Goal: Task Accomplishment & Management: Use online tool/utility

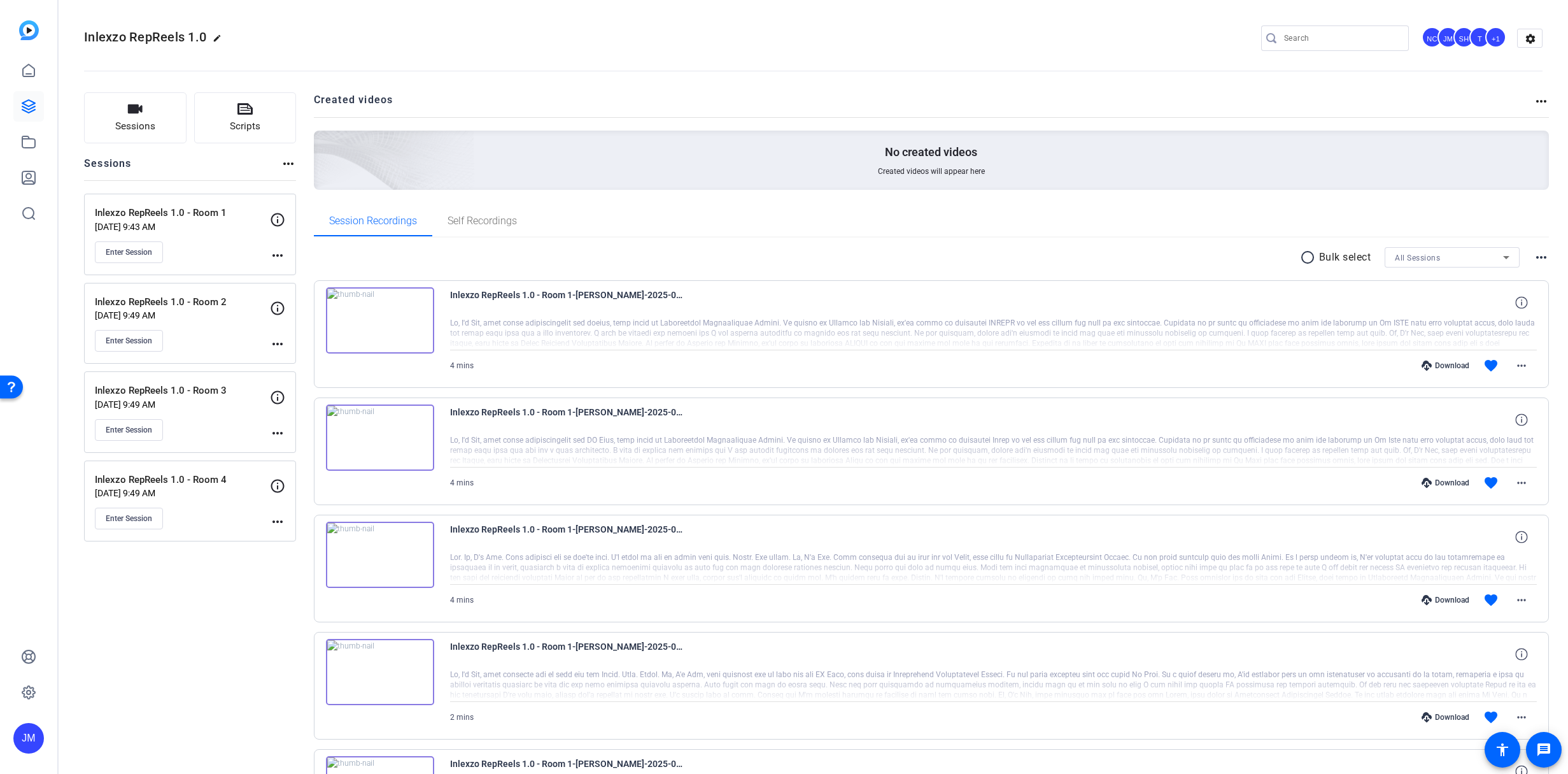
click at [218, 251] on div "Enter Session" at bounding box center [182, 252] width 175 height 22
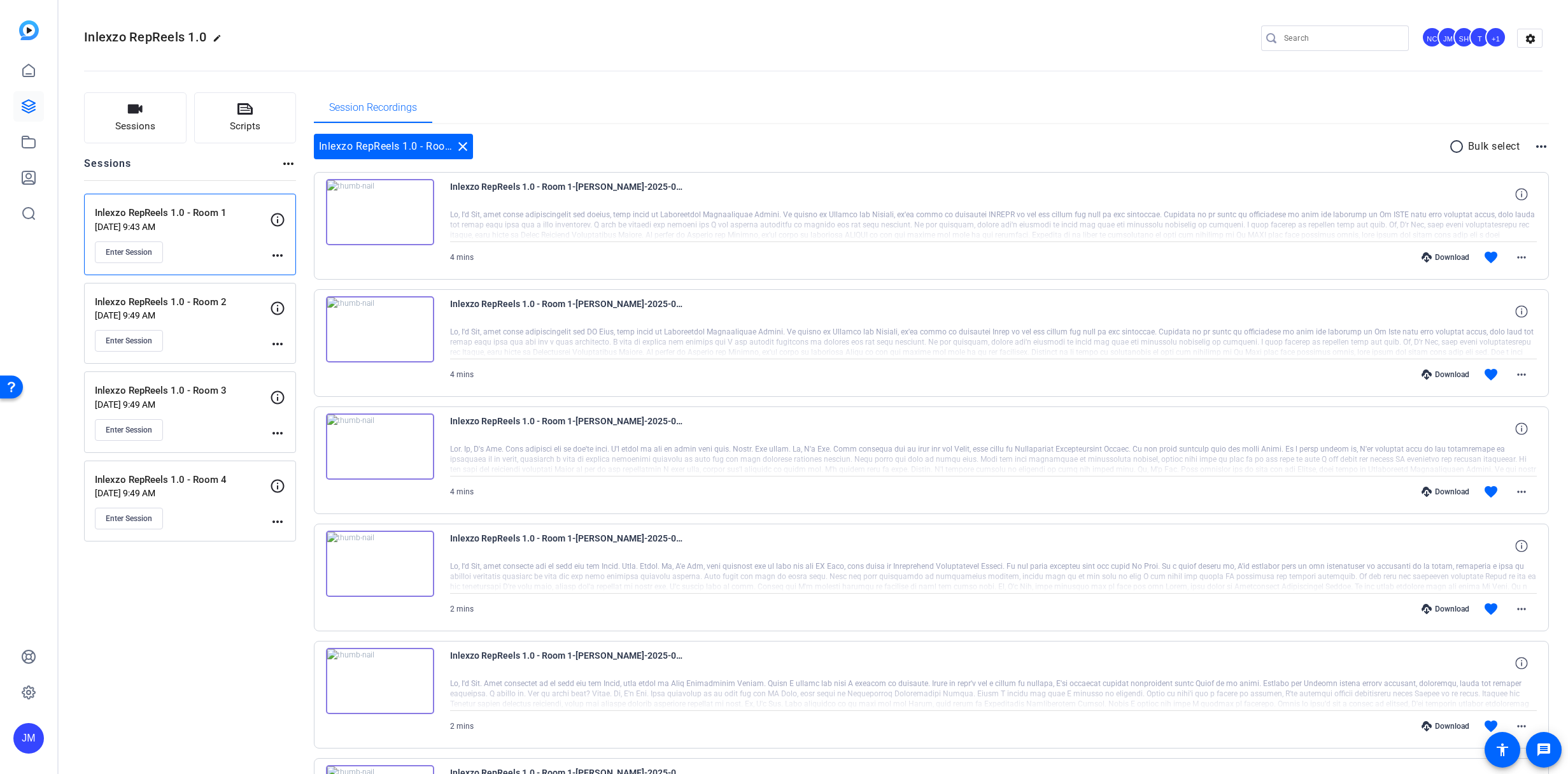
click at [211, 248] on div "Enter Session" at bounding box center [182, 252] width 175 height 22
click at [154, 249] on button "Enter Session" at bounding box center [129, 252] width 68 height 22
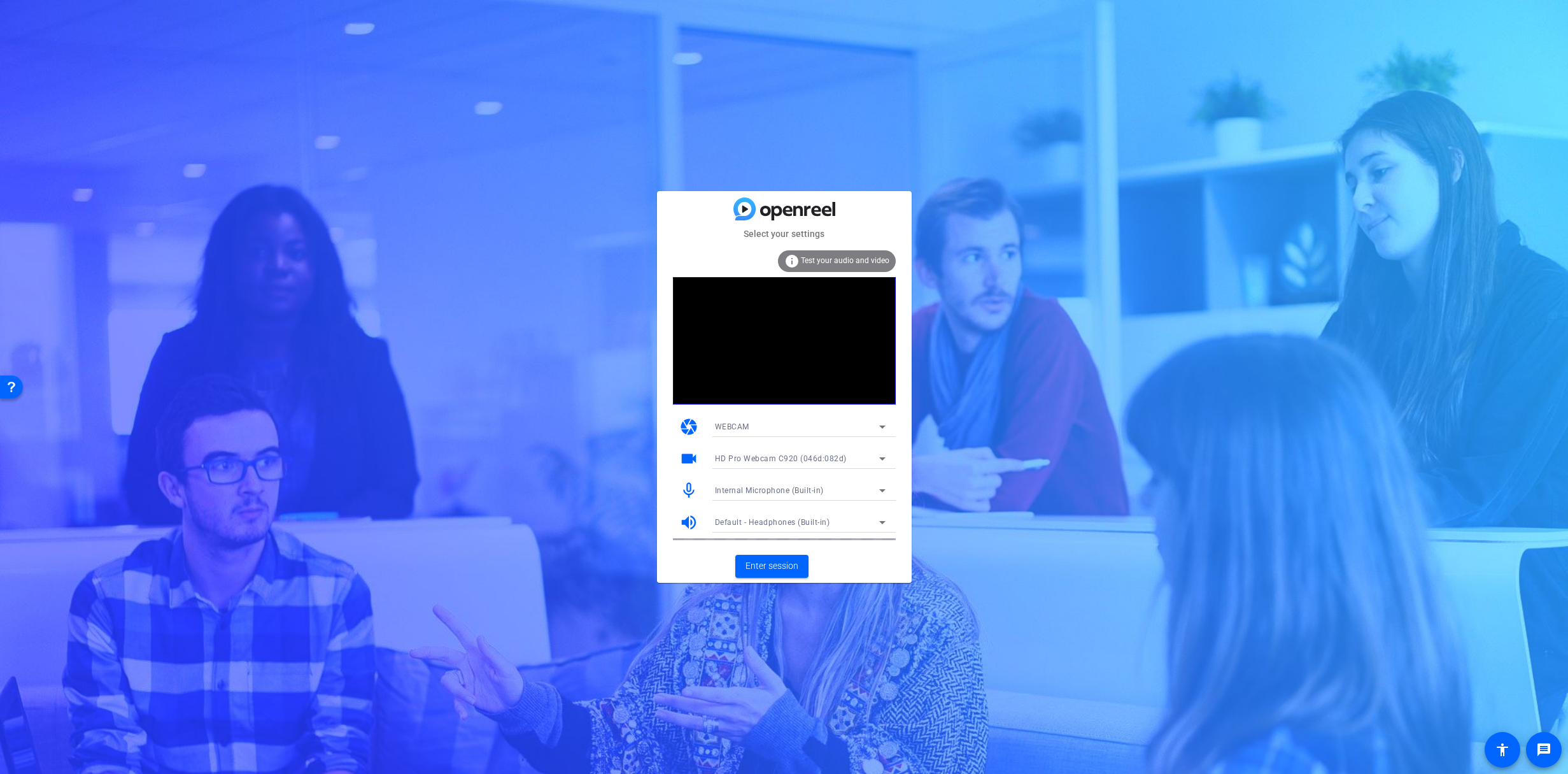
click at [793, 496] on div "Internal Microphone (Built-in)" at bounding box center [797, 490] width 164 height 16
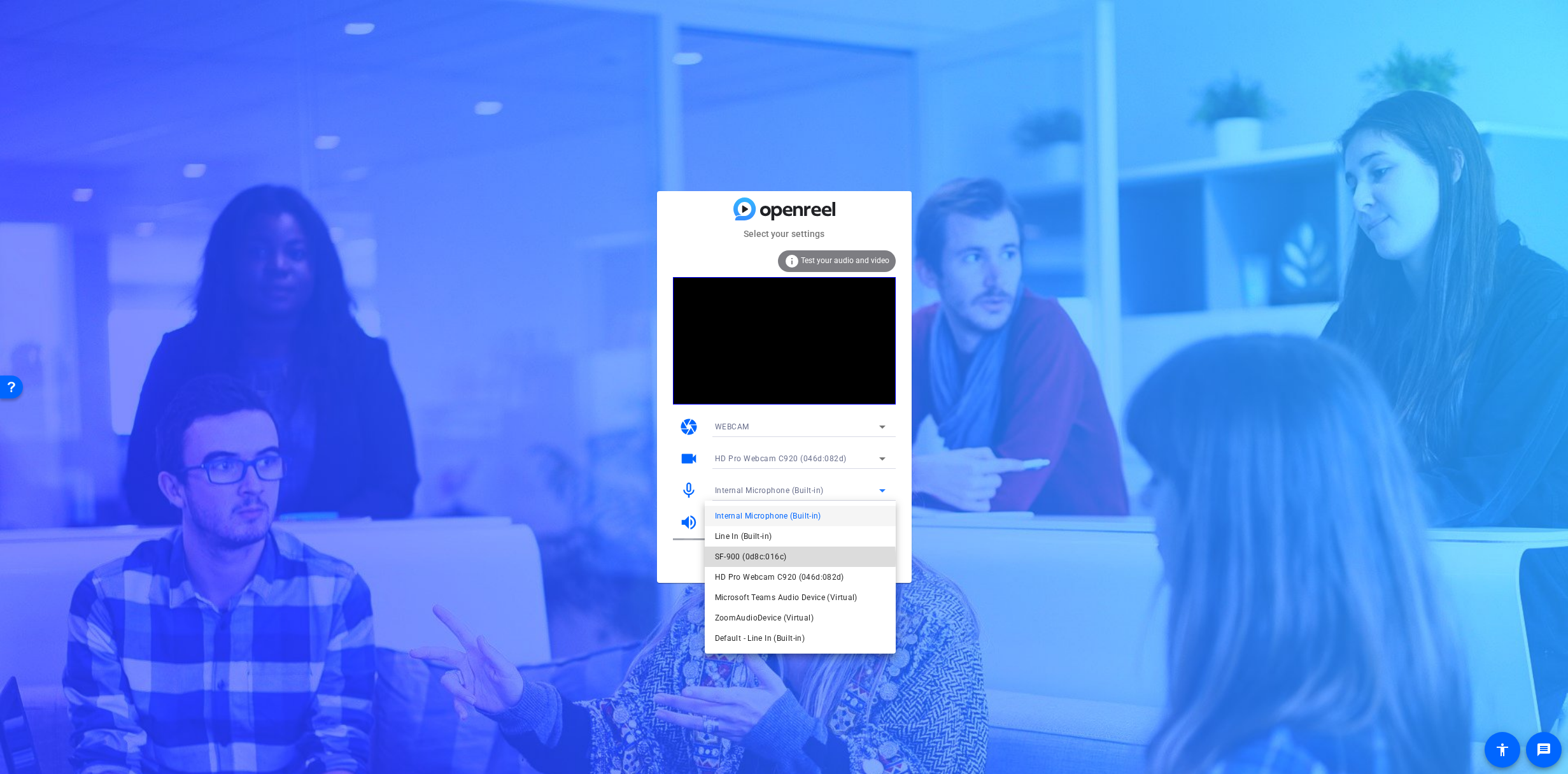
click at [207, 173] on span "SF-900 (0d8c:016c)" at bounding box center [124, 169] width 168 height 8
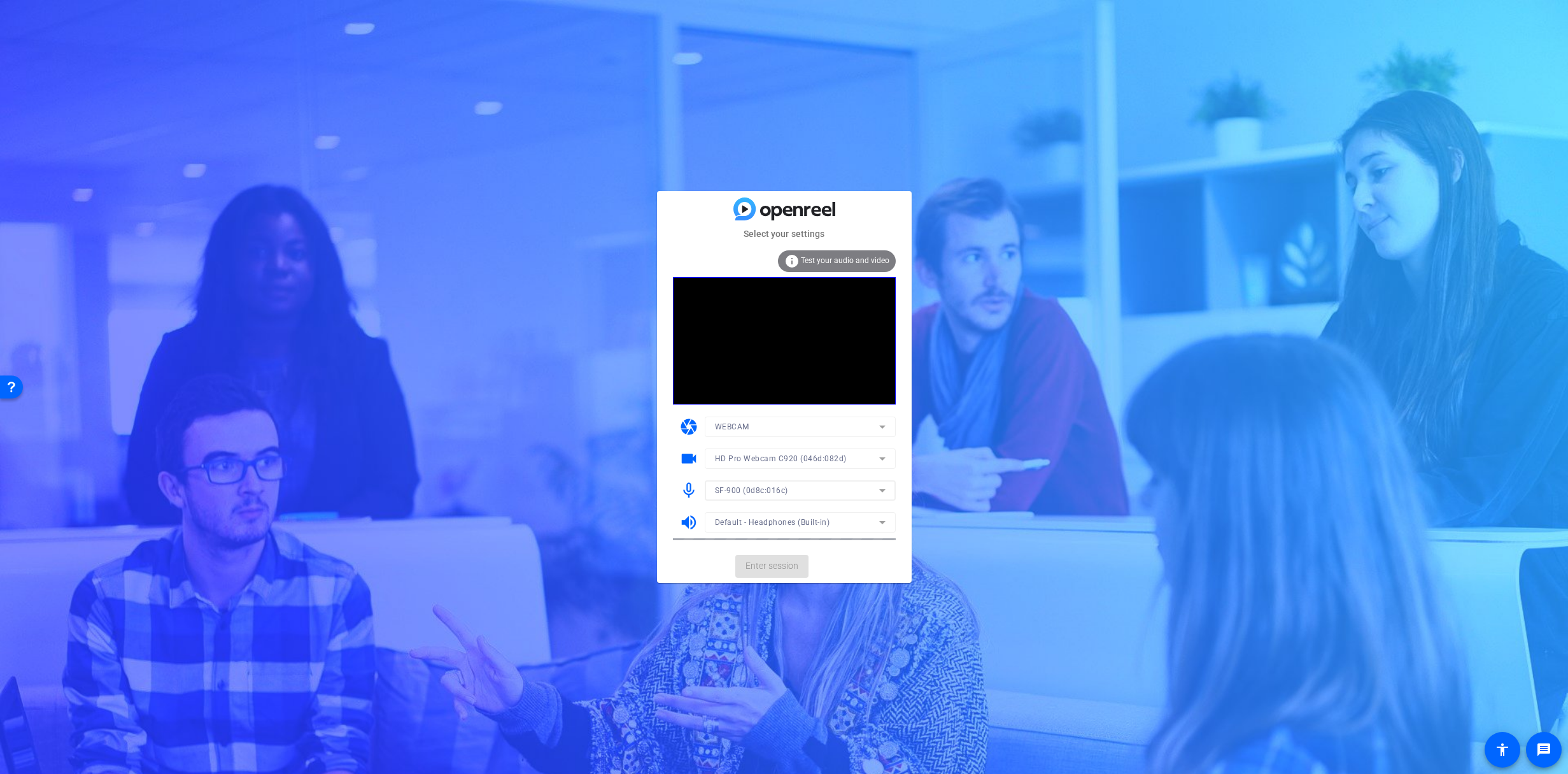
click at [781, 525] on mat-form-field "Default - Headphones (Built-in)" at bounding box center [800, 522] width 191 height 20
click at [784, 522] on span "Default - Headphones (Built-in)" at bounding box center [773, 522] width 115 height 9
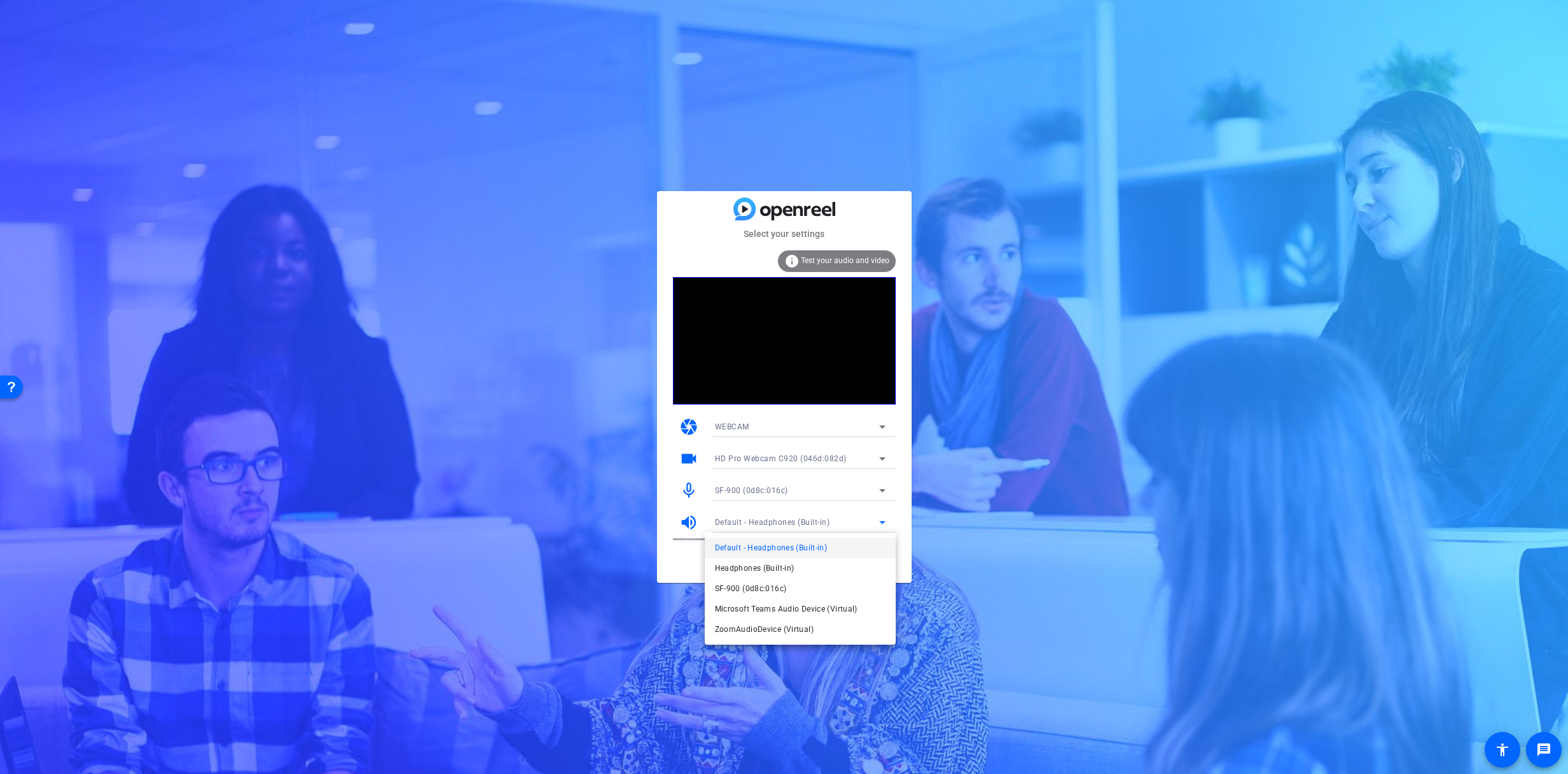
click at [784, 522] on div at bounding box center [784, 387] width 1568 height 774
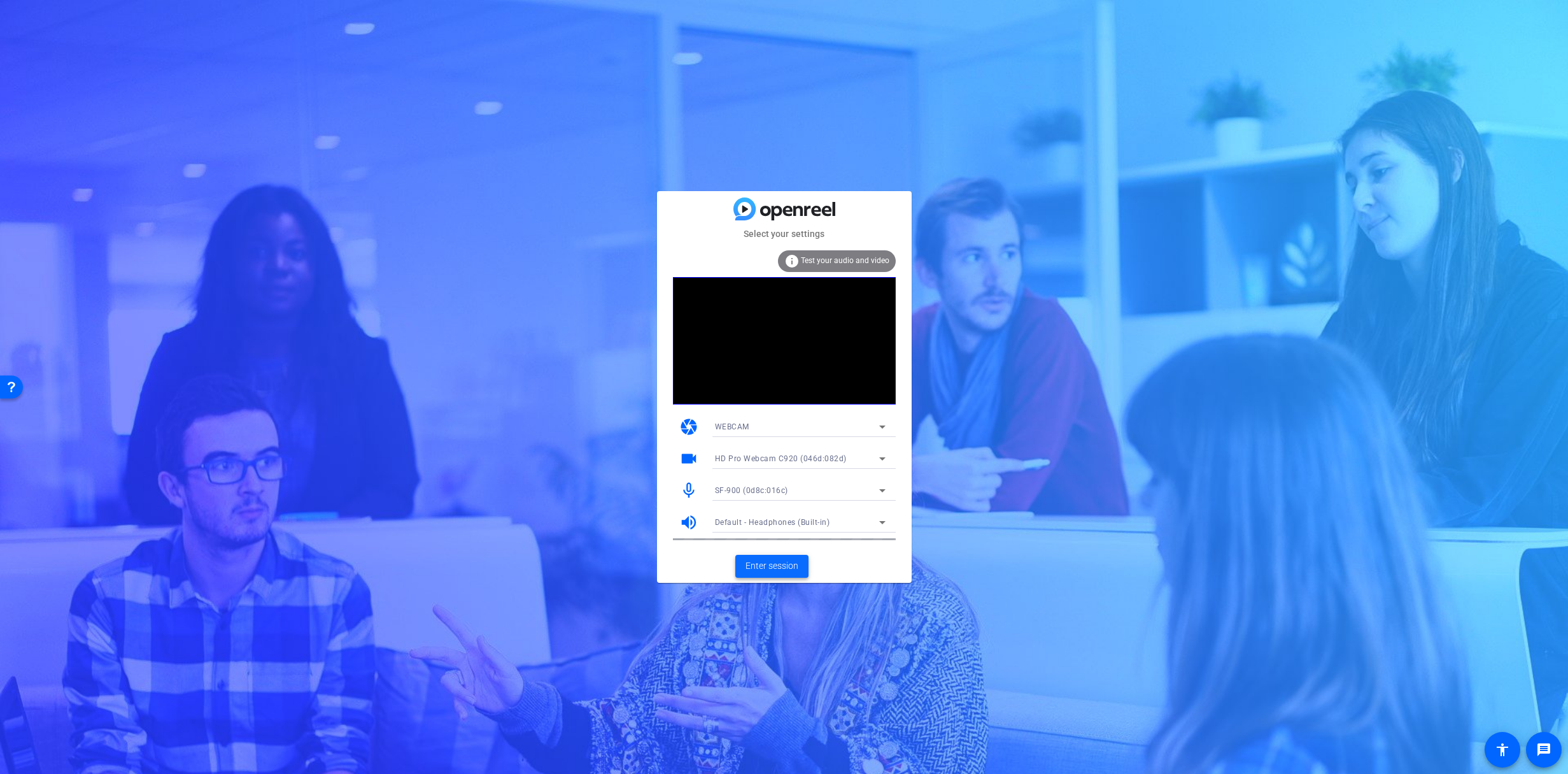
click at [765, 566] on span "Enter session" at bounding box center [772, 565] width 53 height 13
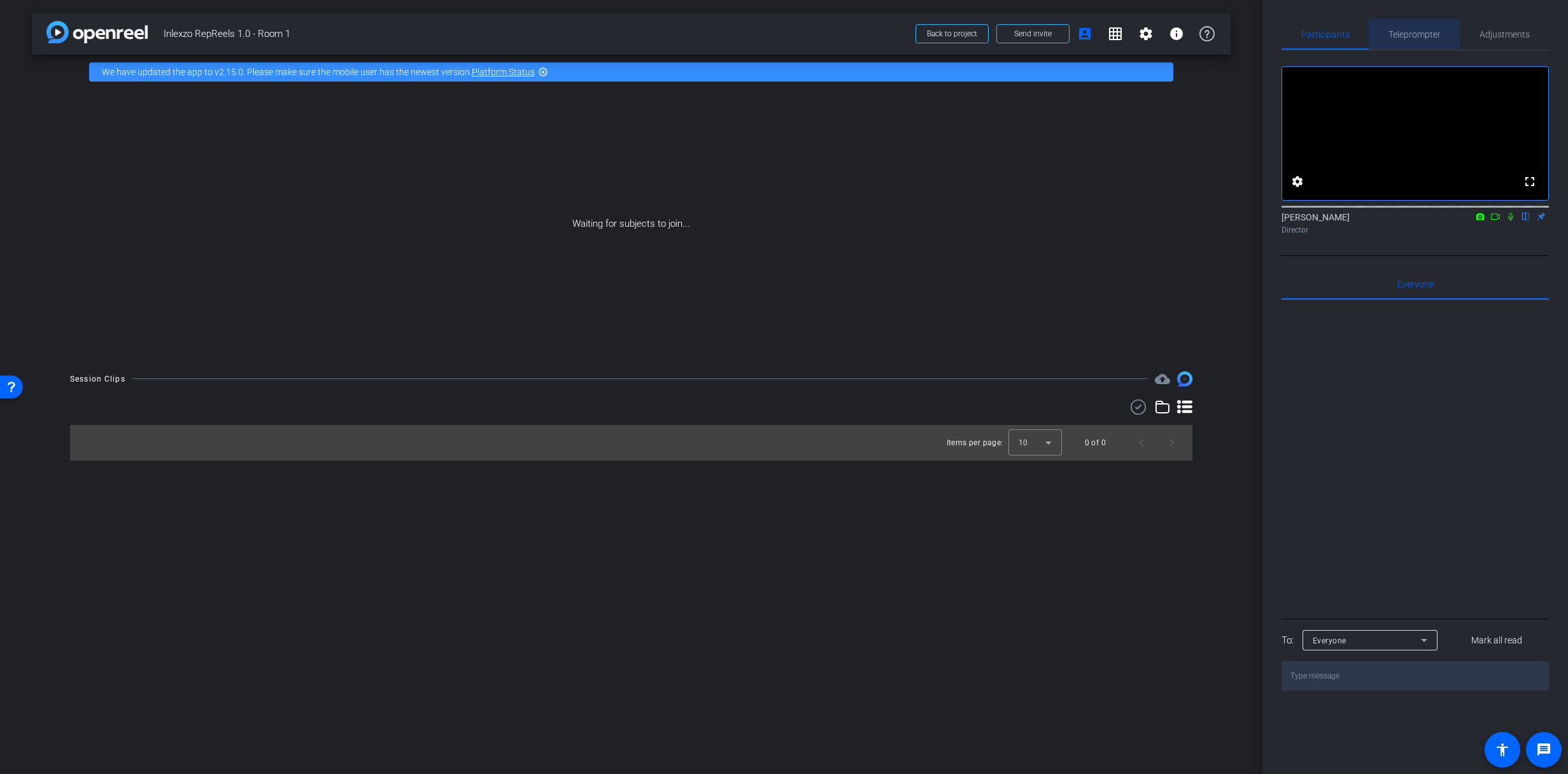
click at [1407, 41] on span "Teleprompter" at bounding box center [1414, 34] width 52 height 31
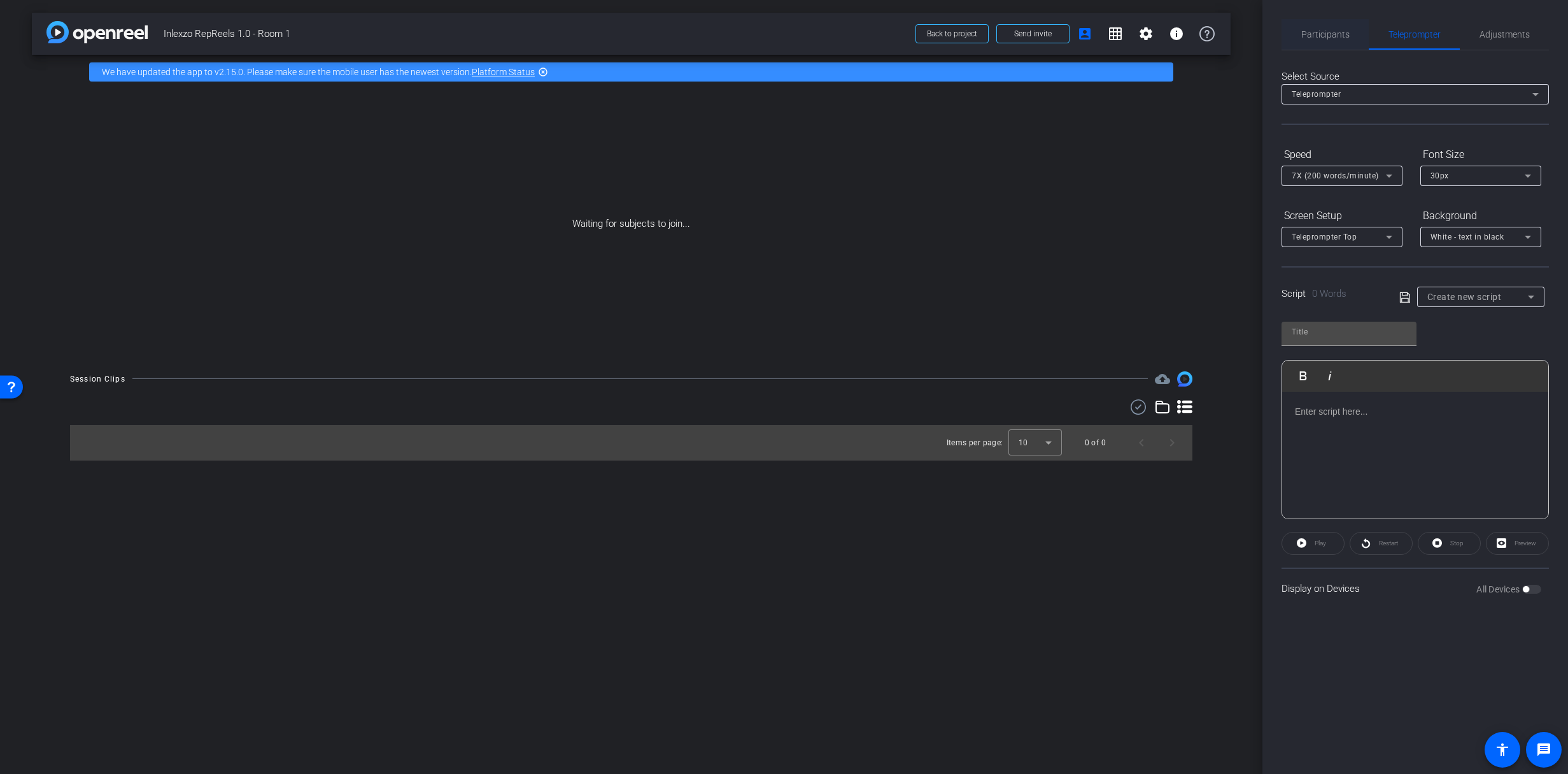
click at [1322, 30] on span "Participants" at bounding box center [1325, 34] width 49 height 9
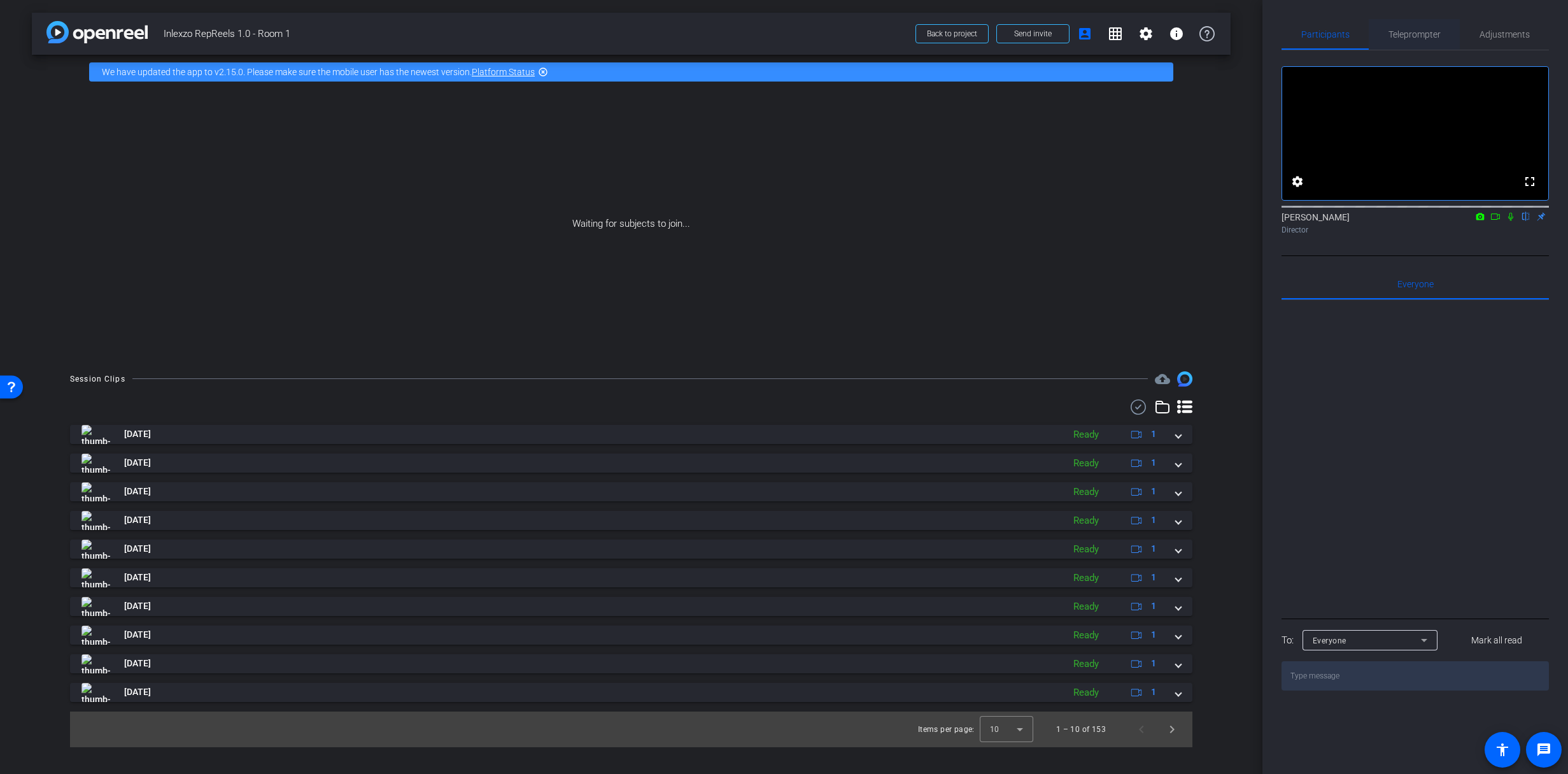
click at [1415, 34] on span "Teleprompter" at bounding box center [1414, 34] width 52 height 9
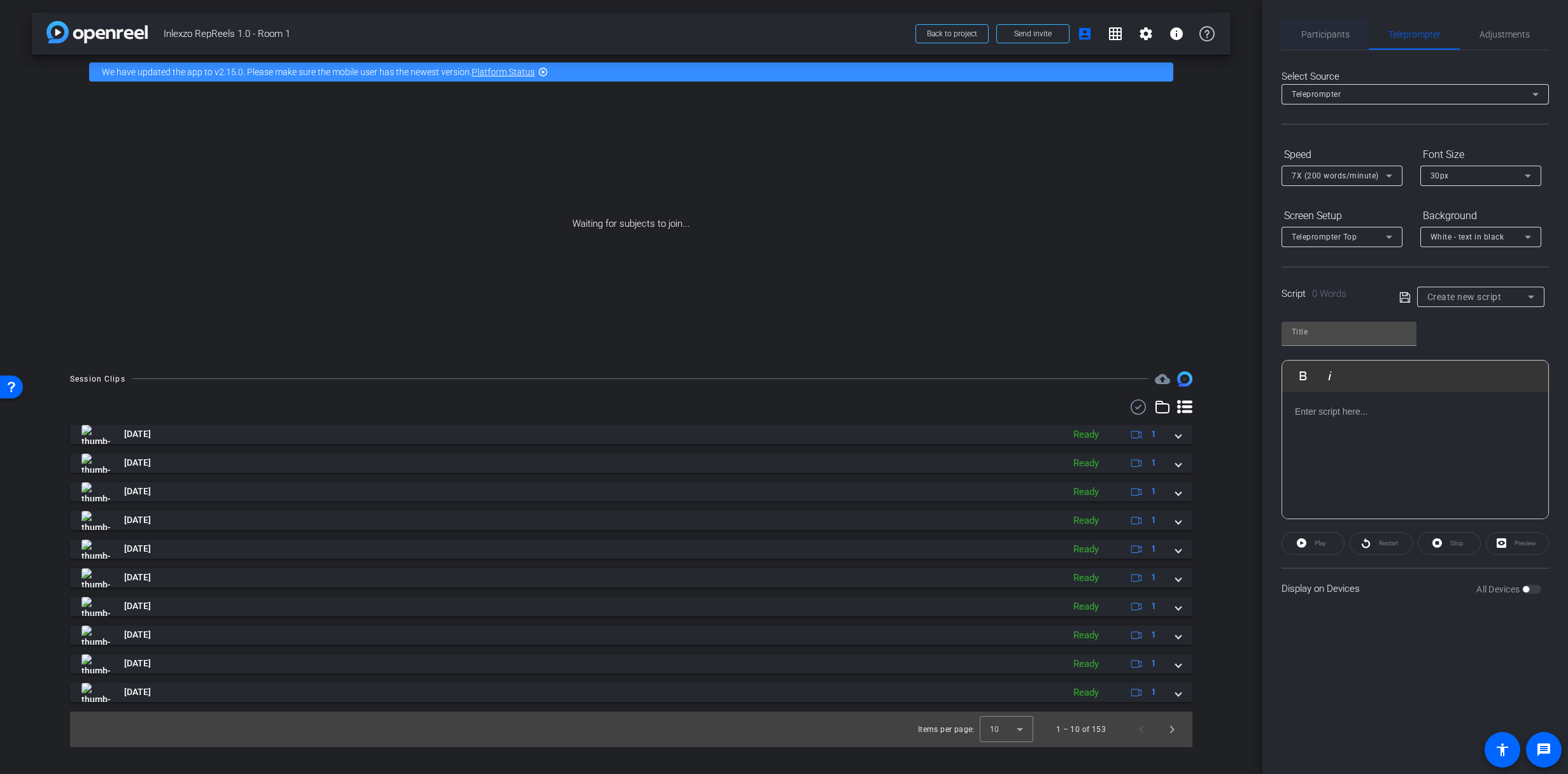
click at [1330, 21] on span "Participants" at bounding box center [1325, 34] width 49 height 31
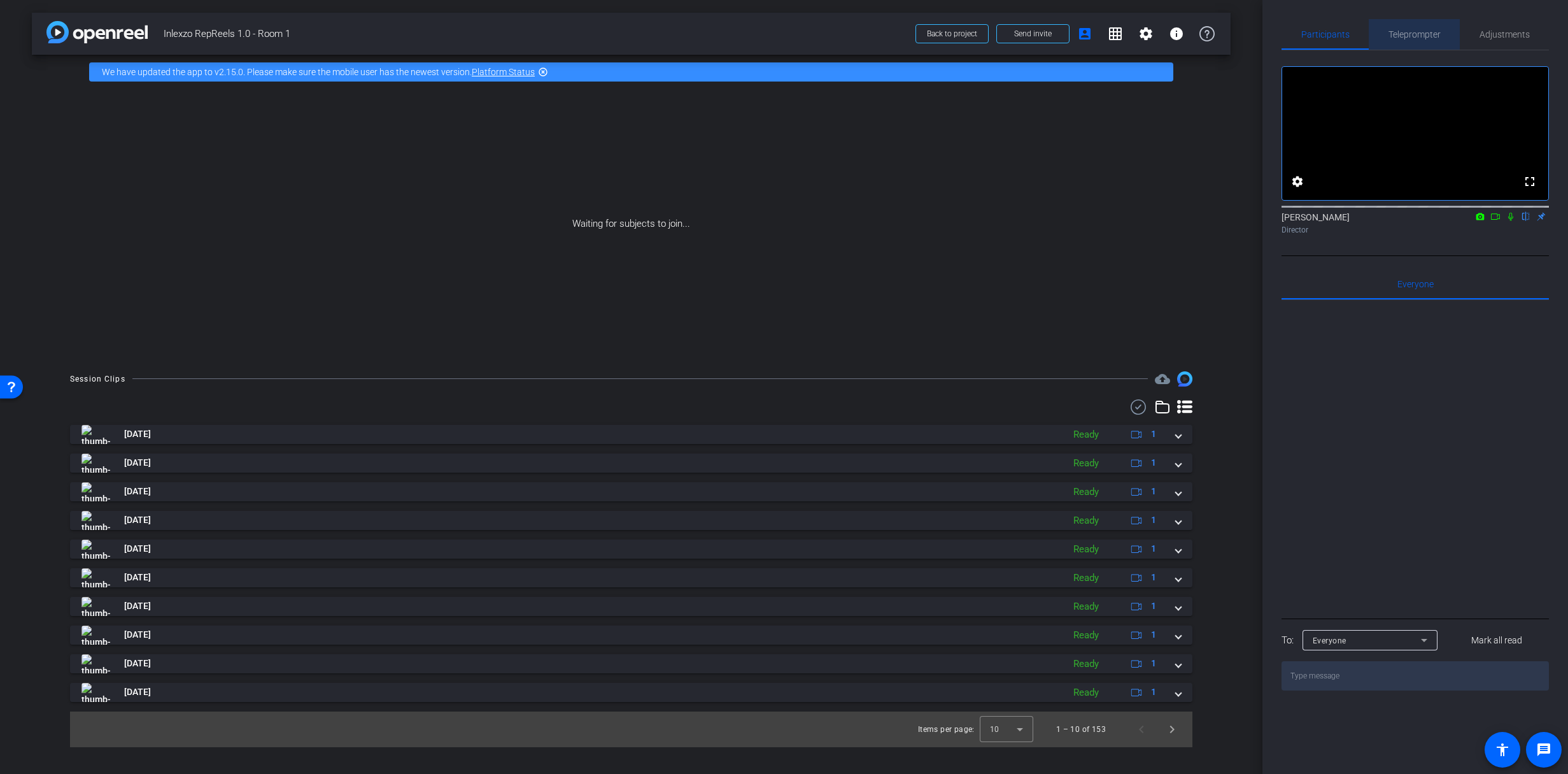
click at [1405, 37] on span "Teleprompter" at bounding box center [1414, 34] width 52 height 9
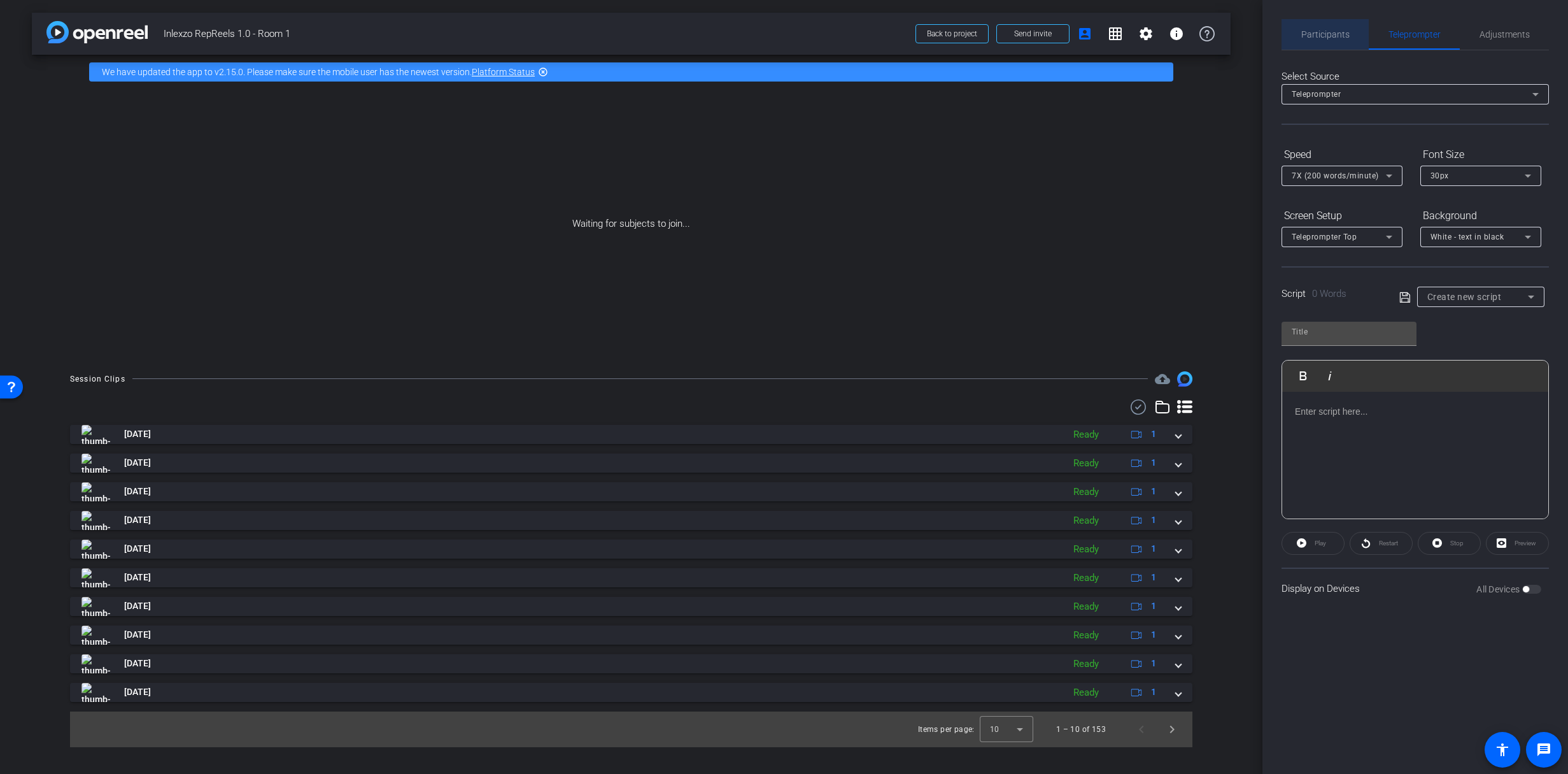
click at [1346, 38] on span "Participants" at bounding box center [1325, 34] width 49 height 9
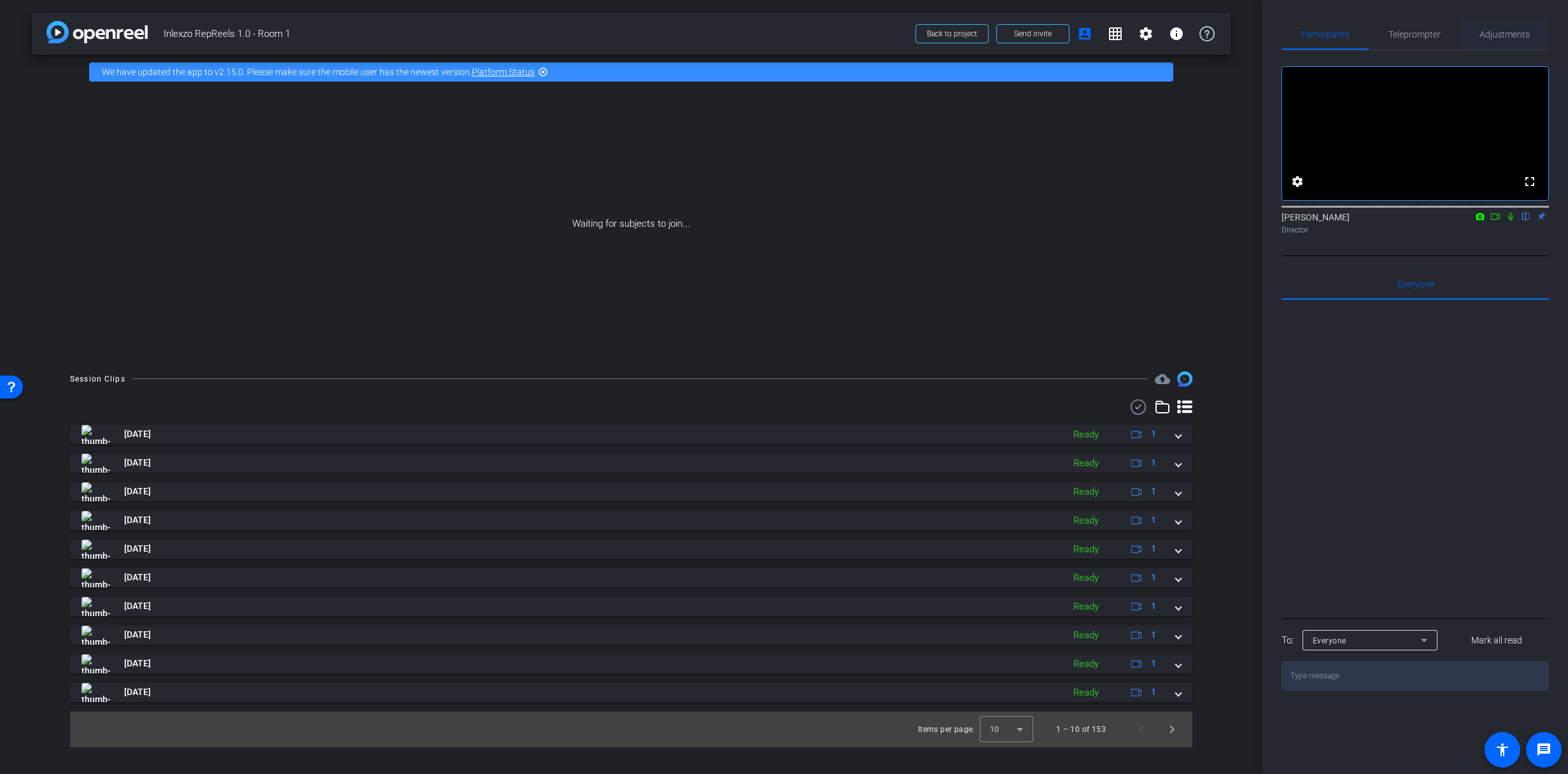
click at [1508, 37] on span "Adjustments" at bounding box center [1505, 34] width 50 height 9
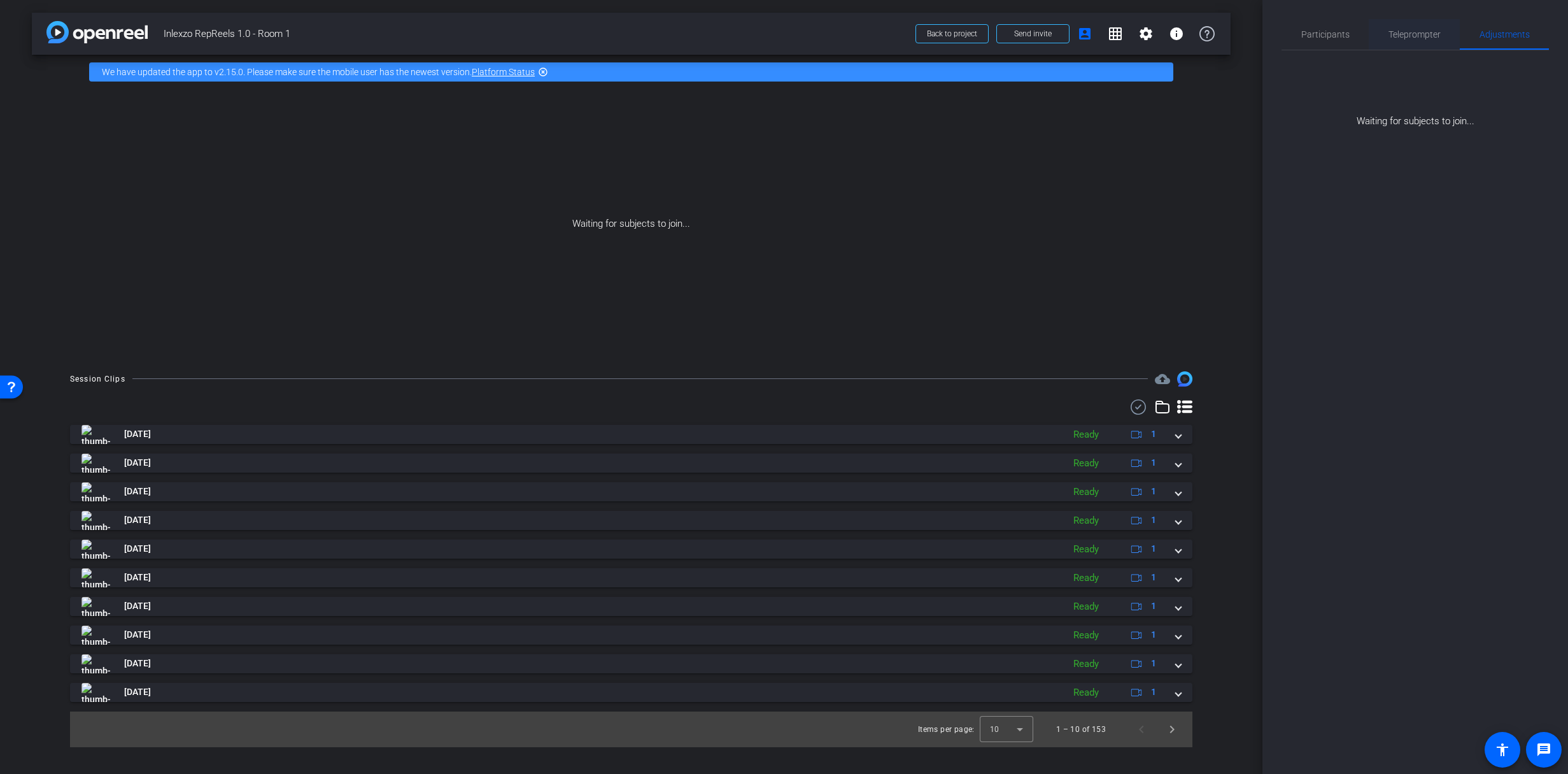
click at [1408, 38] on span "Teleprompter" at bounding box center [1414, 34] width 52 height 9
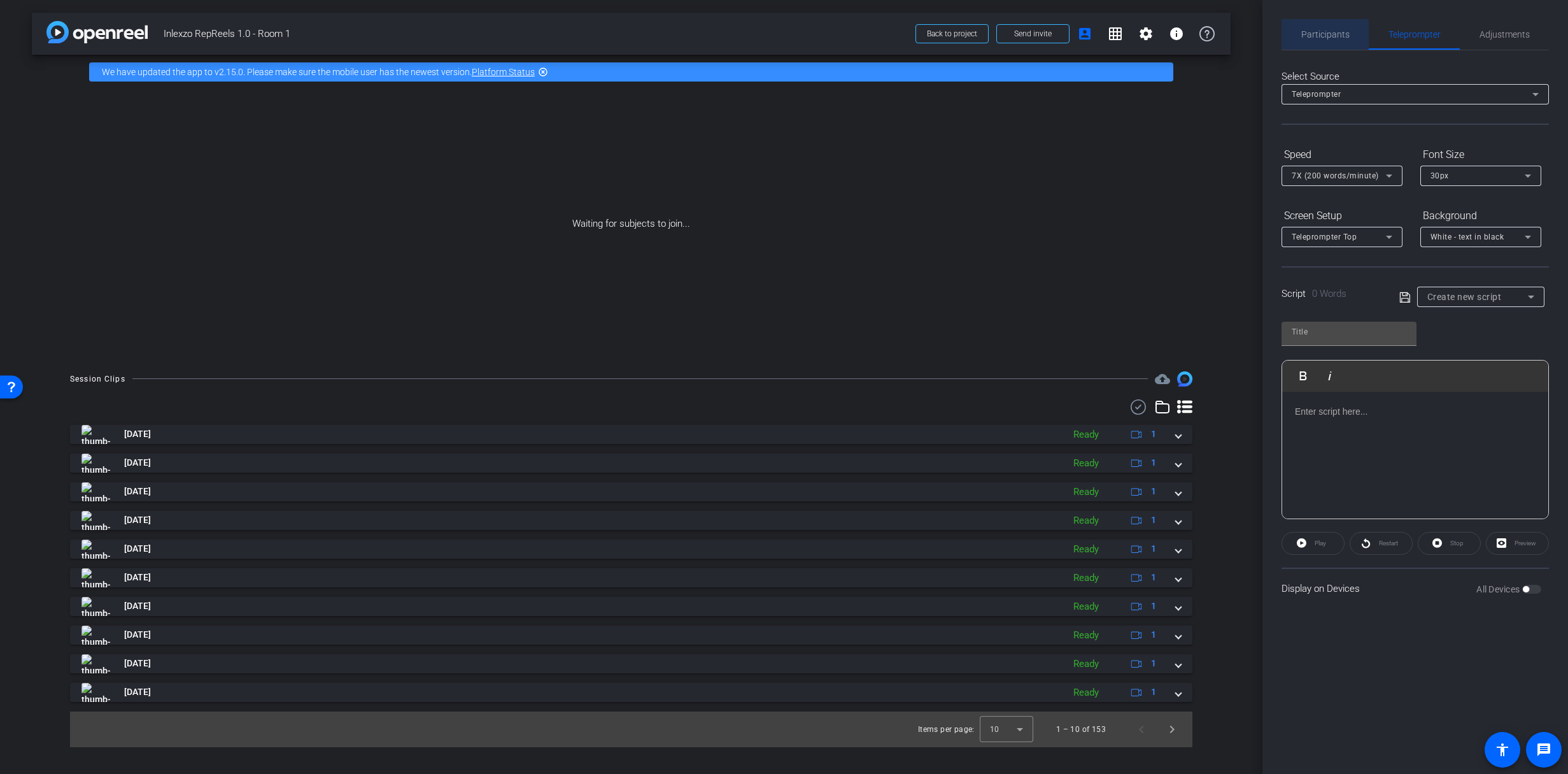
click at [1319, 40] on span "Participants" at bounding box center [1325, 34] width 49 height 31
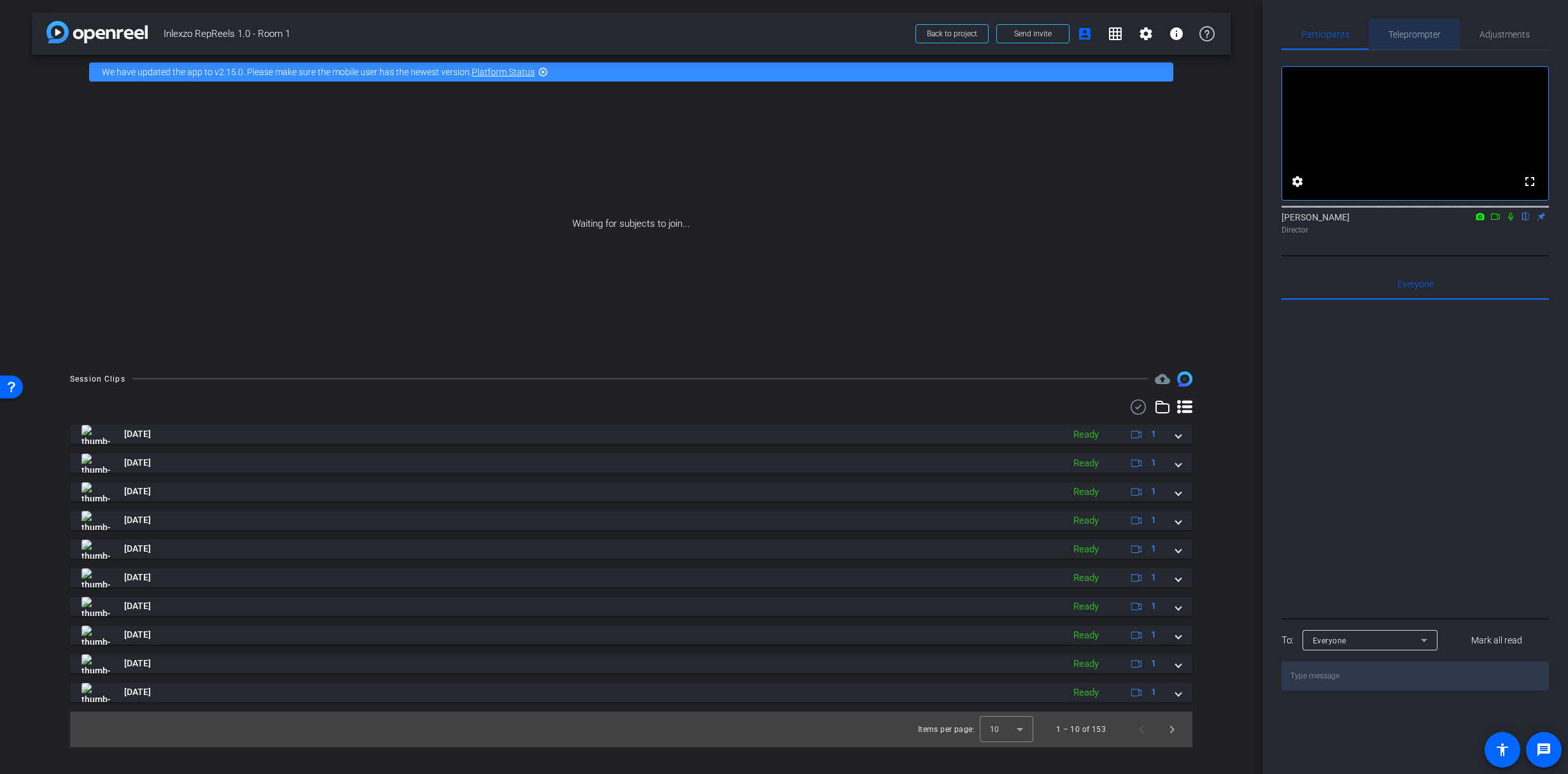
click at [1400, 36] on span "Teleprompter" at bounding box center [1414, 34] width 52 height 9
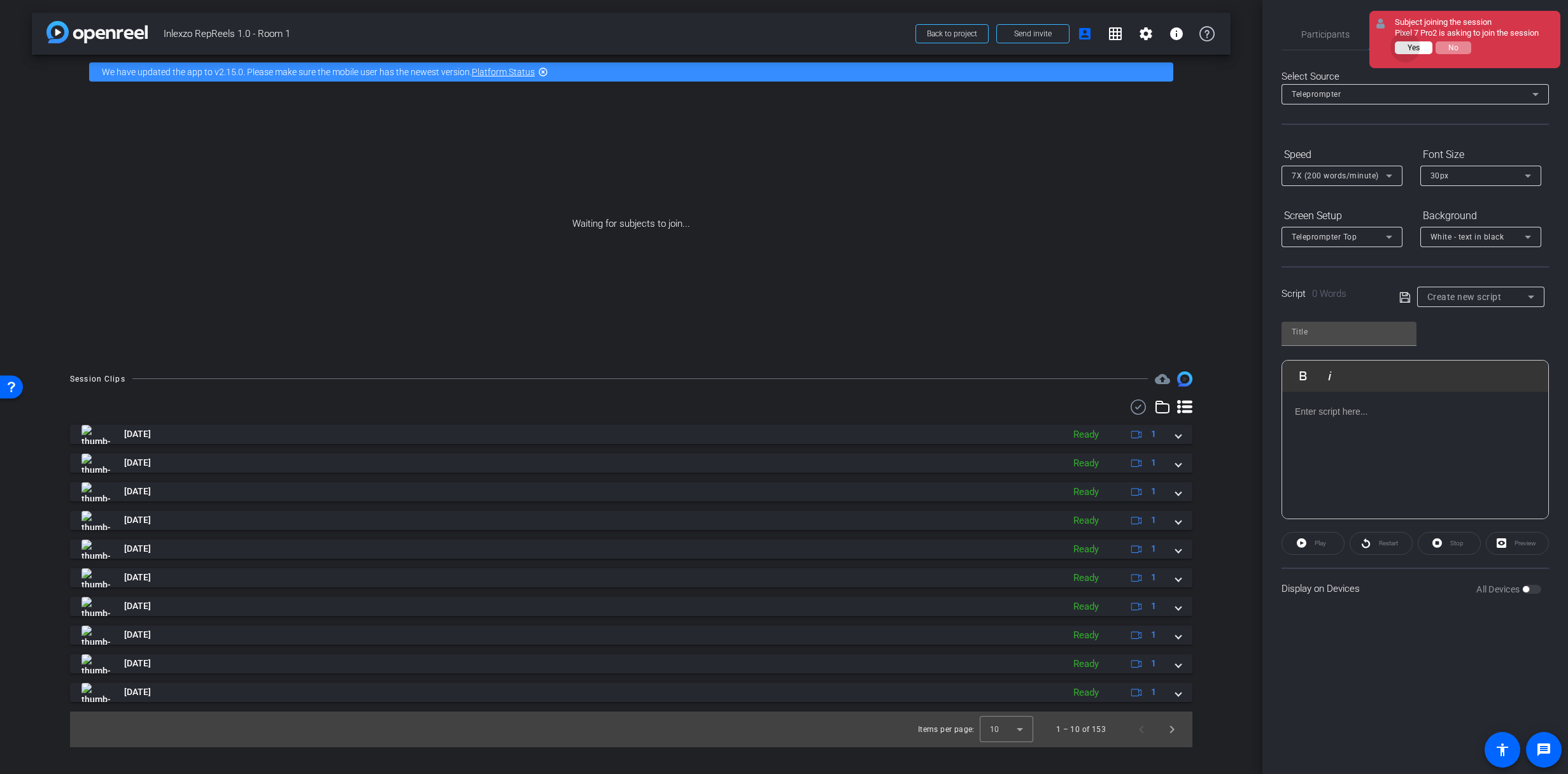
click at [1407, 47] on button "Yes" at bounding box center [1414, 47] width 38 height 13
click at [1510, 34] on span "Adjustments" at bounding box center [1505, 34] width 50 height 9
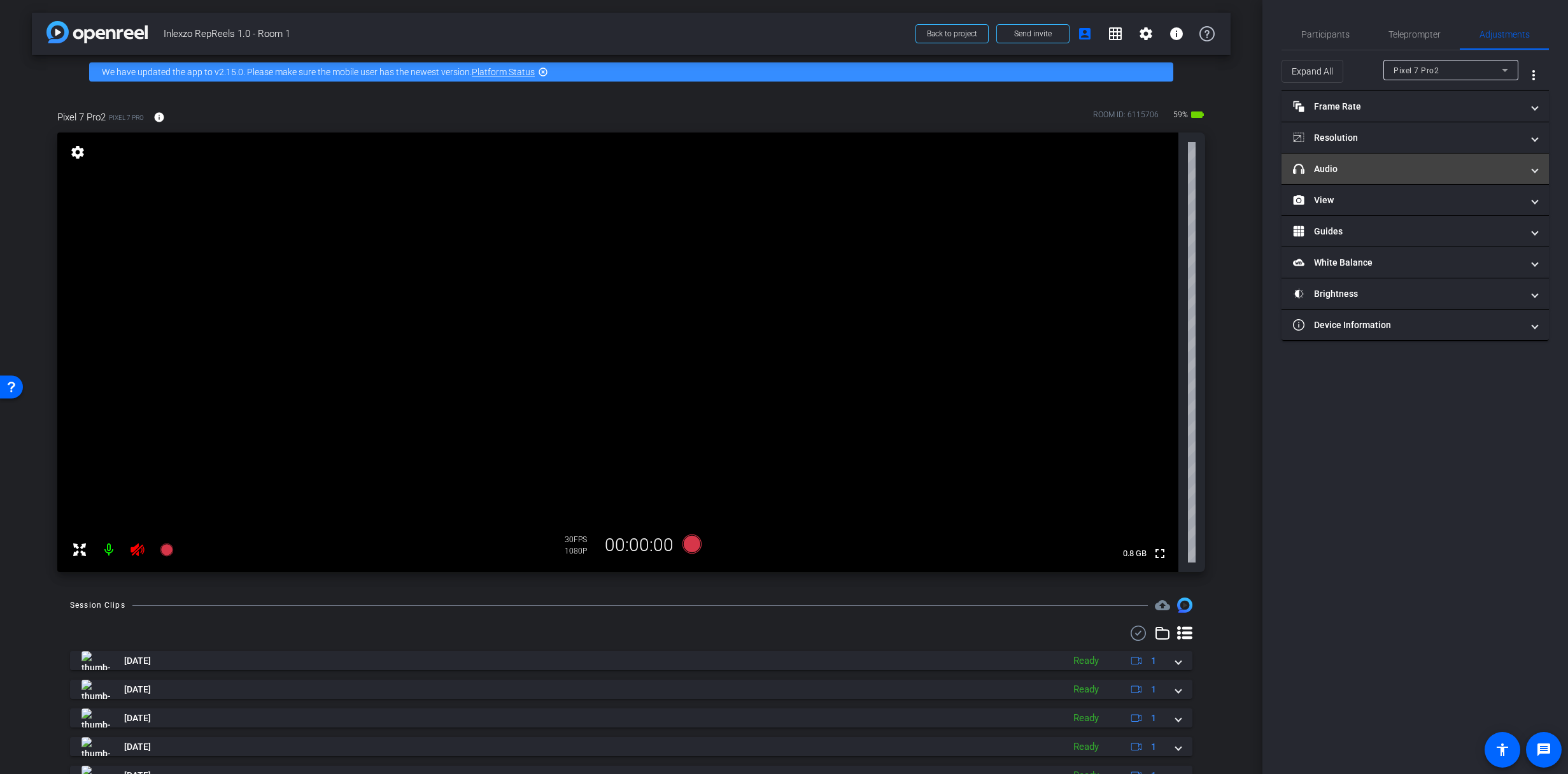
click at [1384, 158] on mat-expansion-panel-header "headphone icon Audio" at bounding box center [1415, 169] width 267 height 31
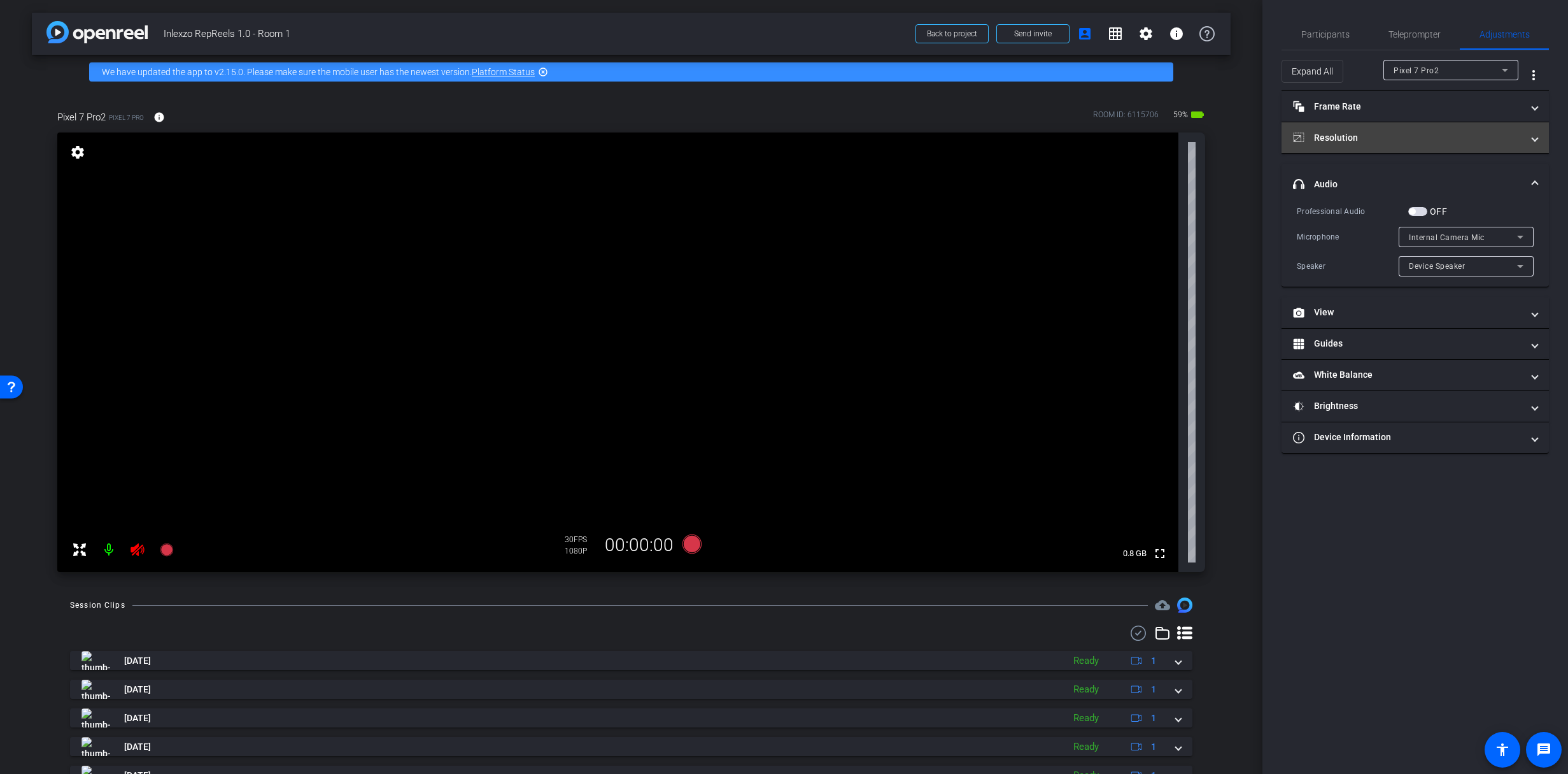
click at [1370, 138] on mat-panel-title "Resolution" at bounding box center [1407, 137] width 229 height 13
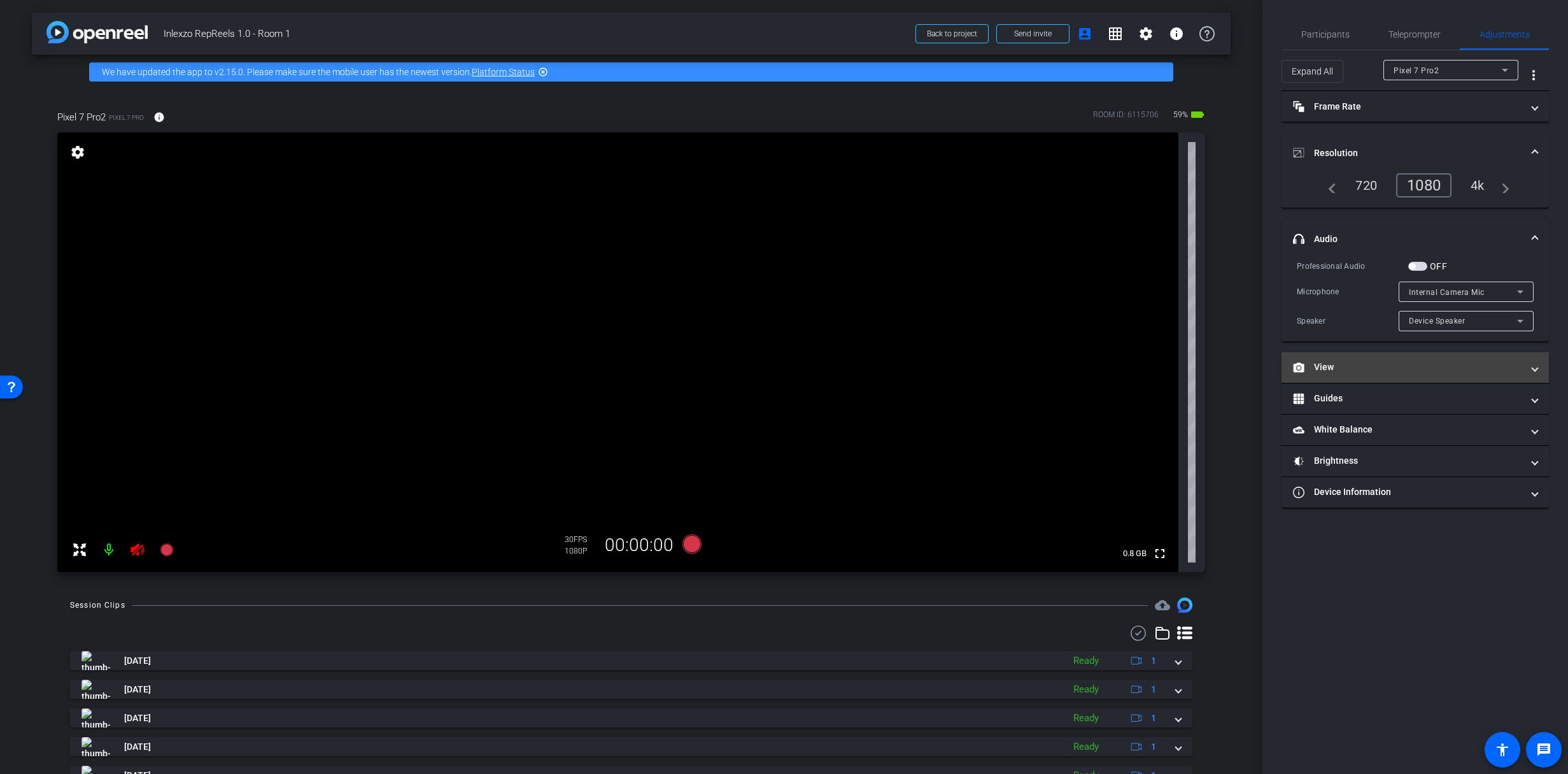
click at [1336, 369] on mat-panel-title "View" at bounding box center [1407, 367] width 229 height 13
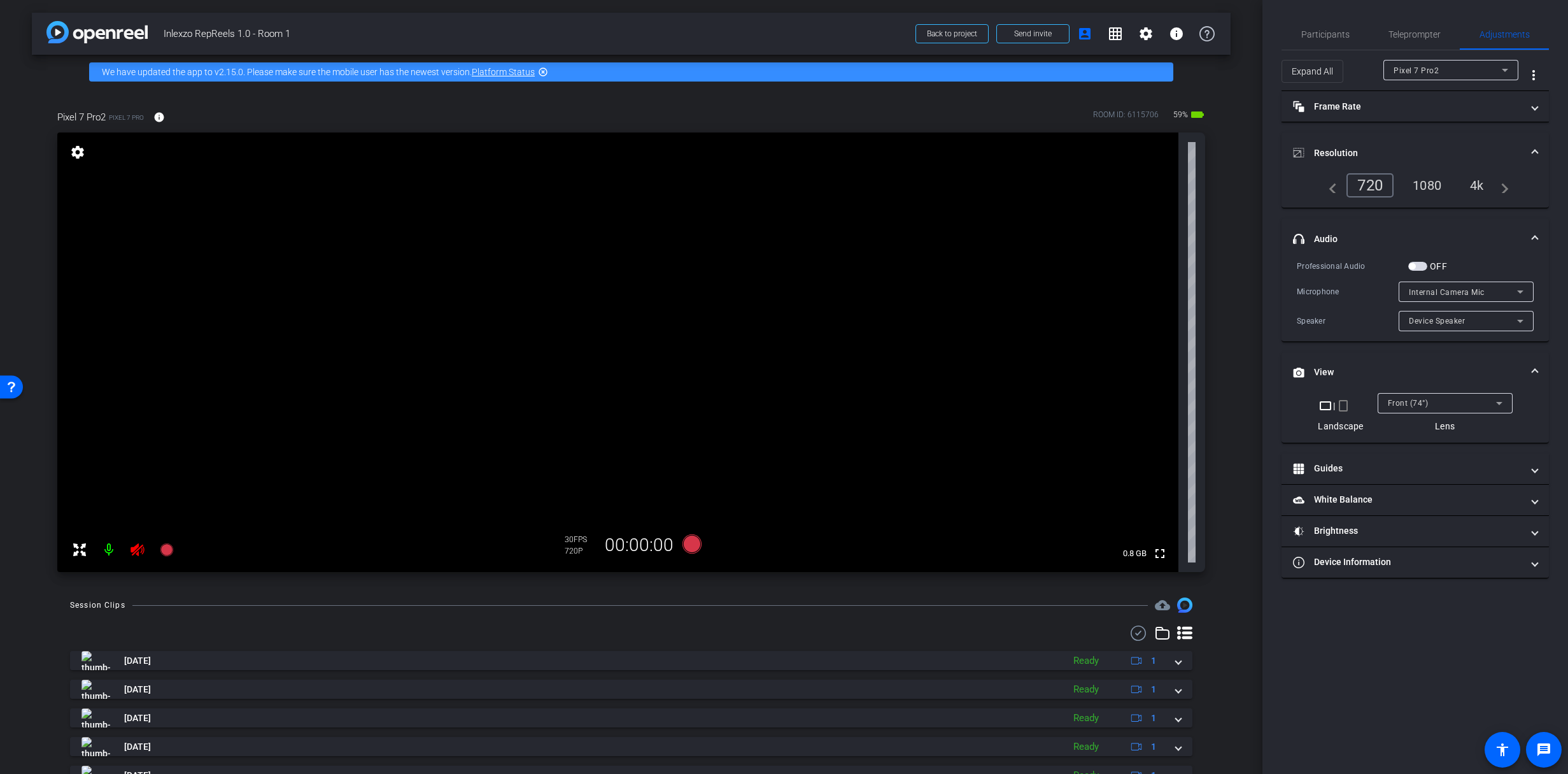
click at [1341, 413] on mat-icon "crop_portrait" at bounding box center [1343, 406] width 15 height 15
click at [1402, 19] on span "Teleprompter" at bounding box center [1414, 34] width 52 height 31
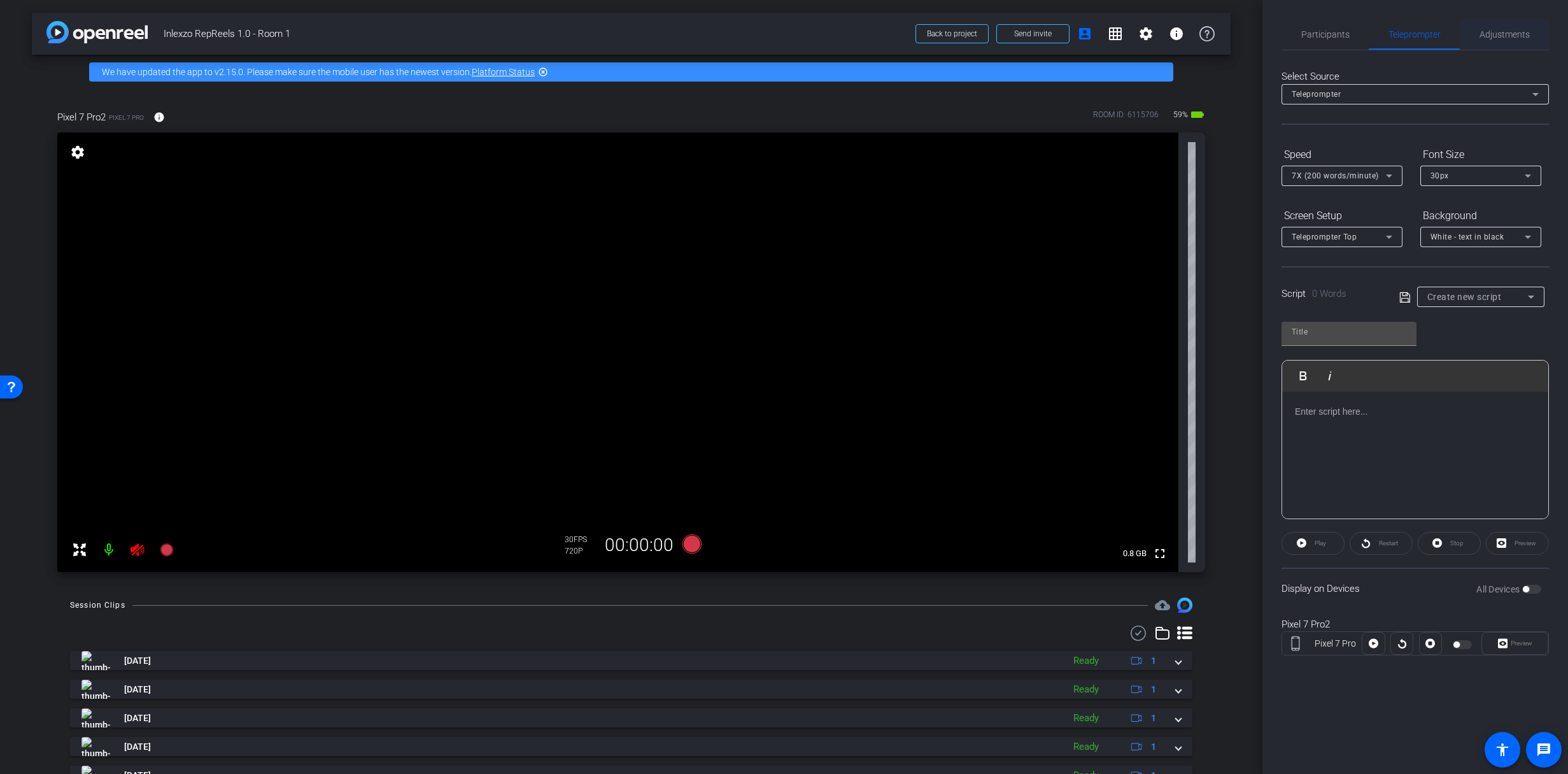
click at [1497, 36] on span "Adjustments" at bounding box center [1505, 34] width 50 height 9
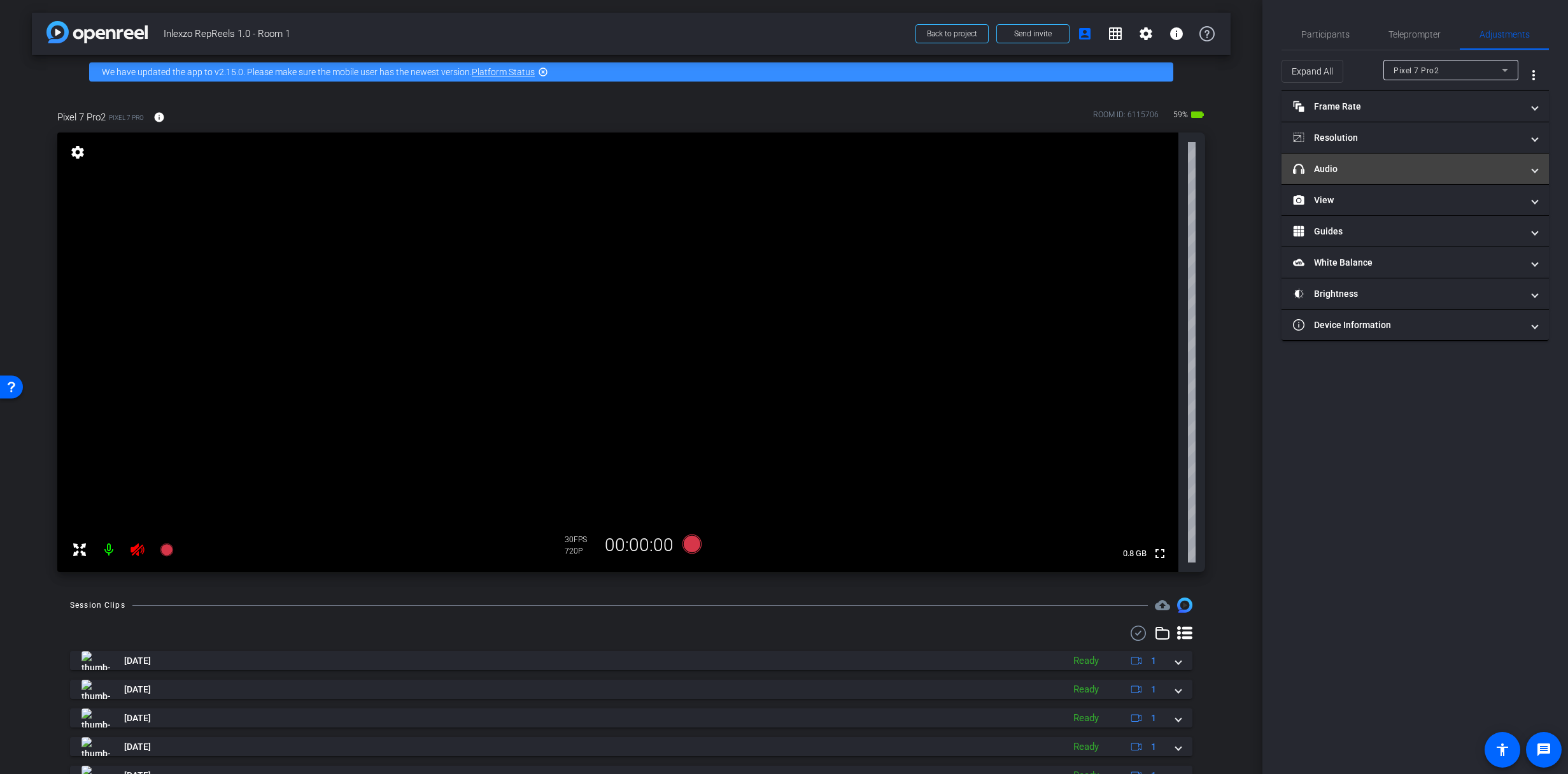
drag, startPoint x: 1345, startPoint y: 169, endPoint x: 1379, endPoint y: 189, distance: 39.4
click at [1345, 169] on mat-panel-title "headphone icon Audio" at bounding box center [1407, 168] width 229 height 13
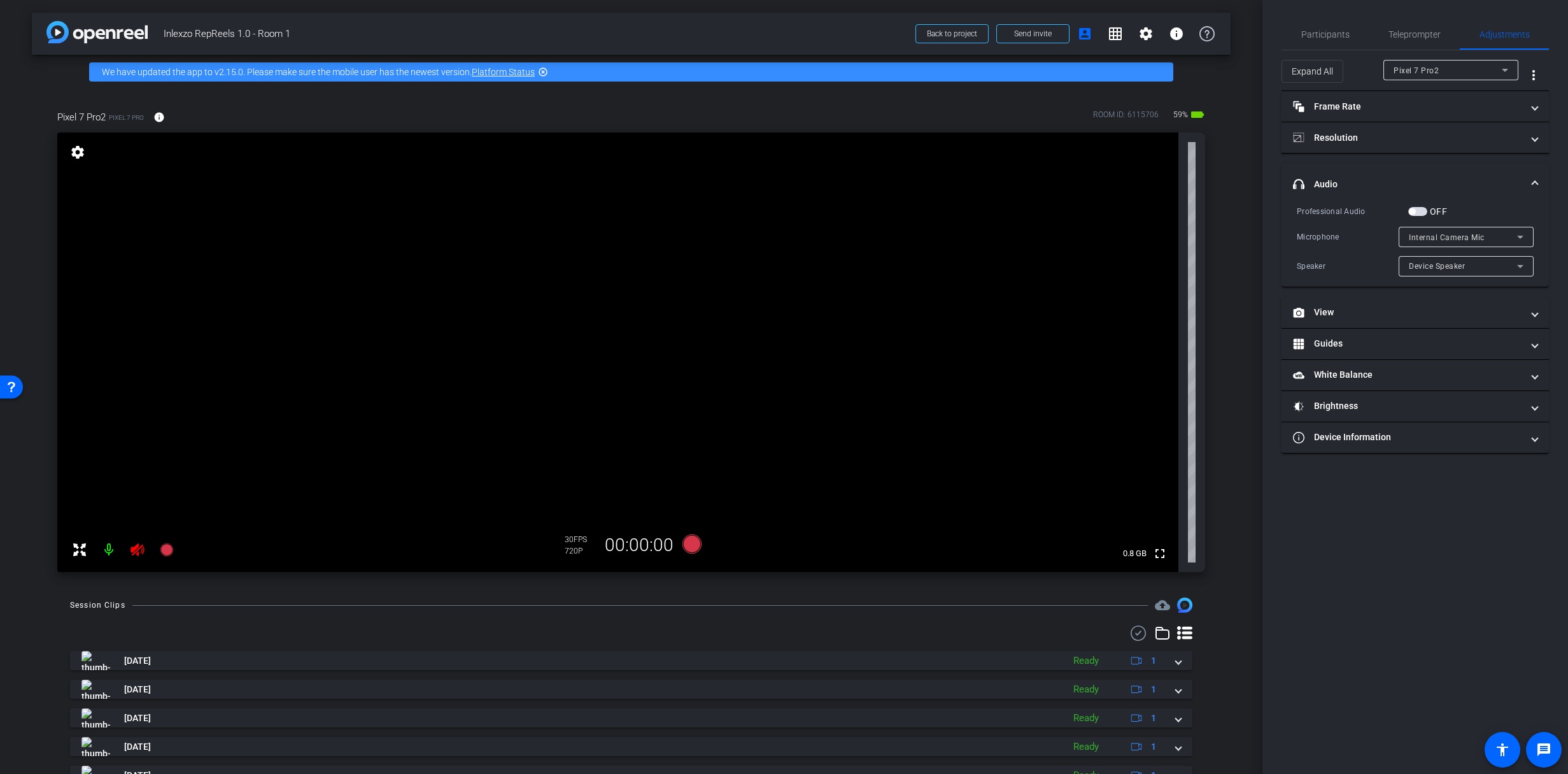
click at [1416, 208] on span "button" at bounding box center [1417, 211] width 19 height 9
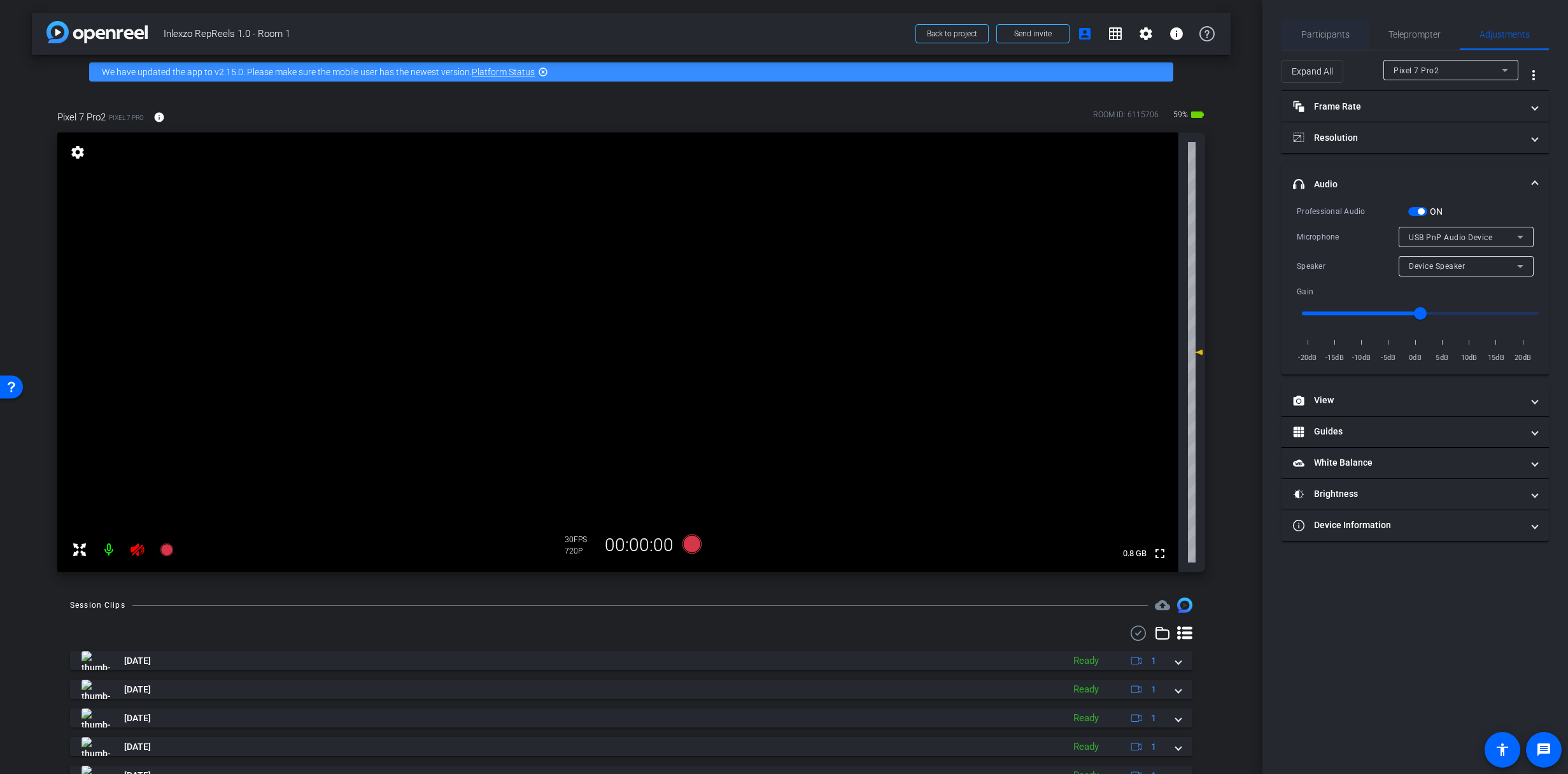
click at [1318, 40] on span "Participants" at bounding box center [1325, 34] width 49 height 31
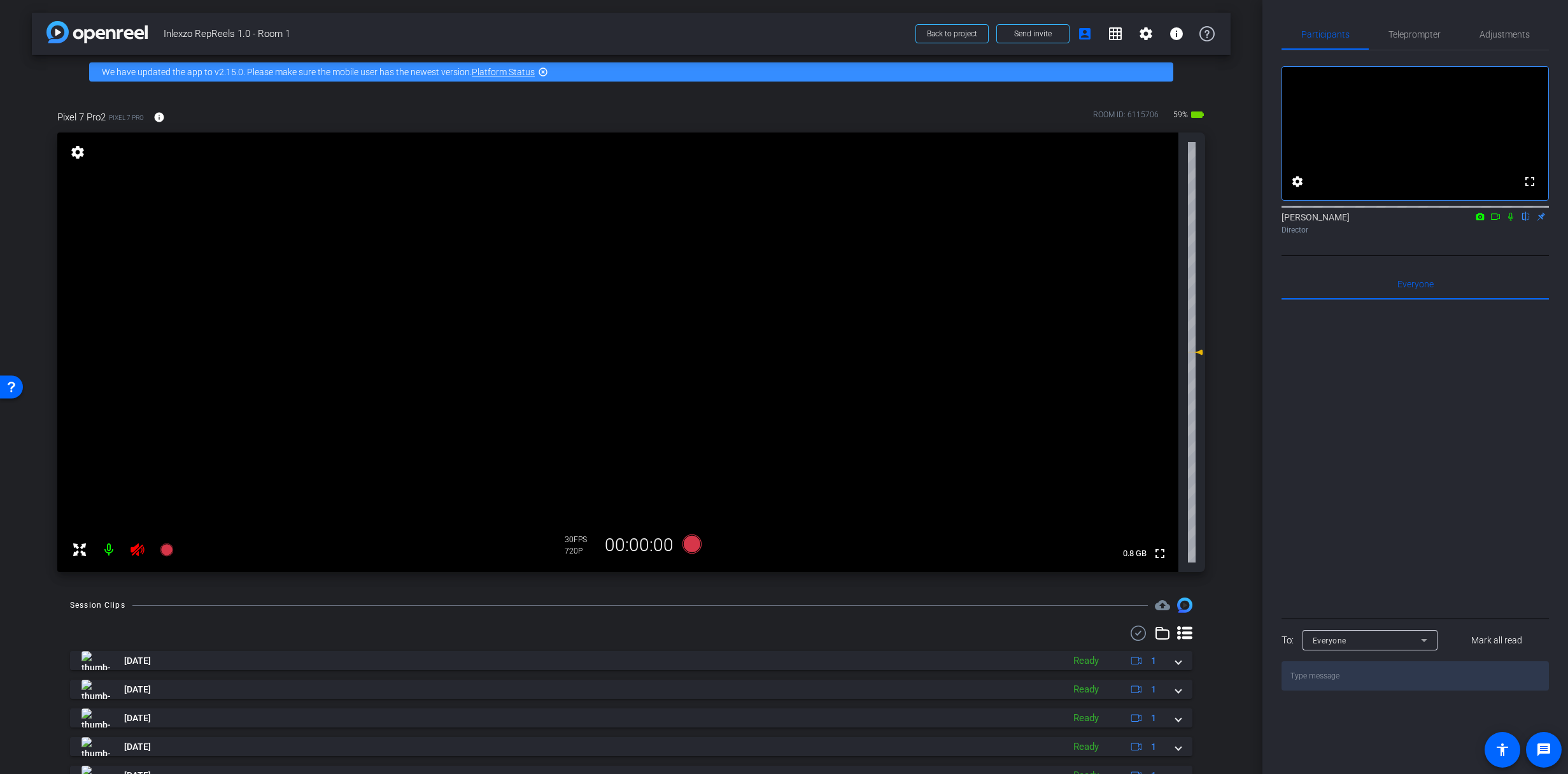
click at [138, 552] on icon at bounding box center [137, 550] width 13 height 13
click at [1411, 33] on span "Teleprompter" at bounding box center [1414, 34] width 52 height 9
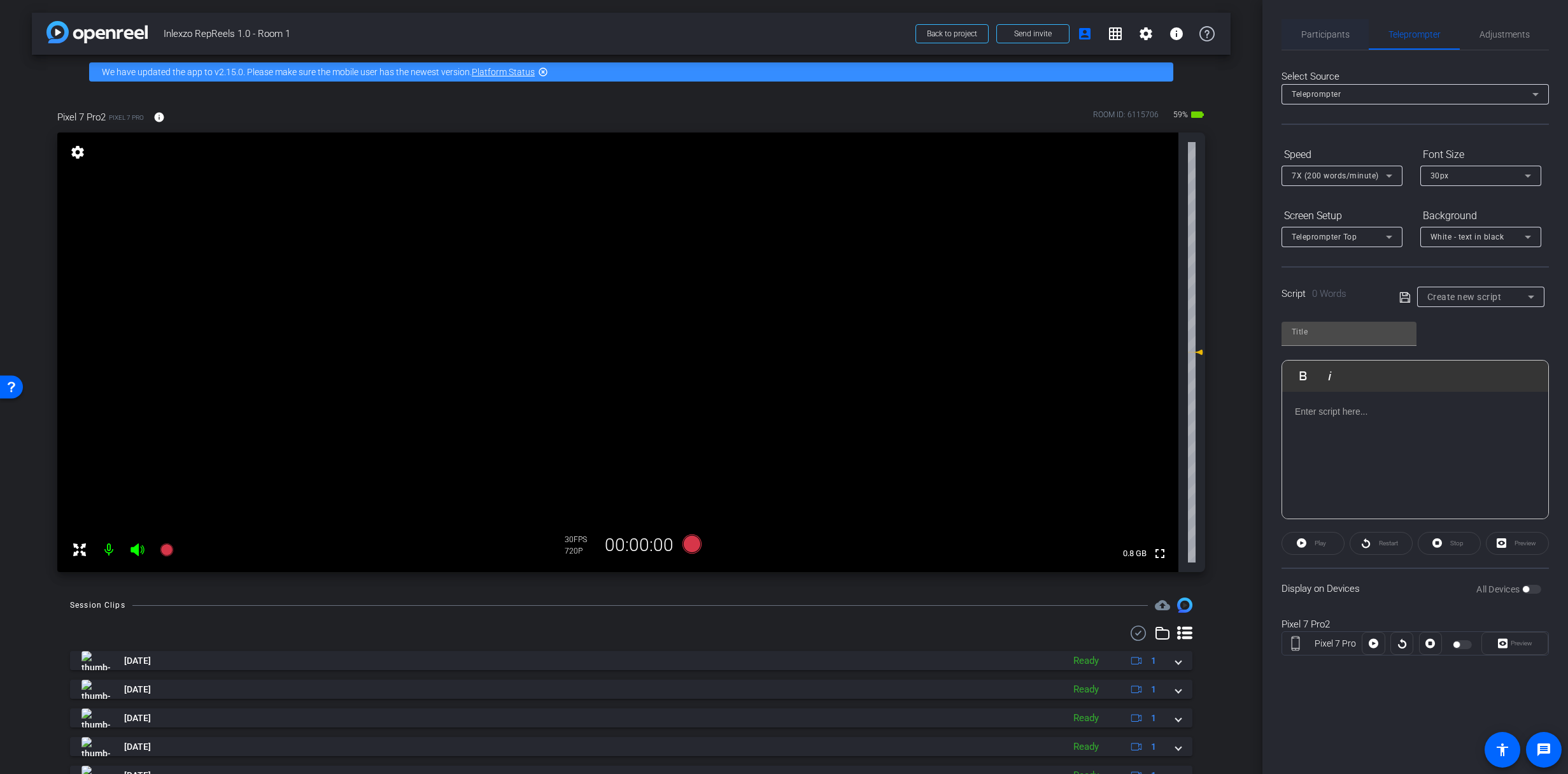
click at [1309, 33] on span "Participants" at bounding box center [1325, 34] width 49 height 9
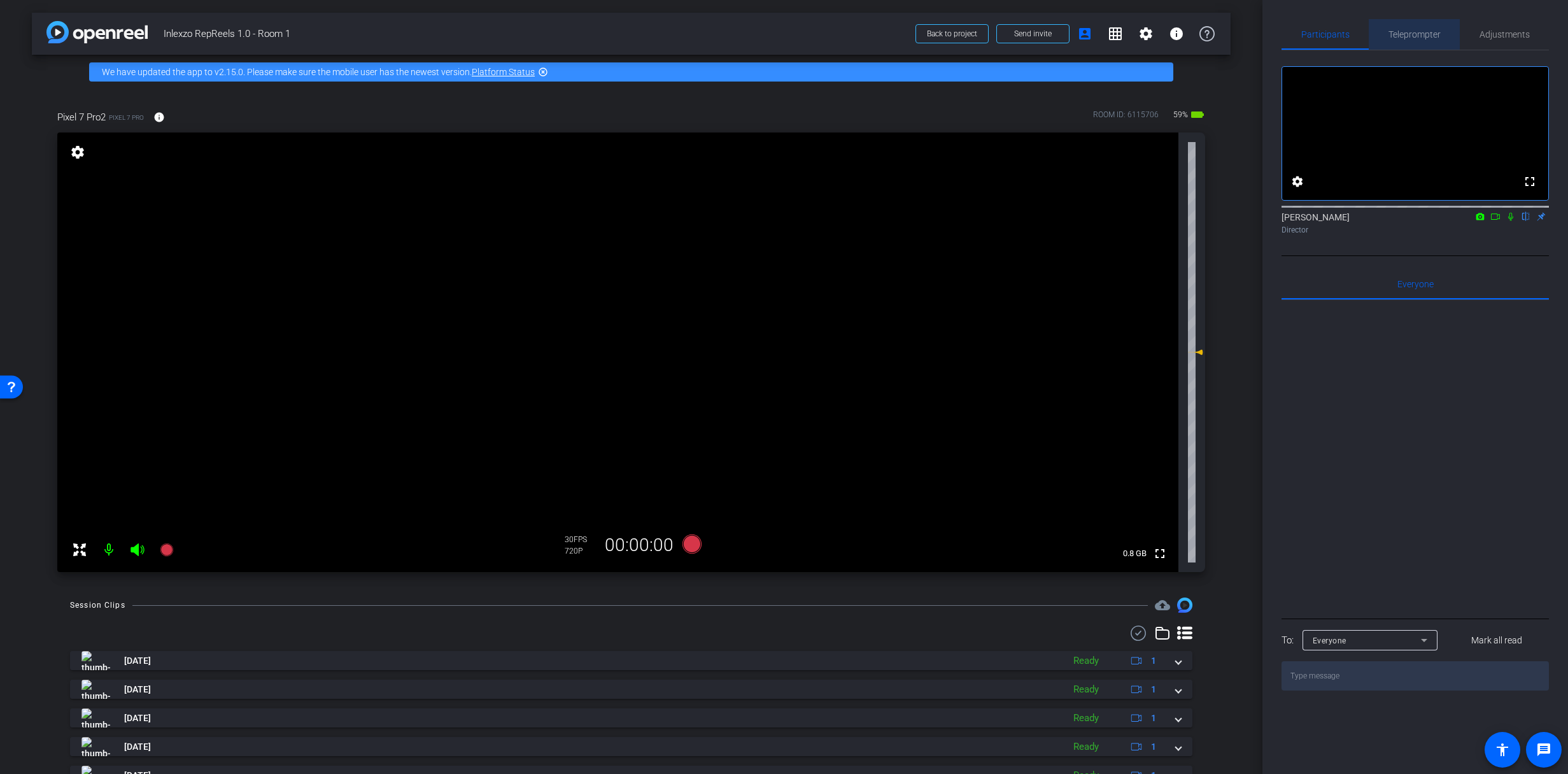
click at [1404, 32] on span "Teleprompter" at bounding box center [1414, 34] width 52 height 9
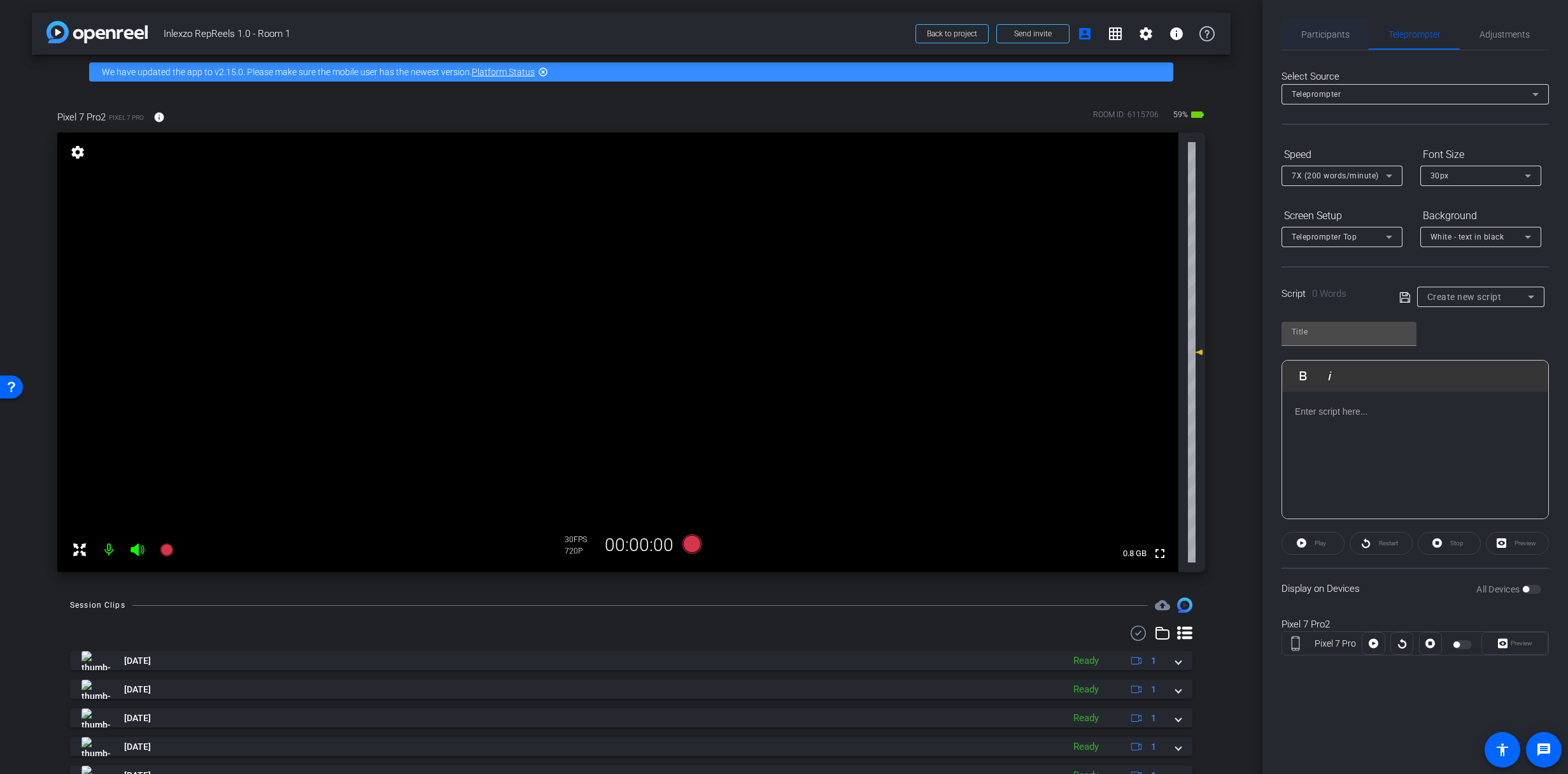
click at [1318, 30] on span "Participants" at bounding box center [1325, 34] width 49 height 9
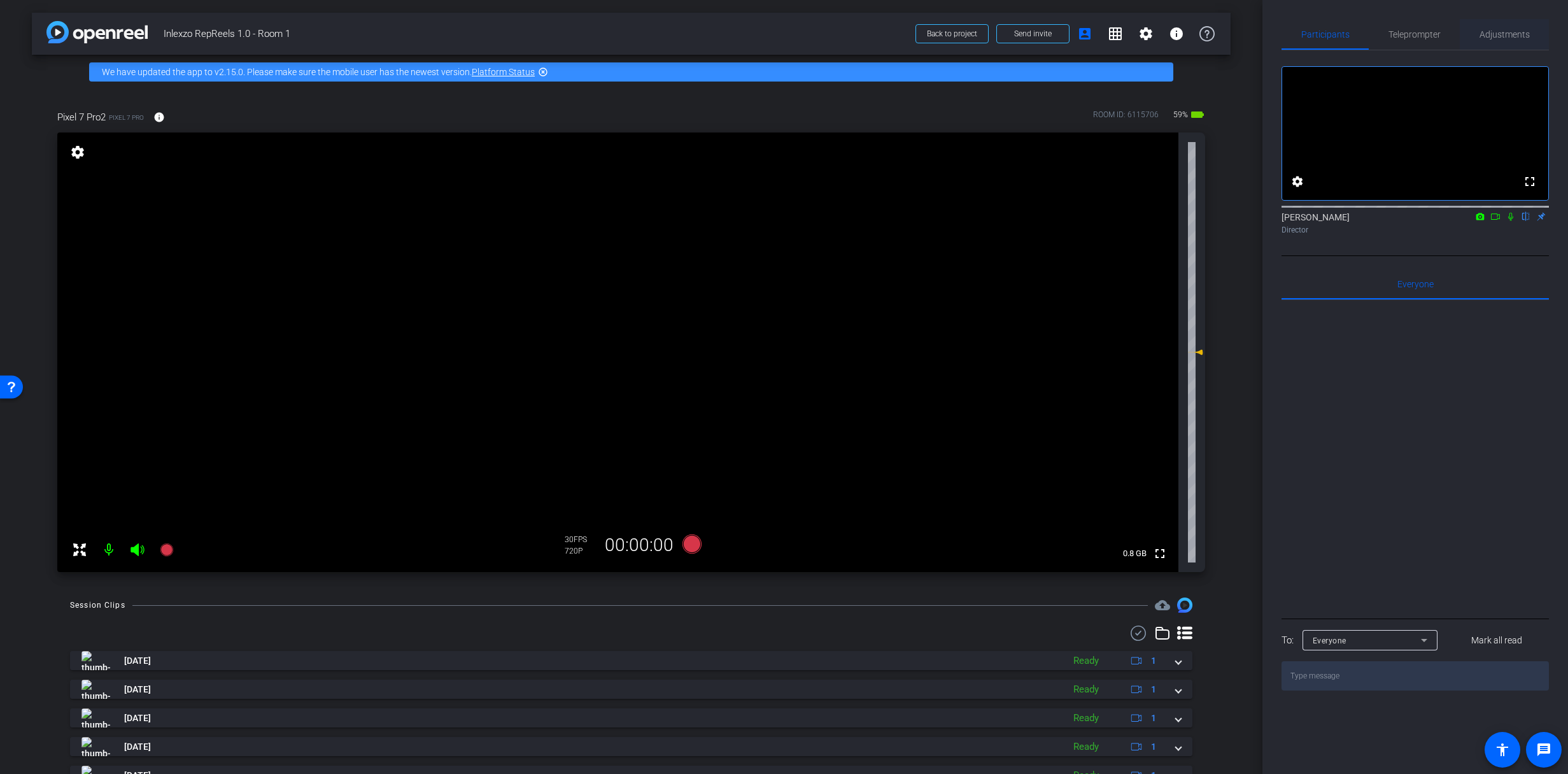
click at [1494, 47] on span "Adjustments" at bounding box center [1505, 34] width 50 height 31
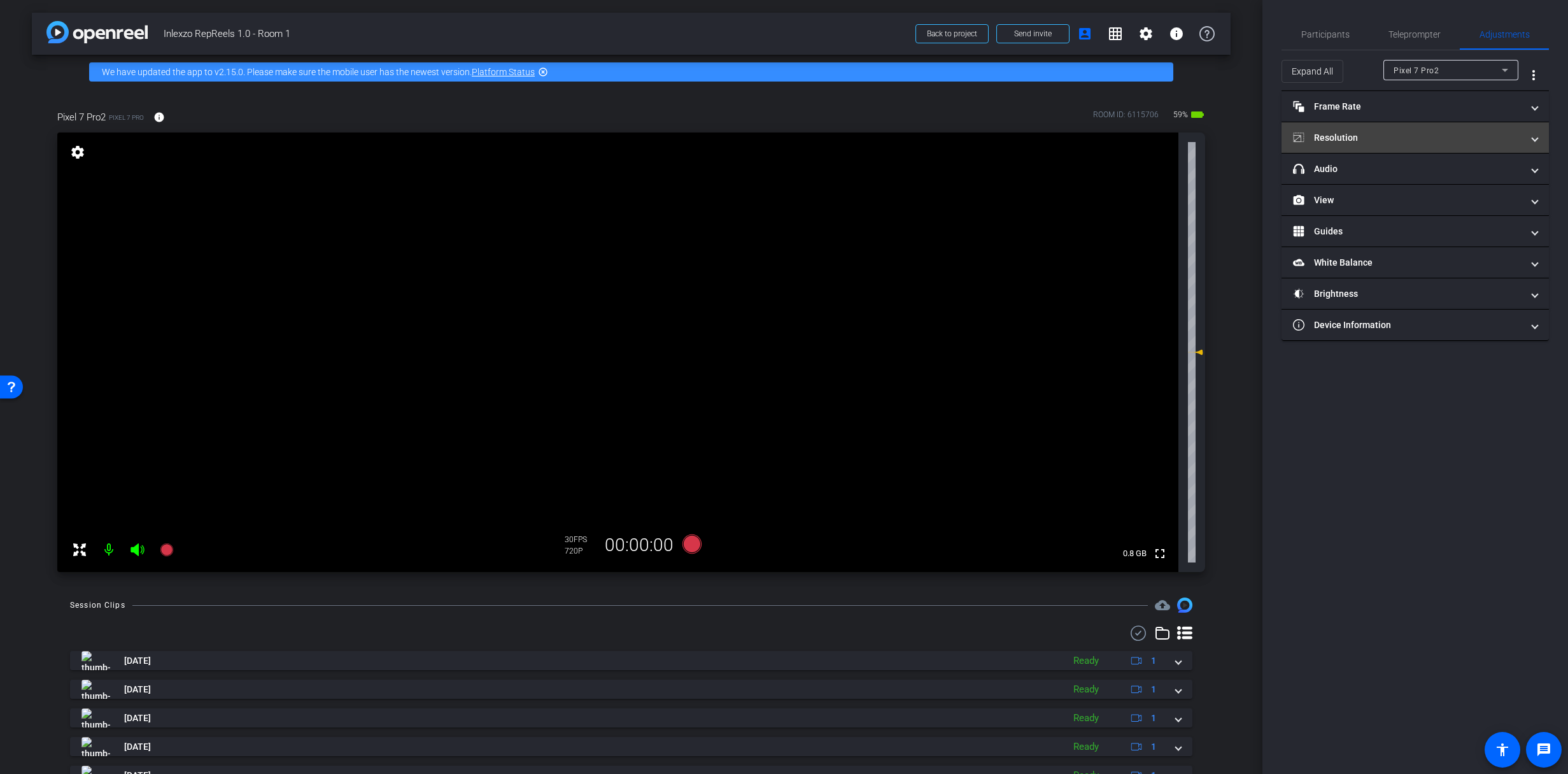
click at [1357, 135] on mat-panel-title "Resolution" at bounding box center [1407, 137] width 229 height 13
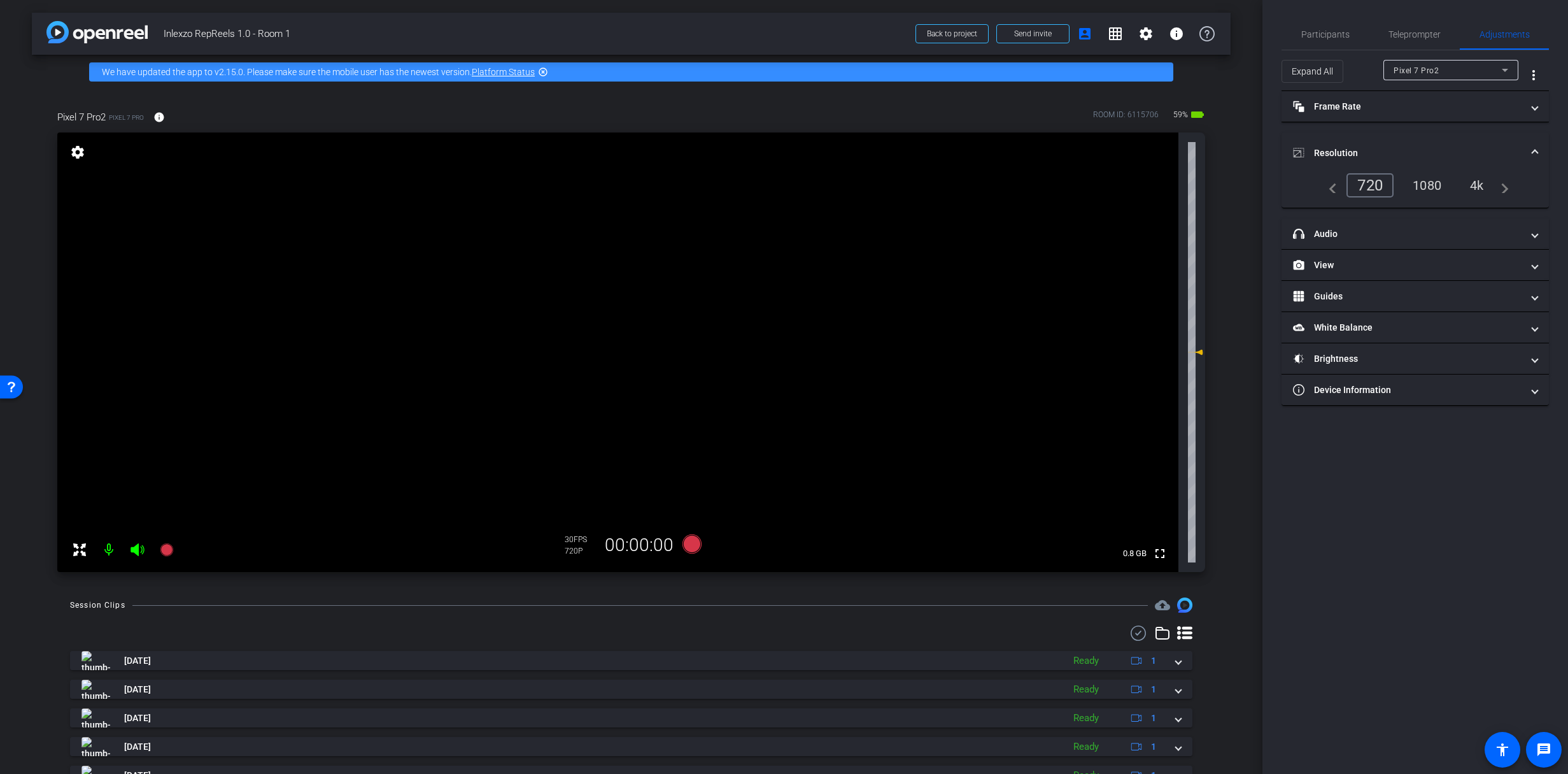
click at [1431, 187] on div "1080" at bounding box center [1427, 185] width 48 height 22
click at [1367, 107] on mat-panel-title "Frame Rate Frame Rate" at bounding box center [1407, 106] width 229 height 13
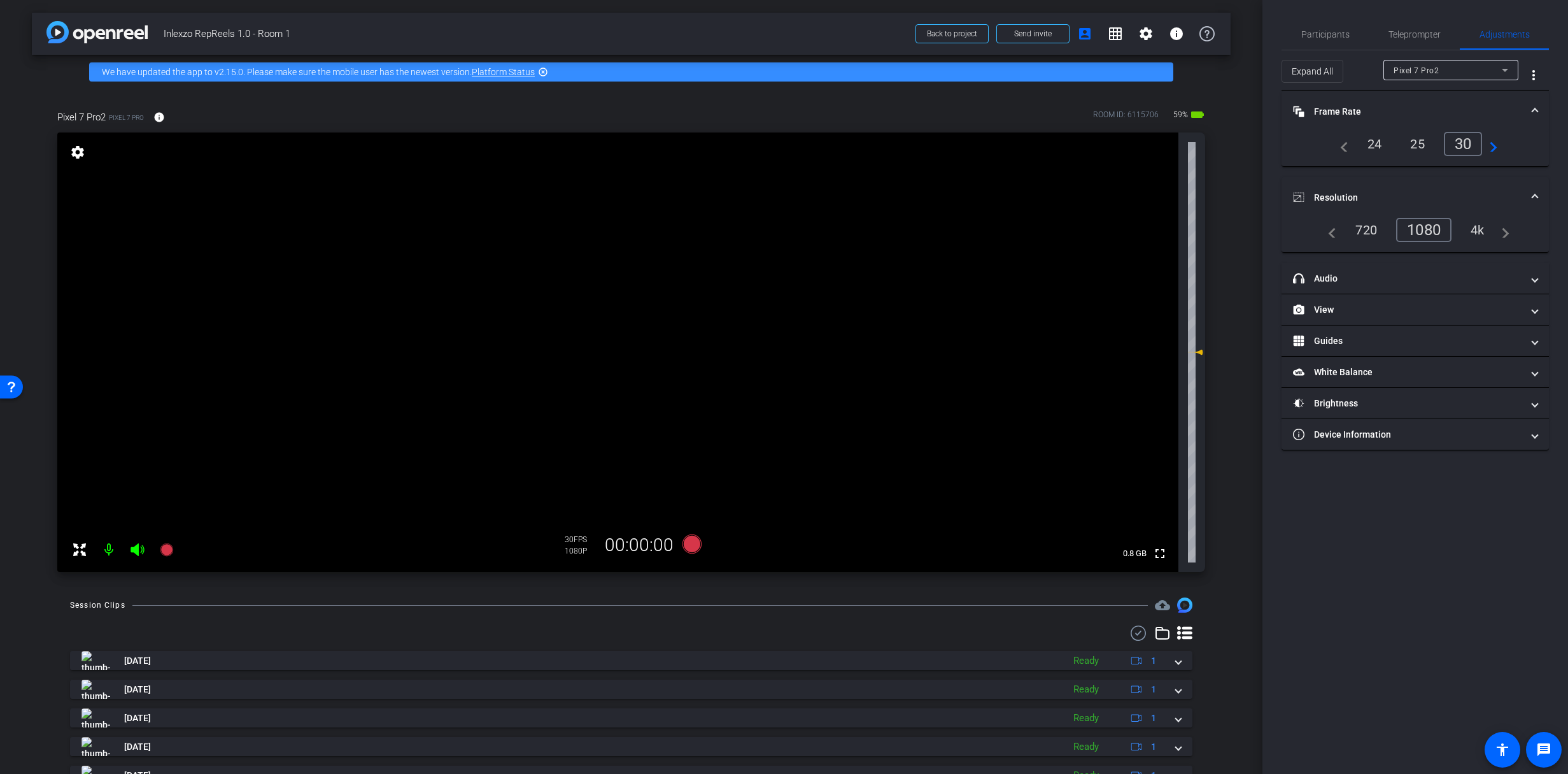
click at [1367, 105] on mat-panel-title "Frame Rate Frame Rate" at bounding box center [1407, 111] width 229 height 13
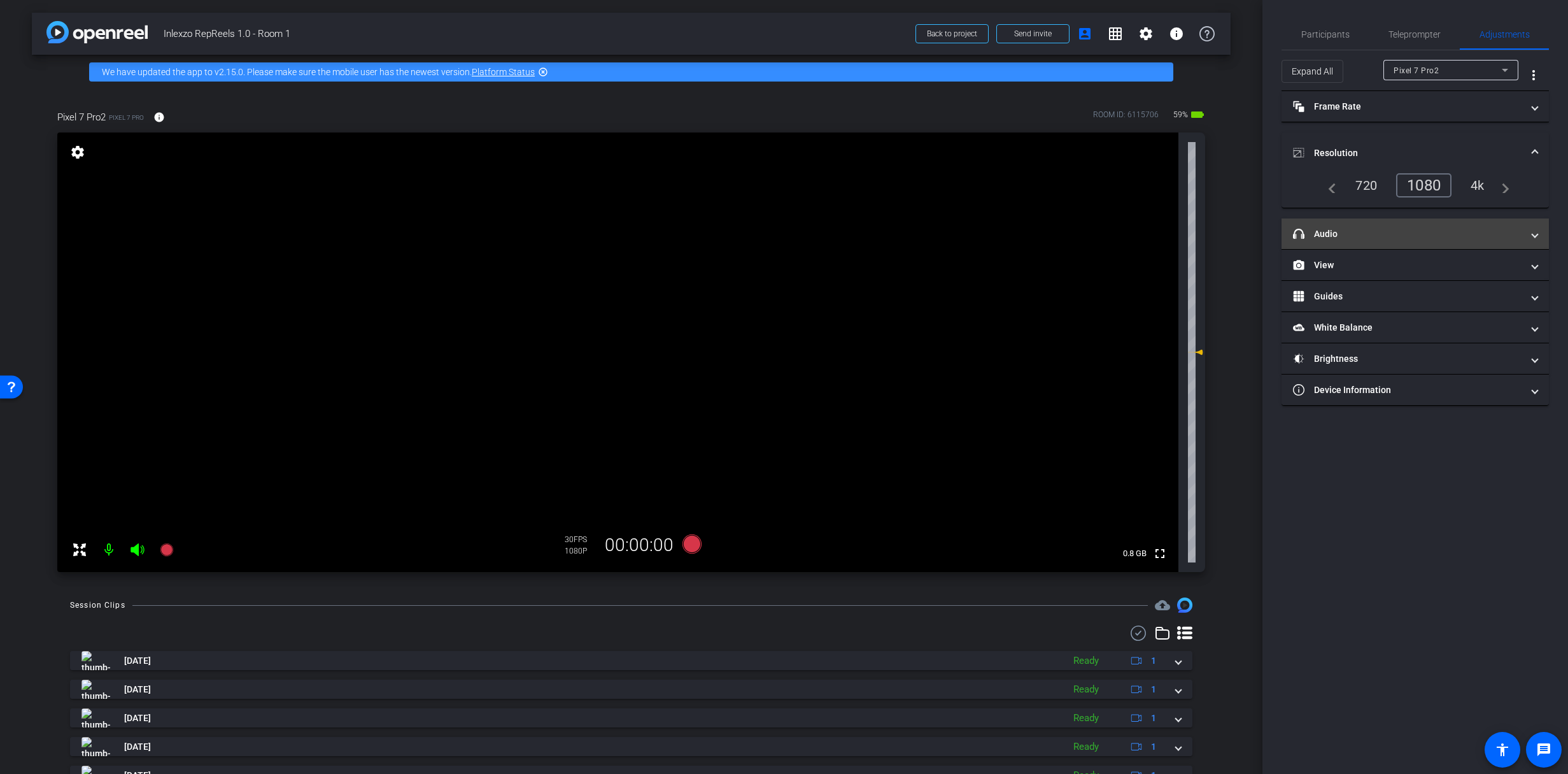
click at [1360, 238] on mat-panel-title "headphone icon Audio" at bounding box center [1407, 234] width 229 height 13
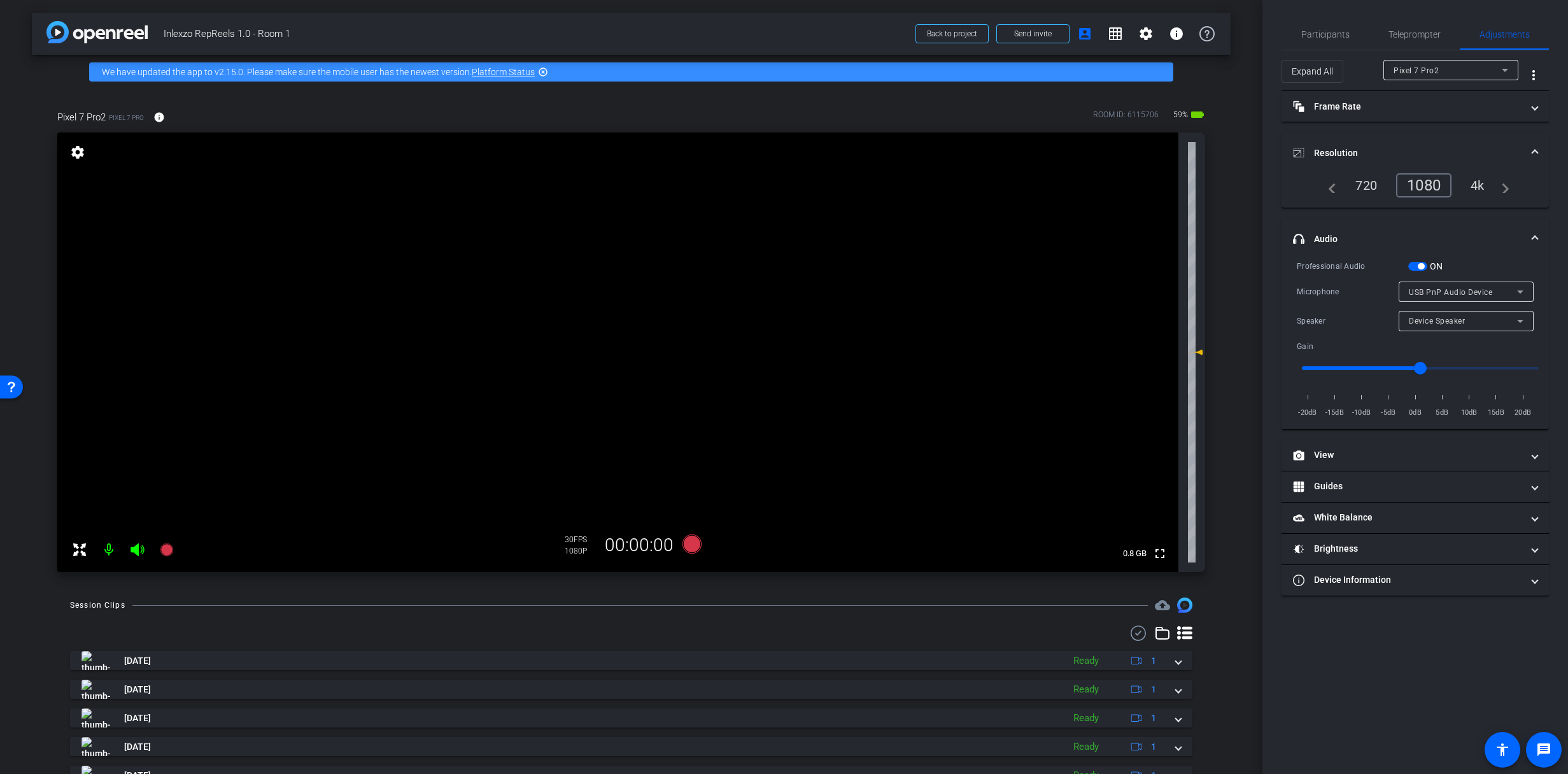
click at [1361, 243] on mat-panel-title "headphone icon Audio" at bounding box center [1407, 239] width 229 height 13
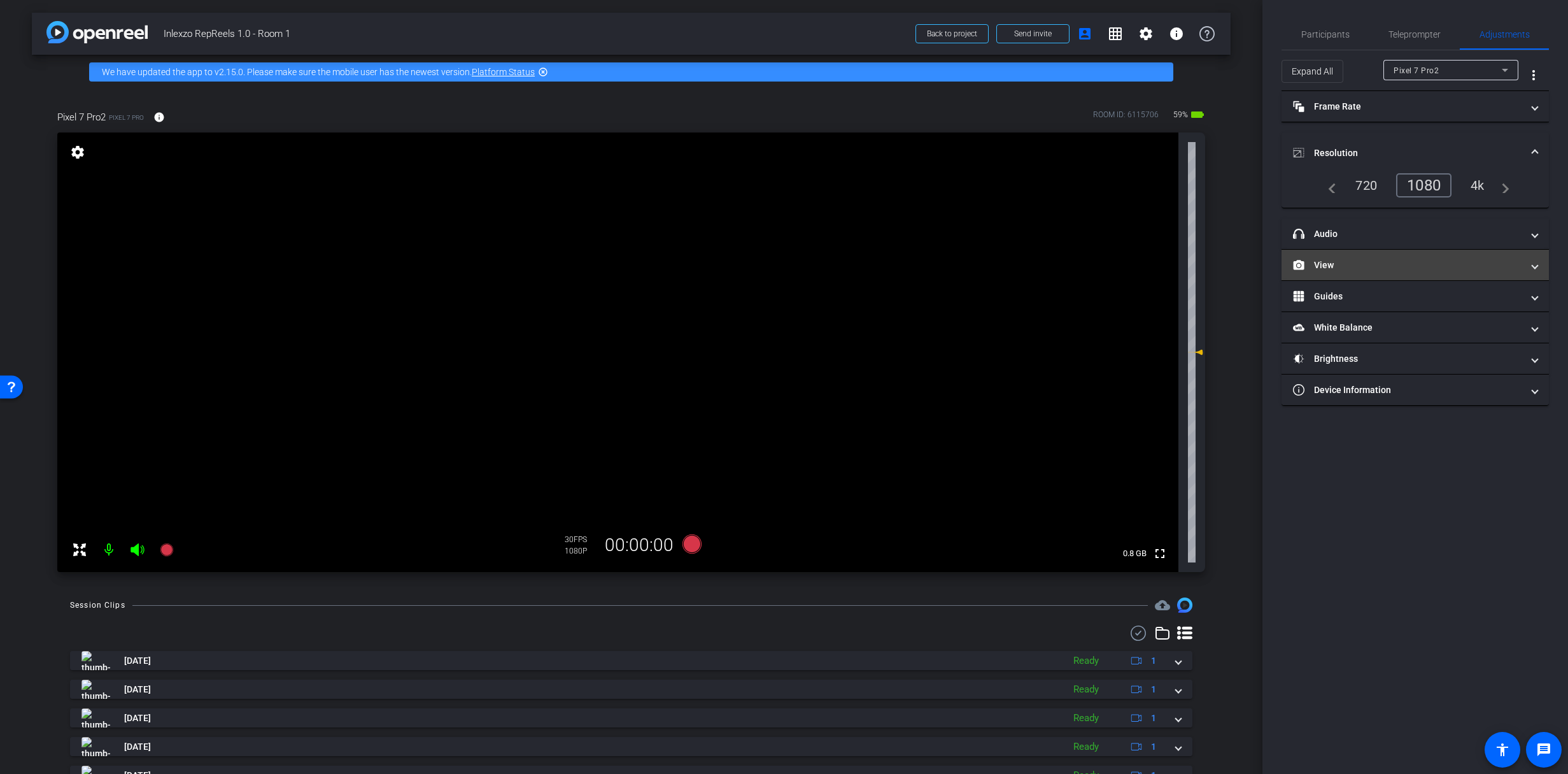
click at [1360, 263] on mat-panel-title "View" at bounding box center [1407, 265] width 229 height 13
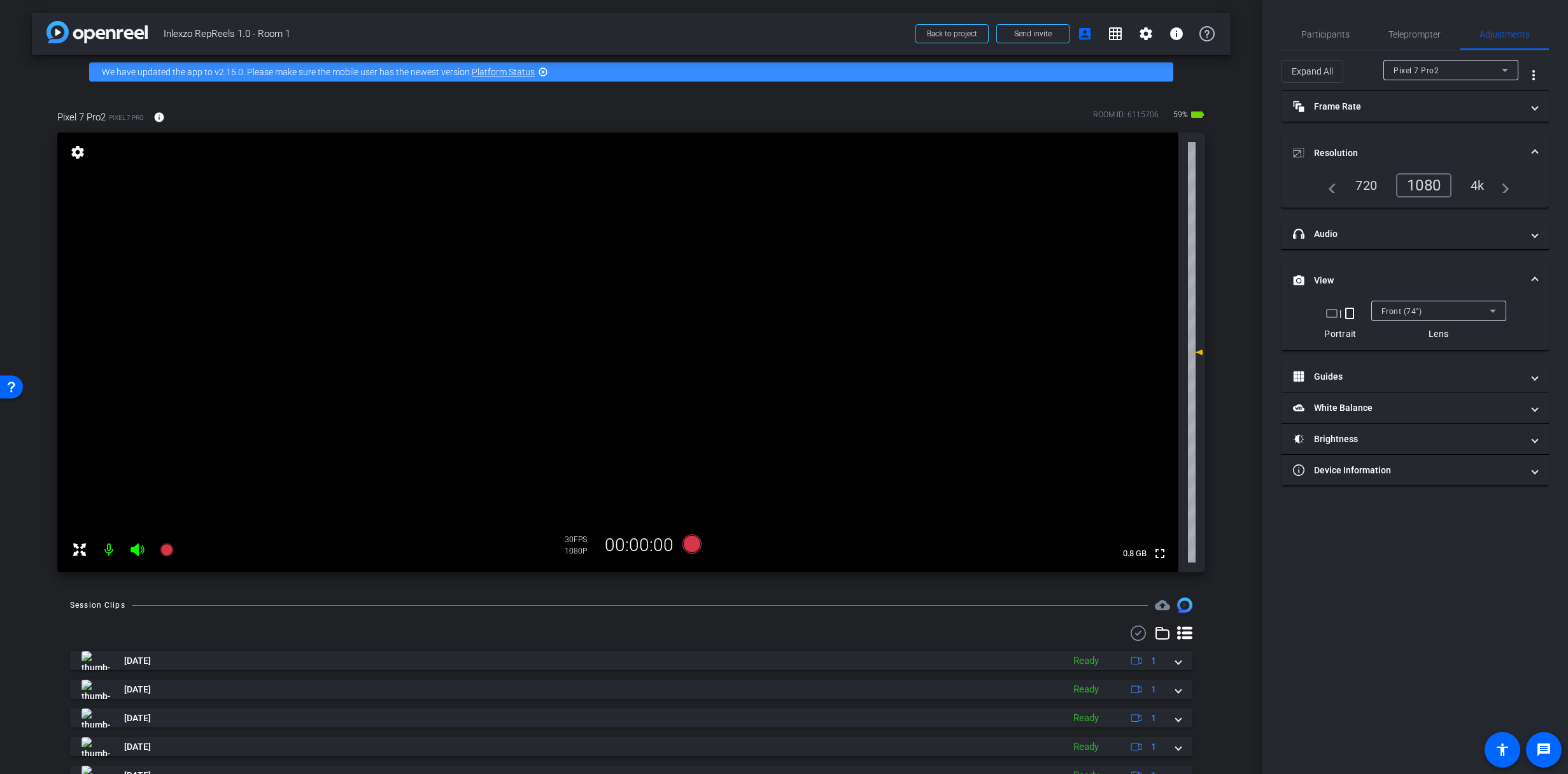
click at [1365, 278] on mat-panel-title "View" at bounding box center [1407, 280] width 229 height 13
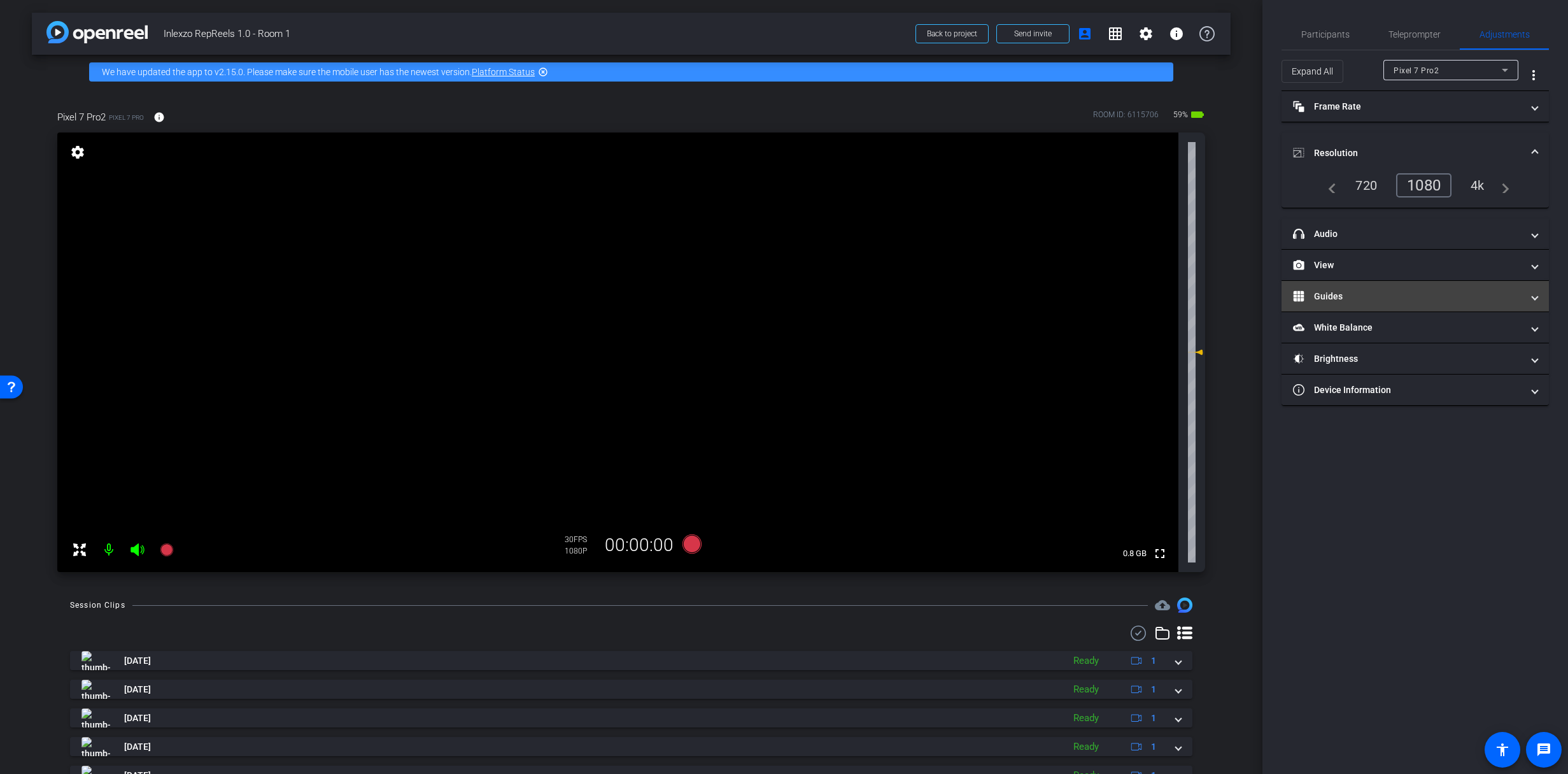
click at [1384, 298] on mat-panel-title "Guides" at bounding box center [1407, 296] width 229 height 13
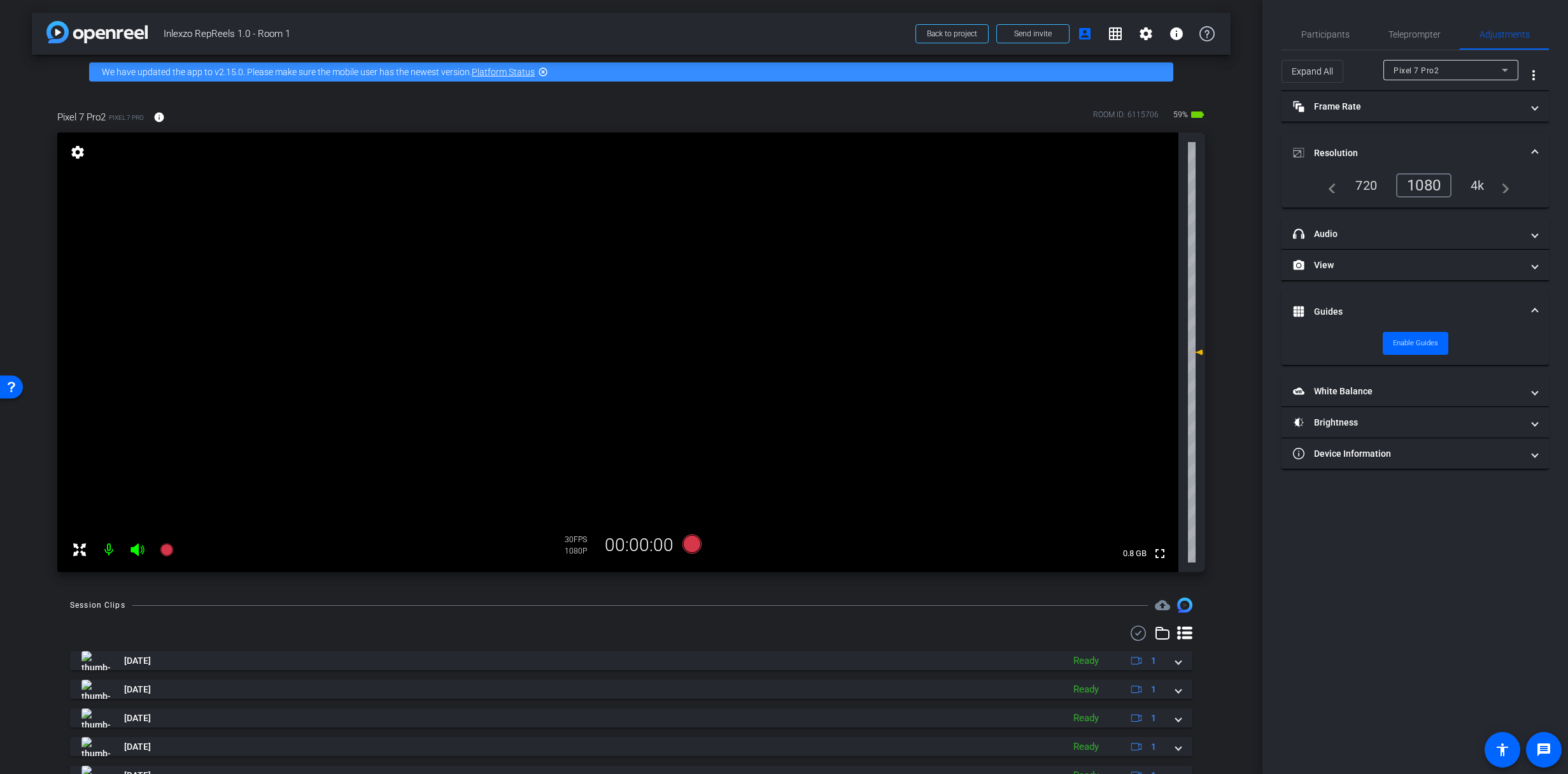
click at [1384, 310] on mat-panel-title "Guides" at bounding box center [1407, 311] width 229 height 13
click at [1382, 327] on mat-panel-title "White Balance White Balance" at bounding box center [1407, 327] width 229 height 13
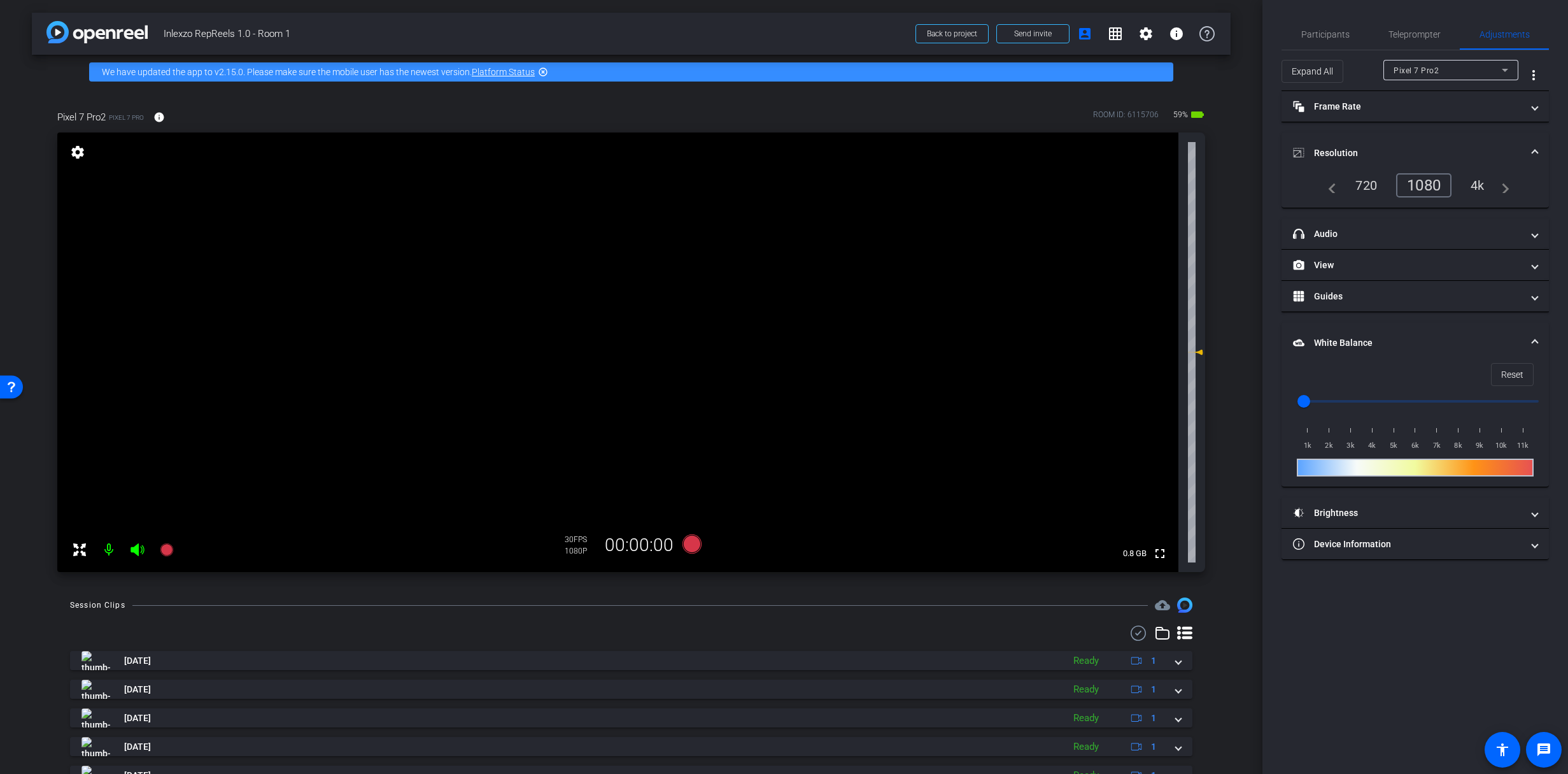
click at [1382, 341] on mat-panel-title "White Balance White Balance" at bounding box center [1407, 342] width 229 height 13
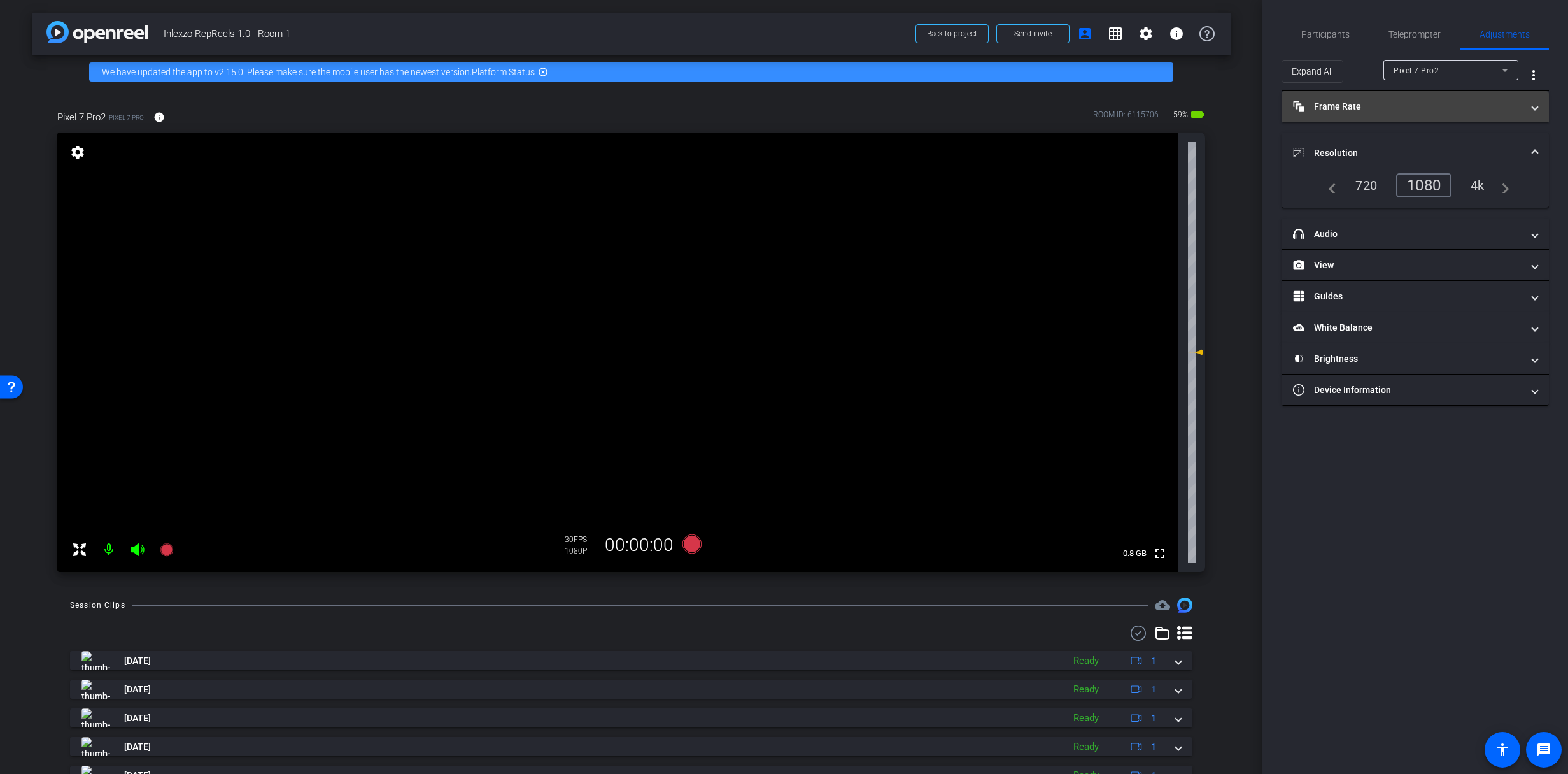
click at [1345, 101] on mat-panel-title "Frame Rate Frame Rate" at bounding box center [1407, 106] width 229 height 13
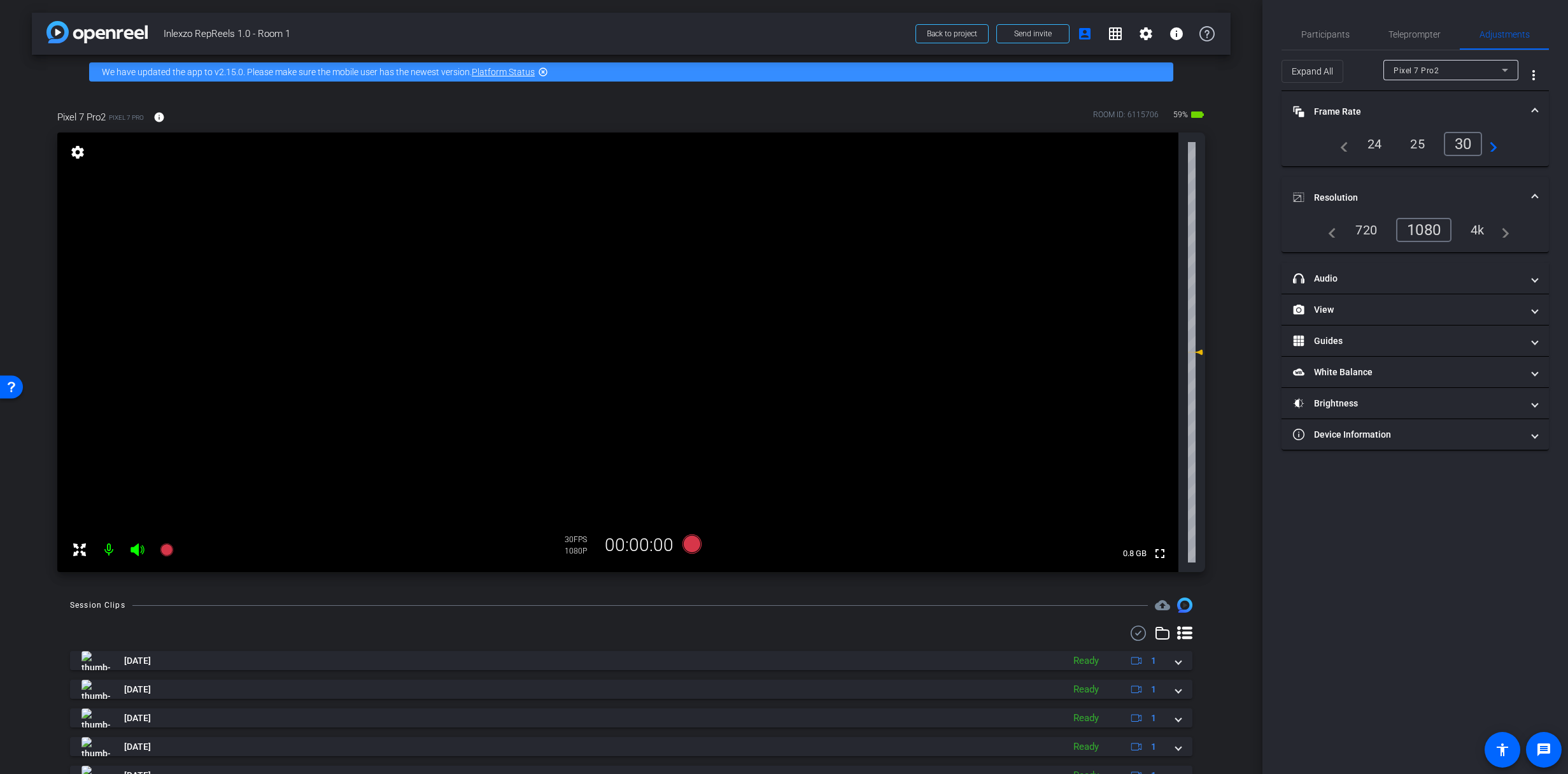
click at [1347, 106] on mat-panel-title "Frame Rate Frame Rate" at bounding box center [1407, 111] width 229 height 13
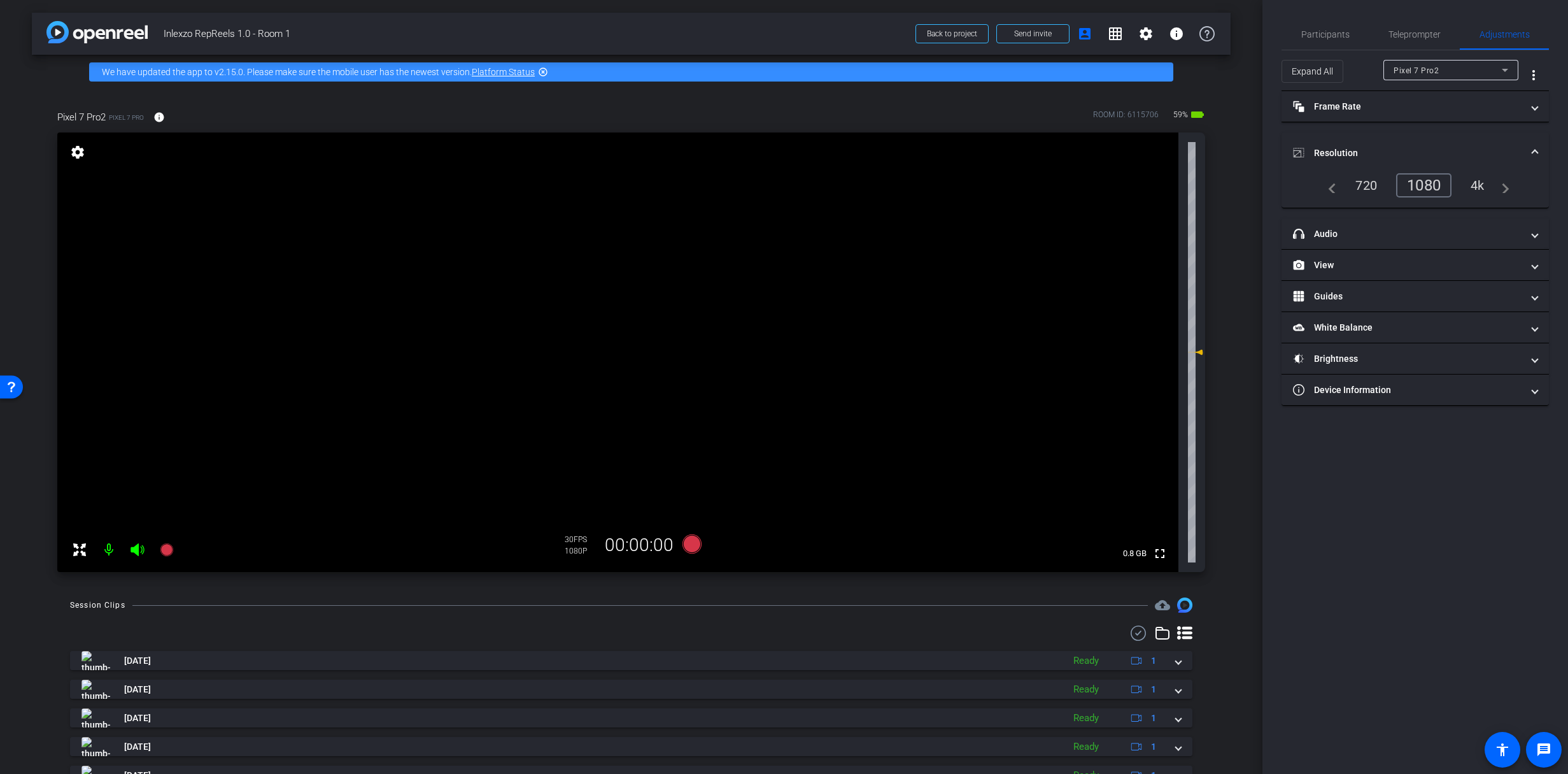
click at [1363, 146] on mat-panel-title "Resolution" at bounding box center [1407, 152] width 229 height 13
click at [1405, 38] on span "Teleprompter" at bounding box center [1414, 34] width 52 height 9
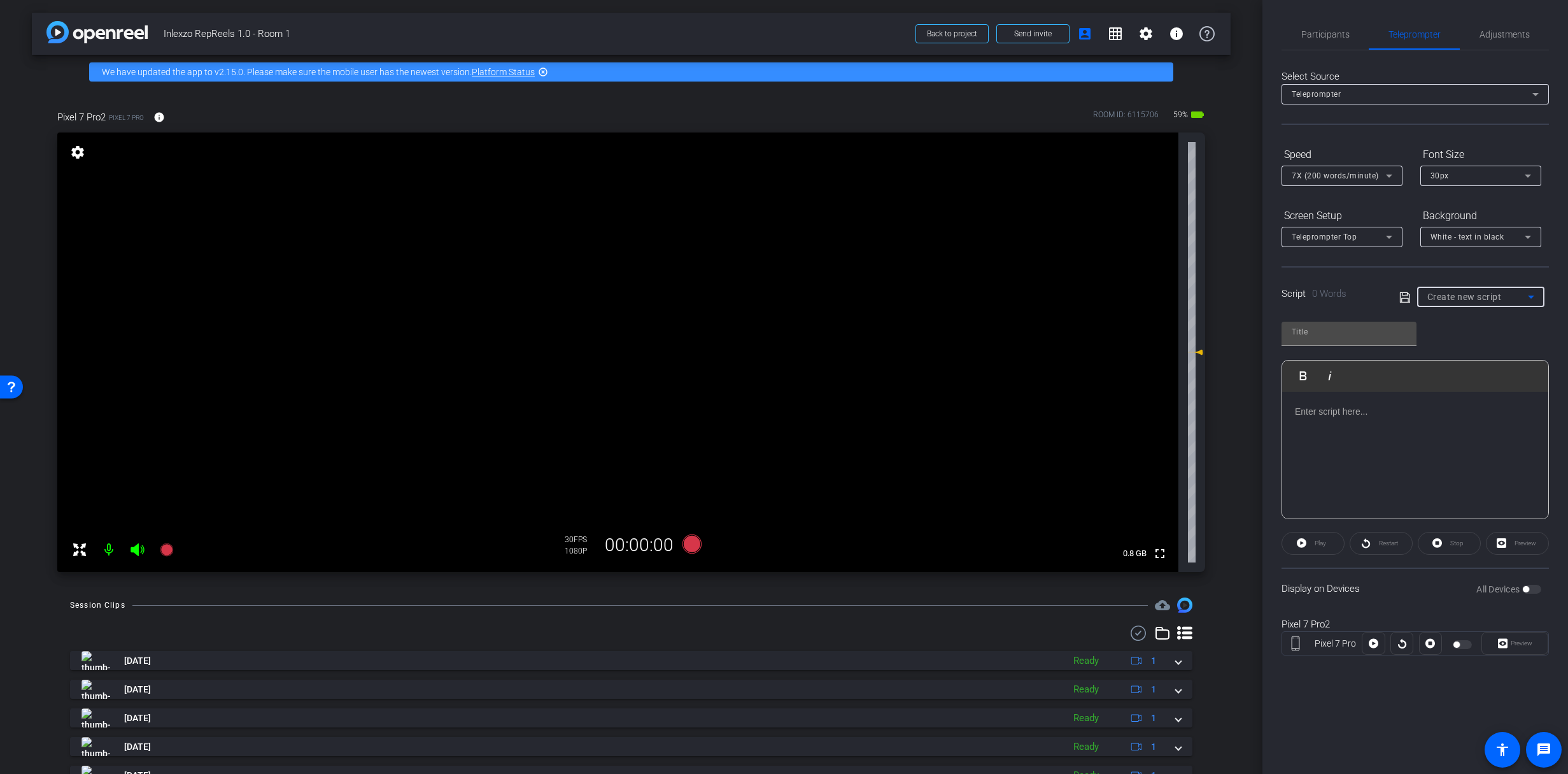
click at [1450, 298] on span "Create new script" at bounding box center [1464, 297] width 74 height 10
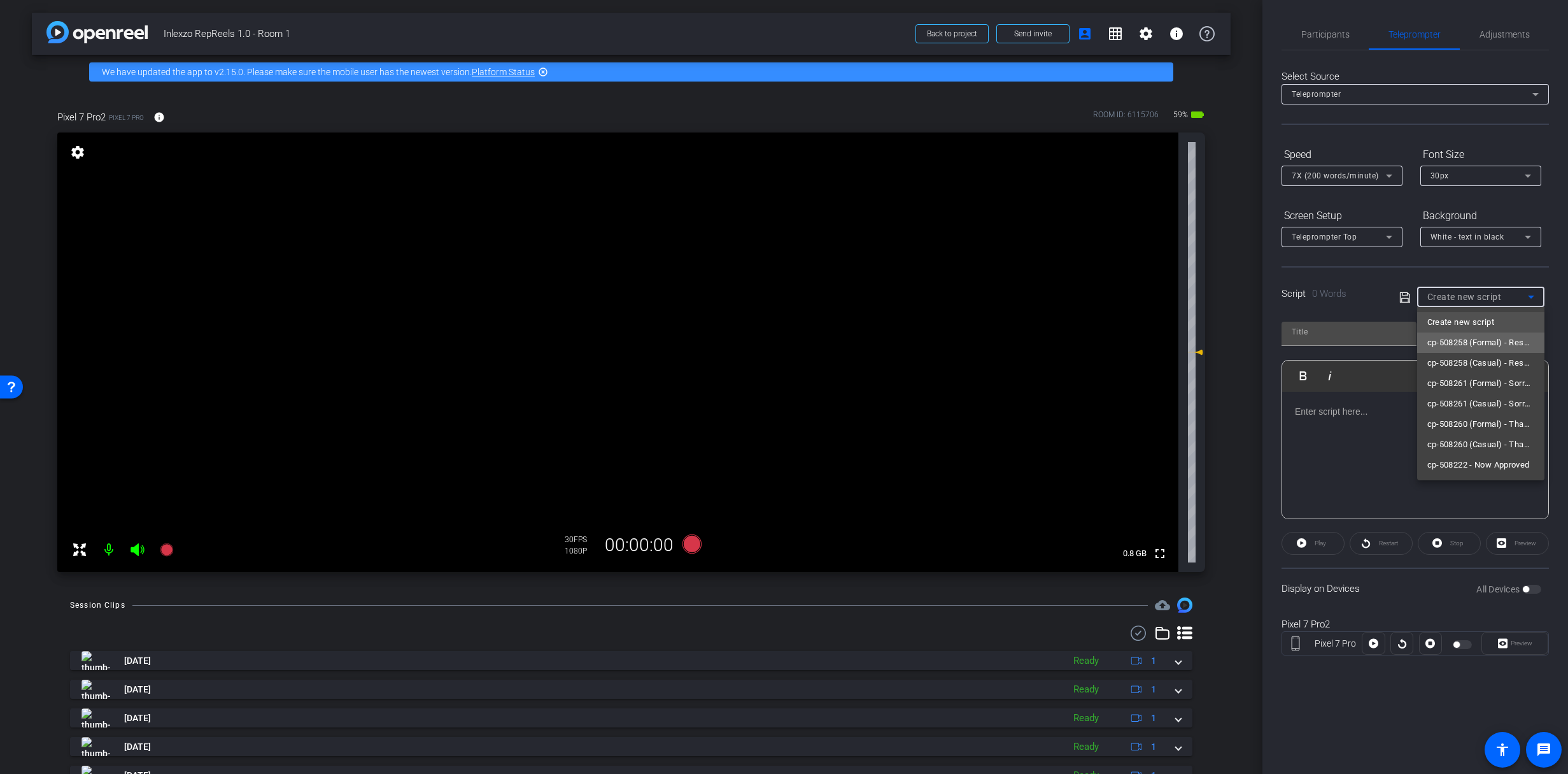
click at [1498, 349] on span "cp-508258 (Formal) - Resources to Share" at bounding box center [1481, 342] width 107 height 15
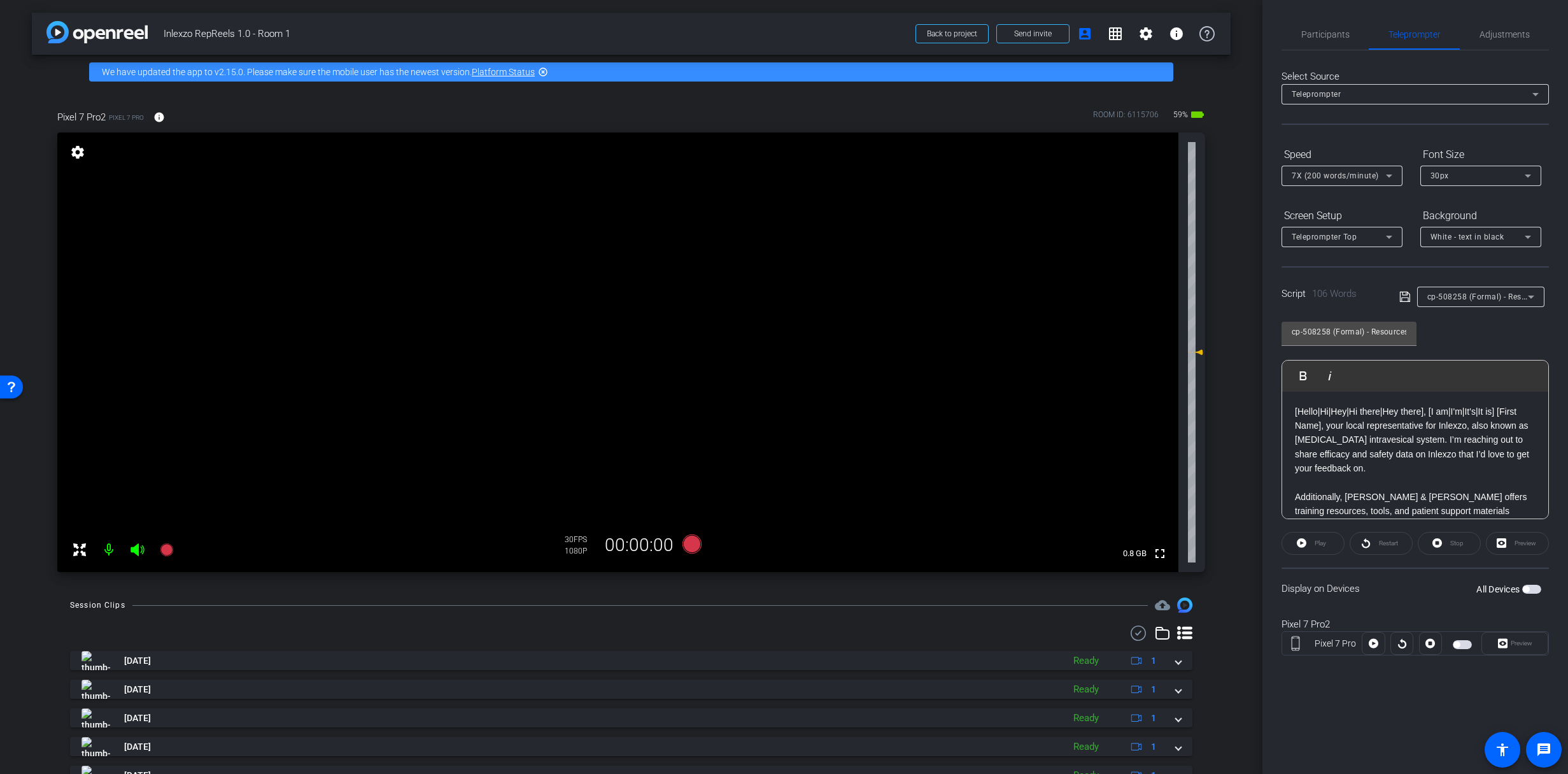
click at [1524, 590] on span "button" at bounding box center [1526, 589] width 6 height 6
click at [1501, 651] on icon at bounding box center [1503, 642] width 10 height 19
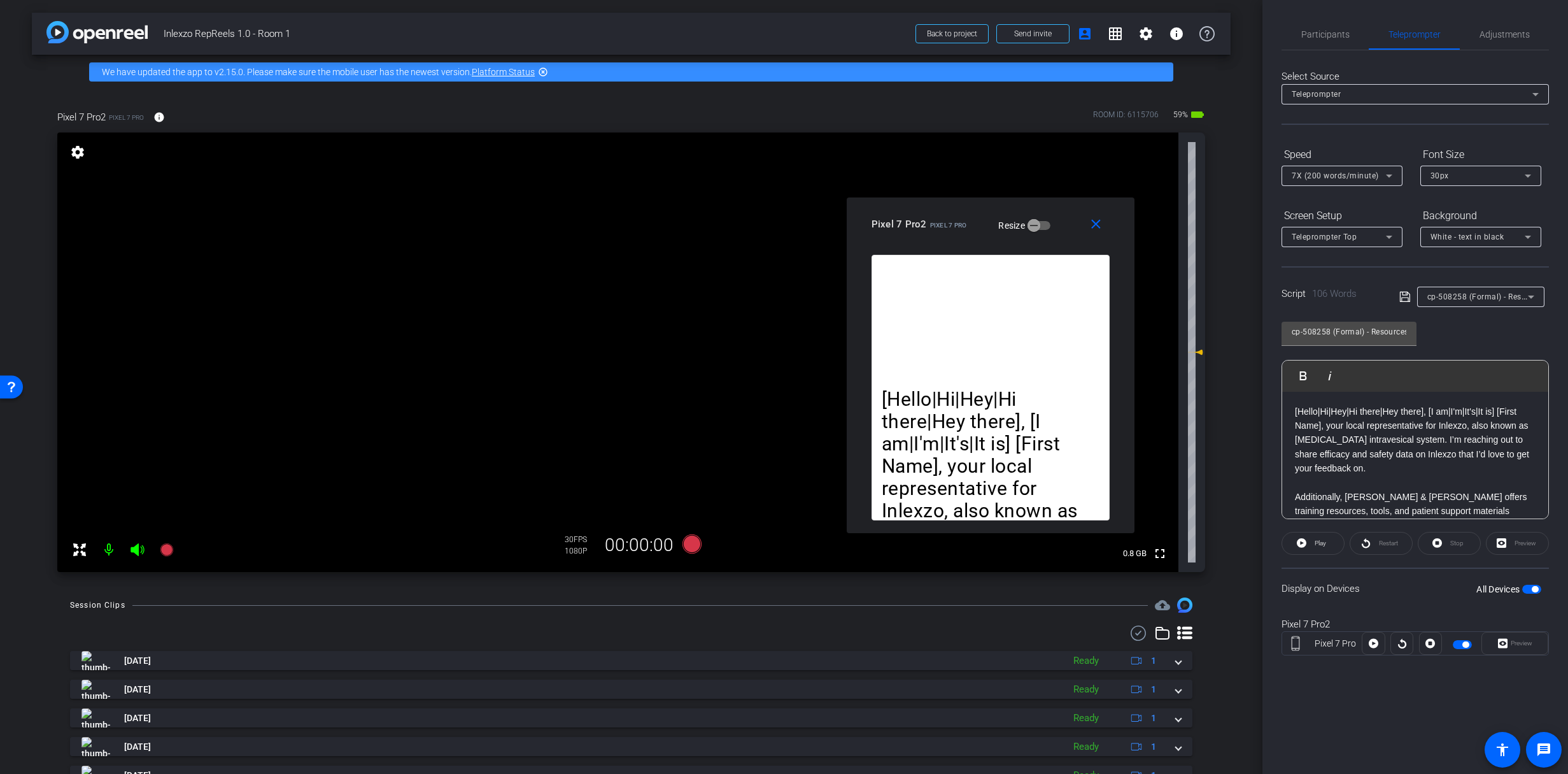
drag, startPoint x: 828, startPoint y: 232, endPoint x: 1066, endPoint y: 195, distance: 240.9
click at [1066, 198] on div "close Pixel 7 Pro2 Pixel 7 Pro Resize" at bounding box center [991, 226] width 288 height 57
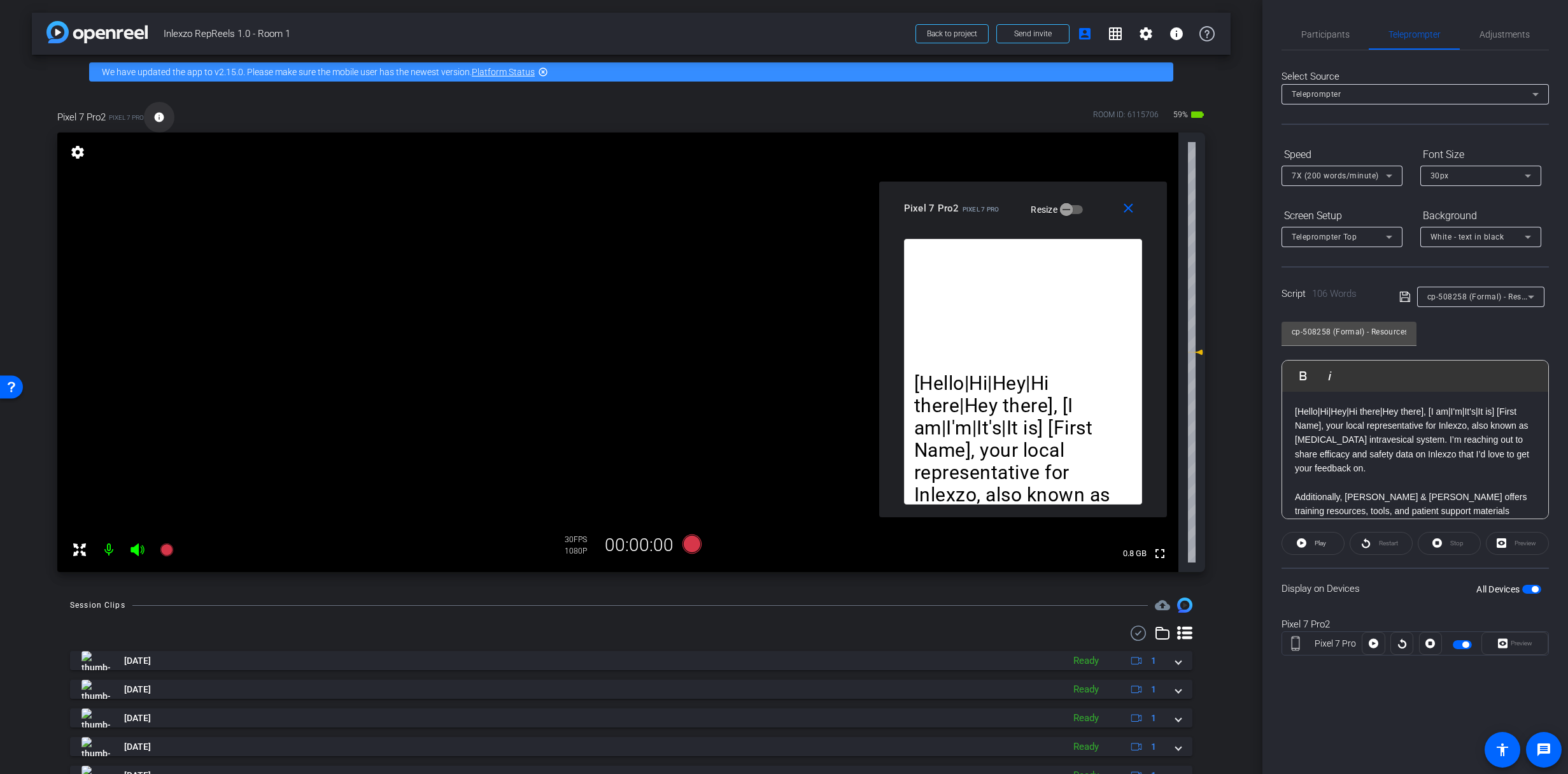
click at [161, 116] on mat-icon "info" at bounding box center [159, 117] width 11 height 11
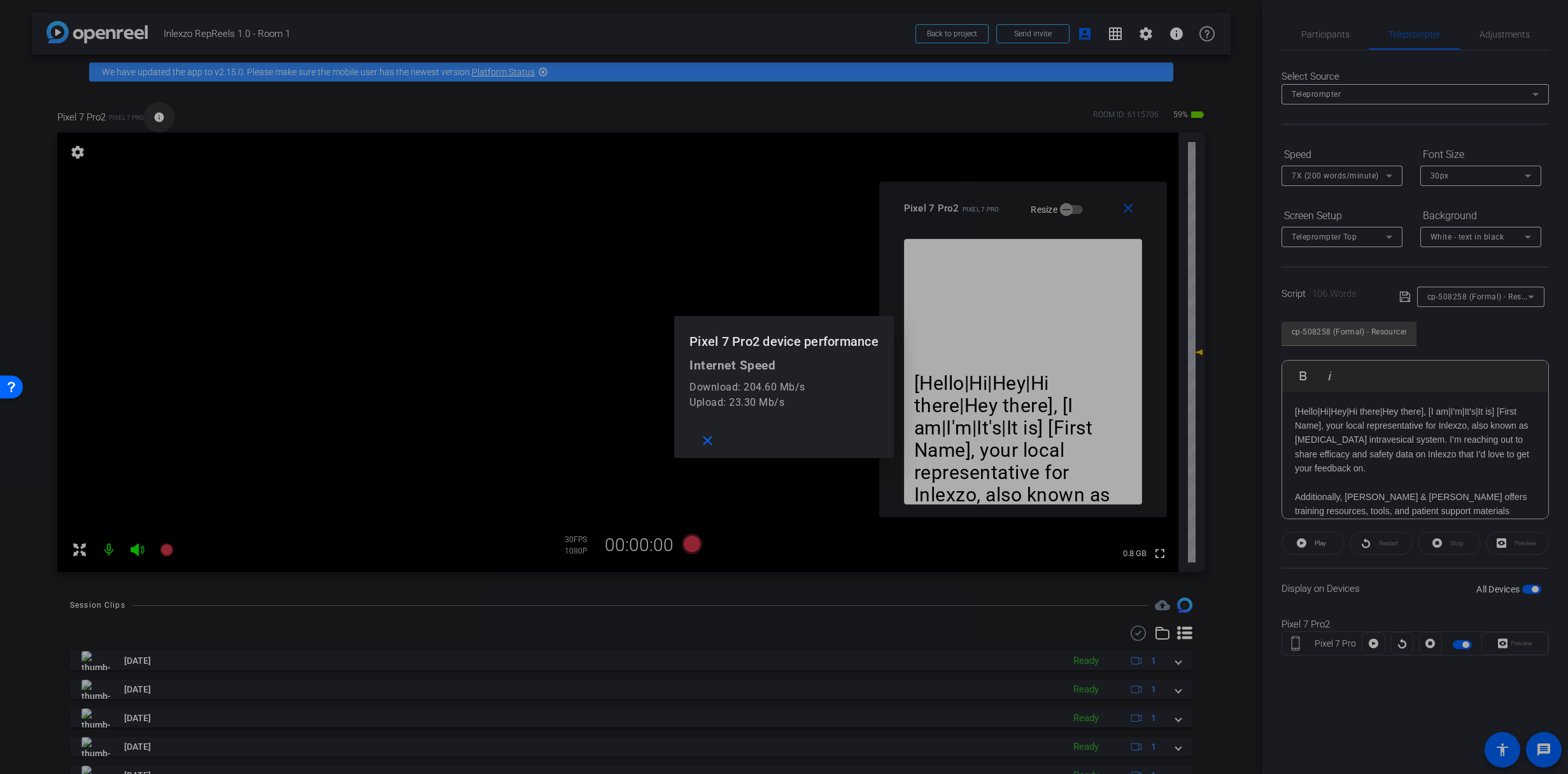
click at [161, 116] on div at bounding box center [784, 387] width 1568 height 774
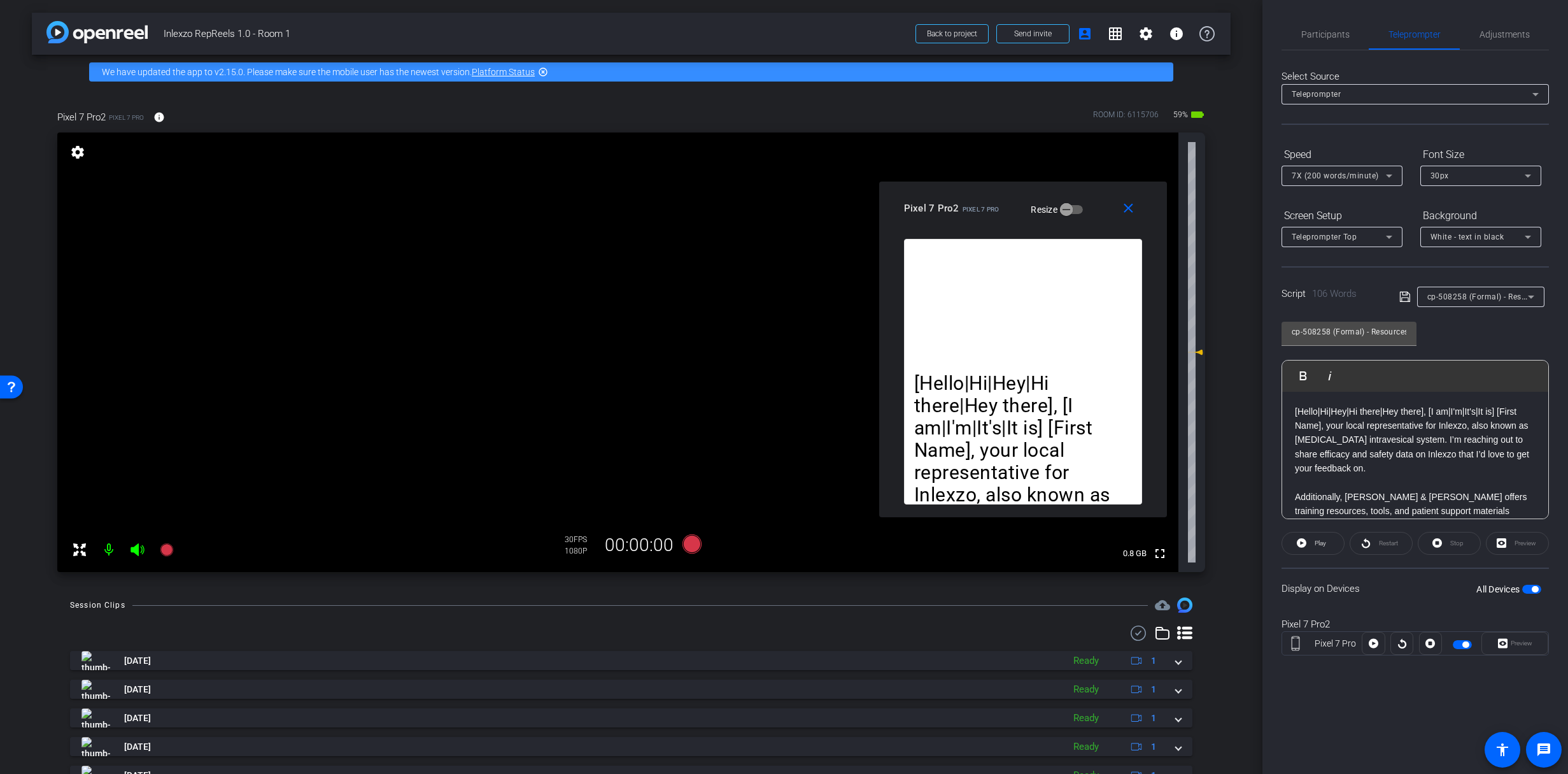
click at [1329, 187] on div at bounding box center [1342, 193] width 121 height 14
click at [1334, 182] on div "7X (200 words/minute)" at bounding box center [1338, 175] width 94 height 16
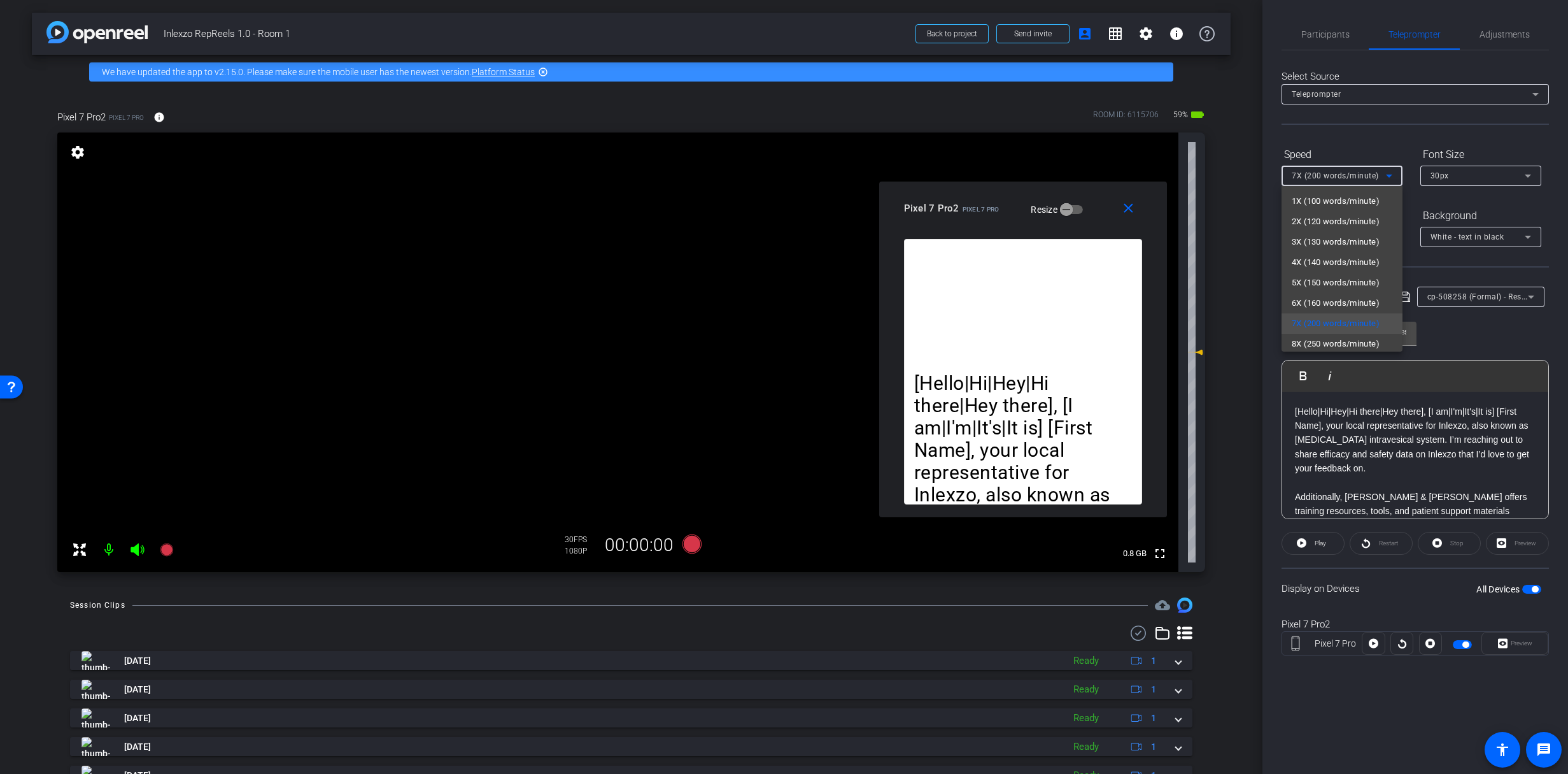
click at [1334, 181] on div at bounding box center [784, 387] width 1568 height 774
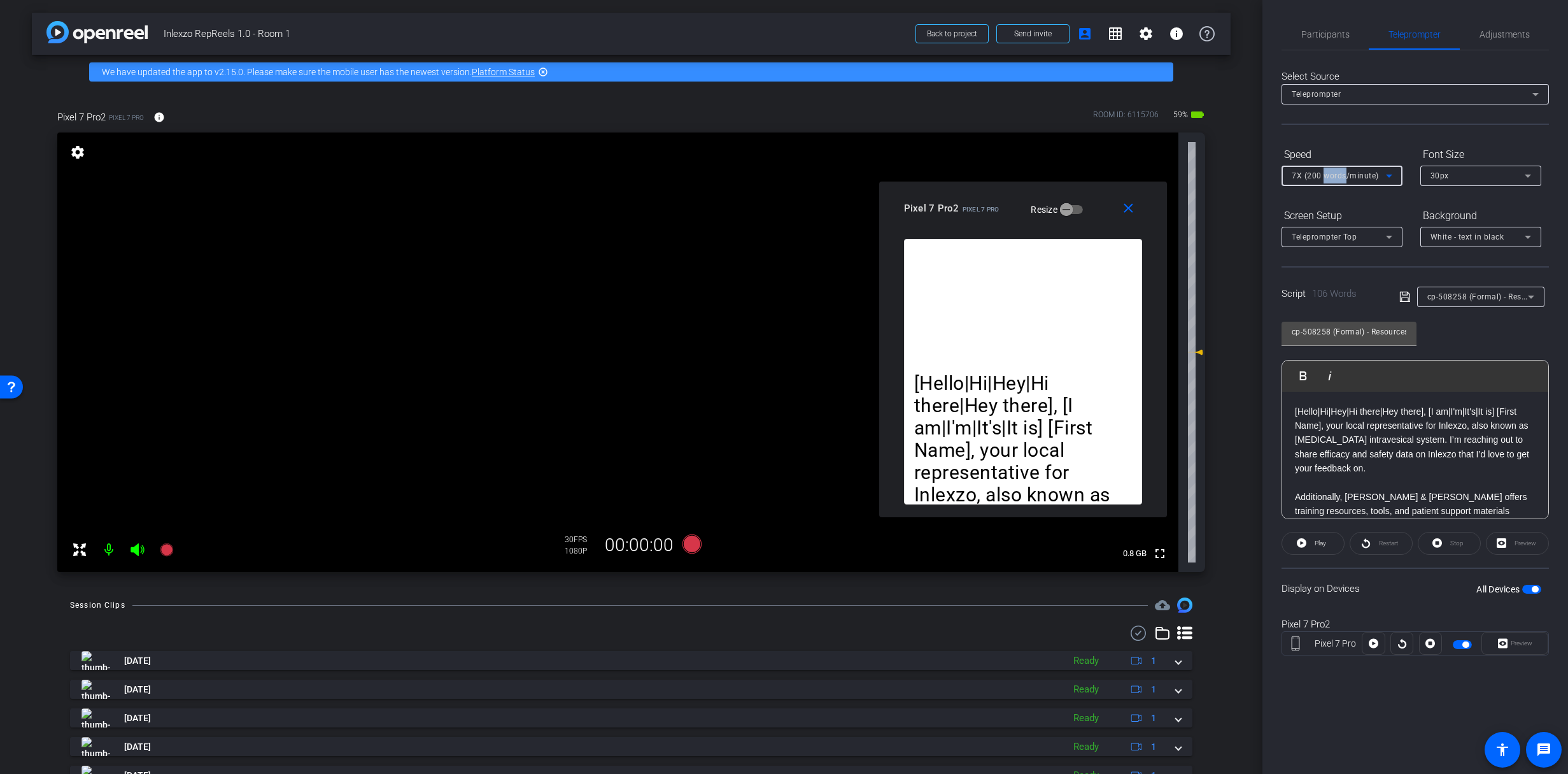
click at [1334, 181] on div "7X (200 words/minute)" at bounding box center [1338, 175] width 94 height 16
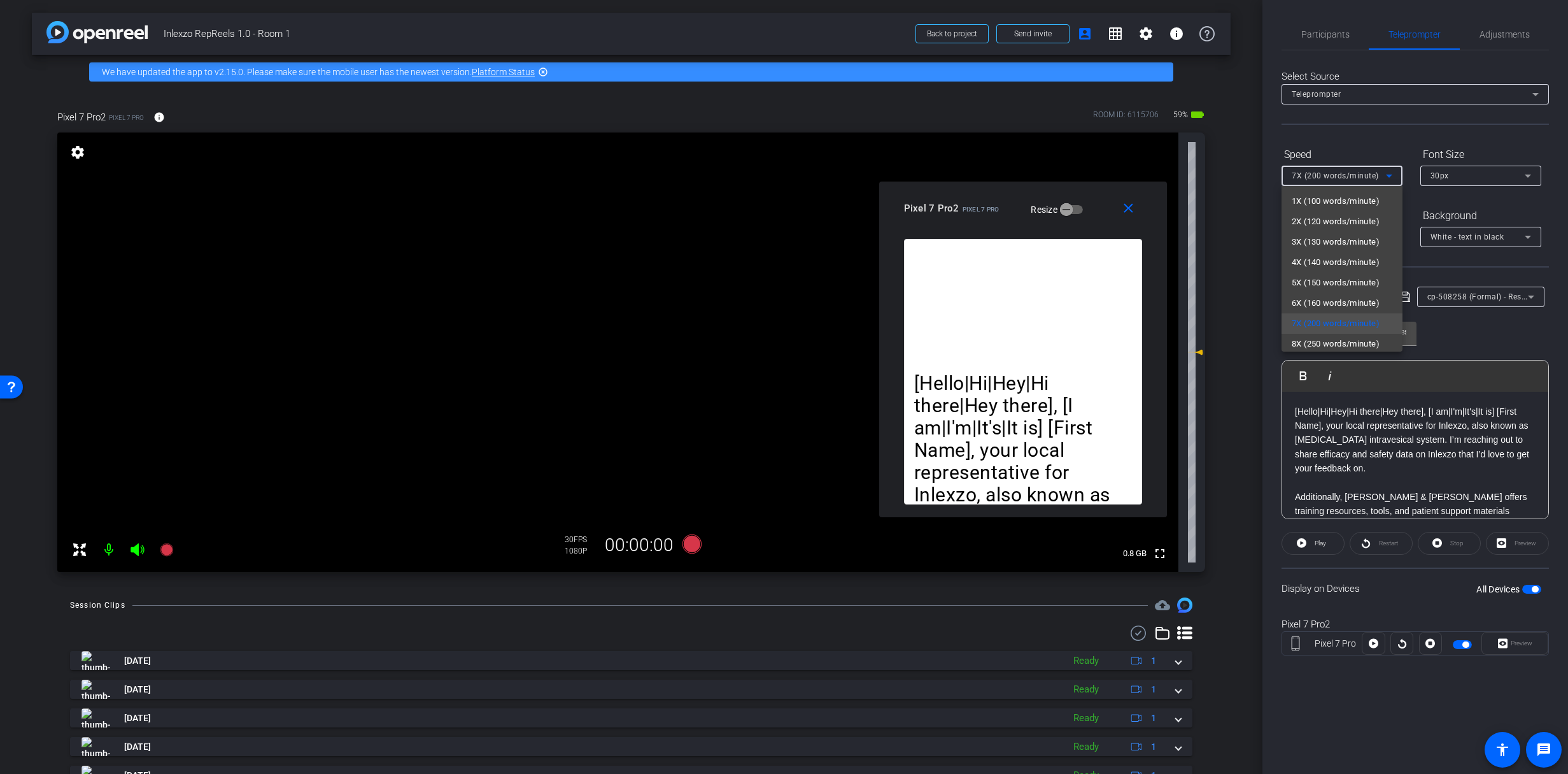
click at [1334, 180] on div at bounding box center [784, 387] width 1568 height 774
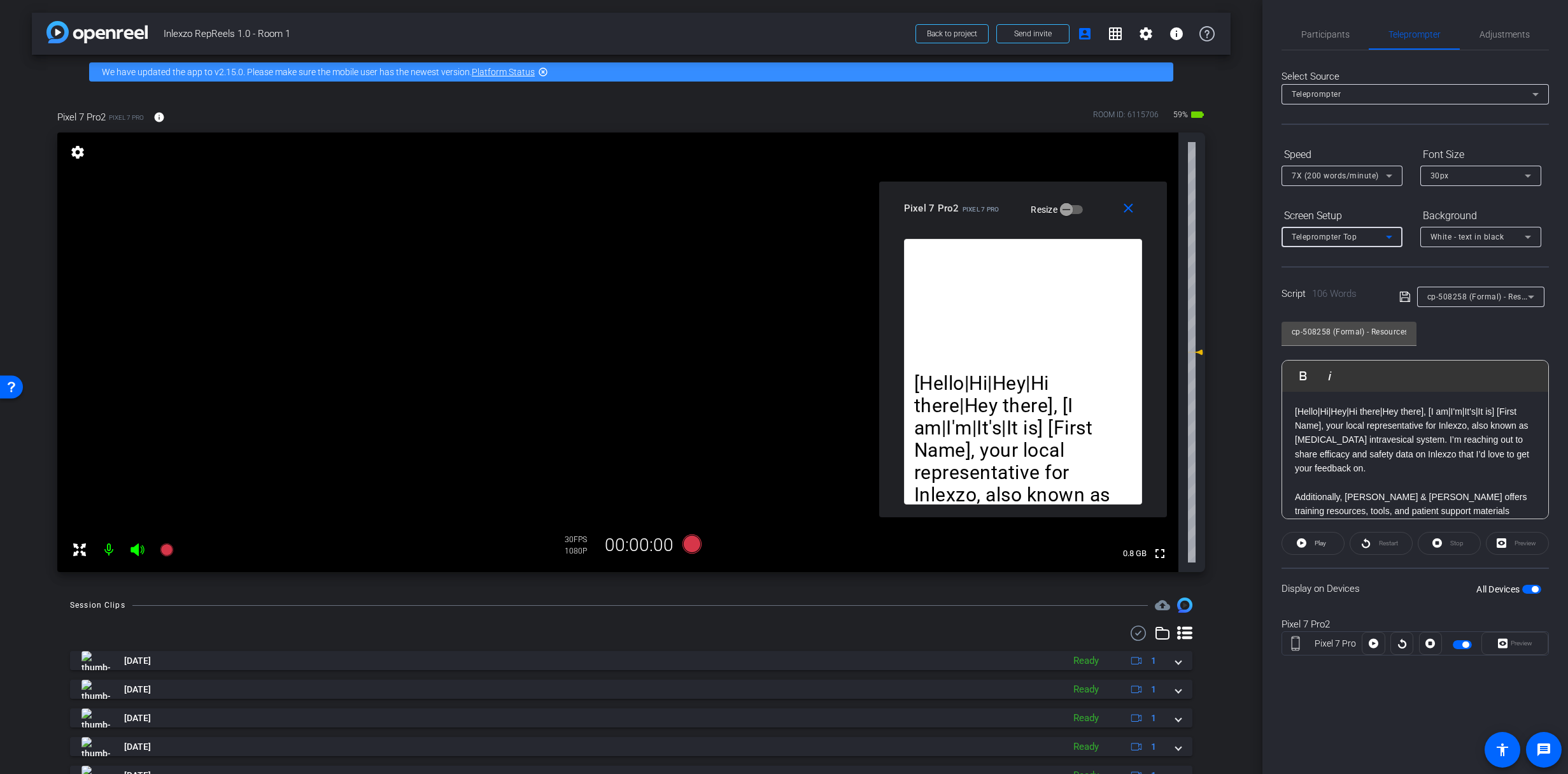
click at [1355, 241] on span "Teleprompter Top" at bounding box center [1324, 237] width 65 height 9
click at [1355, 241] on div at bounding box center [784, 387] width 1568 height 774
click at [1370, 176] on span "7X (200 words/minute)" at bounding box center [1335, 175] width 87 height 9
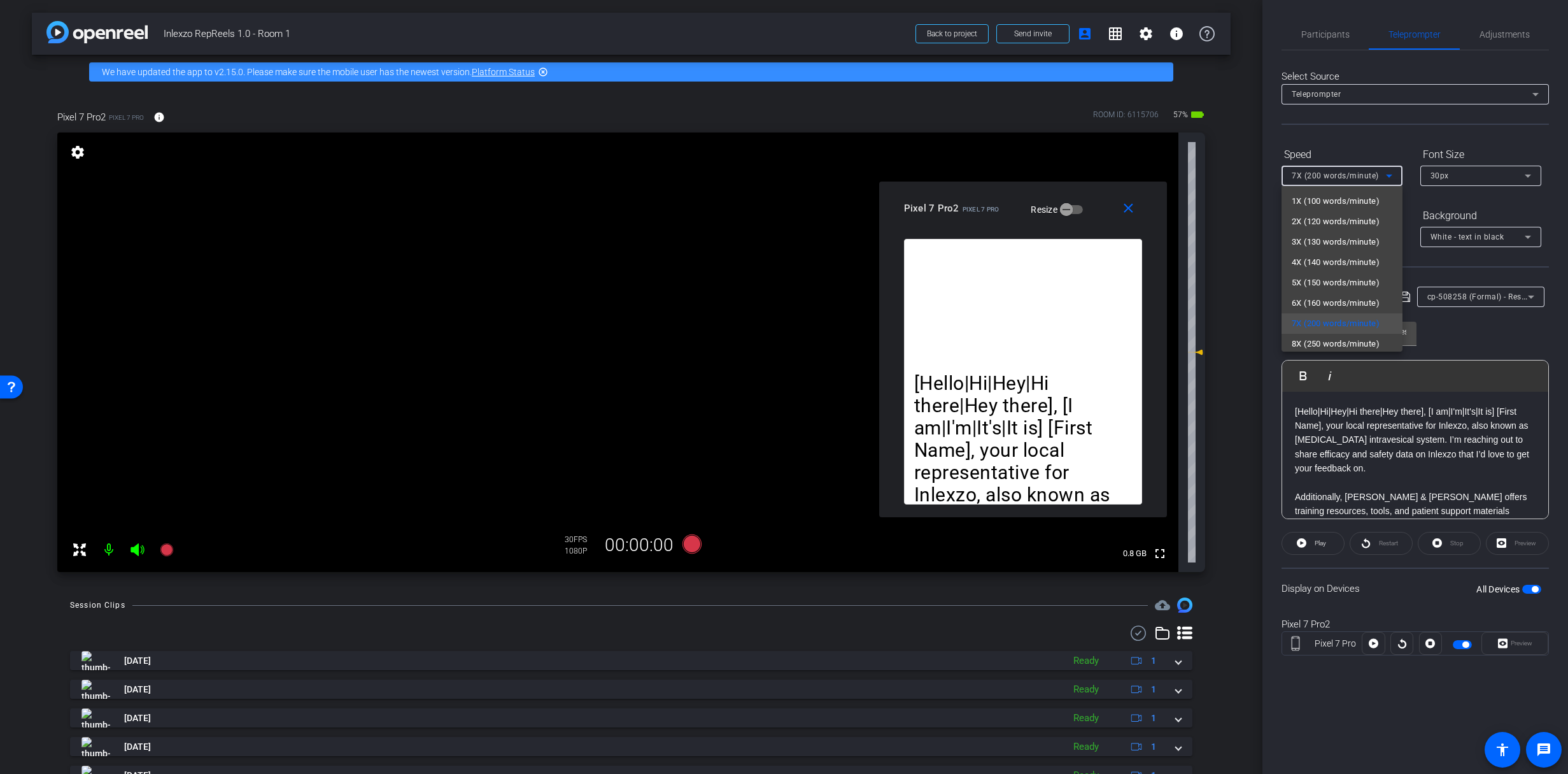
click at [1370, 176] on div at bounding box center [784, 387] width 1568 height 774
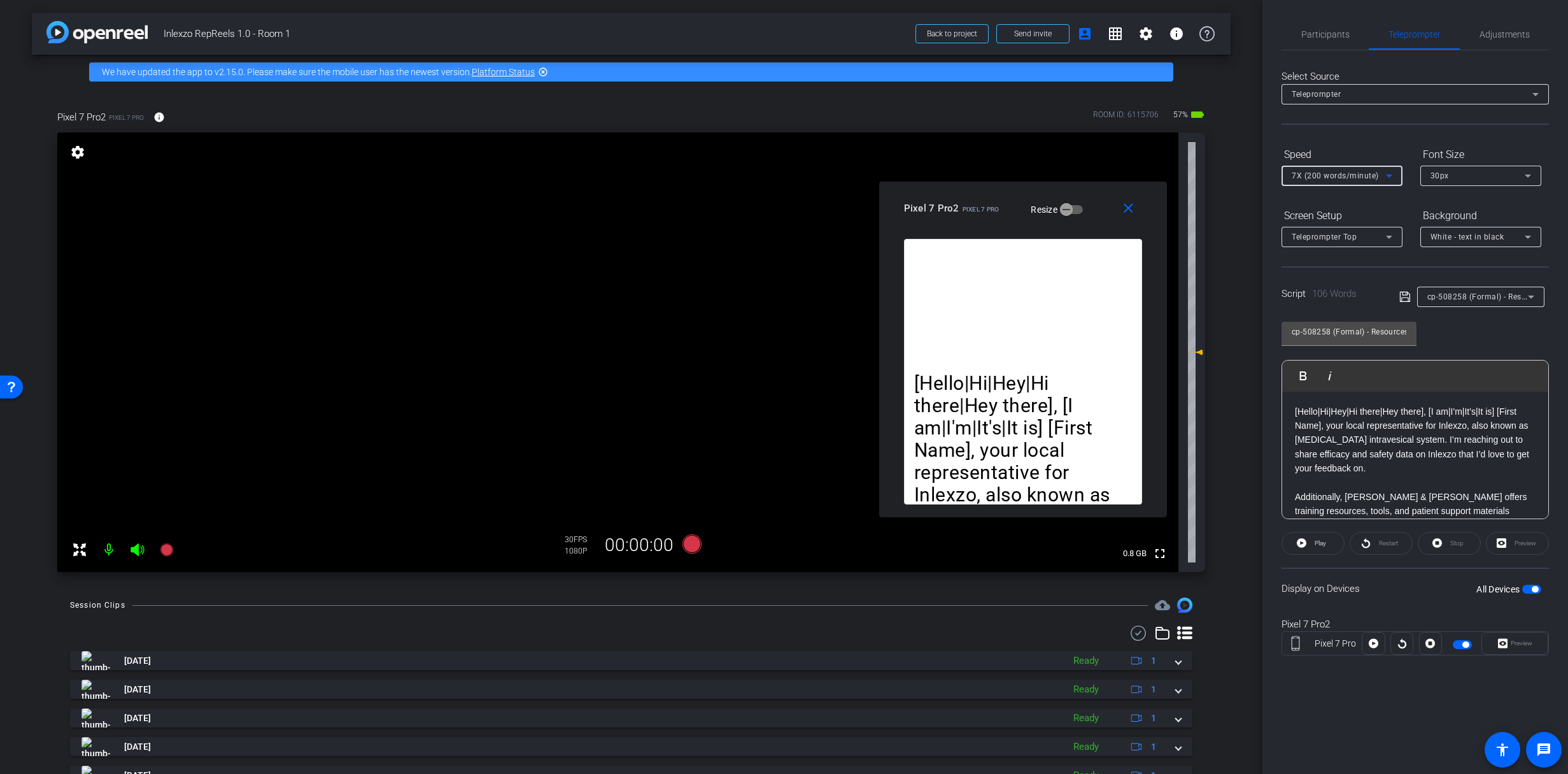
click at [1370, 176] on span "7X (200 words/minute)" at bounding box center [1335, 175] width 87 height 9
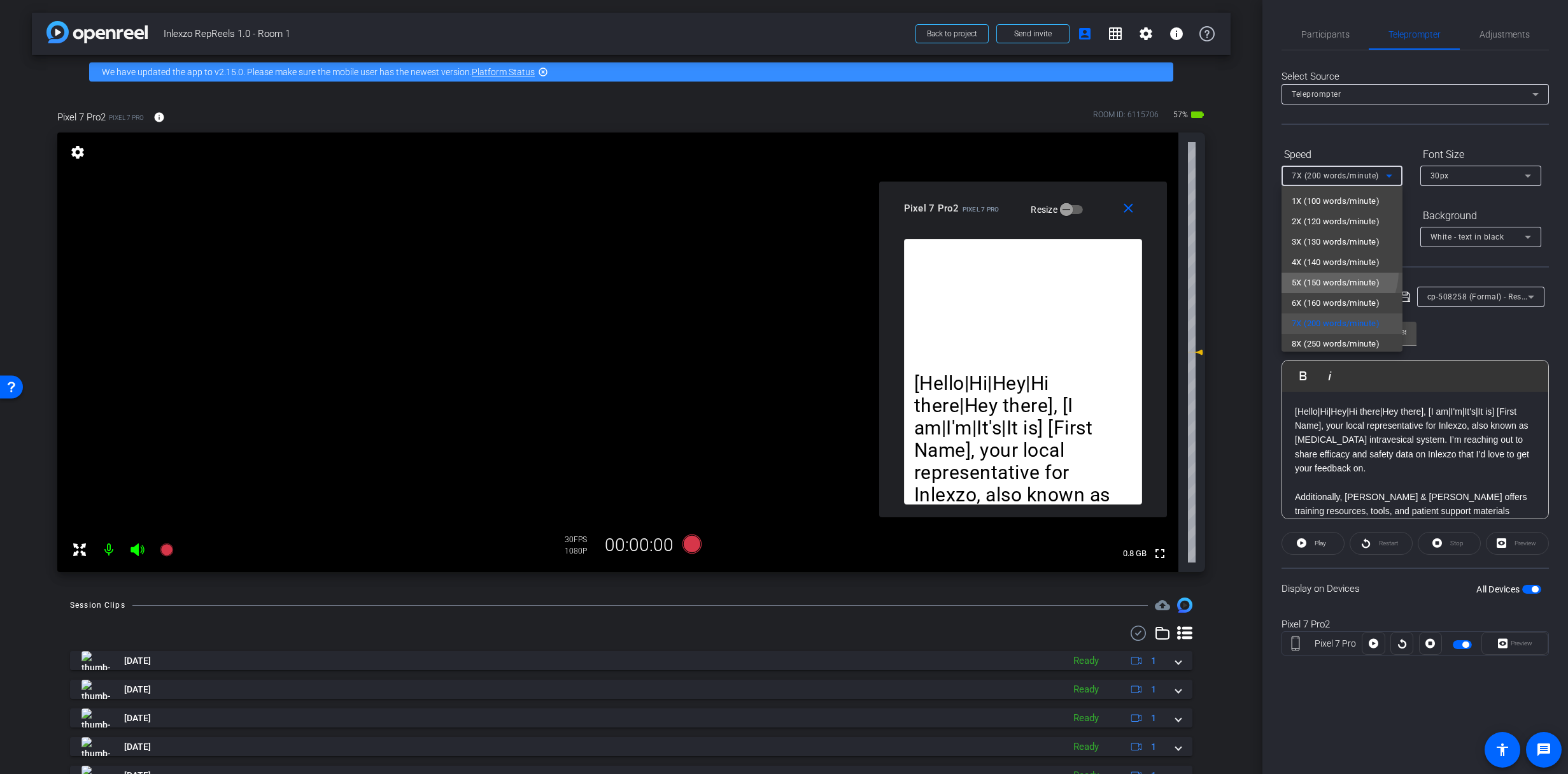
click at [1327, 273] on mat-option "5X (150 words/minute)" at bounding box center [1342, 283] width 121 height 20
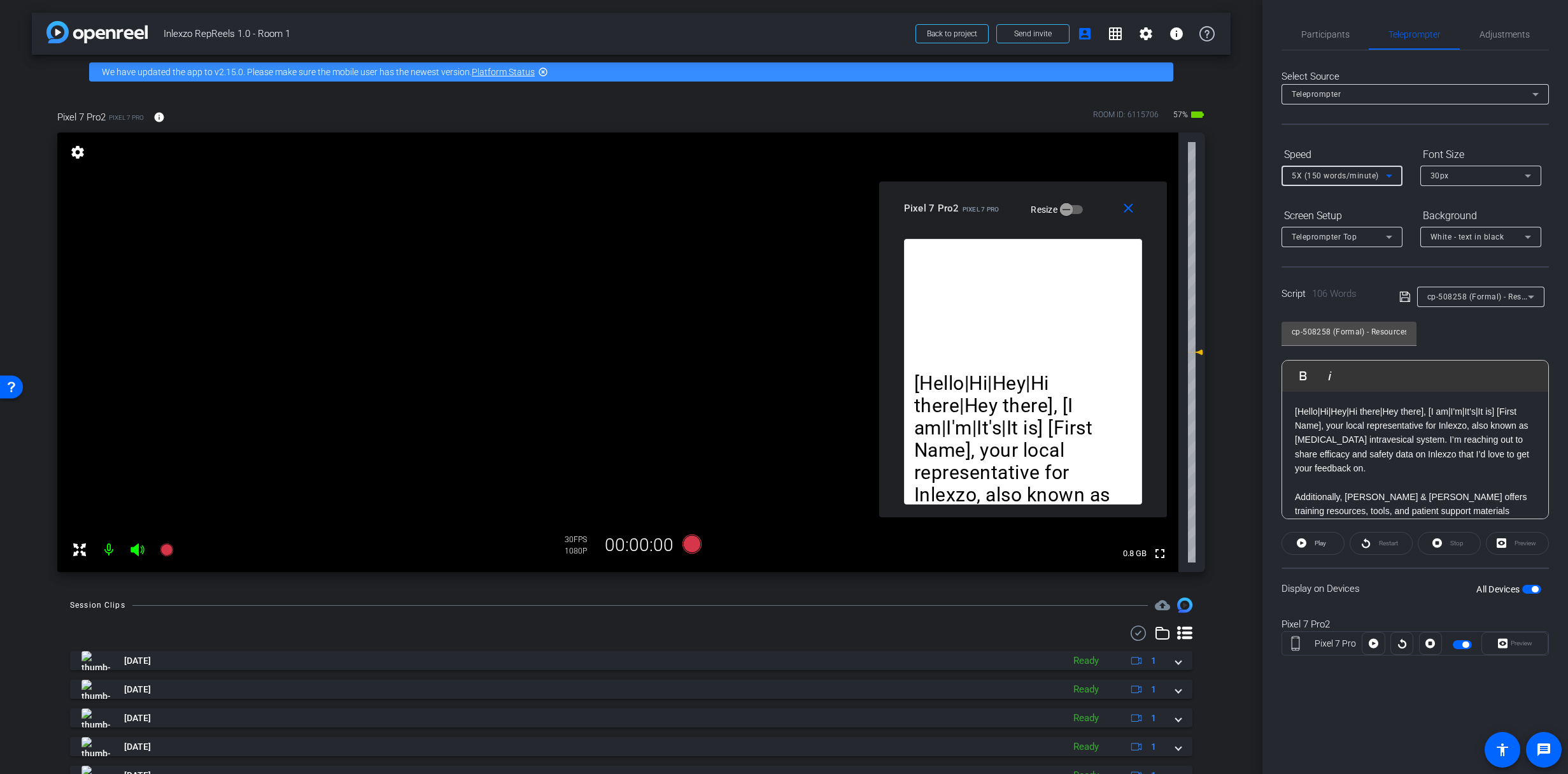
click at [1460, 292] on span "cp-508258 (Formal) - Resources to Share" at bounding box center [1504, 296] width 153 height 10
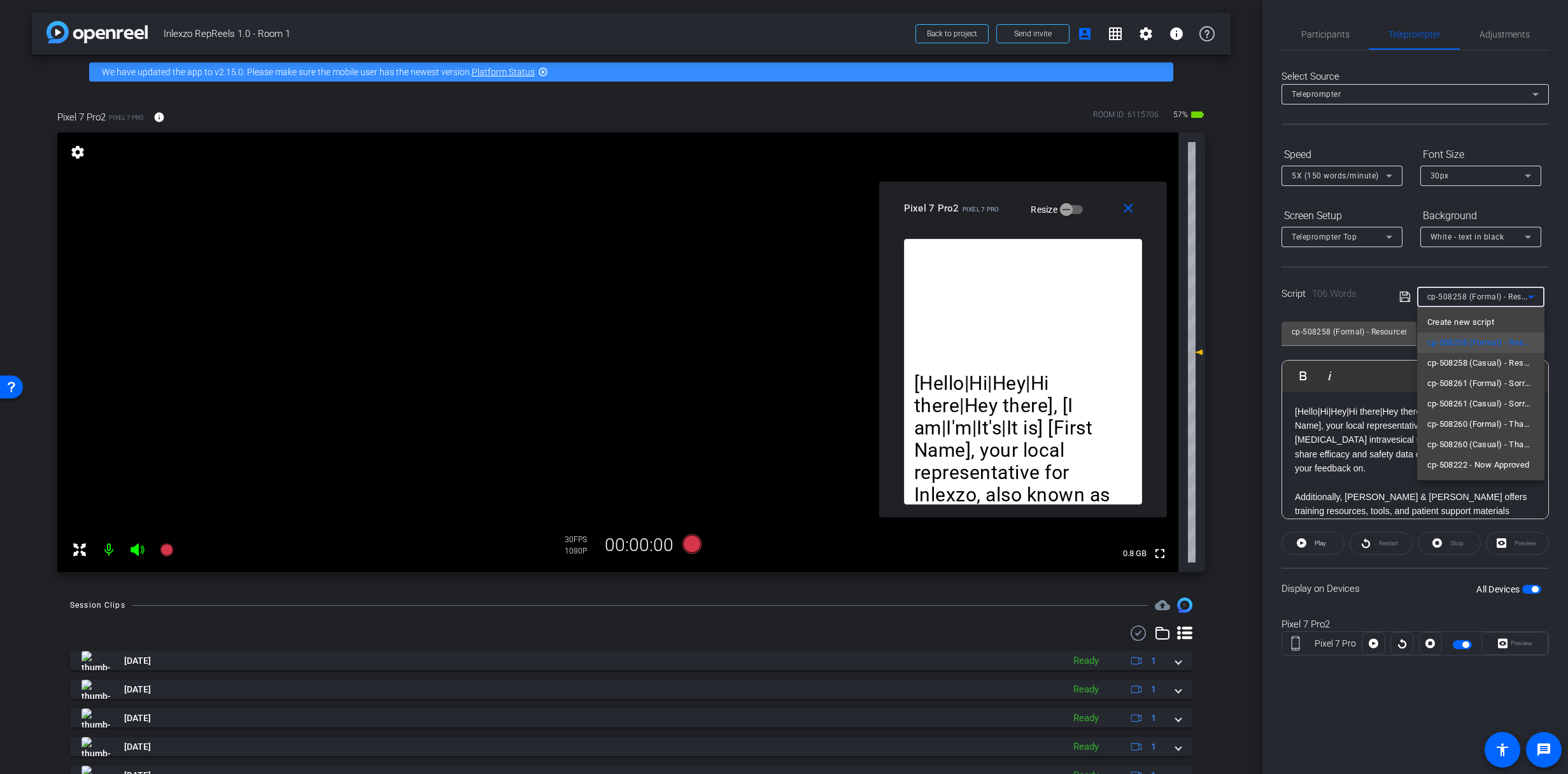
click at [1460, 292] on div at bounding box center [784, 387] width 1568 height 774
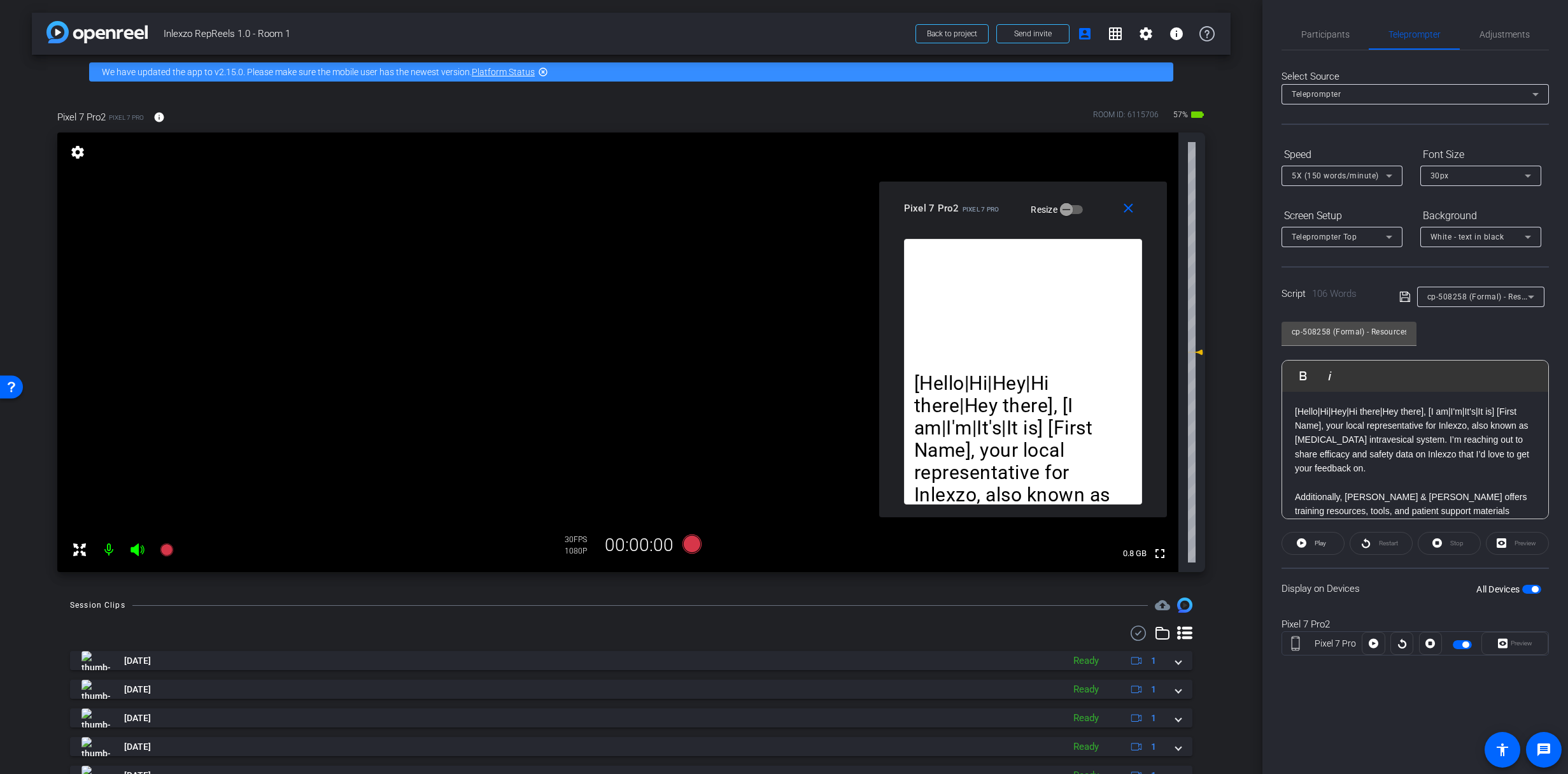
click at [1464, 295] on span "cp-508258 (Formal) - Resources to Share" at bounding box center [1504, 296] width 153 height 10
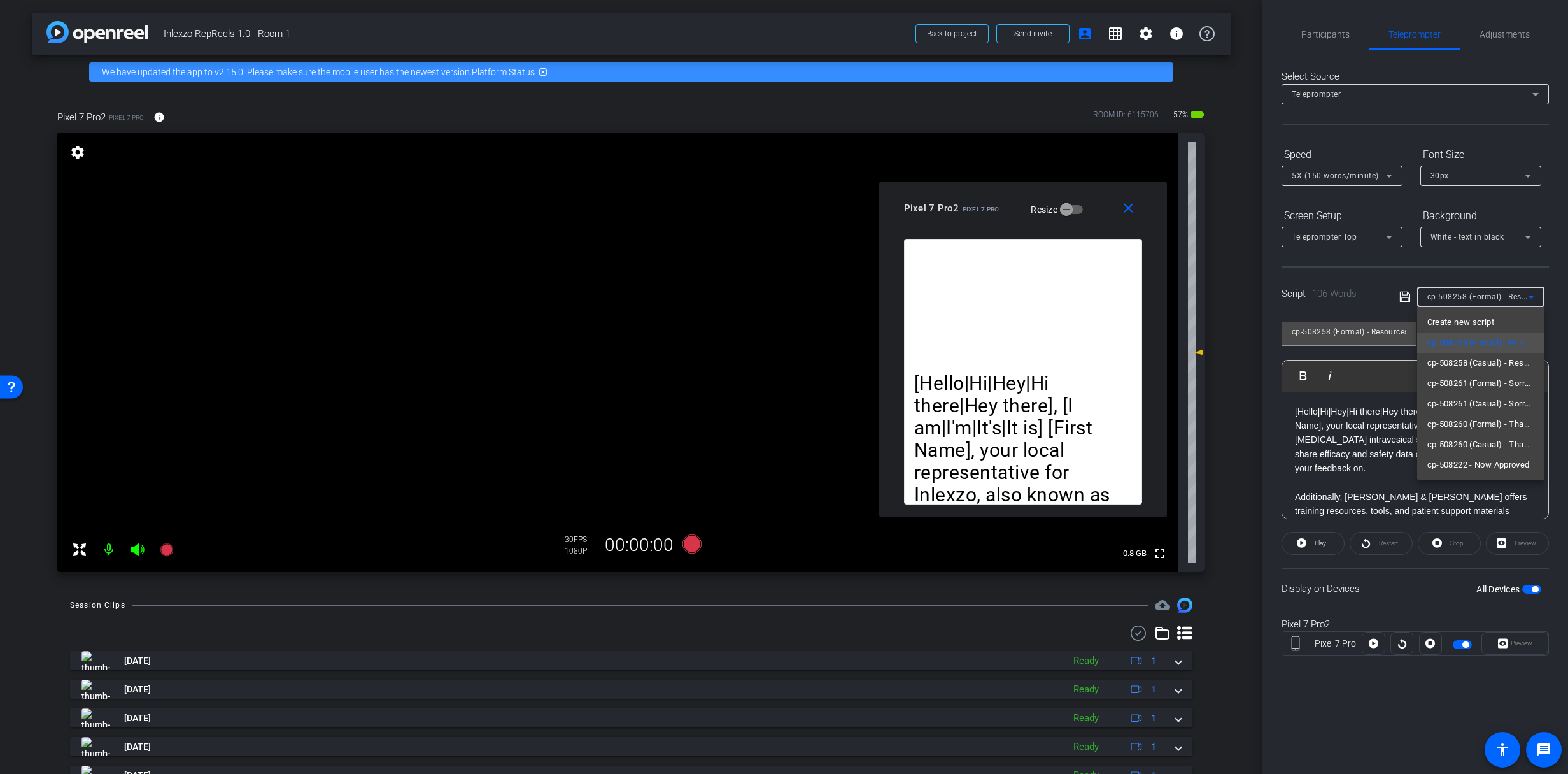
click at [1465, 295] on div at bounding box center [784, 387] width 1568 height 774
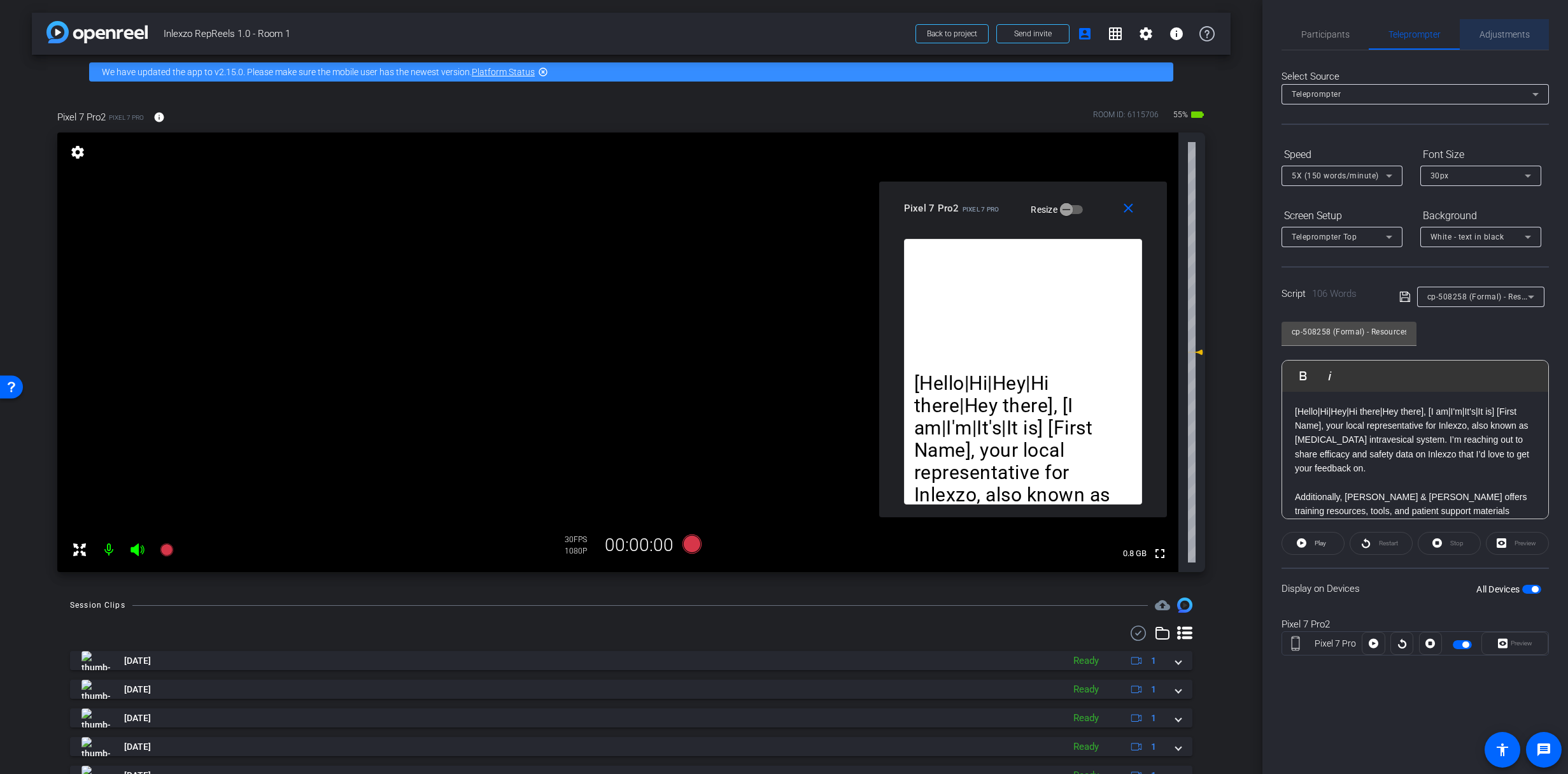
click at [1501, 33] on span "Adjustments" at bounding box center [1505, 34] width 50 height 9
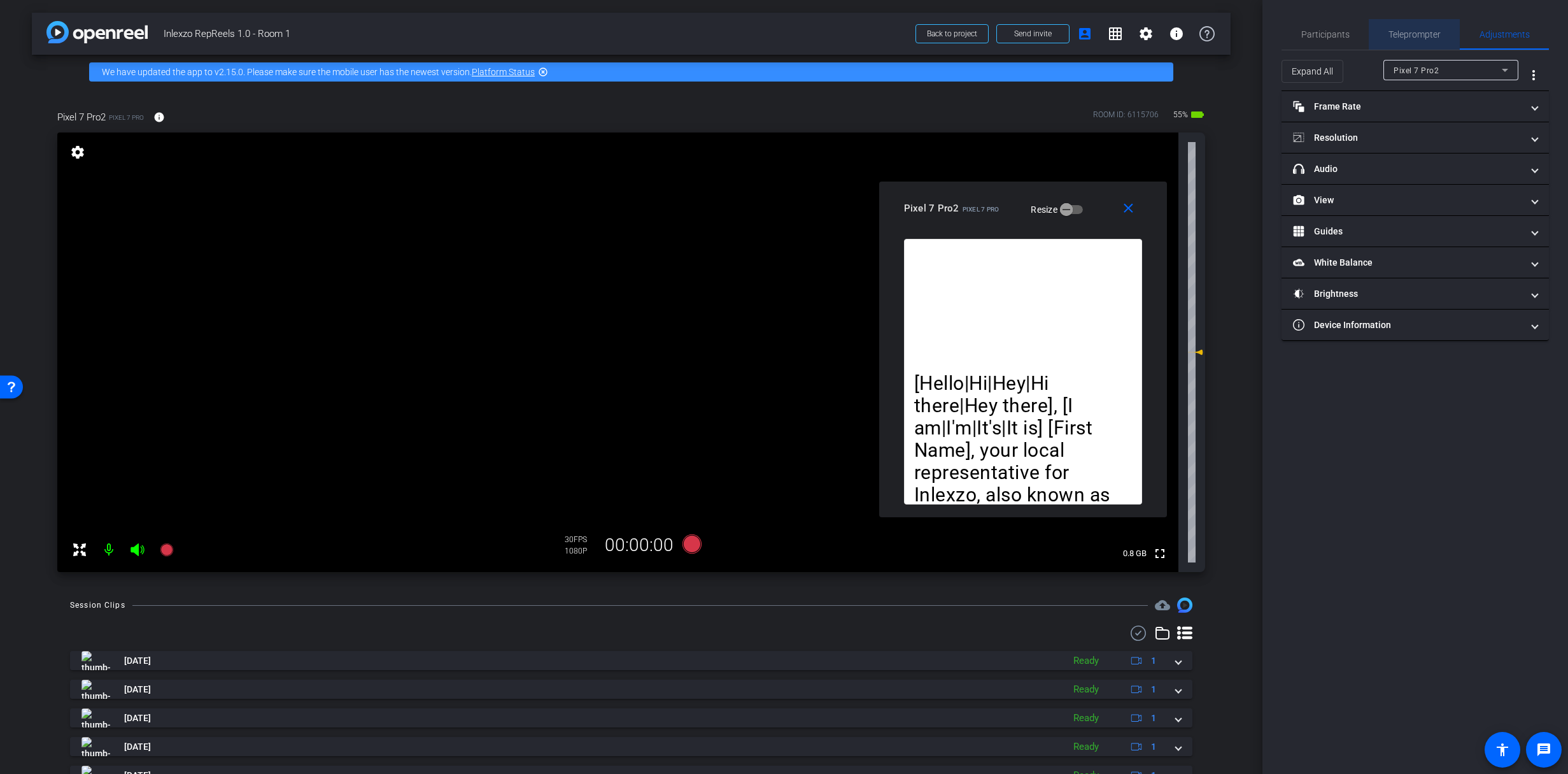
click at [1420, 35] on span "Teleprompter" at bounding box center [1414, 34] width 52 height 9
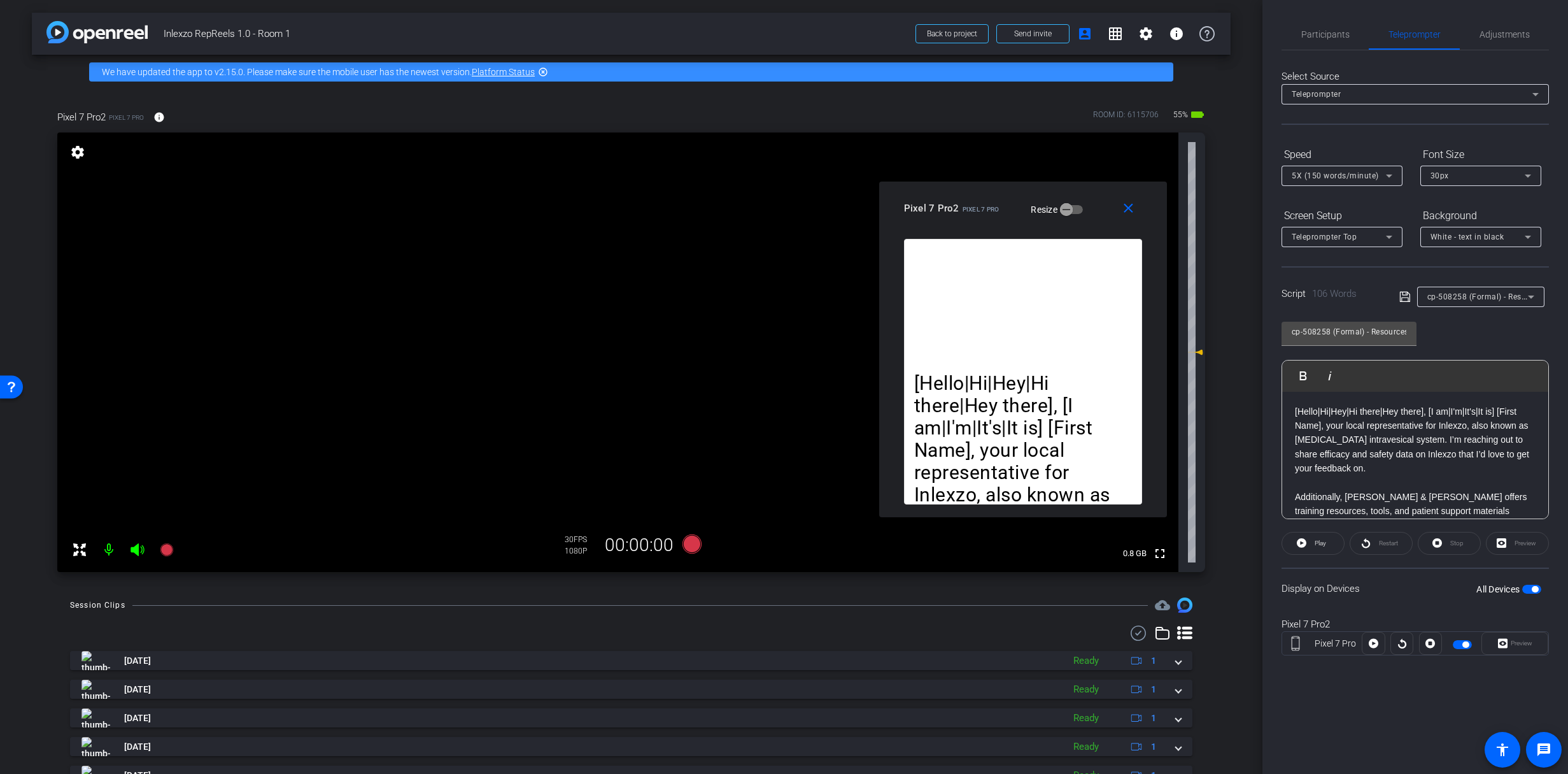
click at [1482, 296] on span "cp-508258 (Formal) - Resources to Share" at bounding box center [1504, 296] width 153 height 10
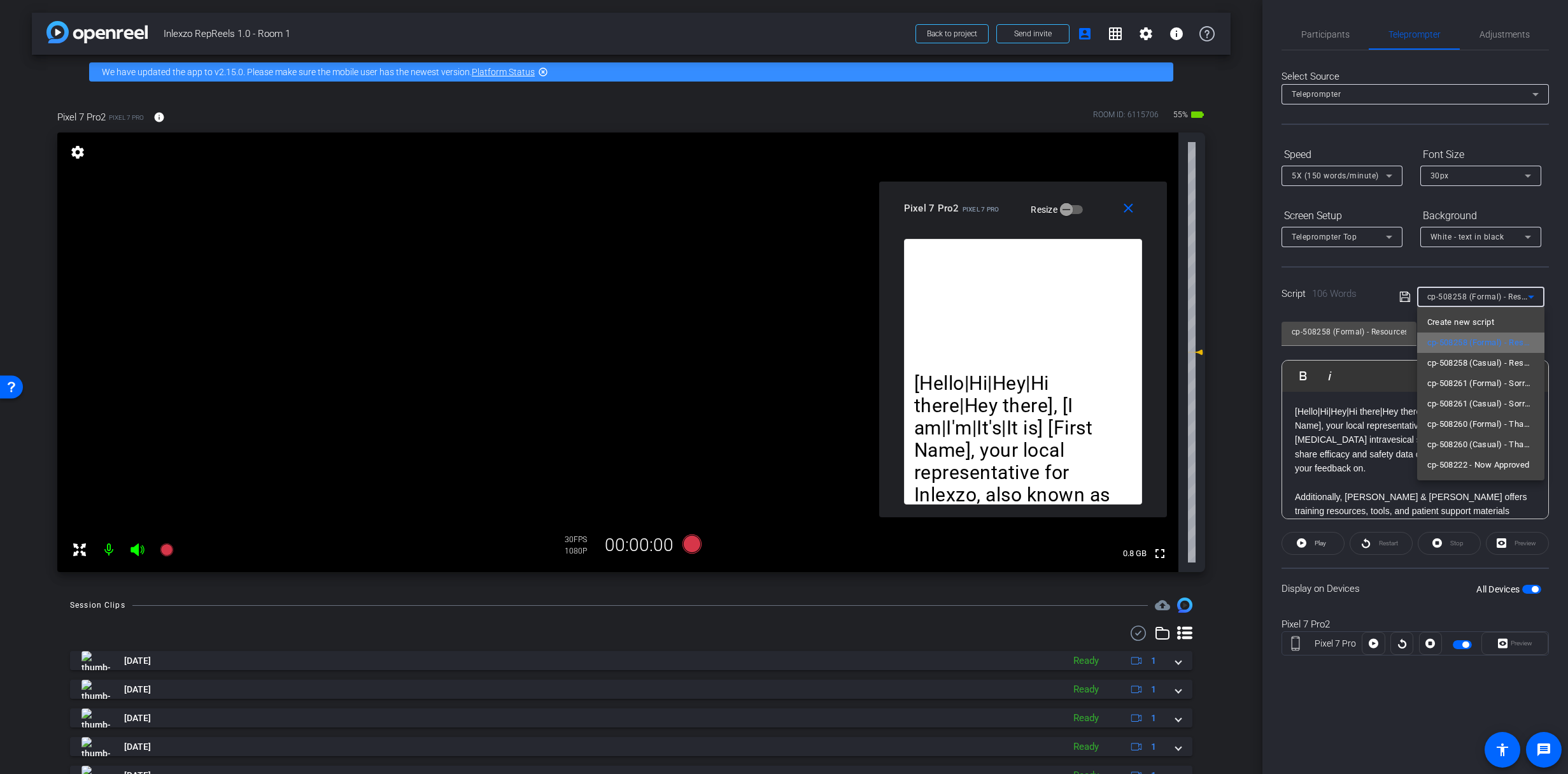
click at [1508, 349] on span "cp-508258 (Formal) - Resources to Share" at bounding box center [1481, 342] width 107 height 15
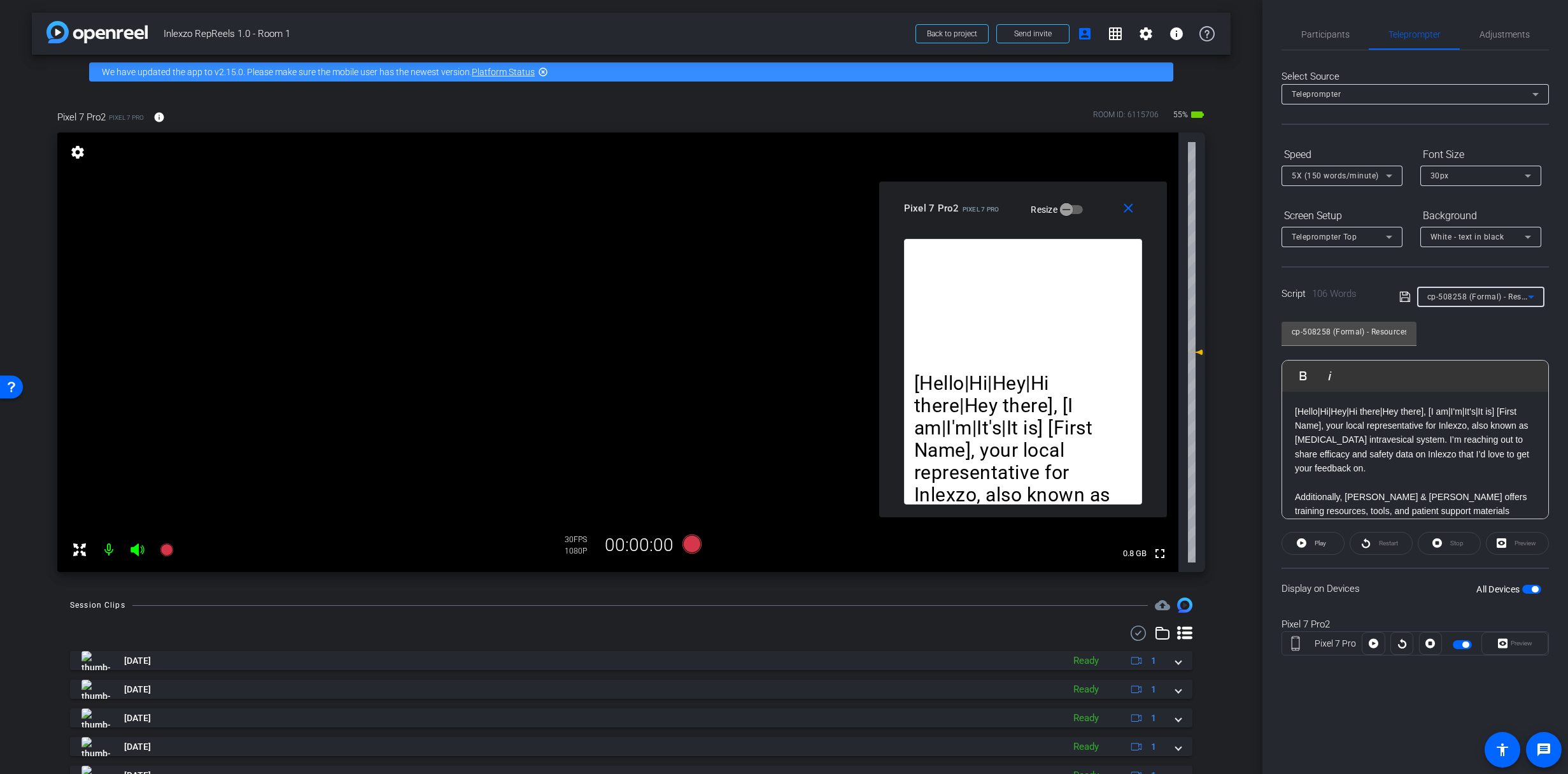
click at [1473, 294] on span "cp-508258 (Formal) - Resources to Share" at bounding box center [1504, 296] width 153 height 10
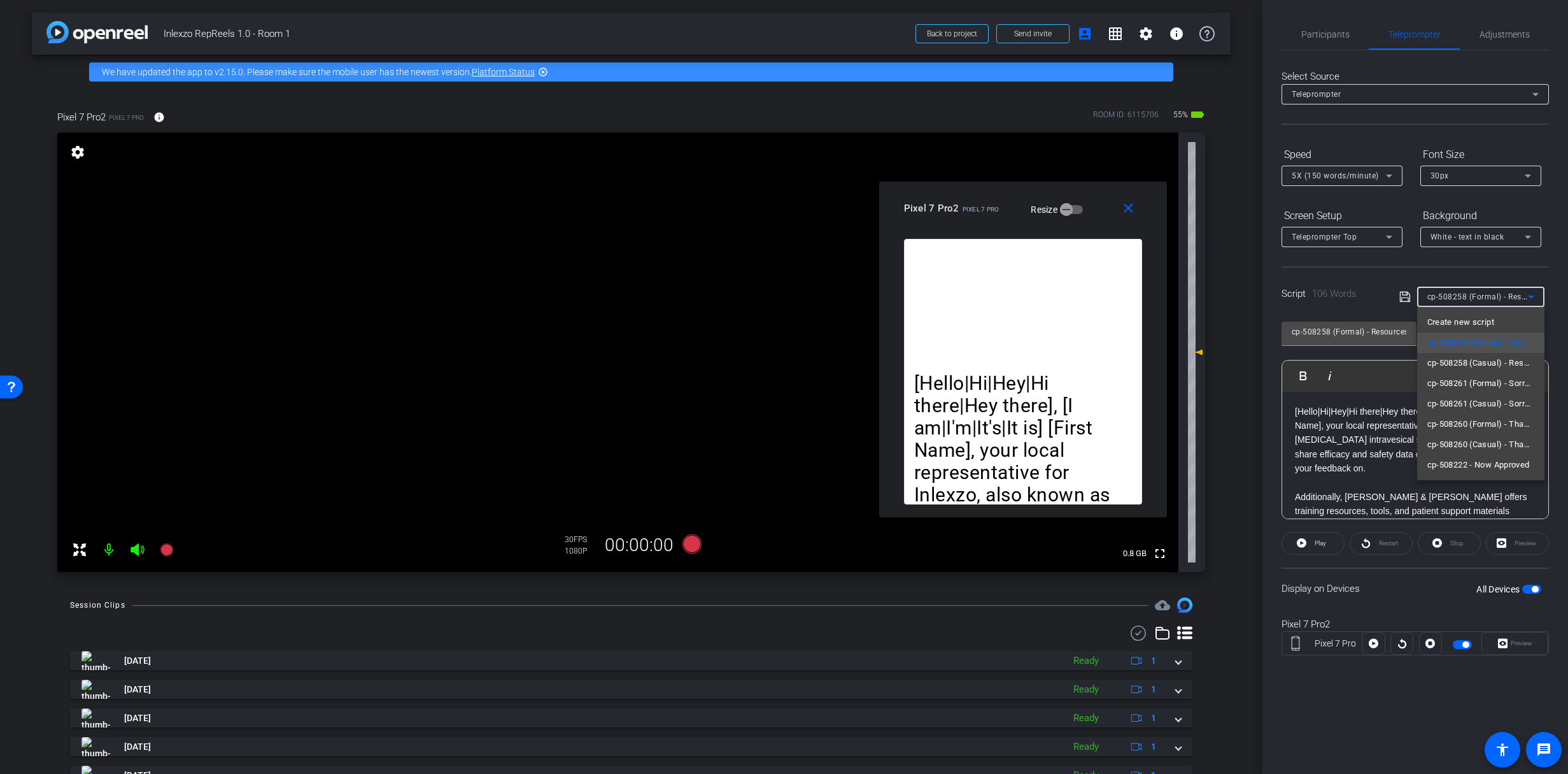
click at [1473, 294] on div at bounding box center [784, 387] width 1568 height 774
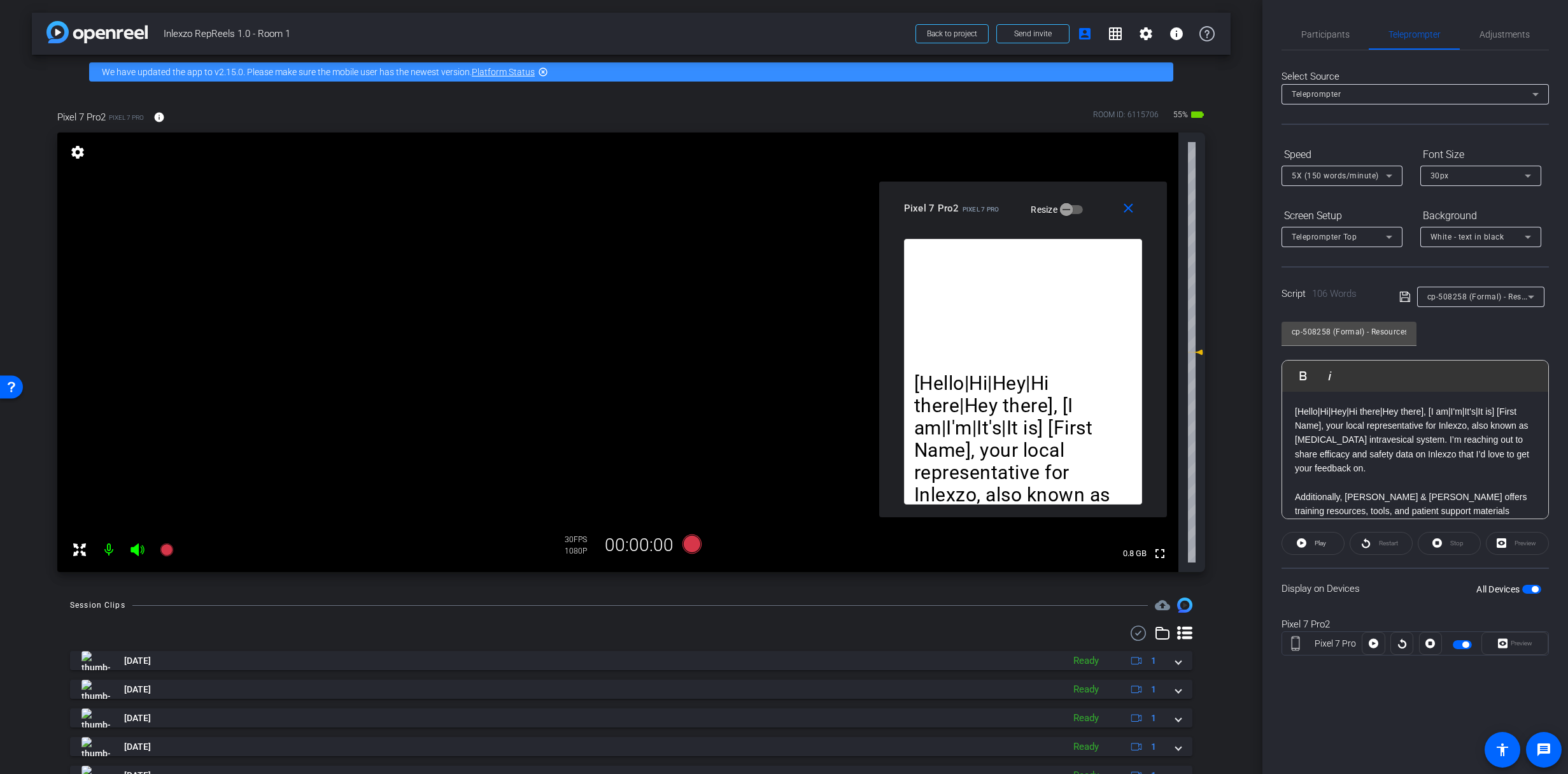
click at [1314, 173] on span "5X (150 words/minute)" at bounding box center [1335, 175] width 87 height 9
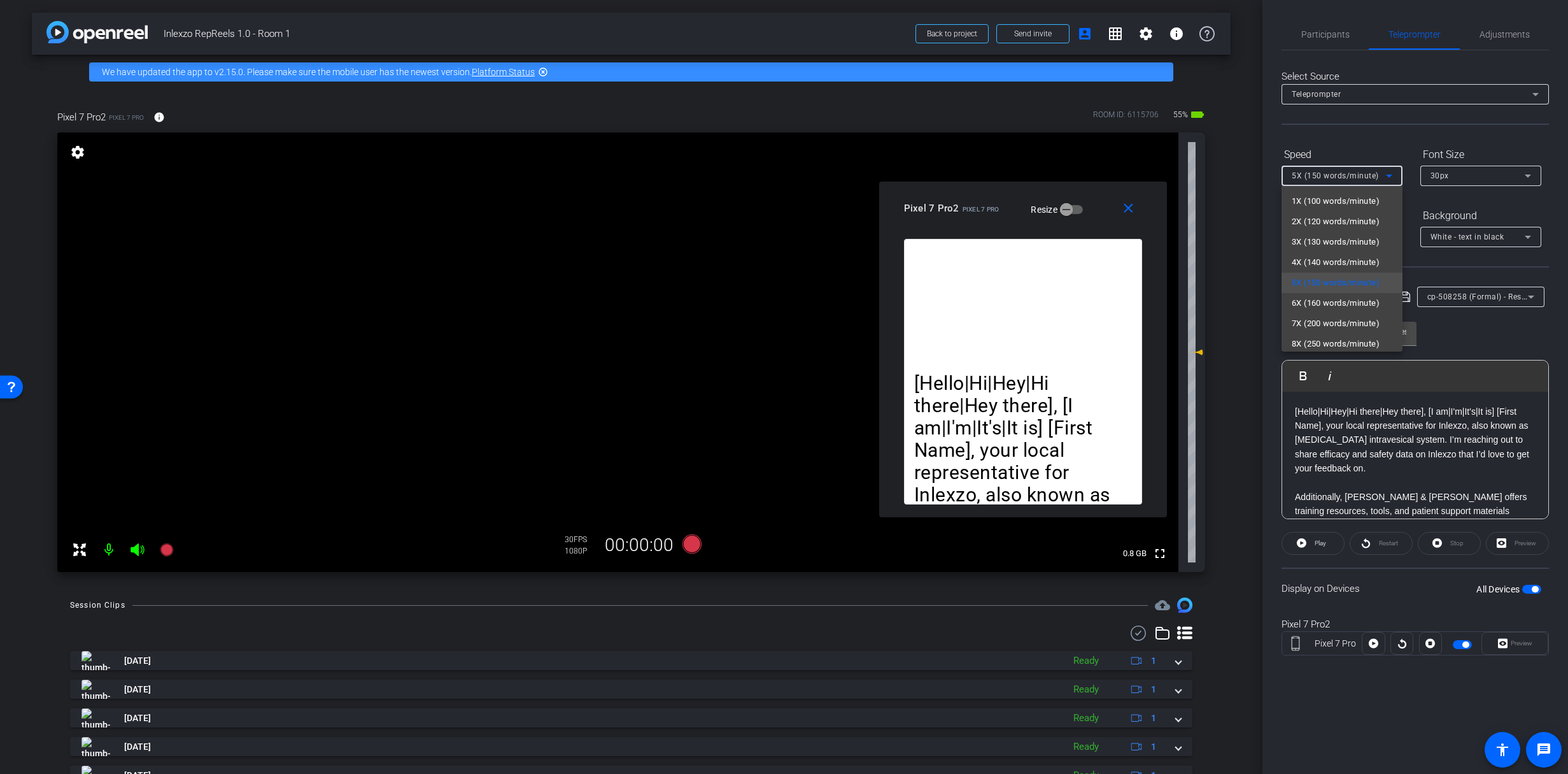
click at [1314, 174] on div at bounding box center [784, 387] width 1568 height 774
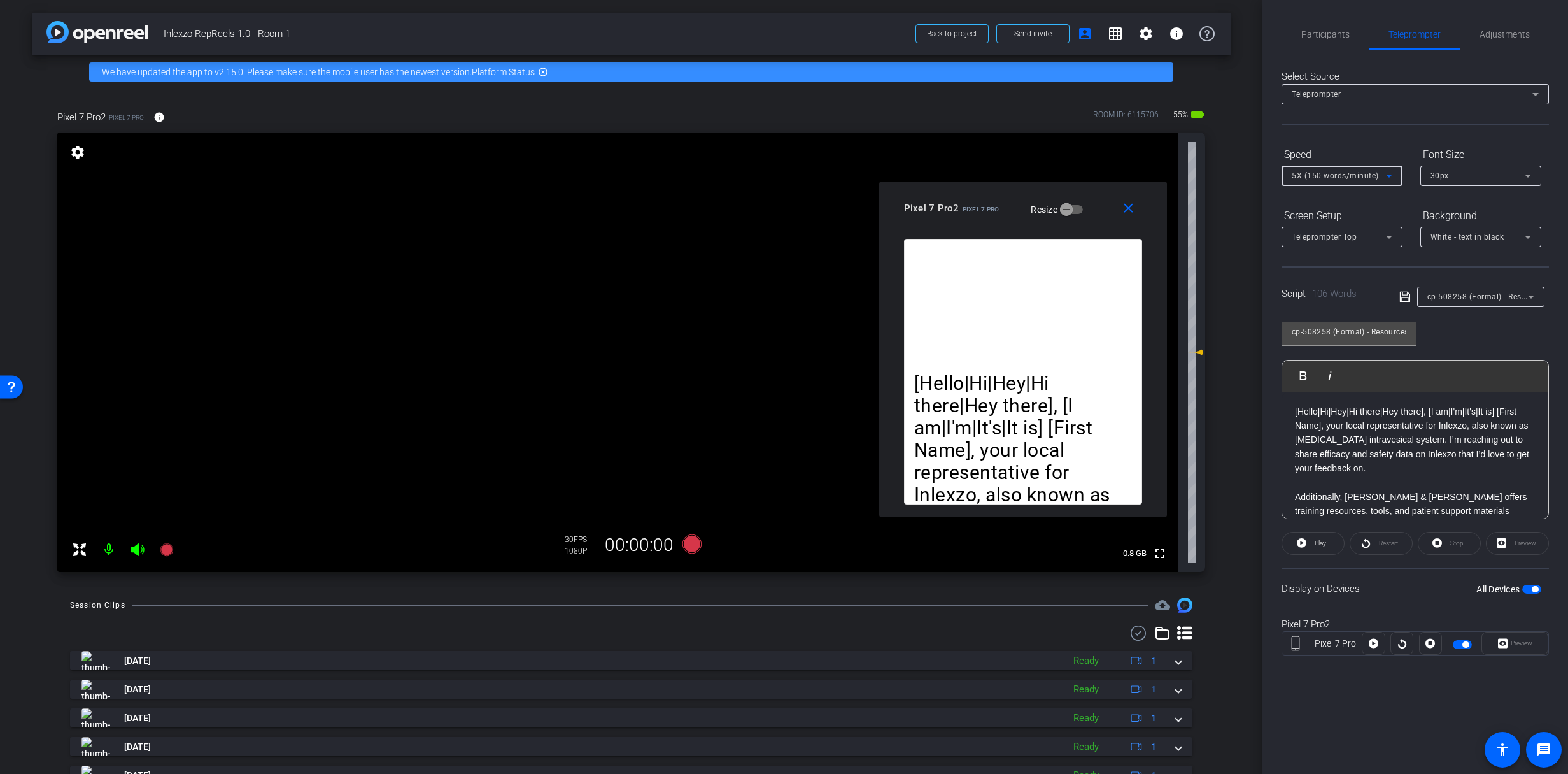
click at [1331, 177] on span "5X (150 words/minute)" at bounding box center [1335, 175] width 87 height 9
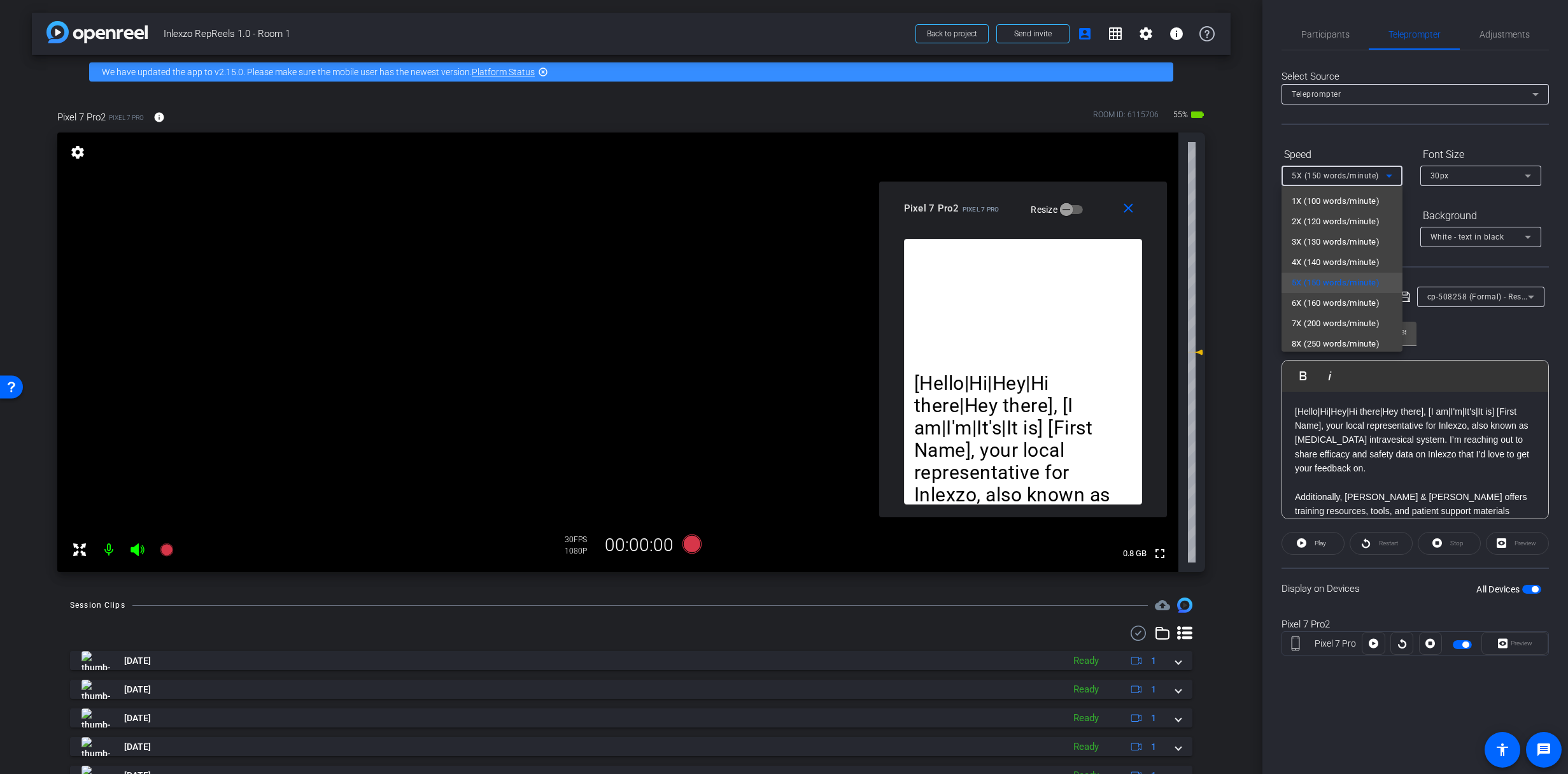
click at [1347, 151] on div at bounding box center [784, 387] width 1568 height 774
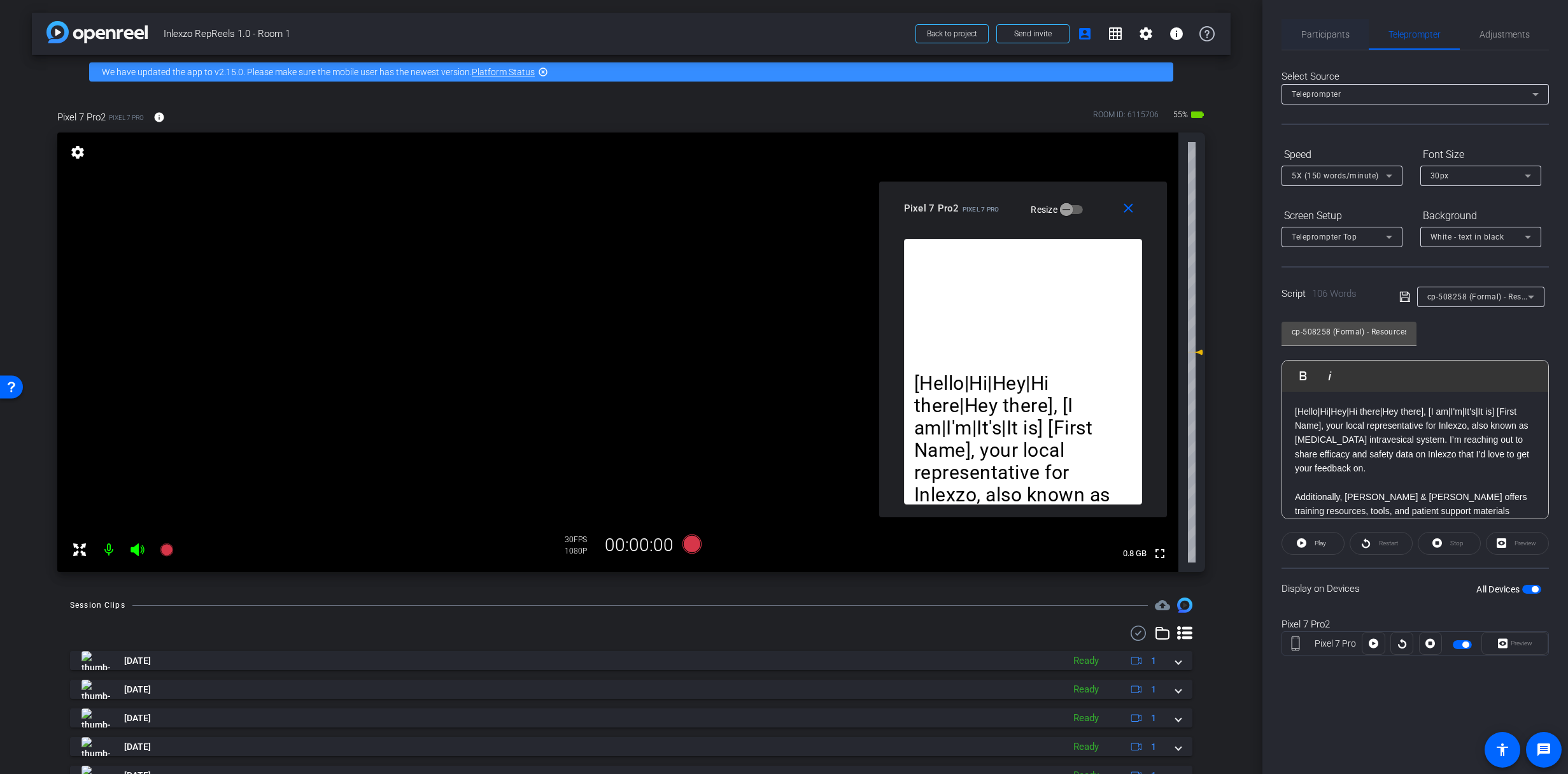
click at [1322, 34] on span "Participants" at bounding box center [1325, 34] width 49 height 9
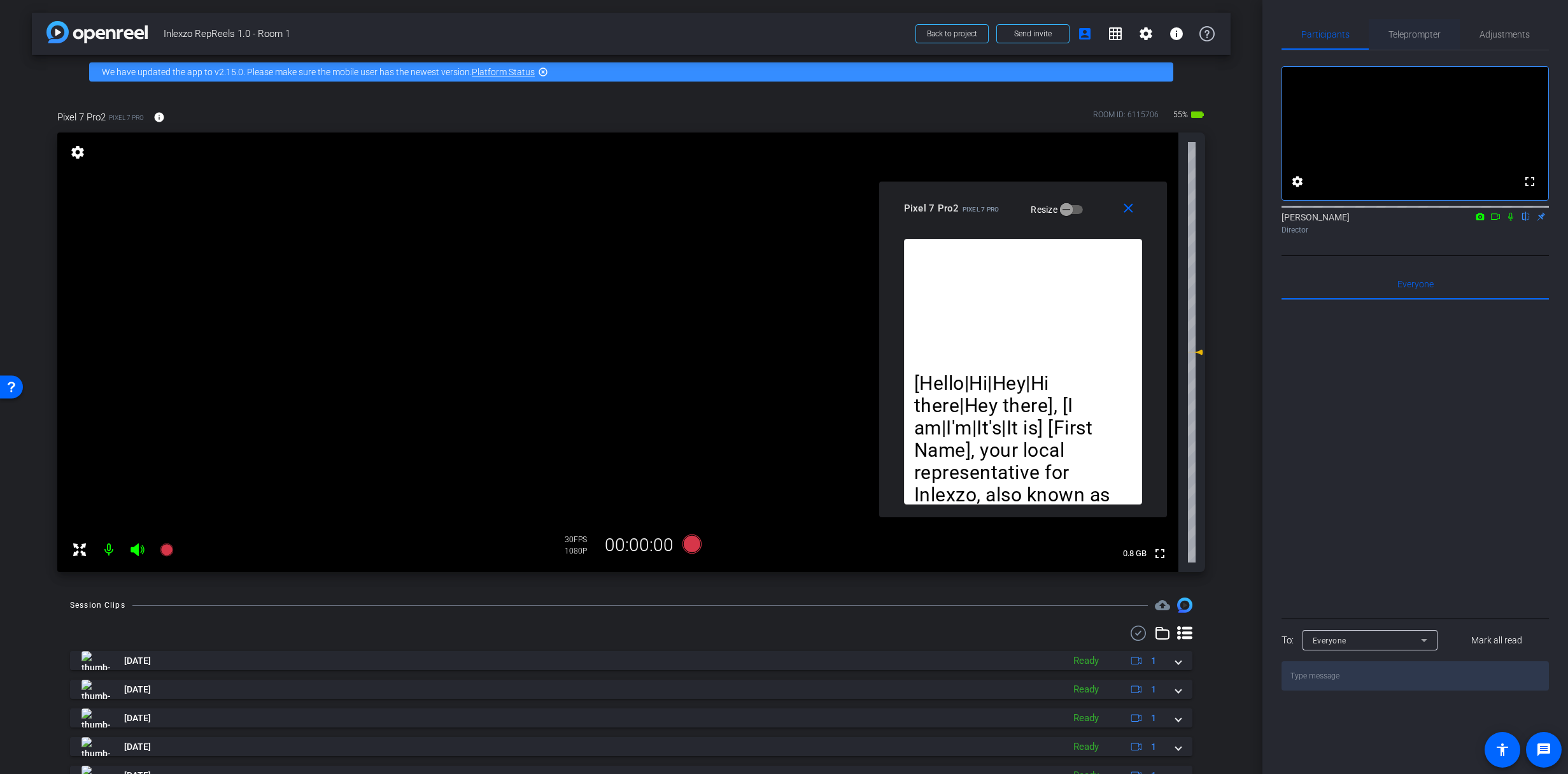
click at [1416, 47] on span "Teleprompter" at bounding box center [1414, 34] width 52 height 31
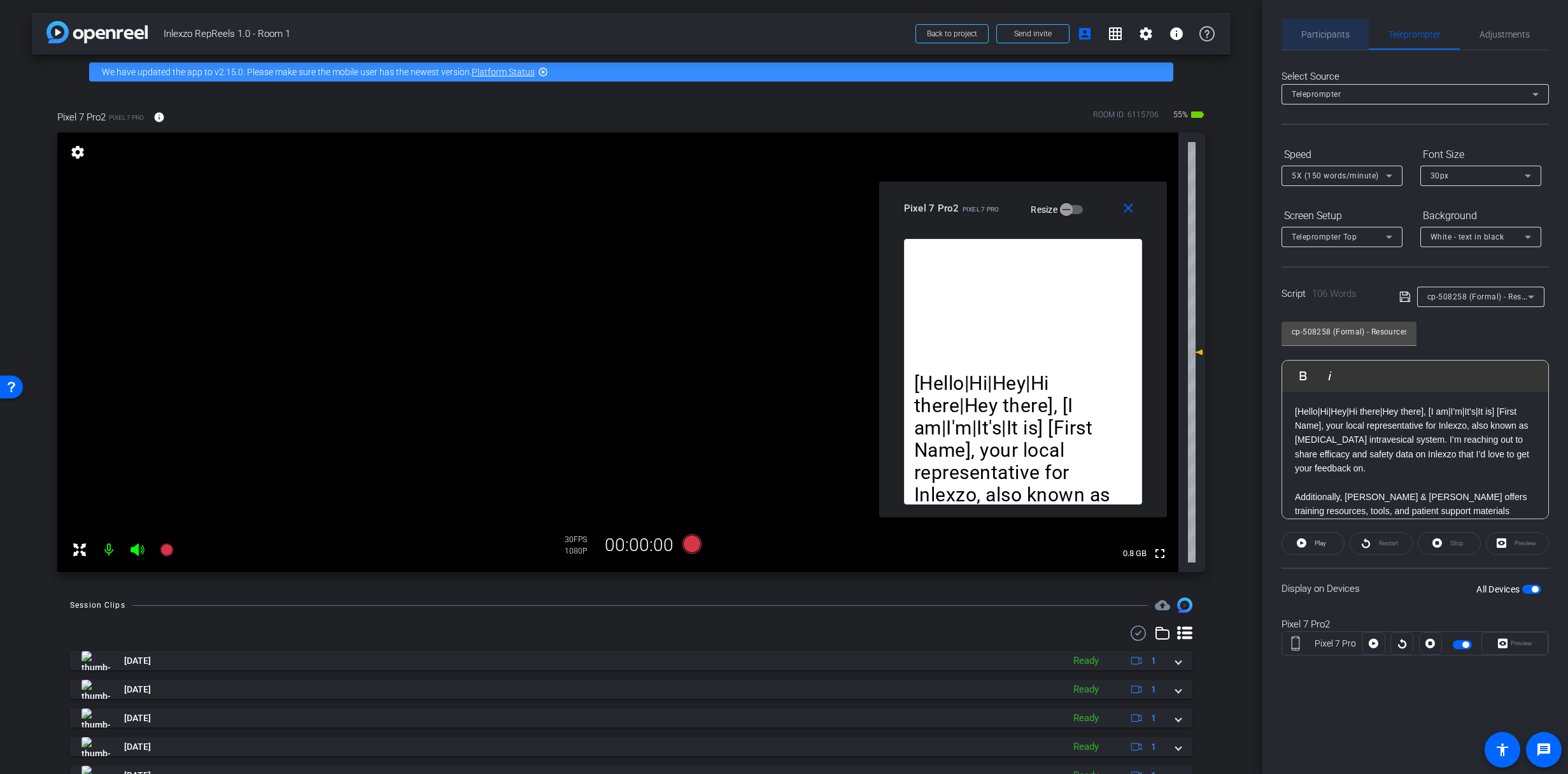
click at [1345, 35] on span "Participants" at bounding box center [1325, 34] width 49 height 9
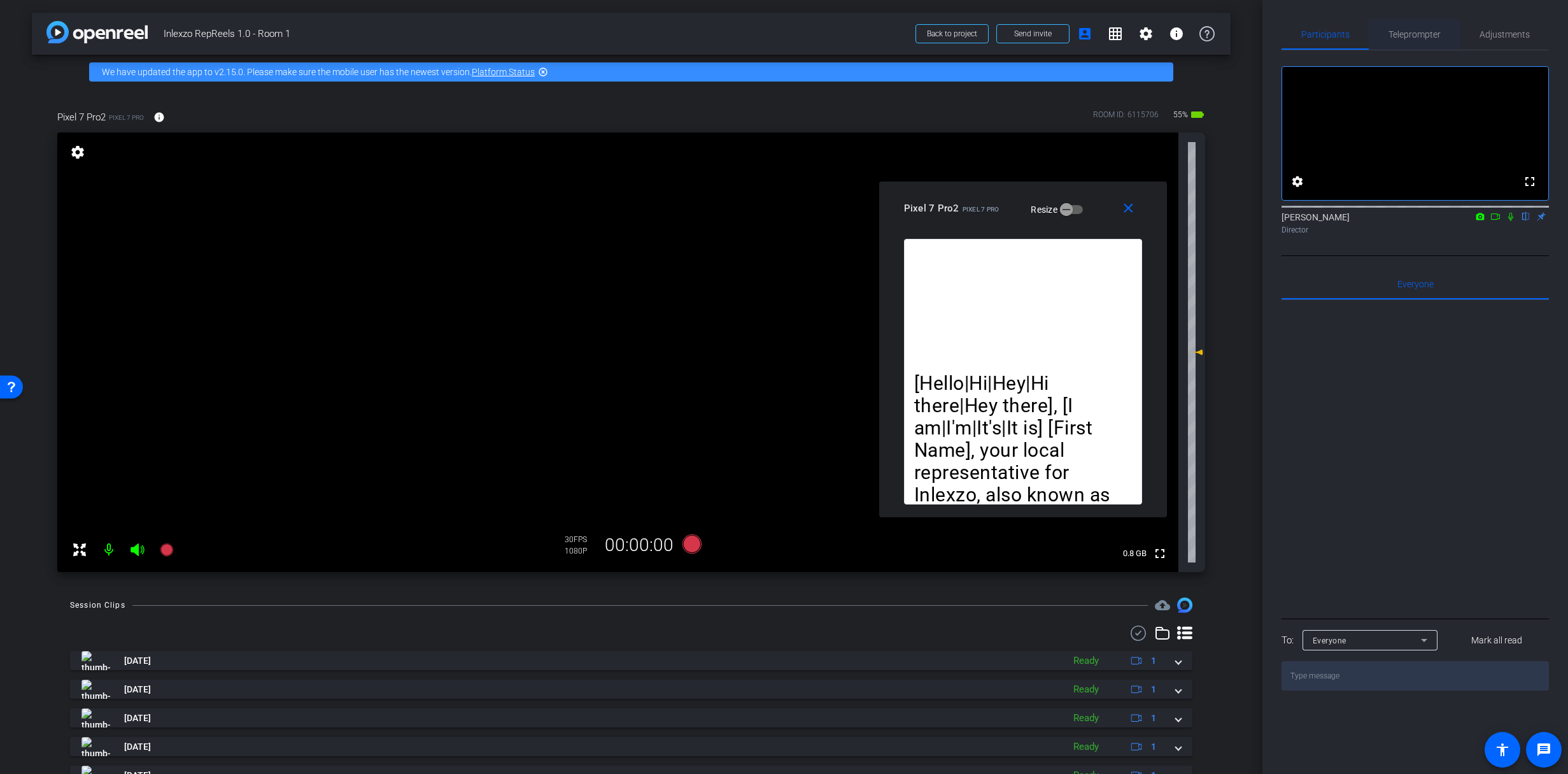
click at [1405, 41] on span "Teleprompter" at bounding box center [1414, 34] width 52 height 31
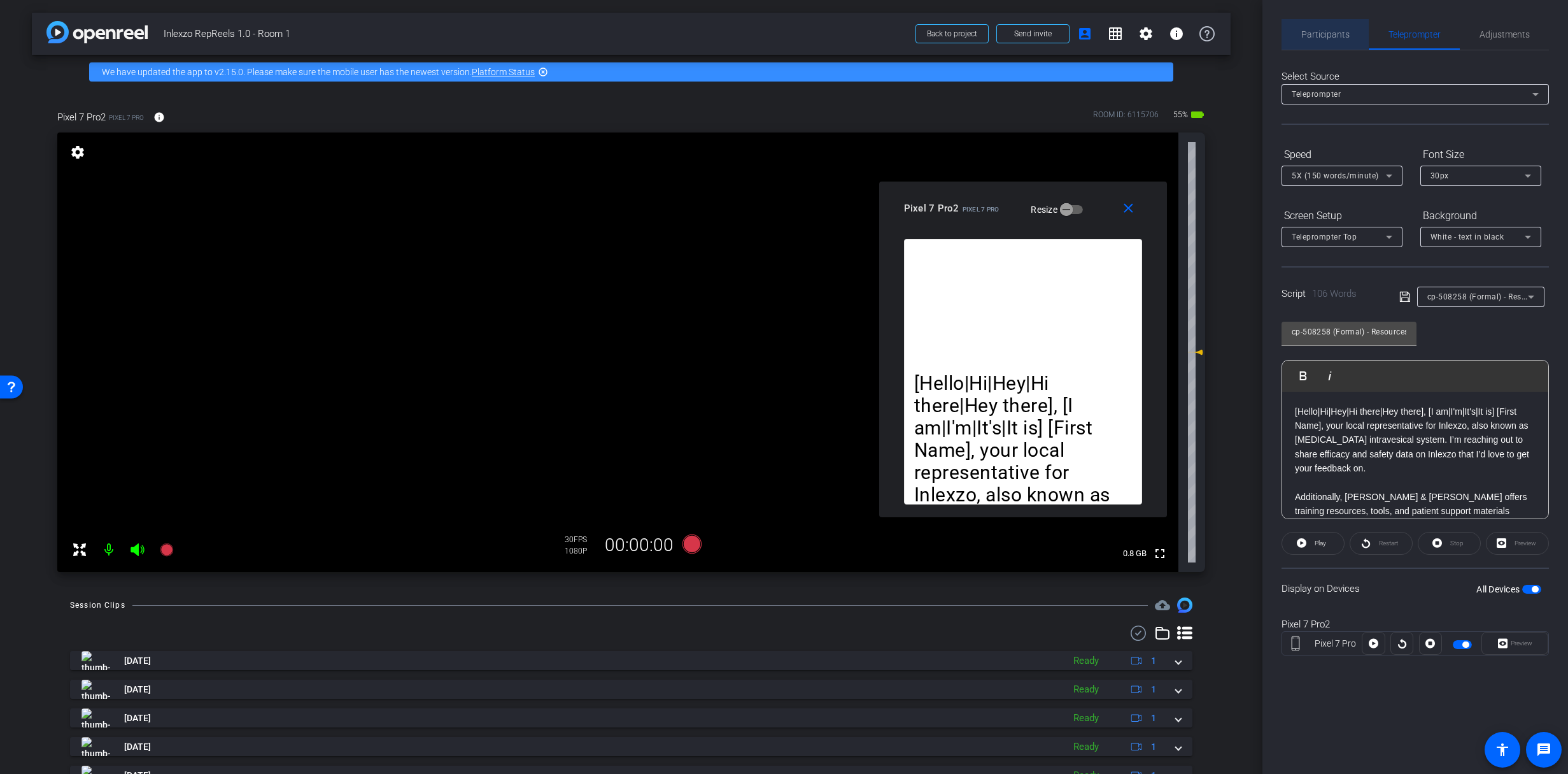
click at [1320, 30] on span "Participants" at bounding box center [1325, 34] width 49 height 9
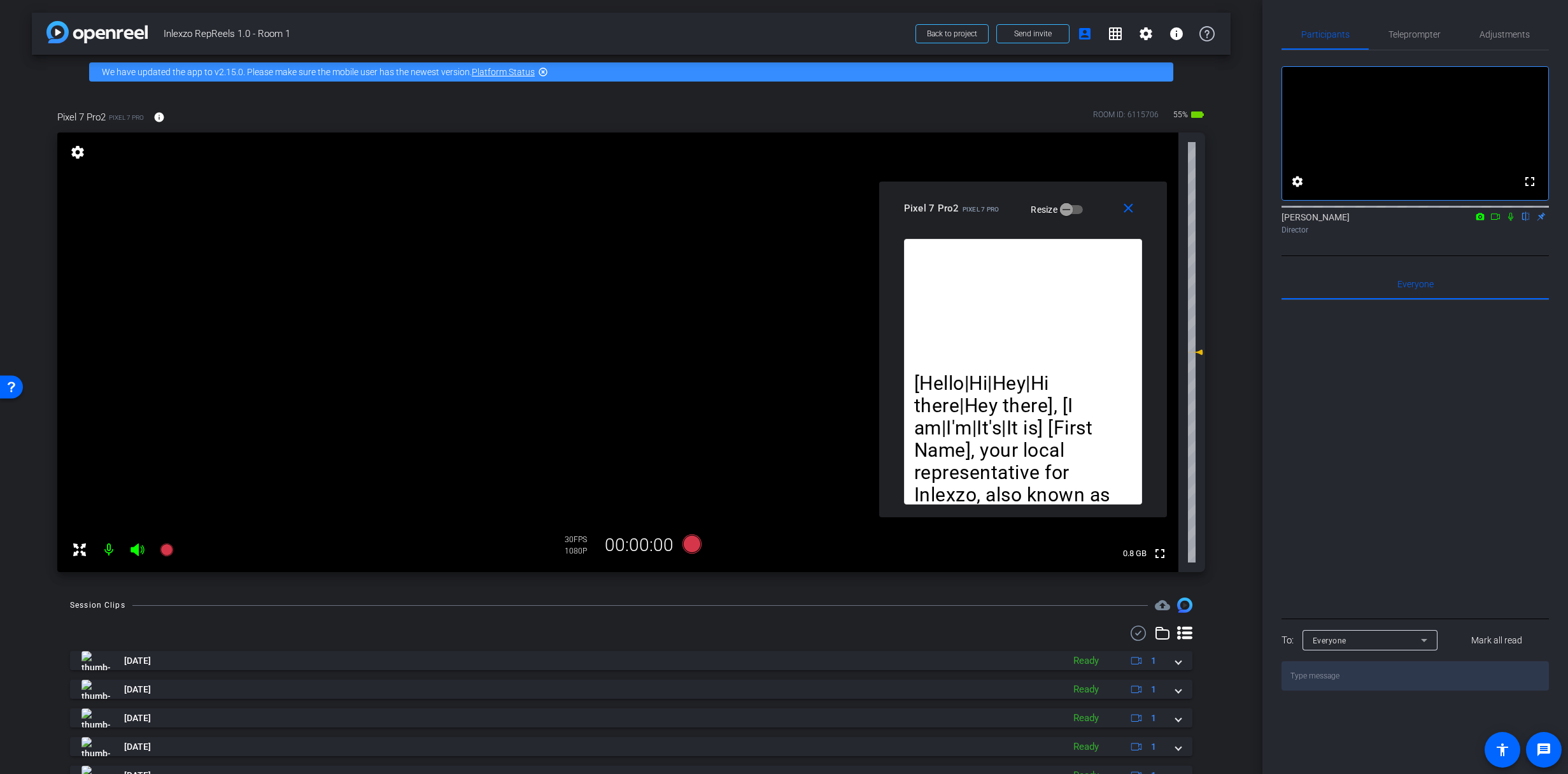
click at [1513, 221] on icon at bounding box center [1510, 216] width 10 height 9
click at [1425, 36] on span "Teleprompter" at bounding box center [1414, 34] width 52 height 9
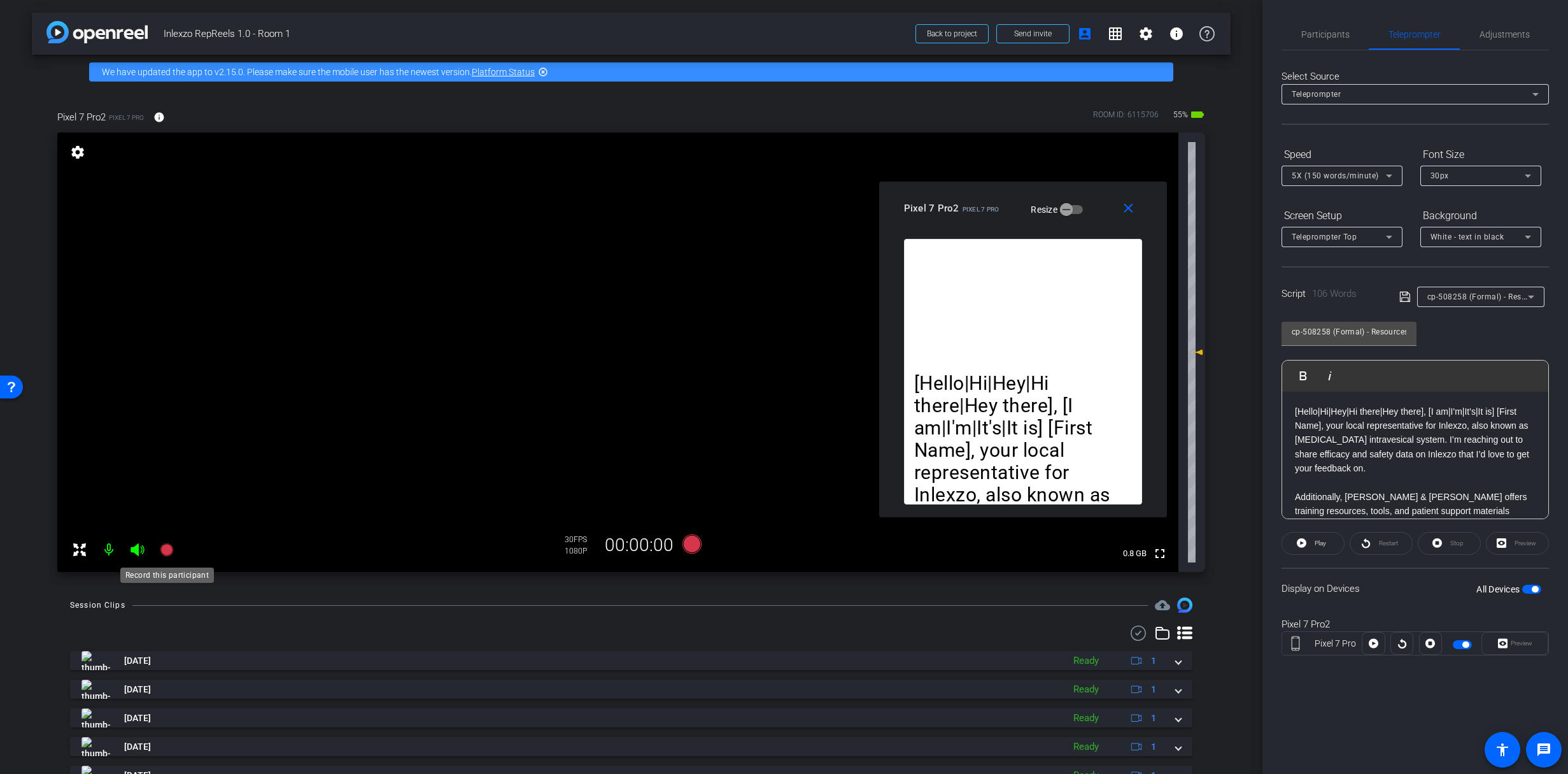
click at [175, 553] on mat-icon at bounding box center [166, 549] width 26 height 26
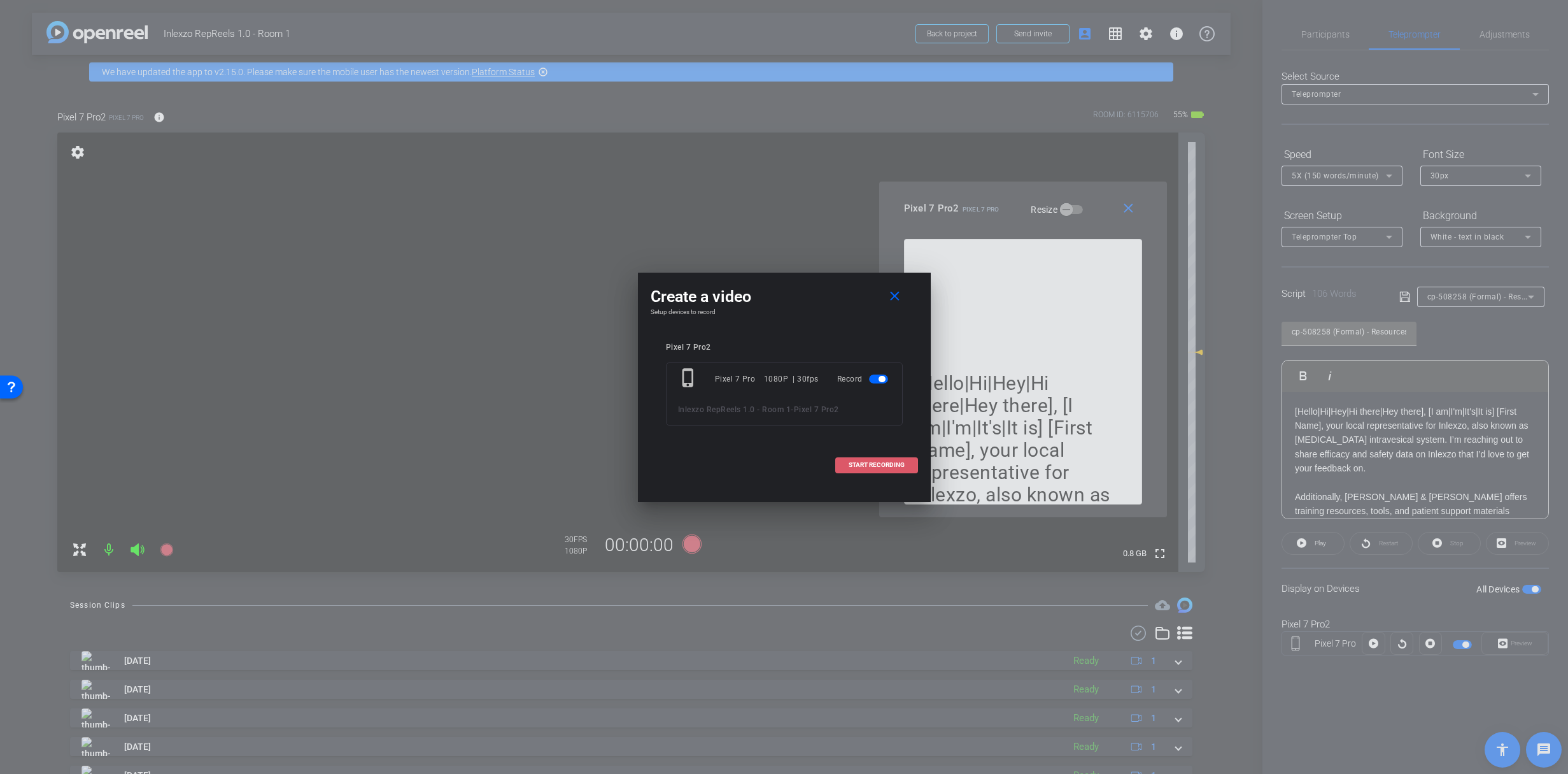
click at [867, 456] on span at bounding box center [876, 465] width 81 height 31
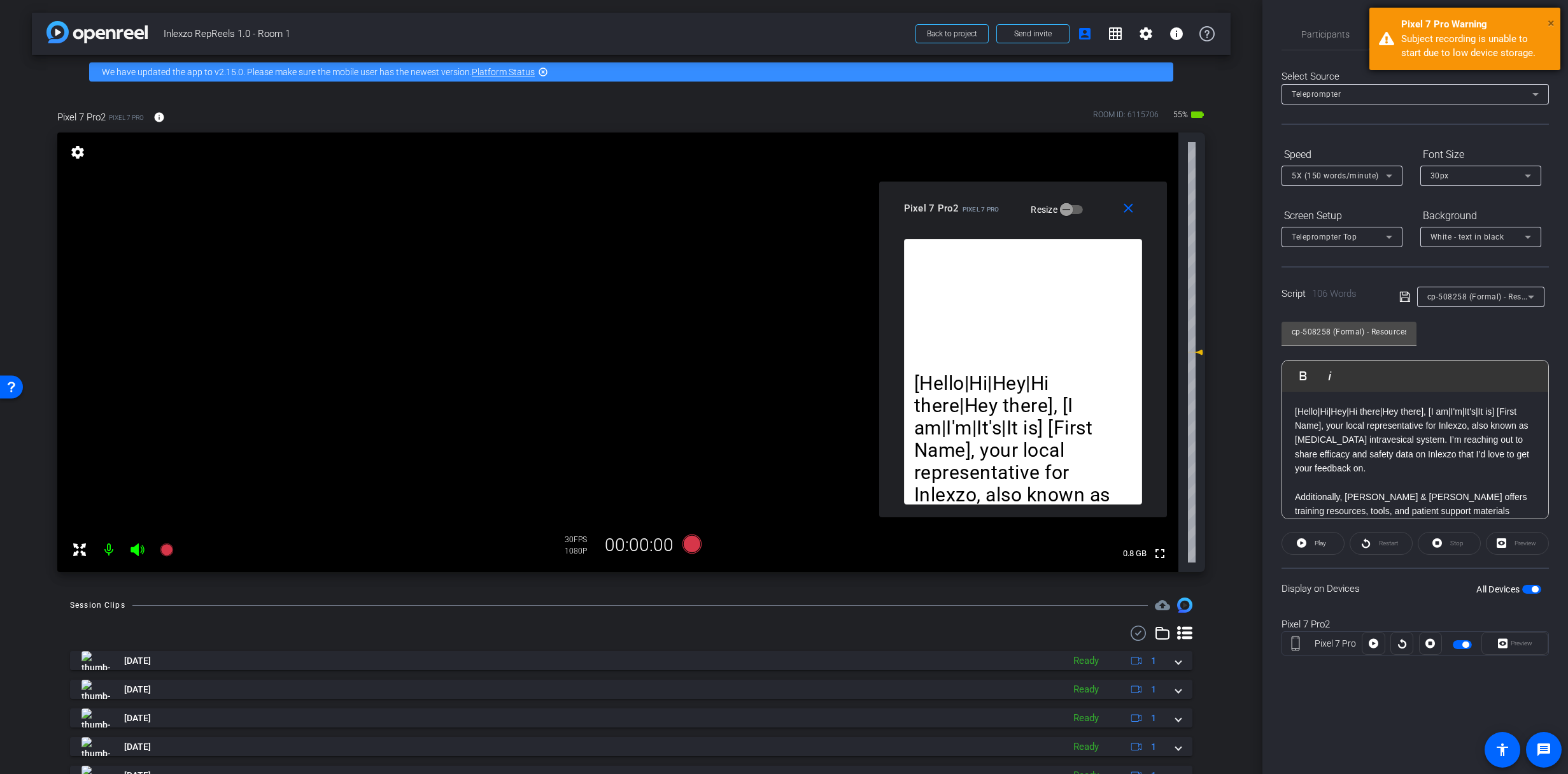
click at [1554, 23] on span "×" at bounding box center [1551, 23] width 7 height 15
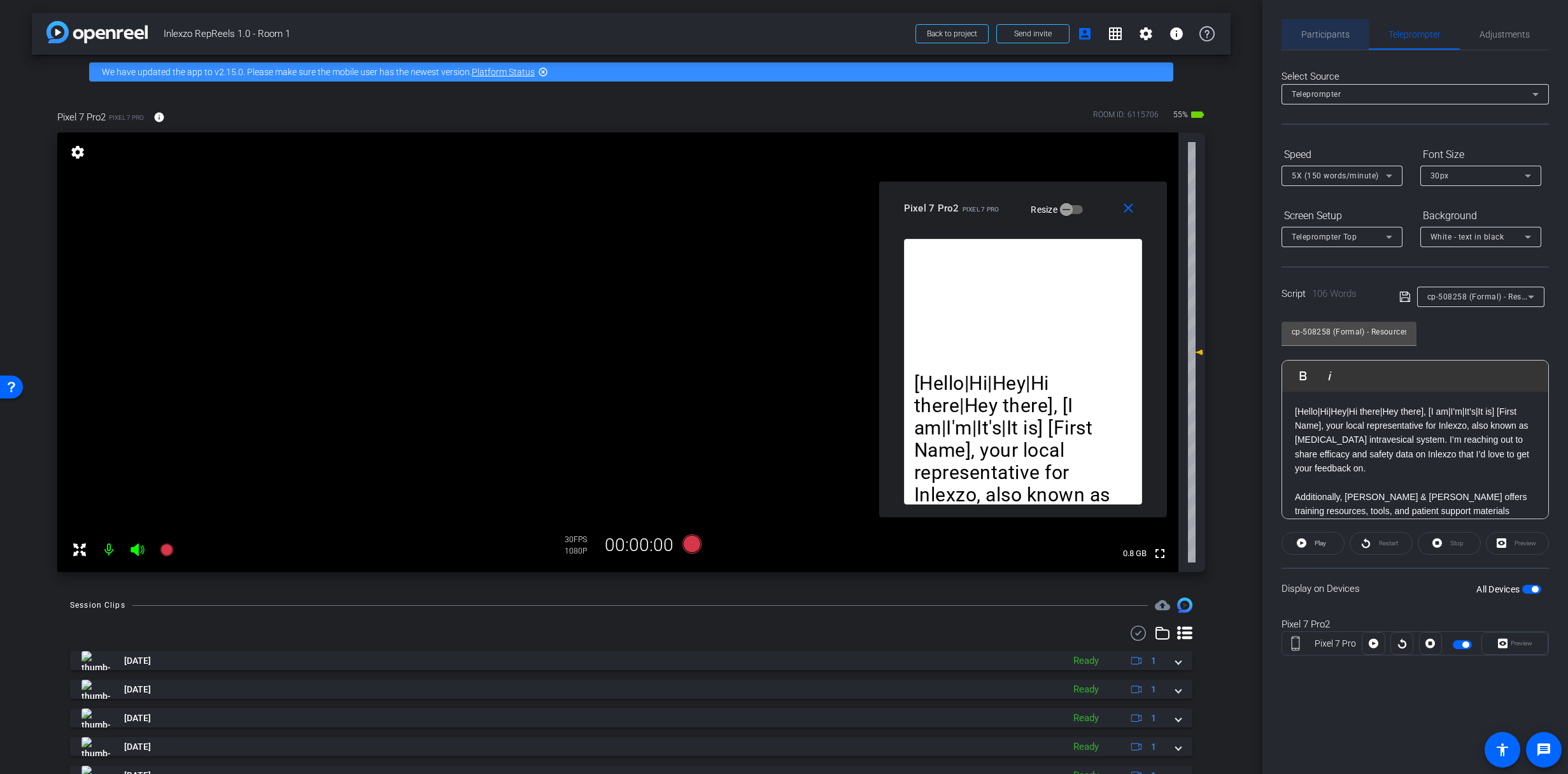
click at [1331, 37] on span "Participants" at bounding box center [1325, 34] width 49 height 9
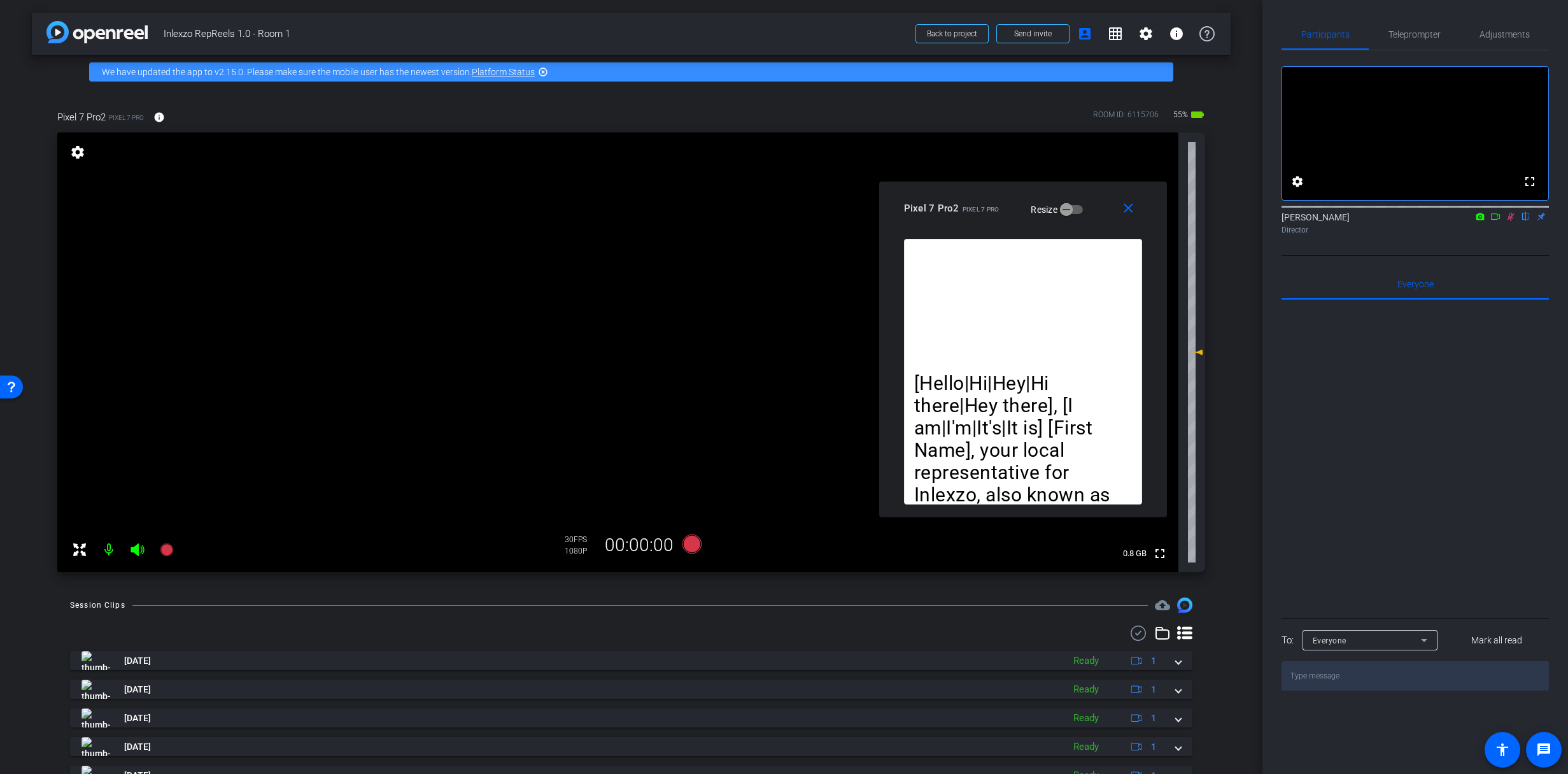
click at [1512, 221] on icon at bounding box center [1510, 216] width 10 height 9
click at [1412, 31] on span "Teleprompter" at bounding box center [1414, 34] width 52 height 9
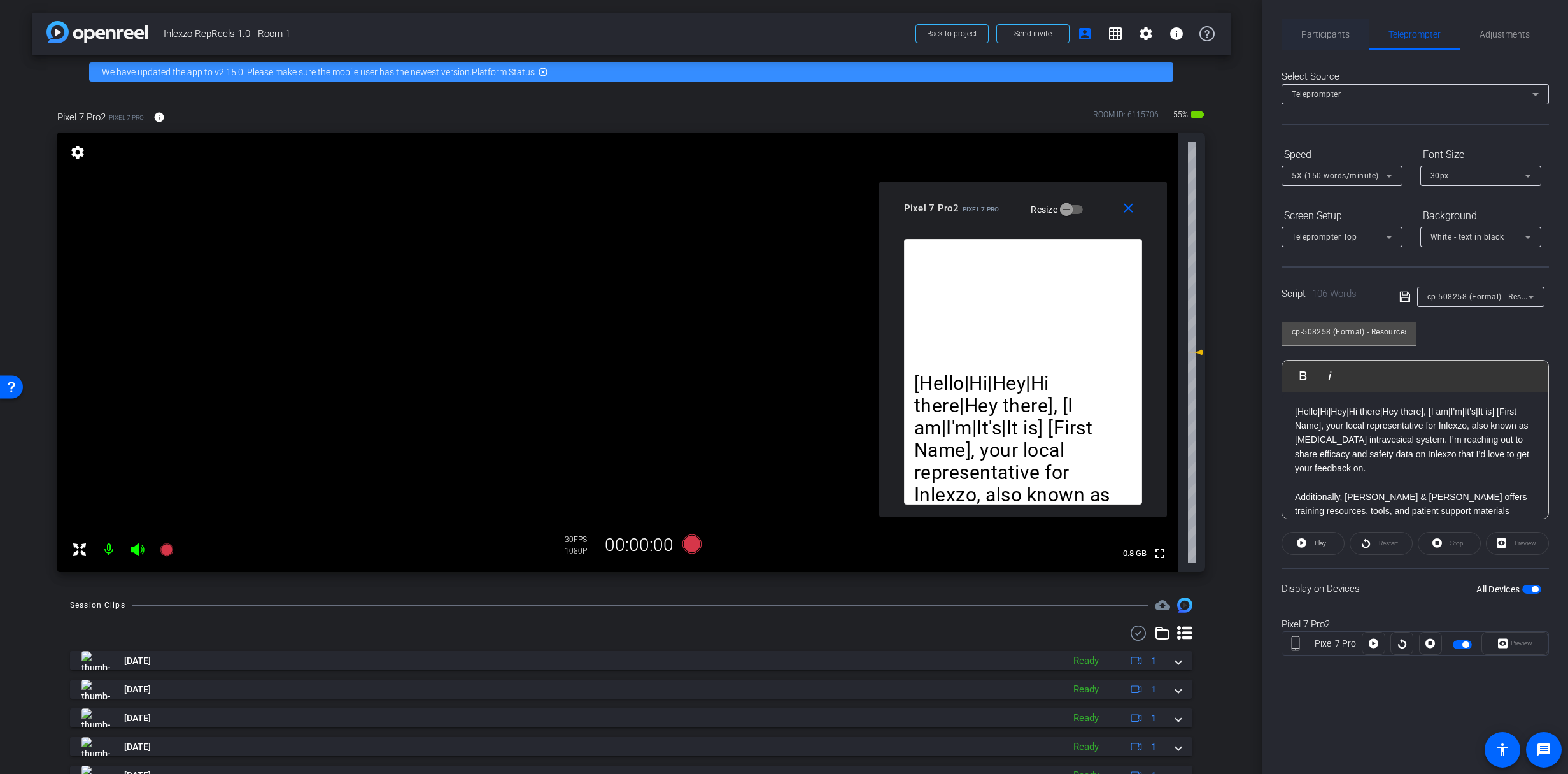
click at [1338, 23] on span "Participants" at bounding box center [1325, 34] width 49 height 31
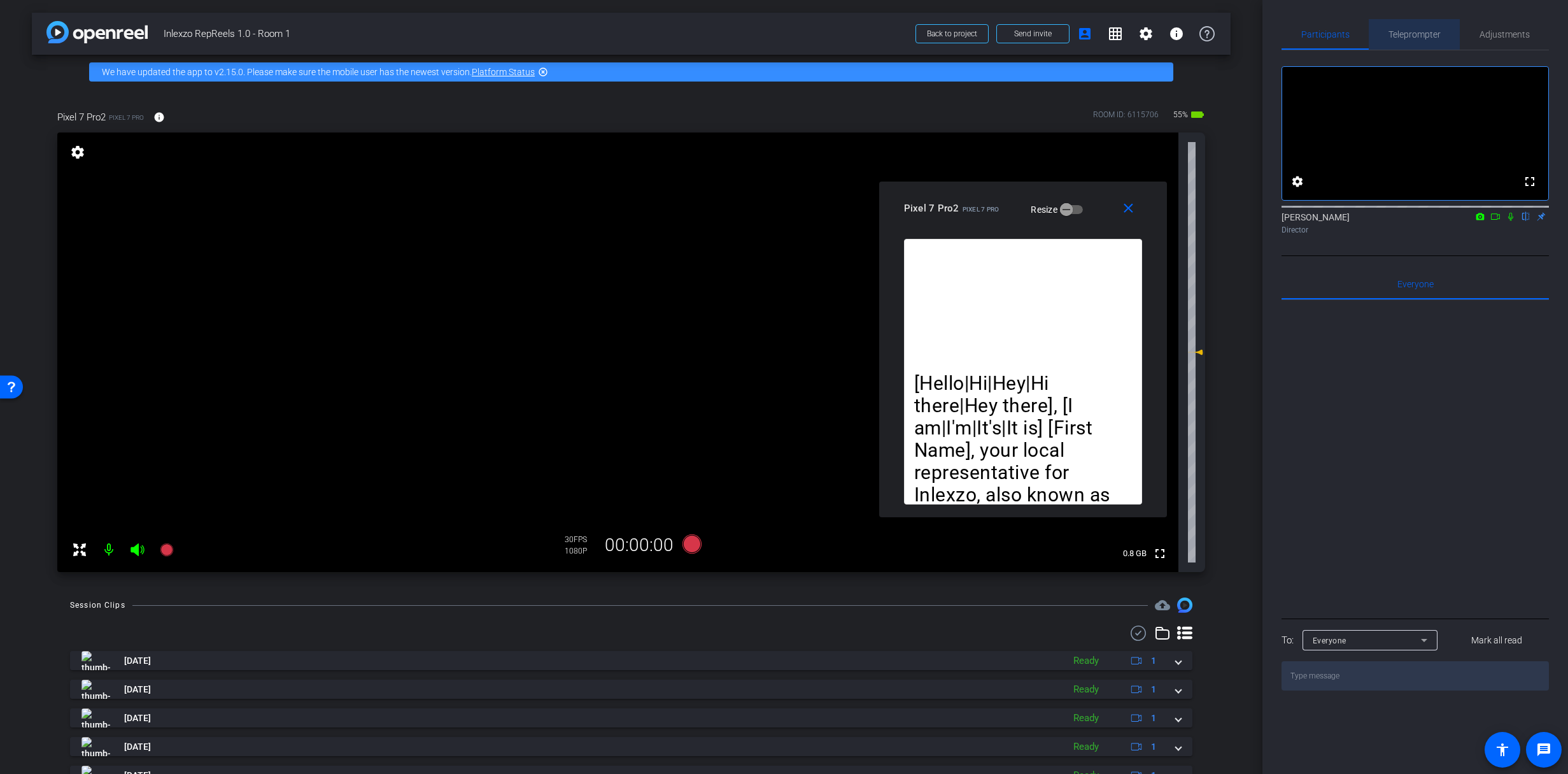
click at [1420, 30] on span "Teleprompter" at bounding box center [1414, 34] width 52 height 9
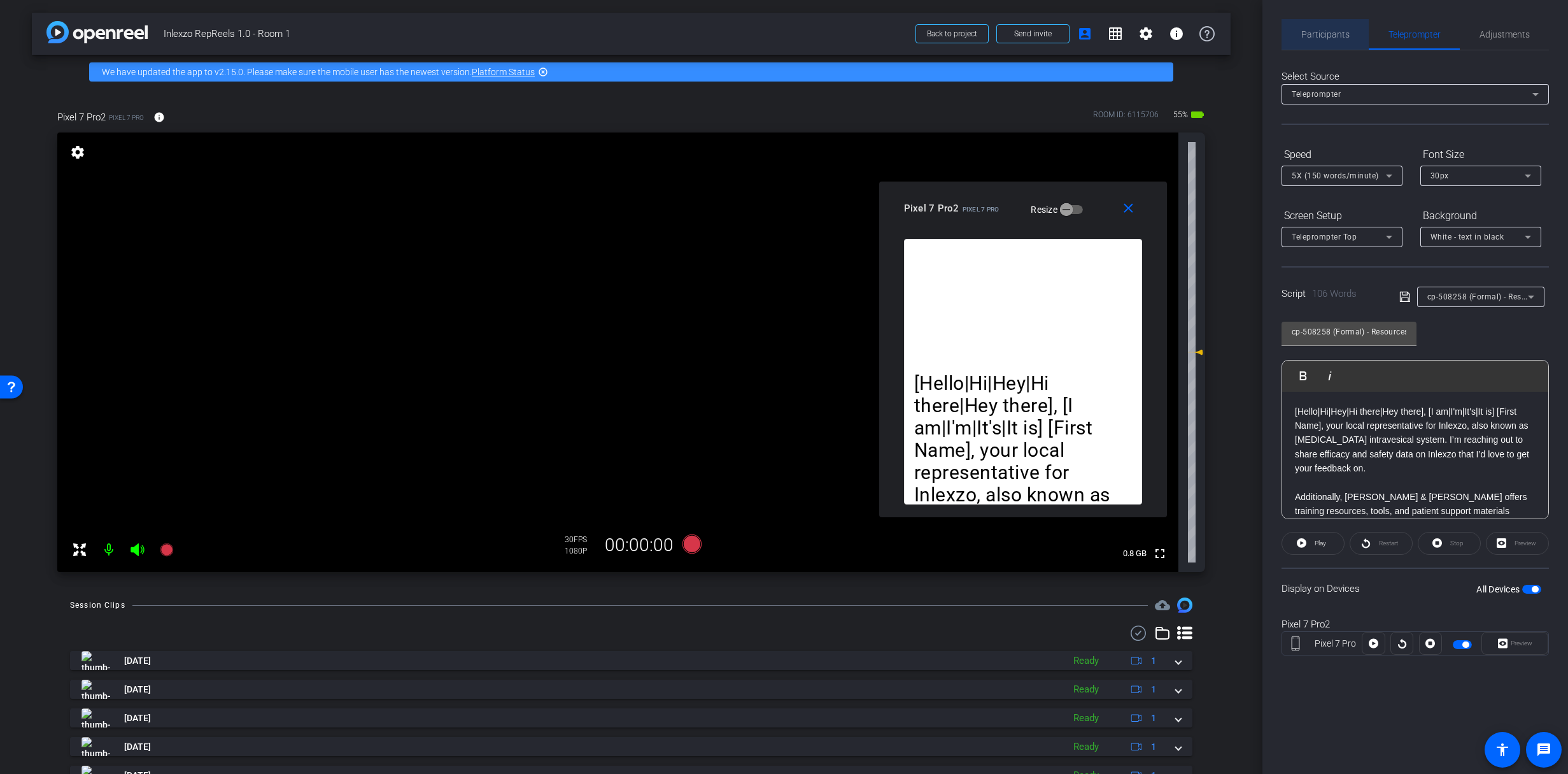
click at [1331, 30] on span "Participants" at bounding box center [1325, 34] width 49 height 9
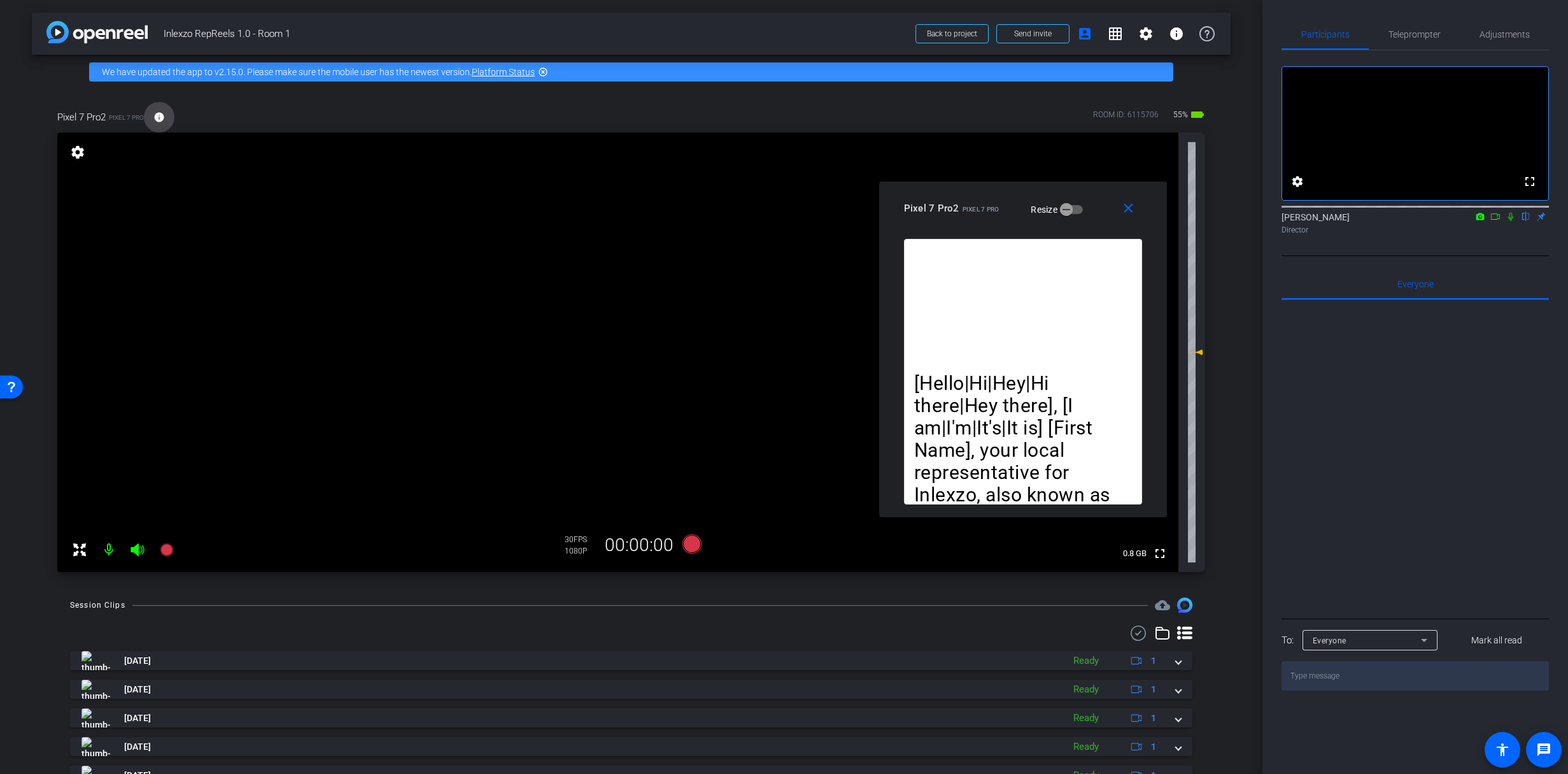
click at [160, 116] on mat-icon "info" at bounding box center [159, 117] width 11 height 11
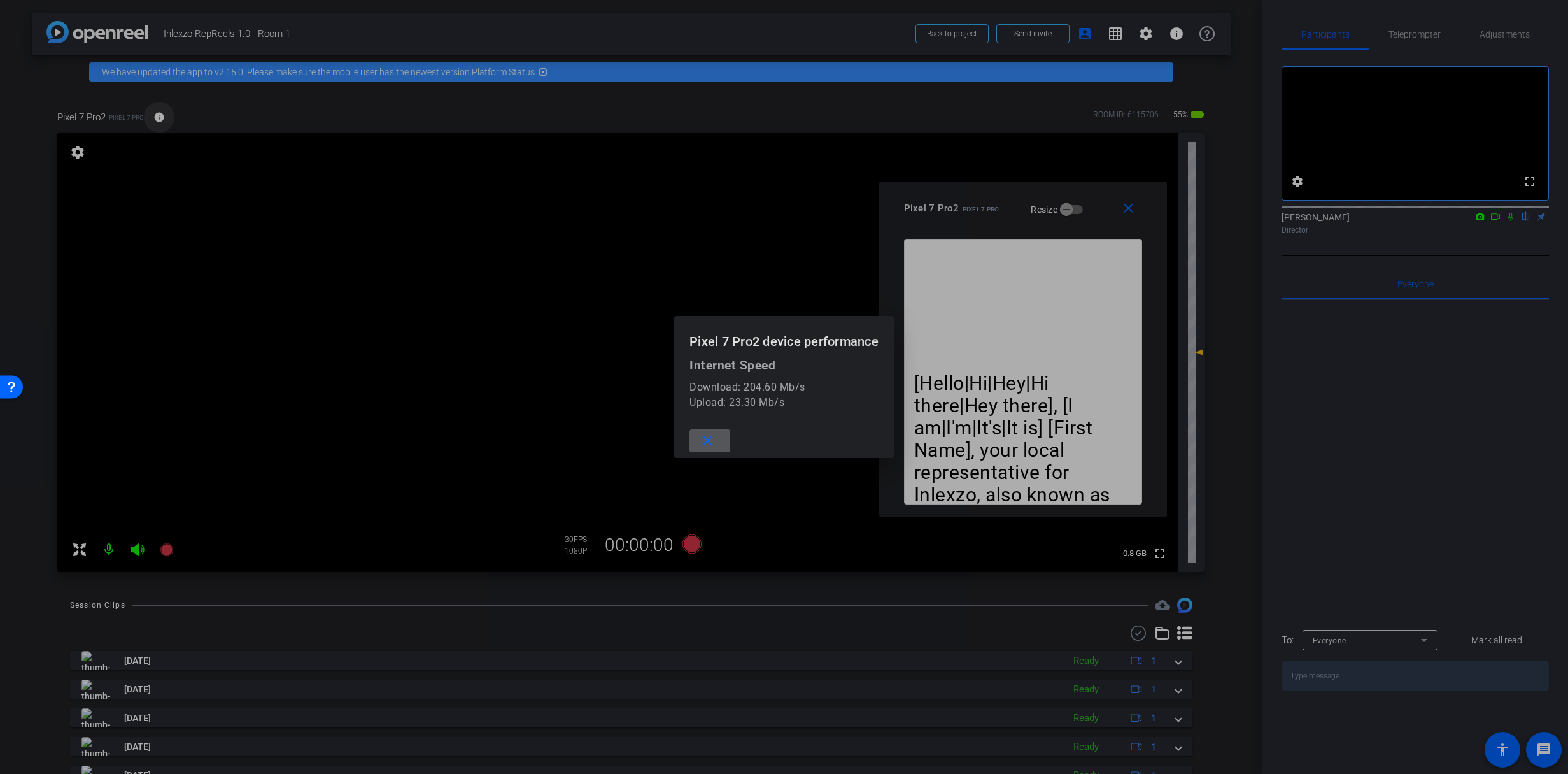
click at [160, 116] on div at bounding box center [784, 387] width 1568 height 774
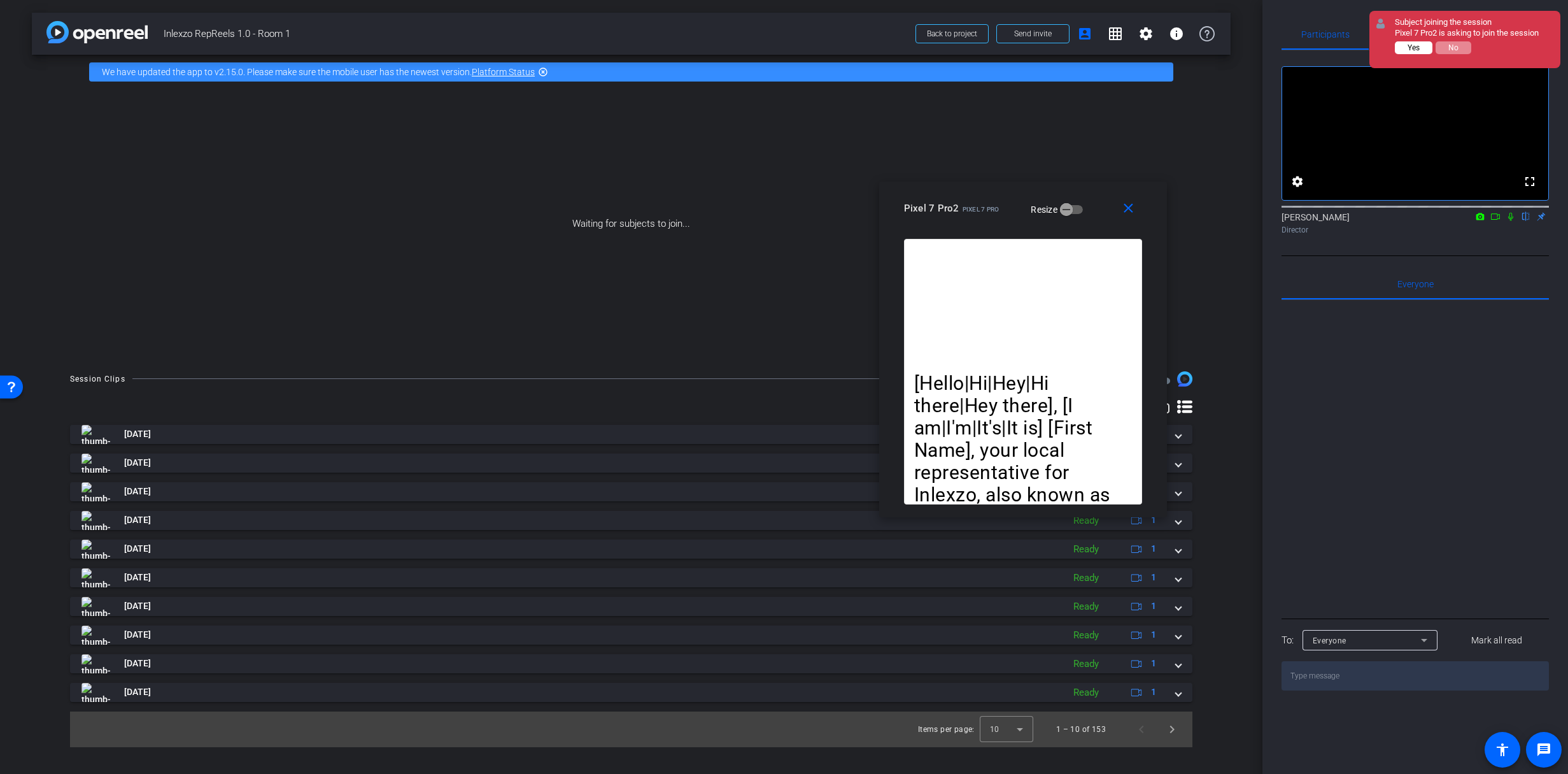
click at [1404, 47] on button "Yes" at bounding box center [1414, 47] width 38 height 13
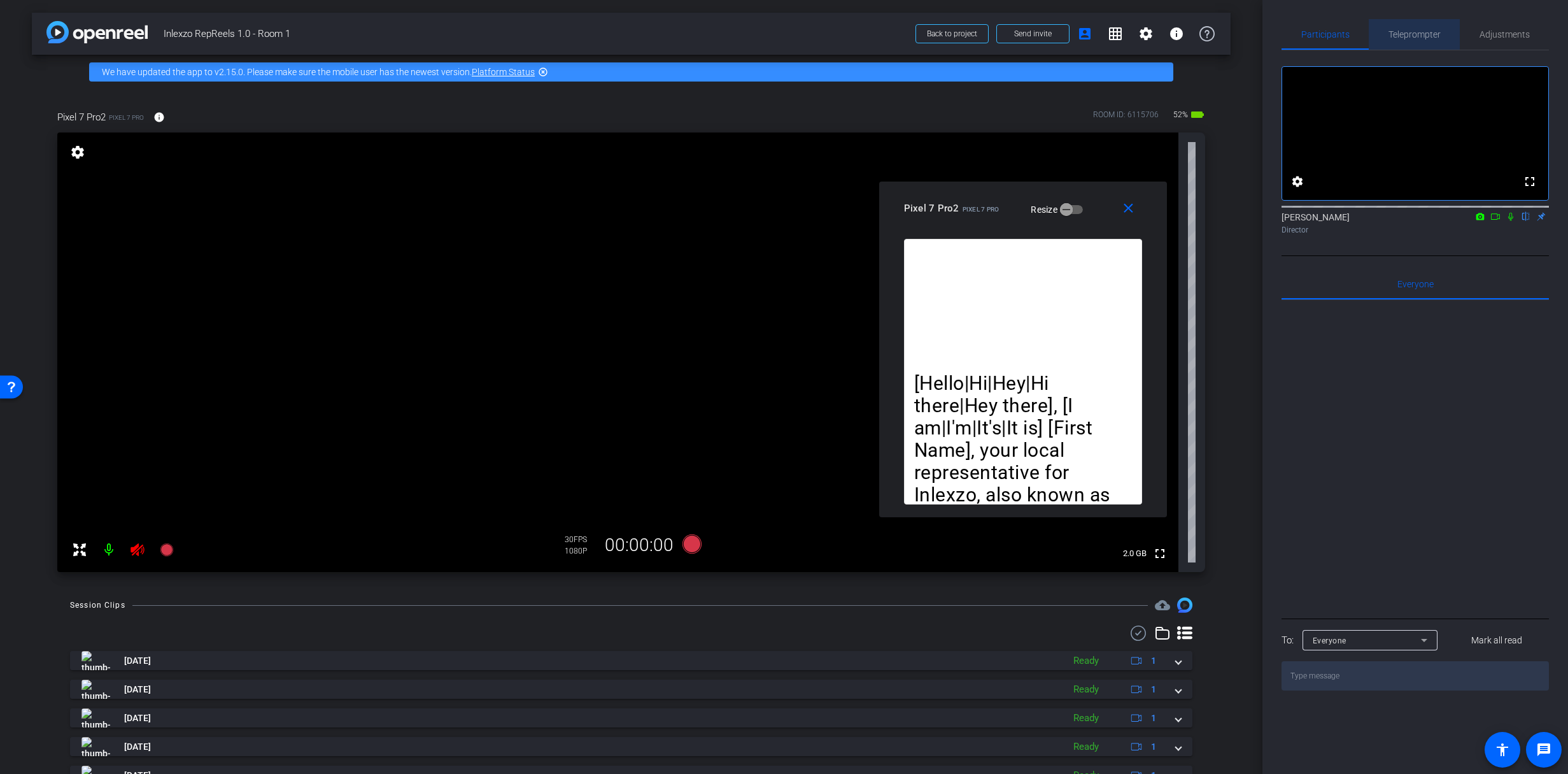
click at [1406, 47] on span "Teleprompter" at bounding box center [1414, 34] width 52 height 31
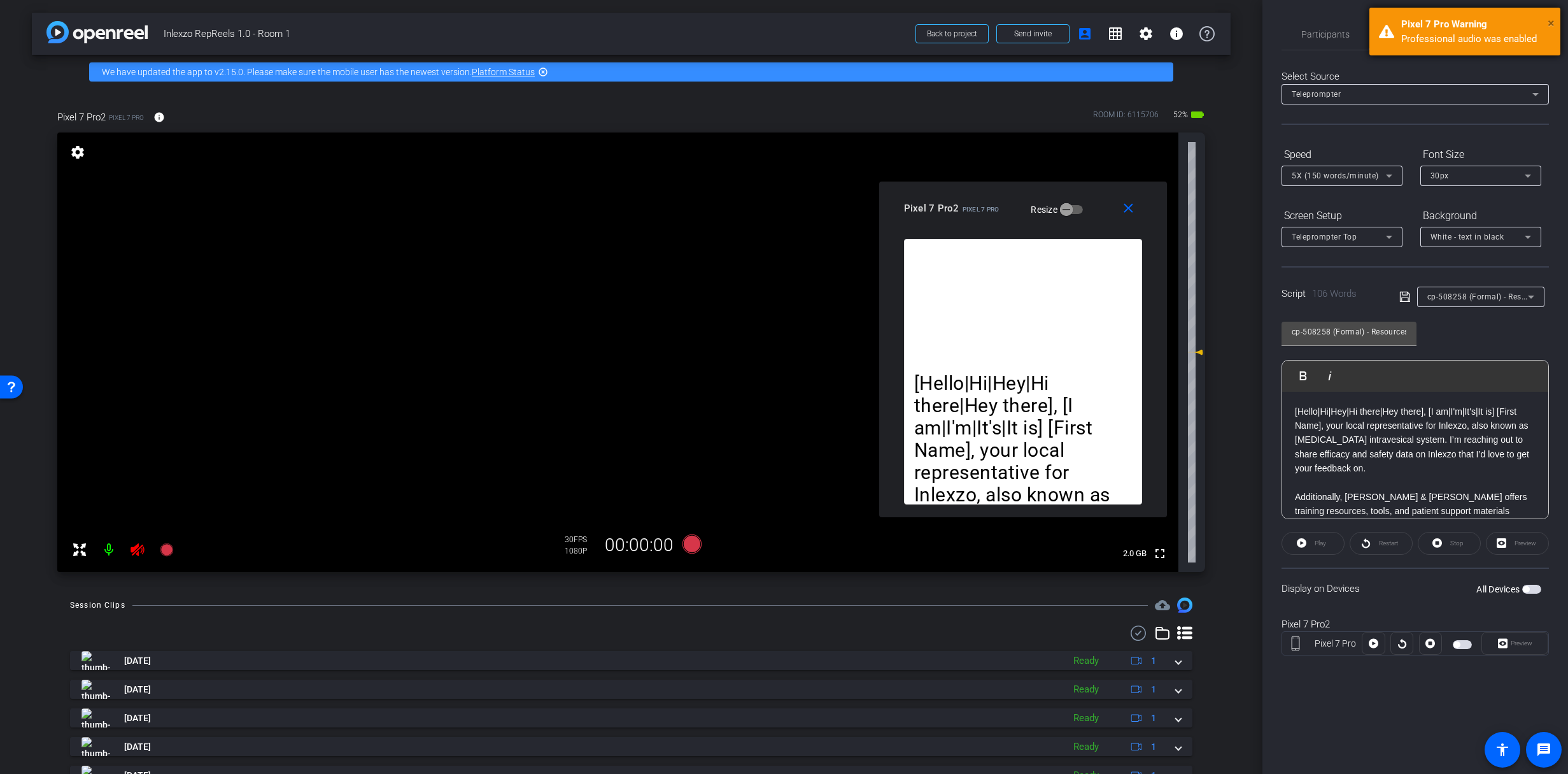
click at [1549, 19] on span "×" at bounding box center [1551, 23] width 7 height 15
drag, startPoint x: 1530, startPoint y: 20, endPoint x: 1510, endPoint y: 39, distance: 27.6
click at [1530, 21] on div "Adjustments" at bounding box center [1504, 34] width 89 height 31
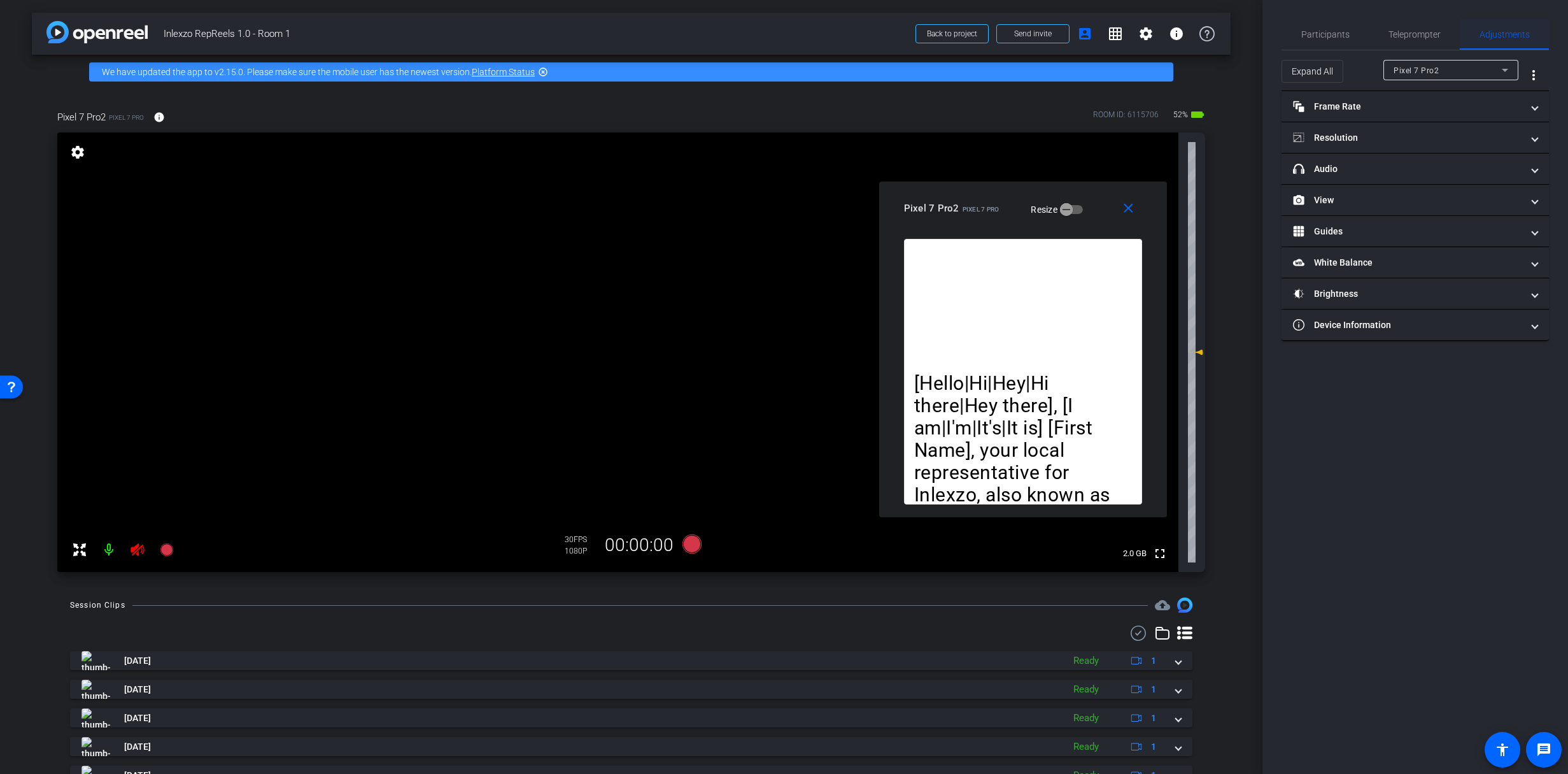
click at [1508, 40] on span "Adjustments" at bounding box center [1505, 34] width 50 height 31
click at [1384, 159] on mat-expansion-panel-header "headphone icon Audio" at bounding box center [1415, 169] width 267 height 31
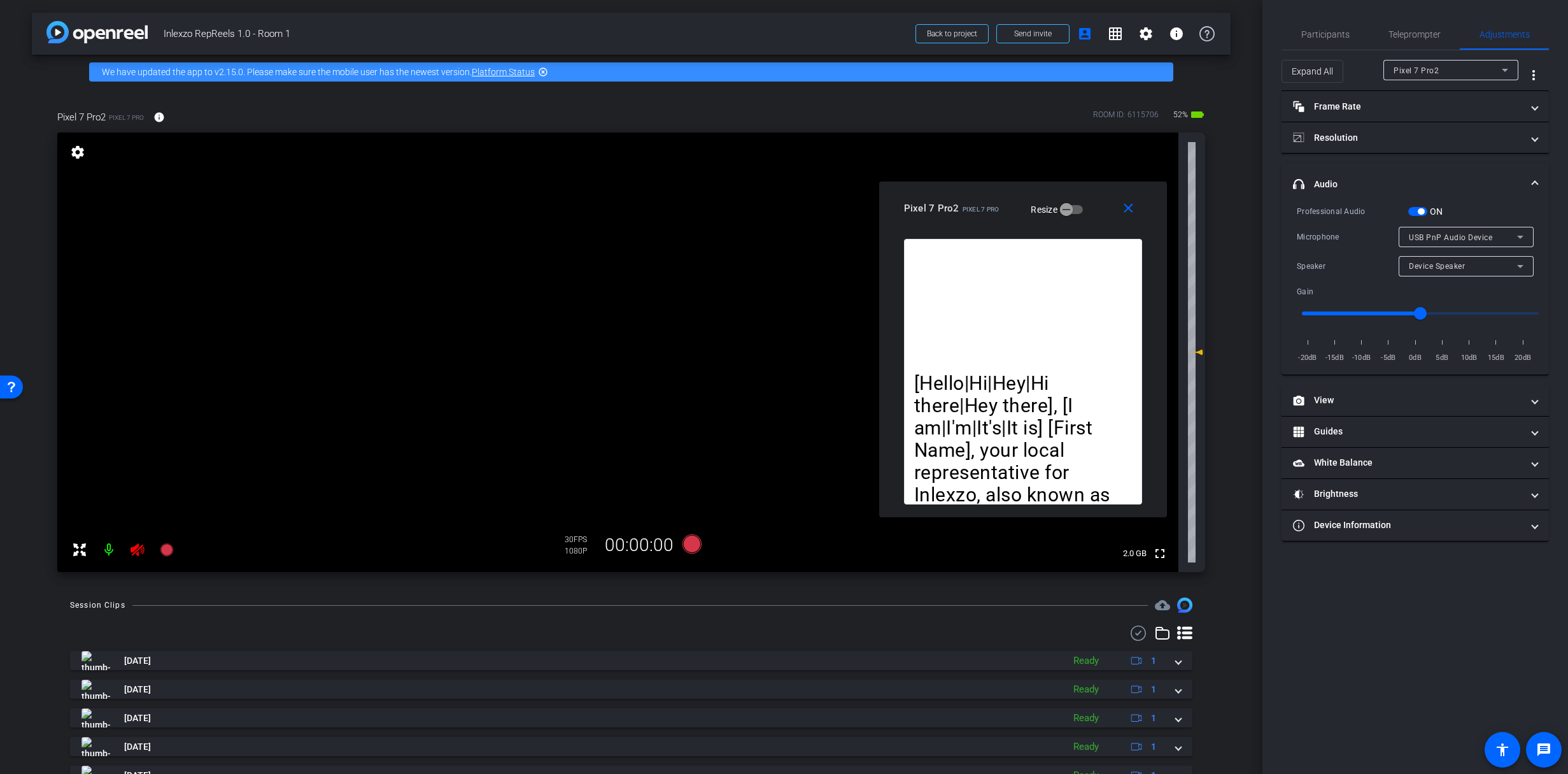
click at [1331, 181] on mat-panel-title "headphone icon Audio" at bounding box center [1407, 184] width 229 height 13
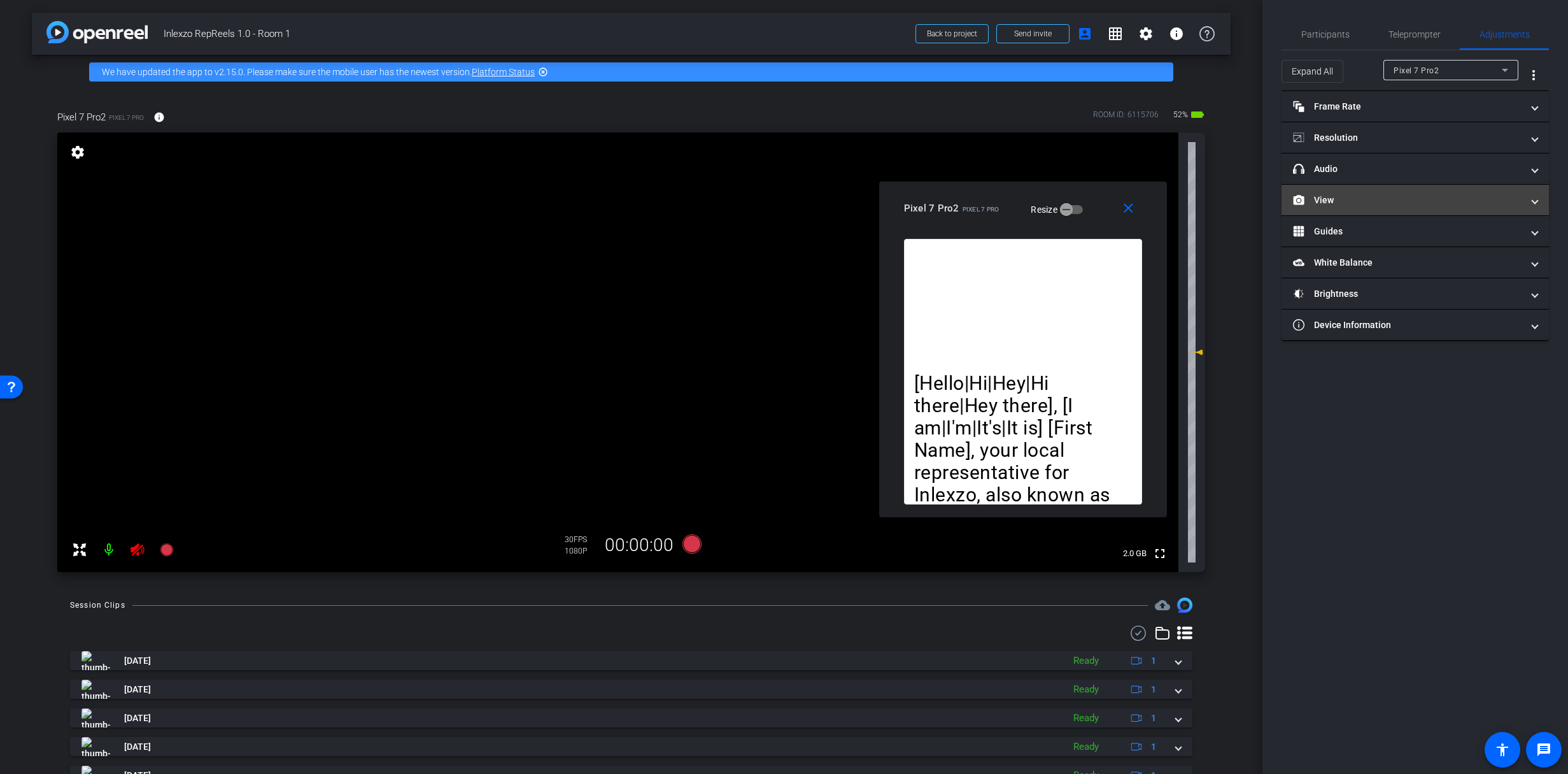
click at [1327, 195] on mat-panel-title "View" at bounding box center [1407, 200] width 229 height 13
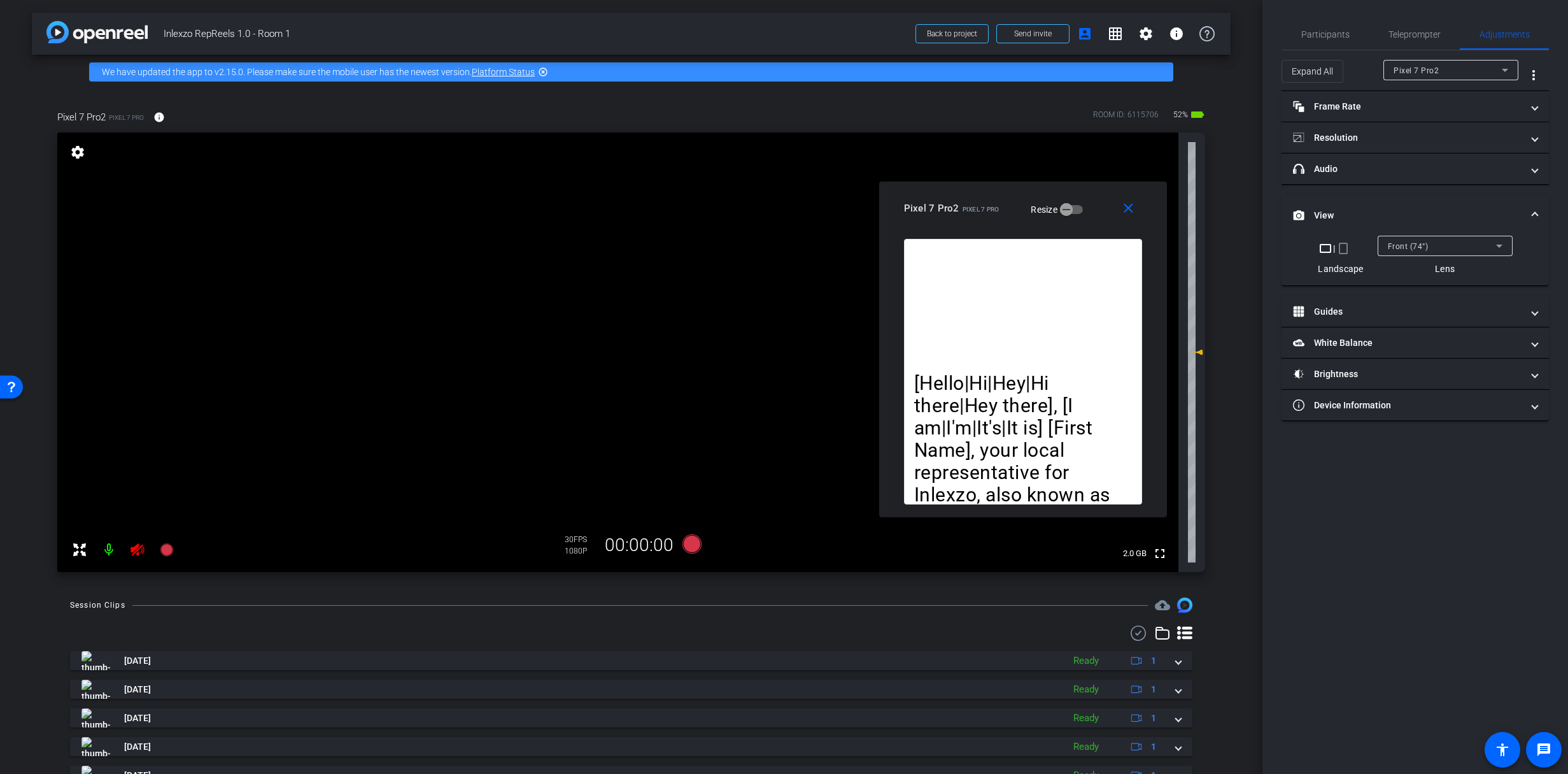
click at [1338, 253] on mat-icon "crop_portrait" at bounding box center [1343, 248] width 15 height 15
click at [1328, 40] on span "Participants" at bounding box center [1325, 34] width 49 height 31
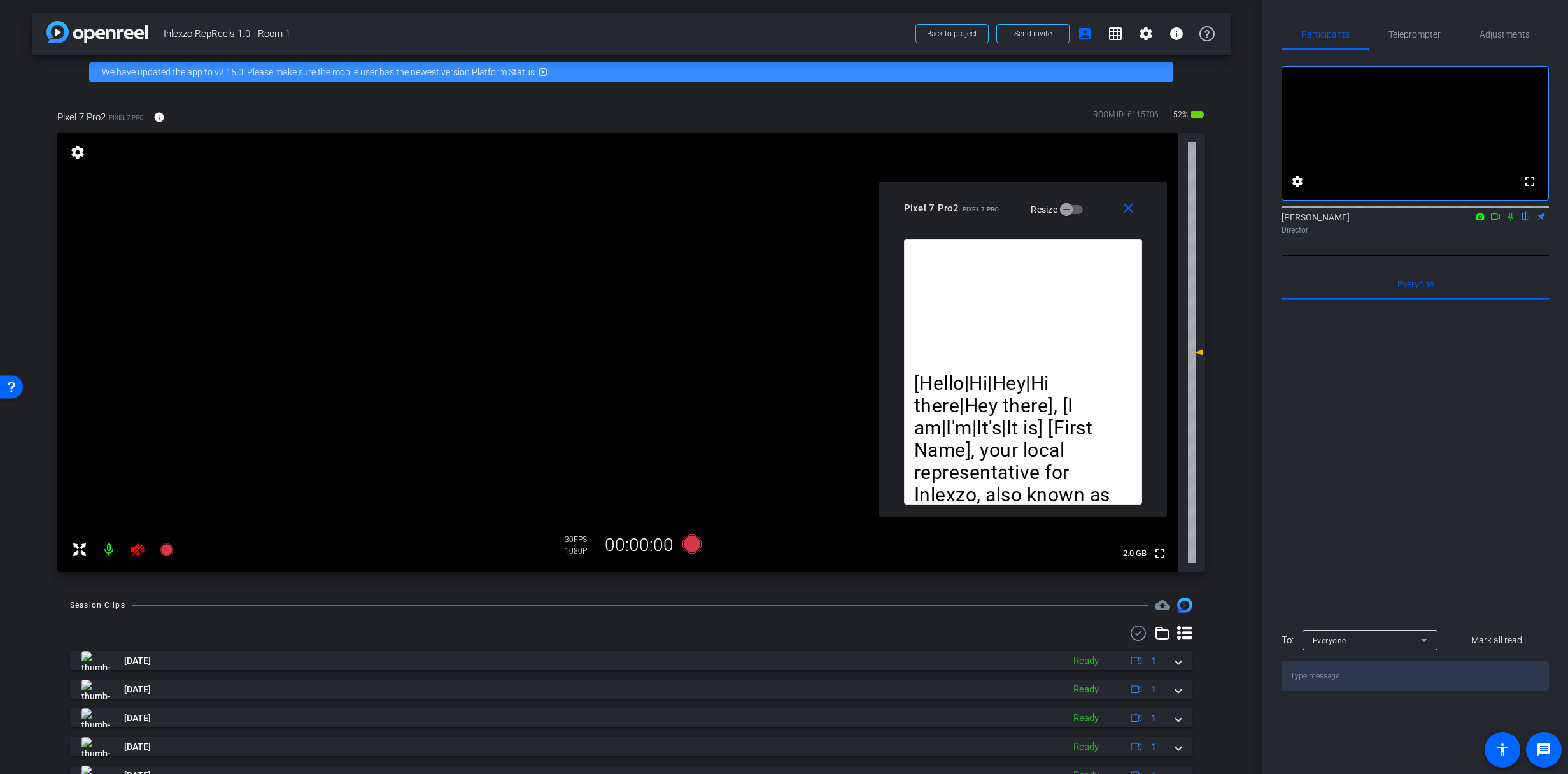
click at [136, 548] on icon at bounding box center [137, 550] width 13 height 13
click at [1438, 33] on span "Teleprompter" at bounding box center [1414, 34] width 52 height 9
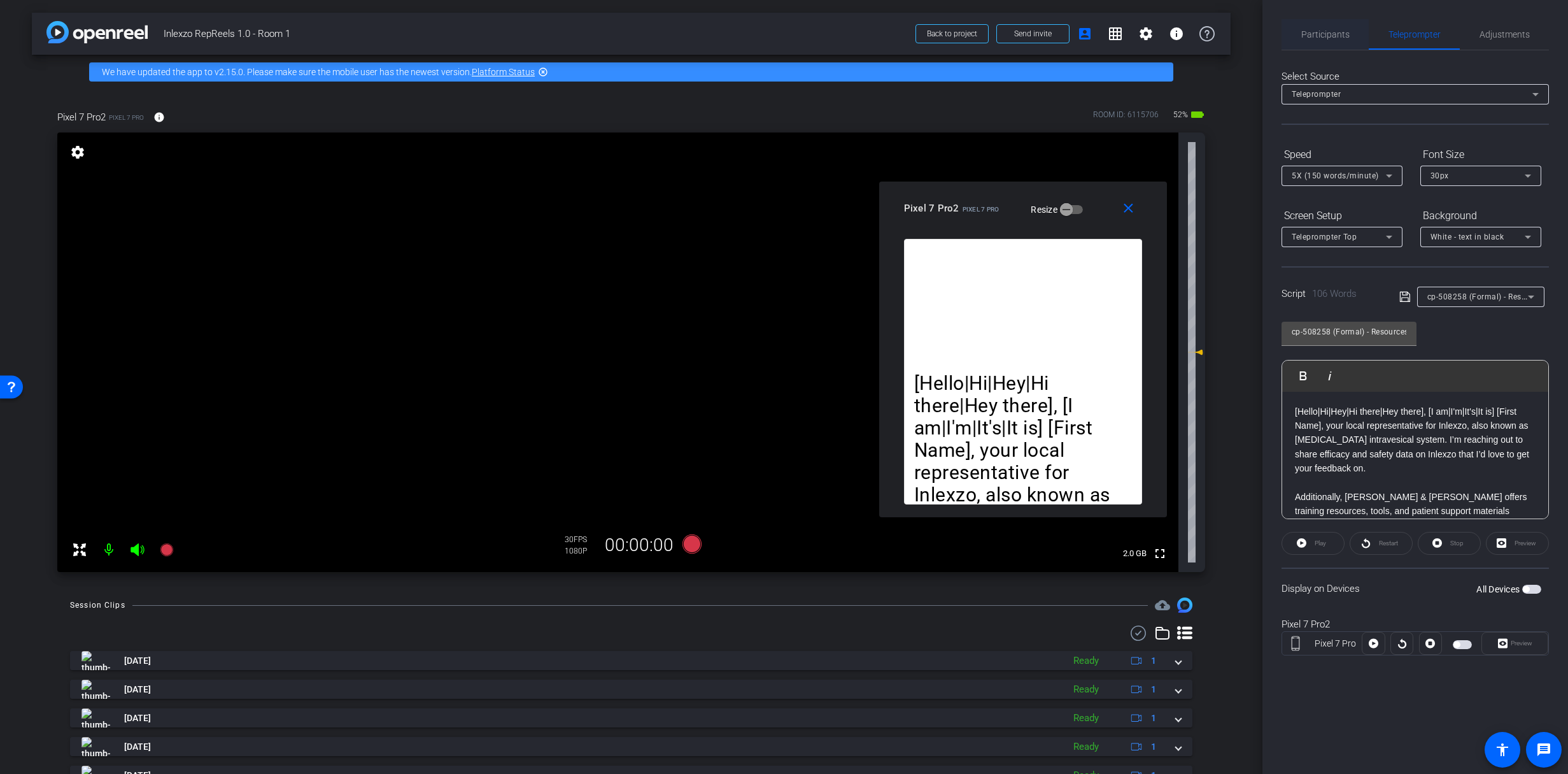
click at [1316, 33] on span "Participants" at bounding box center [1325, 34] width 49 height 9
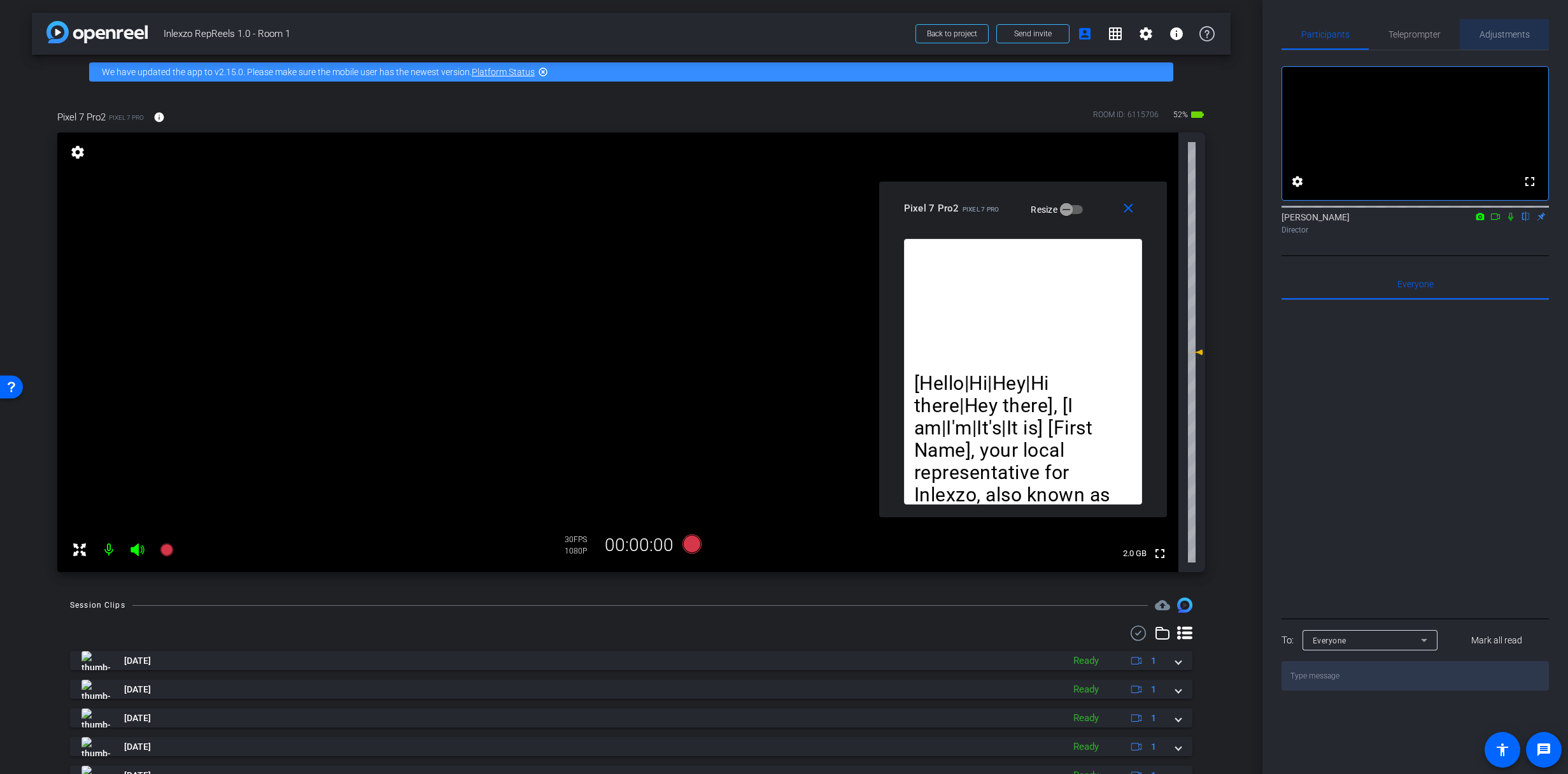
click at [1502, 41] on span "Adjustments" at bounding box center [1505, 34] width 50 height 31
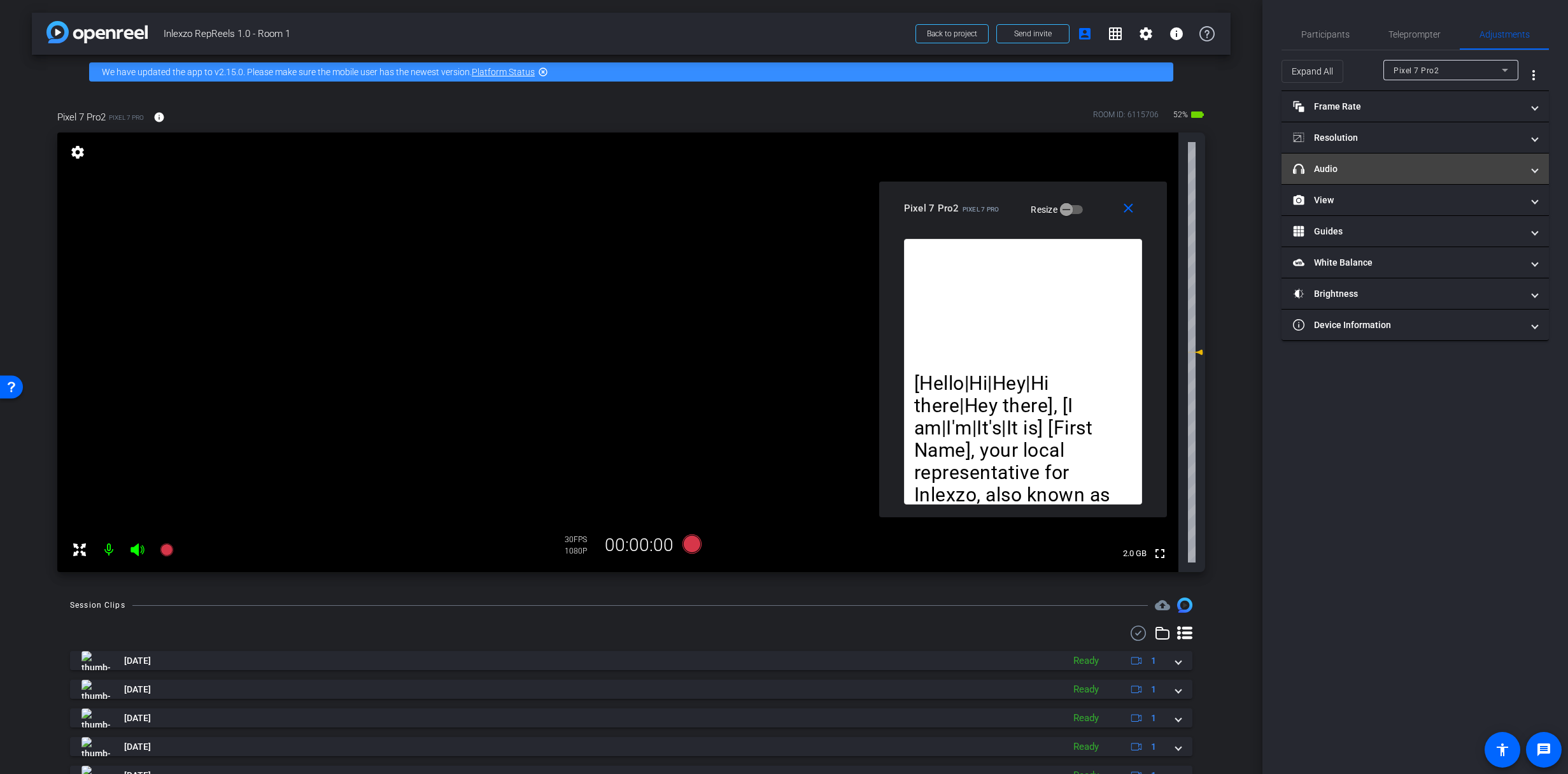
click at [1346, 167] on mat-panel-title "headphone icon Audio" at bounding box center [1407, 168] width 229 height 13
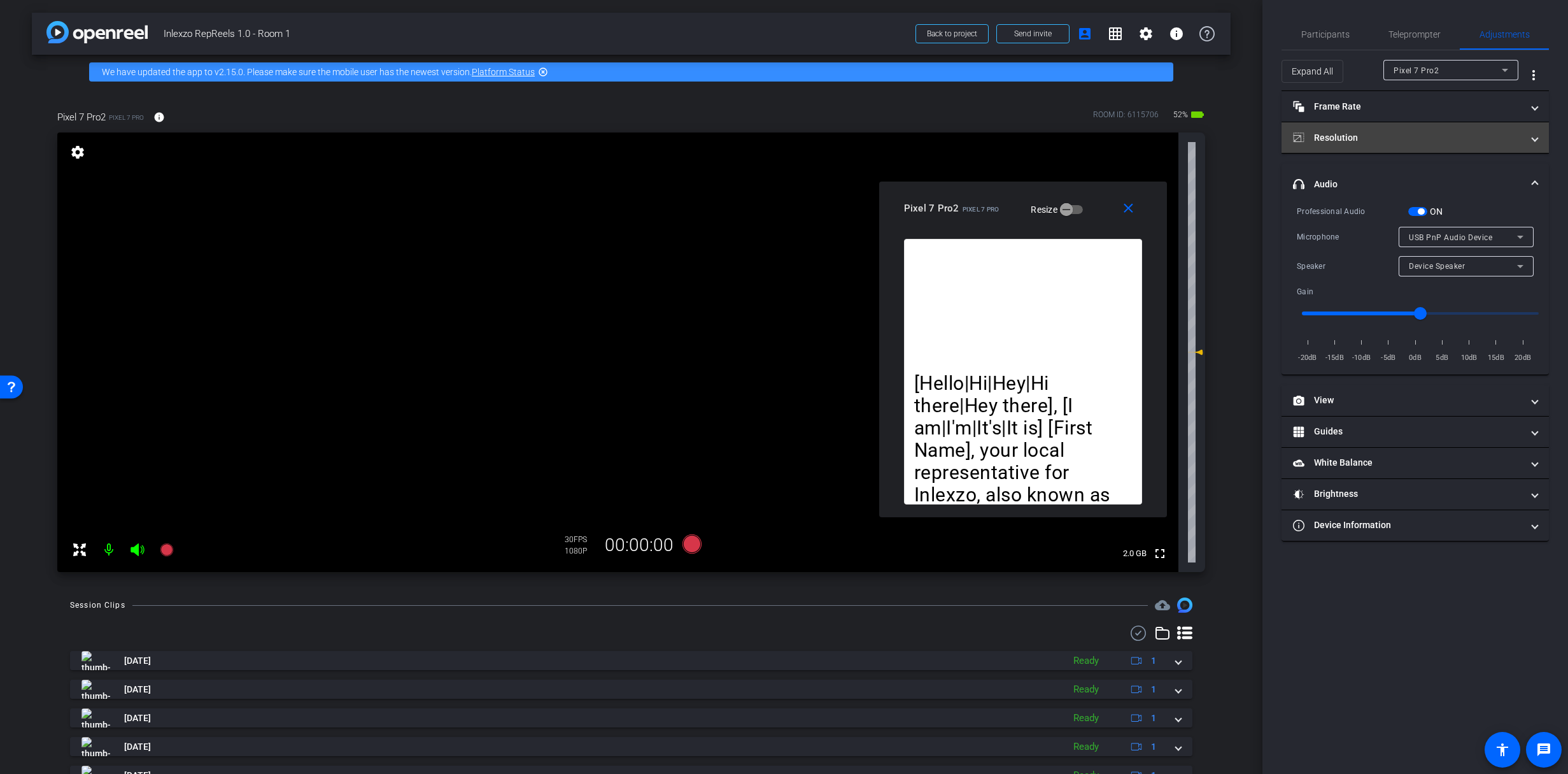
click at [1377, 145] on mat-expansion-panel-header "Resolution" at bounding box center [1415, 138] width 267 height 31
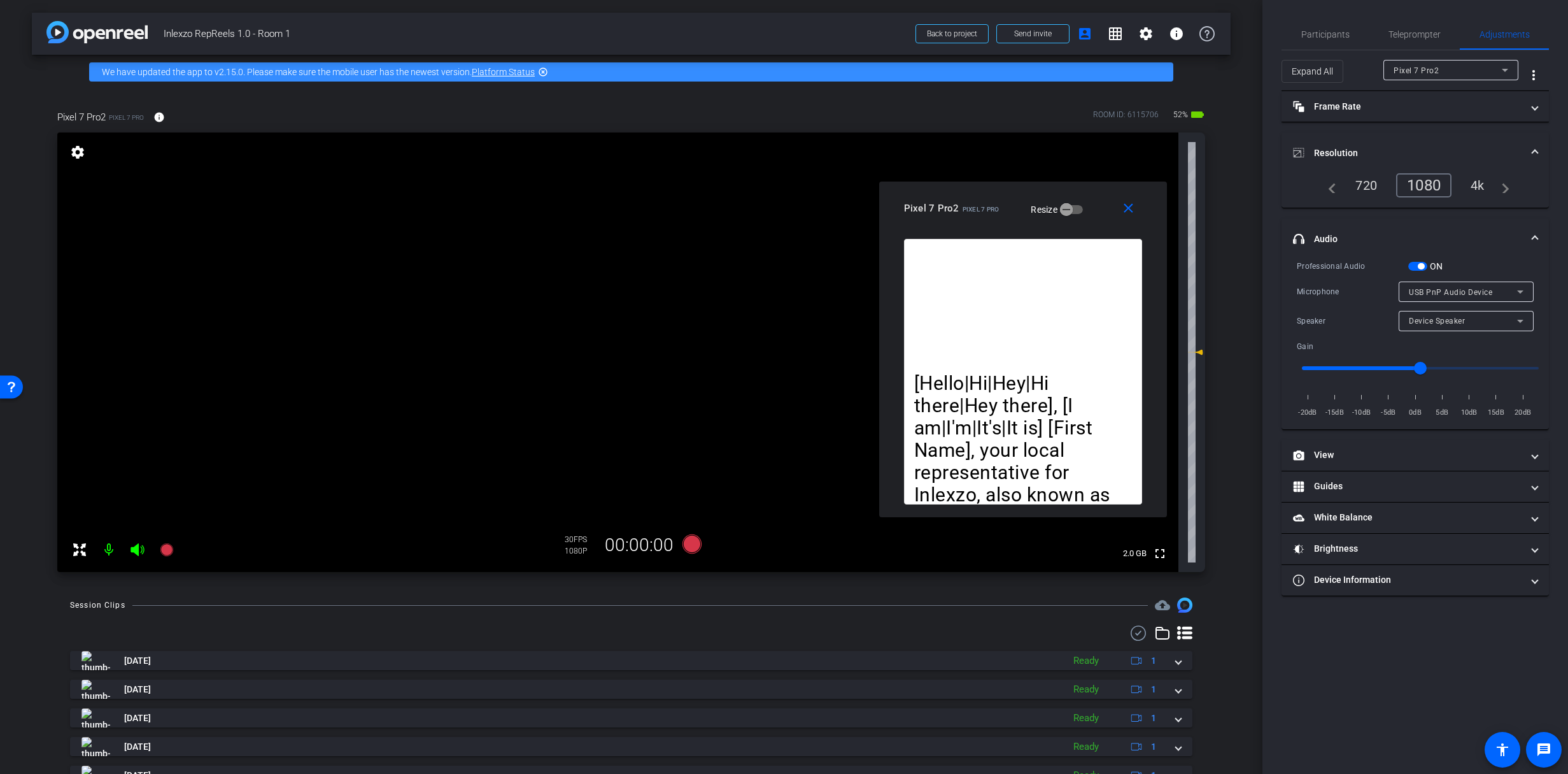
click at [1418, 179] on div "1080" at bounding box center [1424, 185] width 56 height 24
click at [154, 115] on mat-icon "info" at bounding box center [159, 117] width 11 height 11
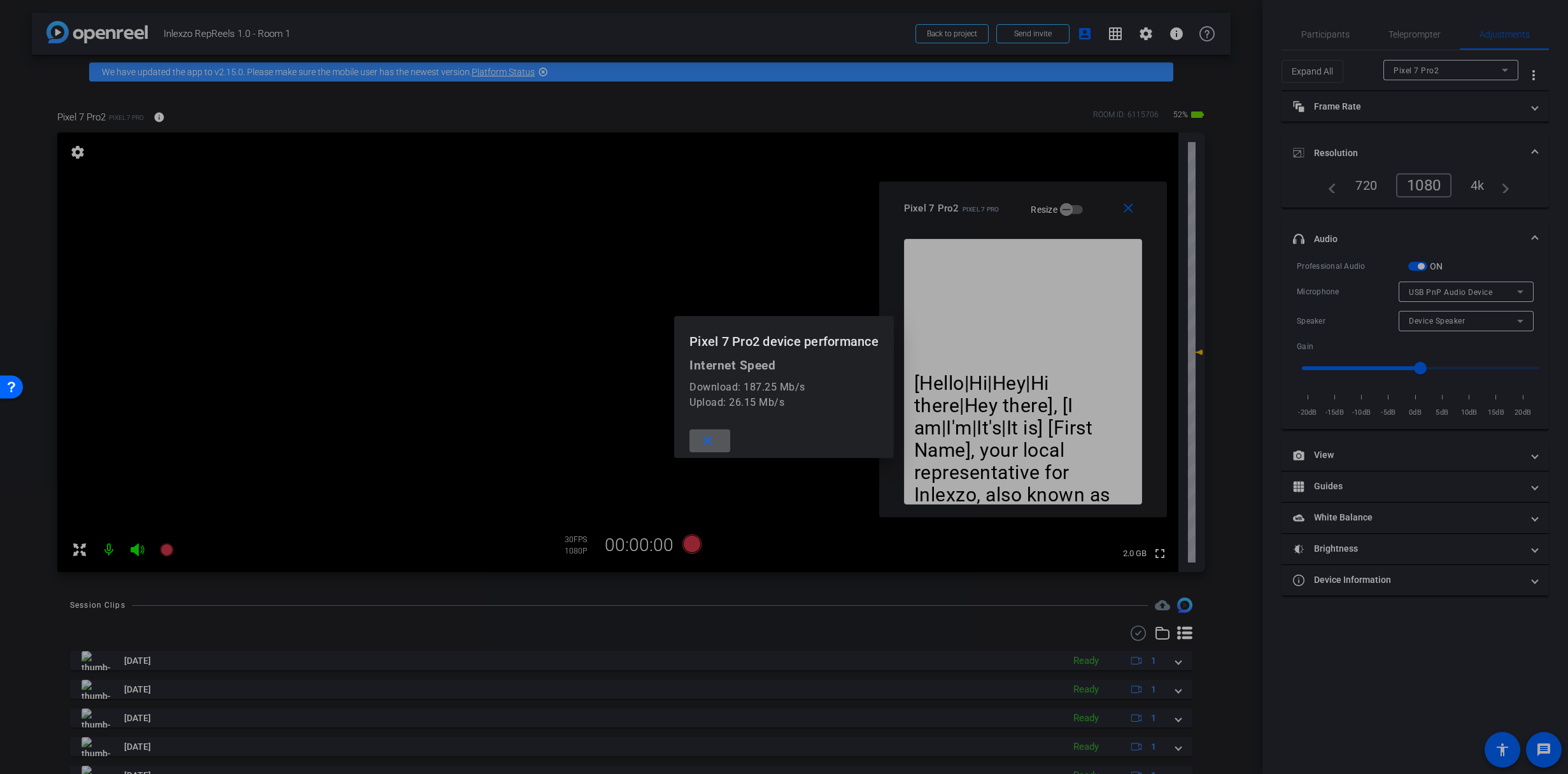
click at [157, 117] on div at bounding box center [784, 387] width 1568 height 774
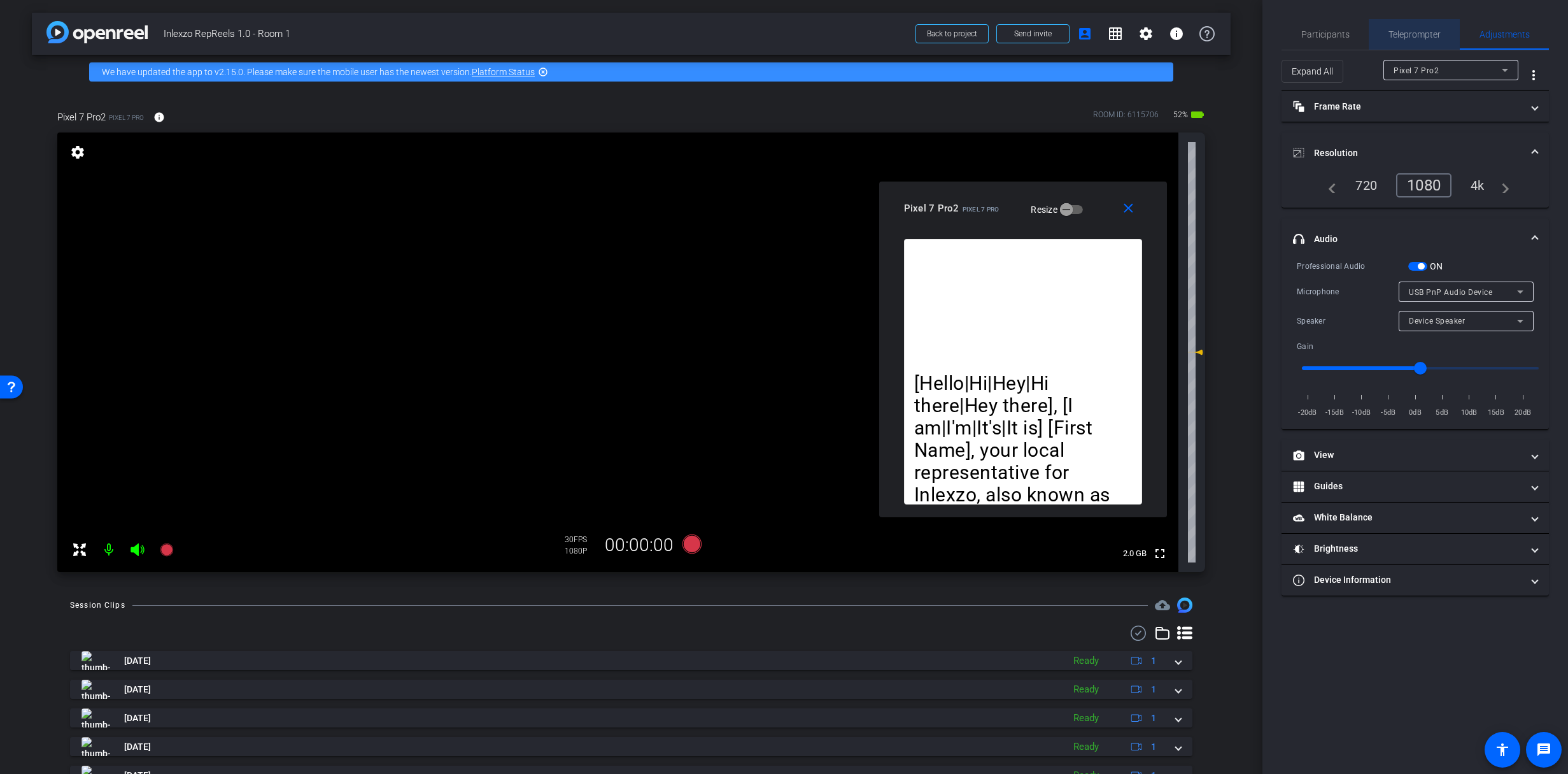
click at [1421, 25] on span "Teleprompter" at bounding box center [1414, 34] width 52 height 31
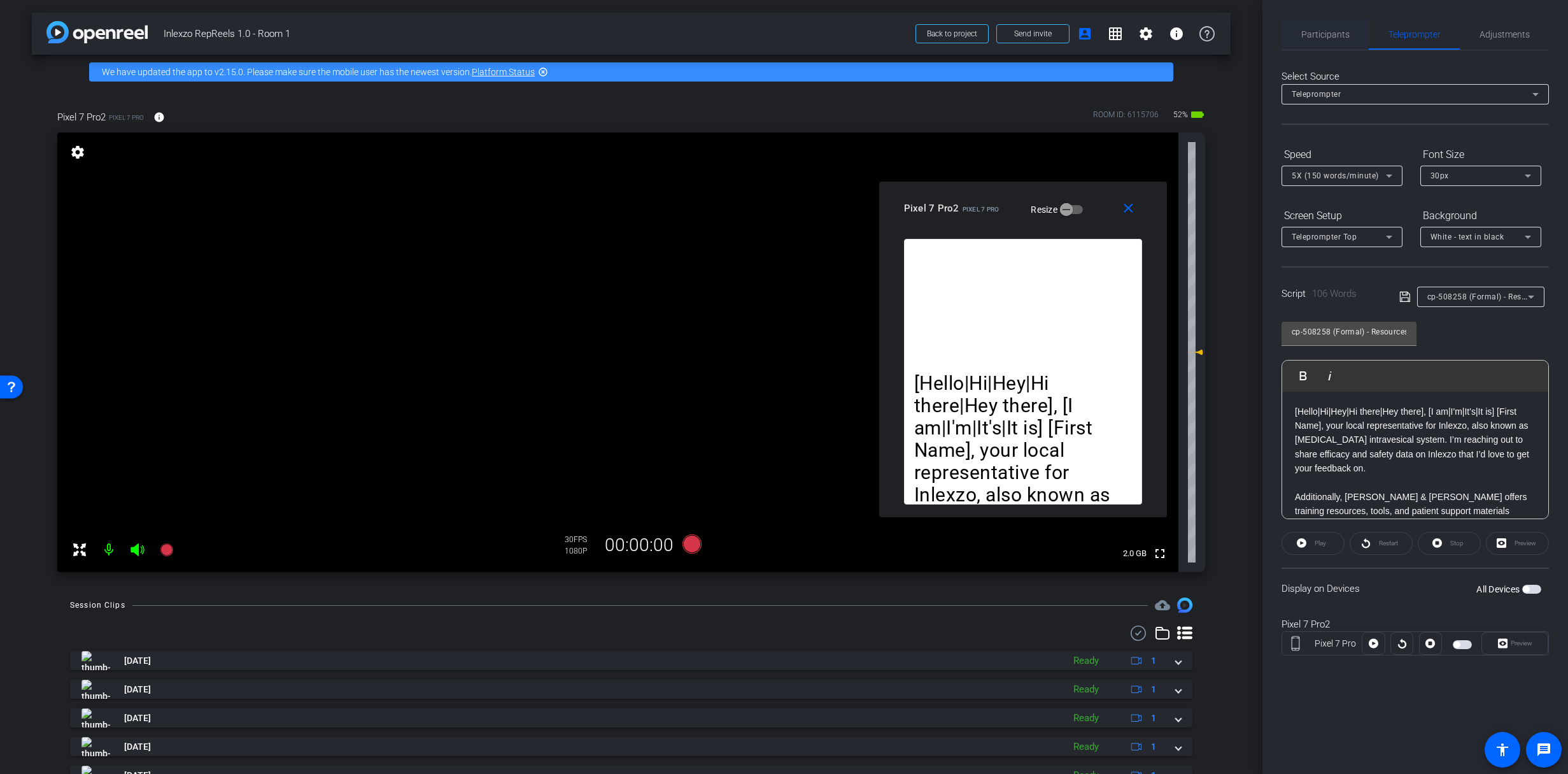
click at [1320, 23] on span "Participants" at bounding box center [1325, 34] width 49 height 31
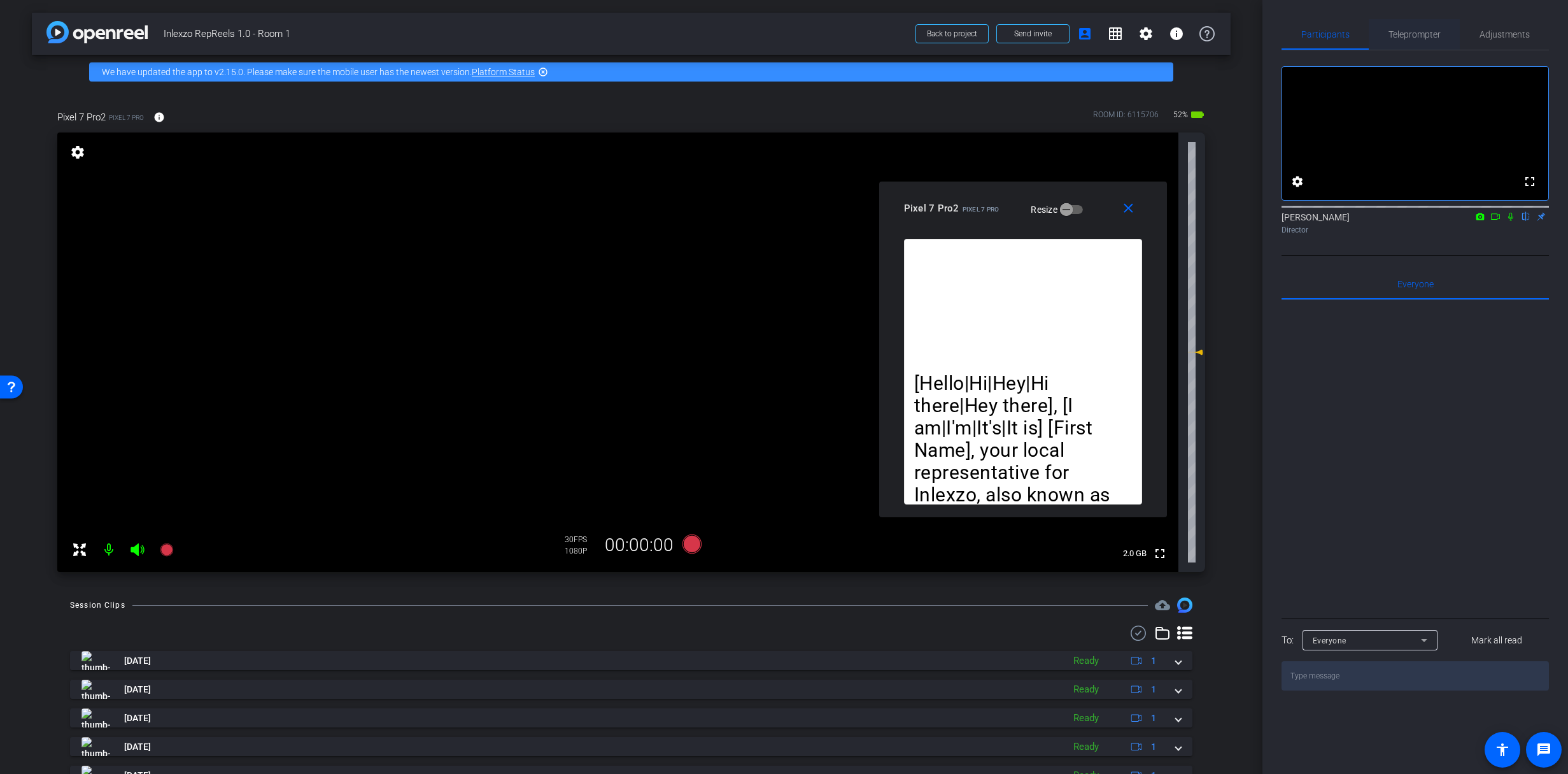
click at [1420, 24] on span "Teleprompter" at bounding box center [1414, 34] width 52 height 31
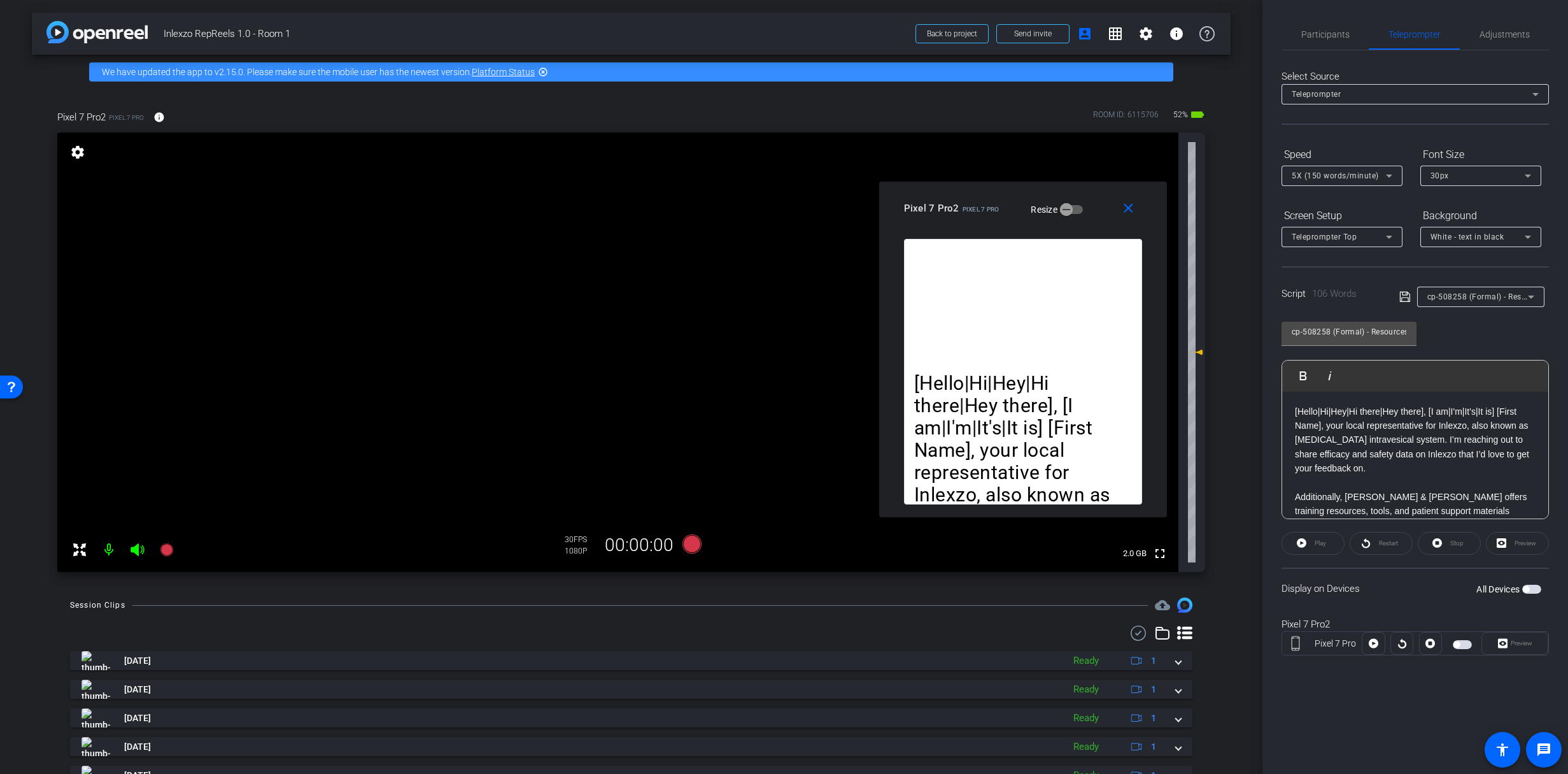
click at [1335, 54] on div "Select Source Teleprompter Speed 5X (150 words/minute) Font Size 30px Screen Se…" at bounding box center [1415, 363] width 267 height 626
click at [1332, 41] on span "Participants" at bounding box center [1325, 34] width 49 height 31
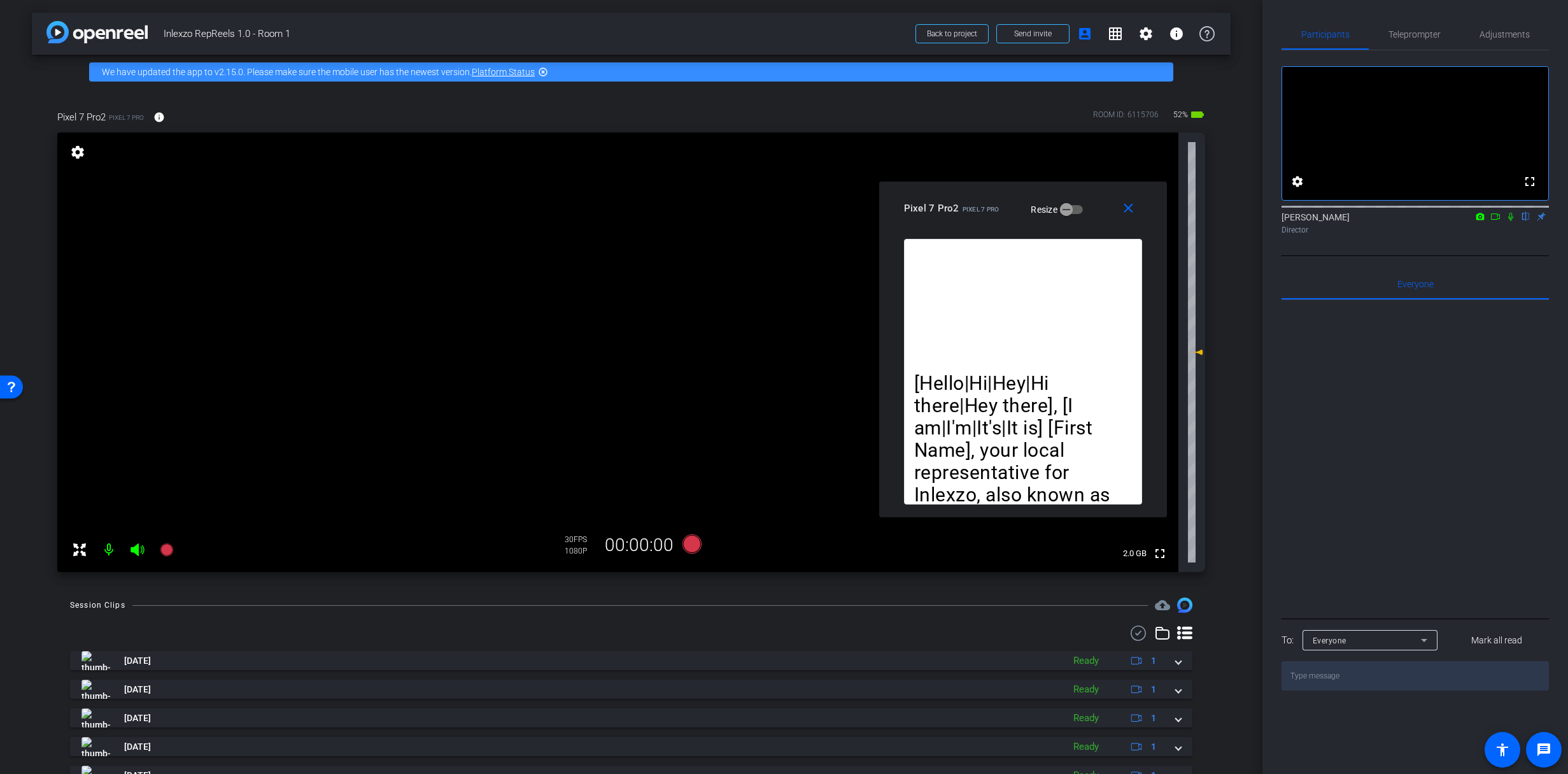
click at [1510, 221] on icon at bounding box center [1510, 217] width 5 height 8
click at [1393, 32] on span "Teleprompter" at bounding box center [1414, 34] width 52 height 9
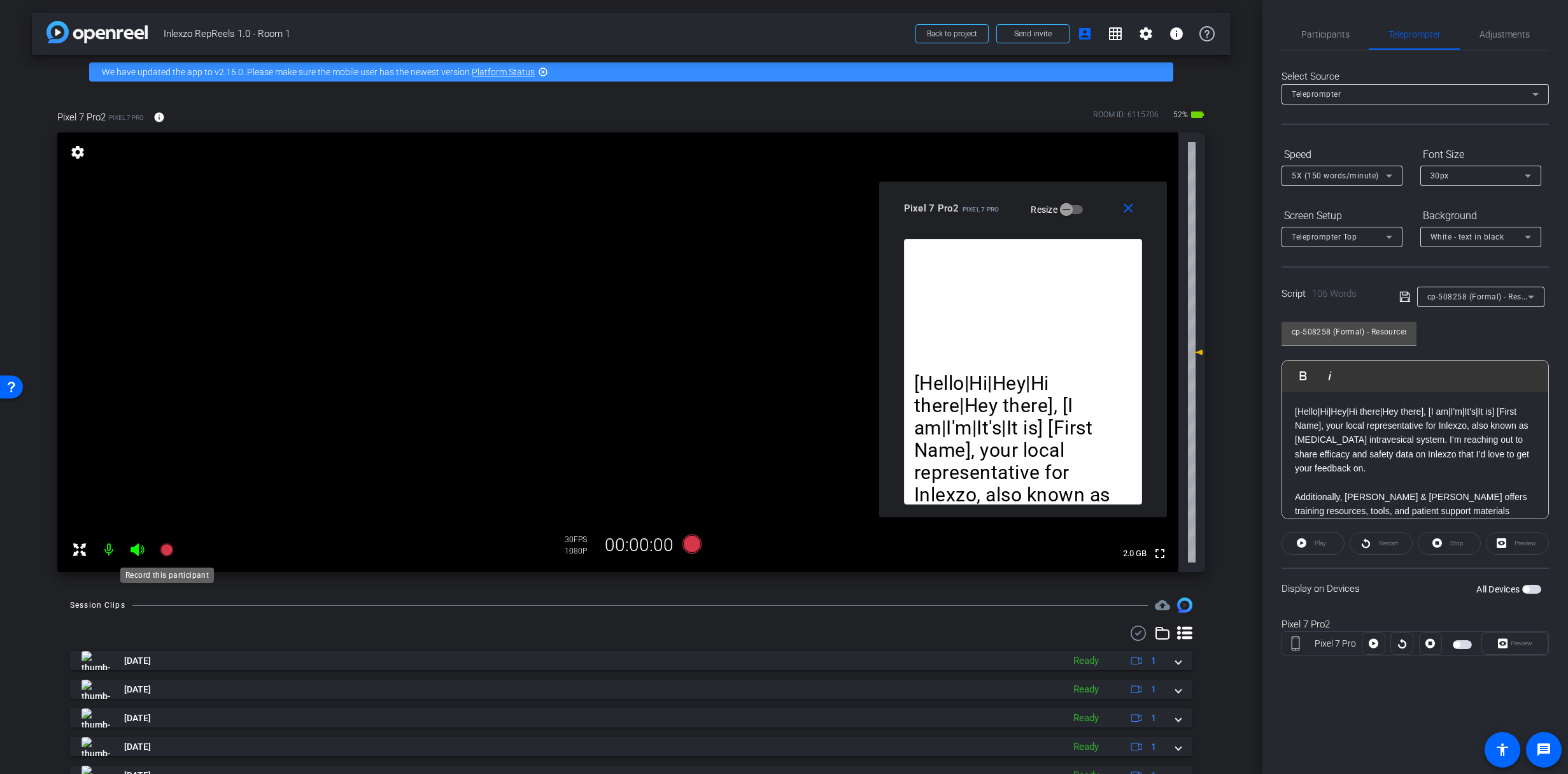
click at [159, 551] on icon at bounding box center [167, 550] width 15 height 15
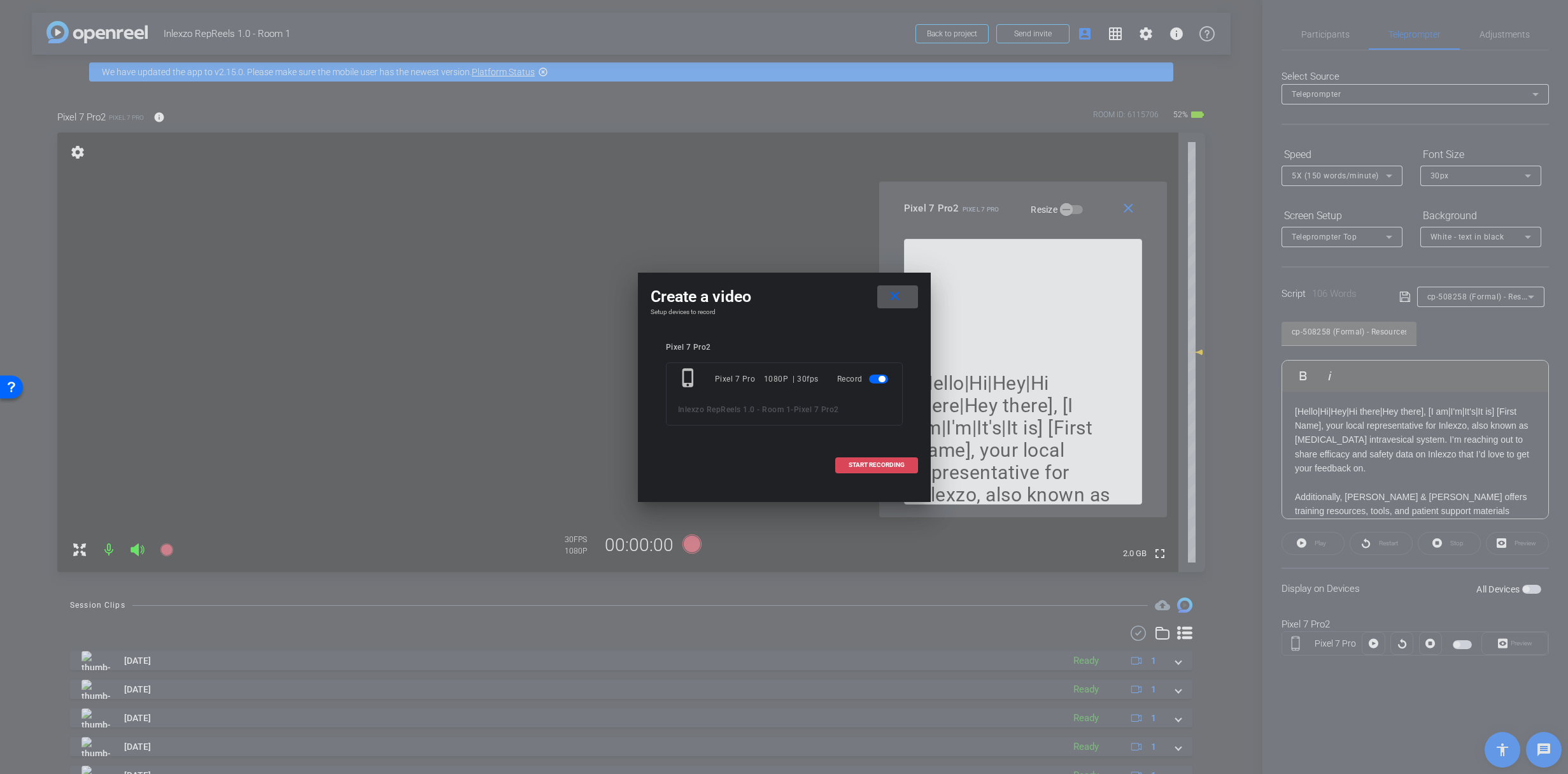
click at [870, 464] on span "START RECORDING" at bounding box center [877, 464] width 56 height 6
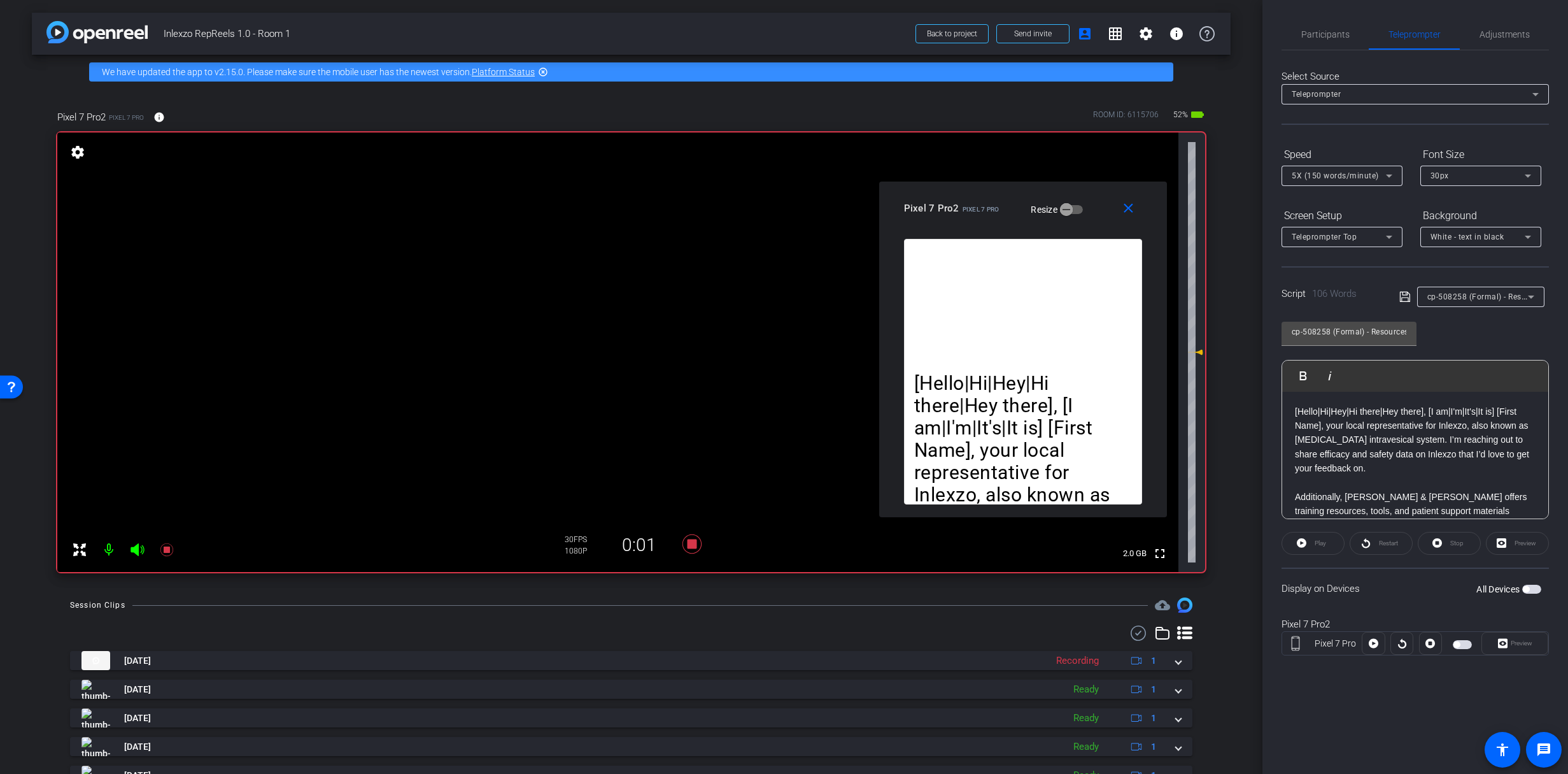
click at [1306, 546] on div "Play" at bounding box center [1313, 543] width 63 height 23
click at [1313, 541] on div "Play" at bounding box center [1313, 543] width 63 height 23
click at [1517, 641] on div "Preview" at bounding box center [1514, 643] width 67 height 23
click at [1529, 594] on div "All Devices" at bounding box center [1508, 589] width 65 height 13
click at [1529, 588] on span "button" at bounding box center [1526, 589] width 6 height 6
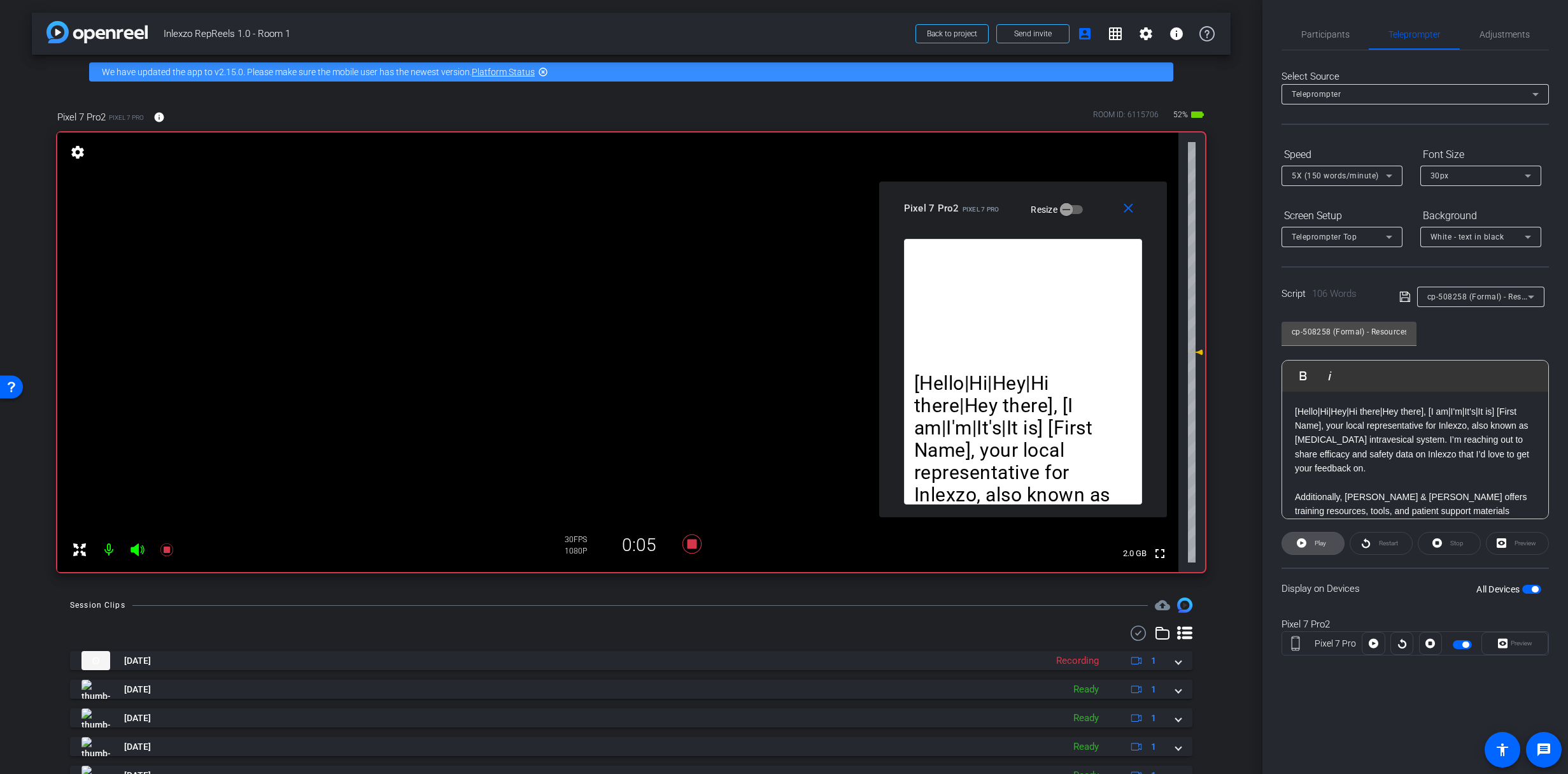
click at [1320, 553] on span at bounding box center [1313, 544] width 62 height 31
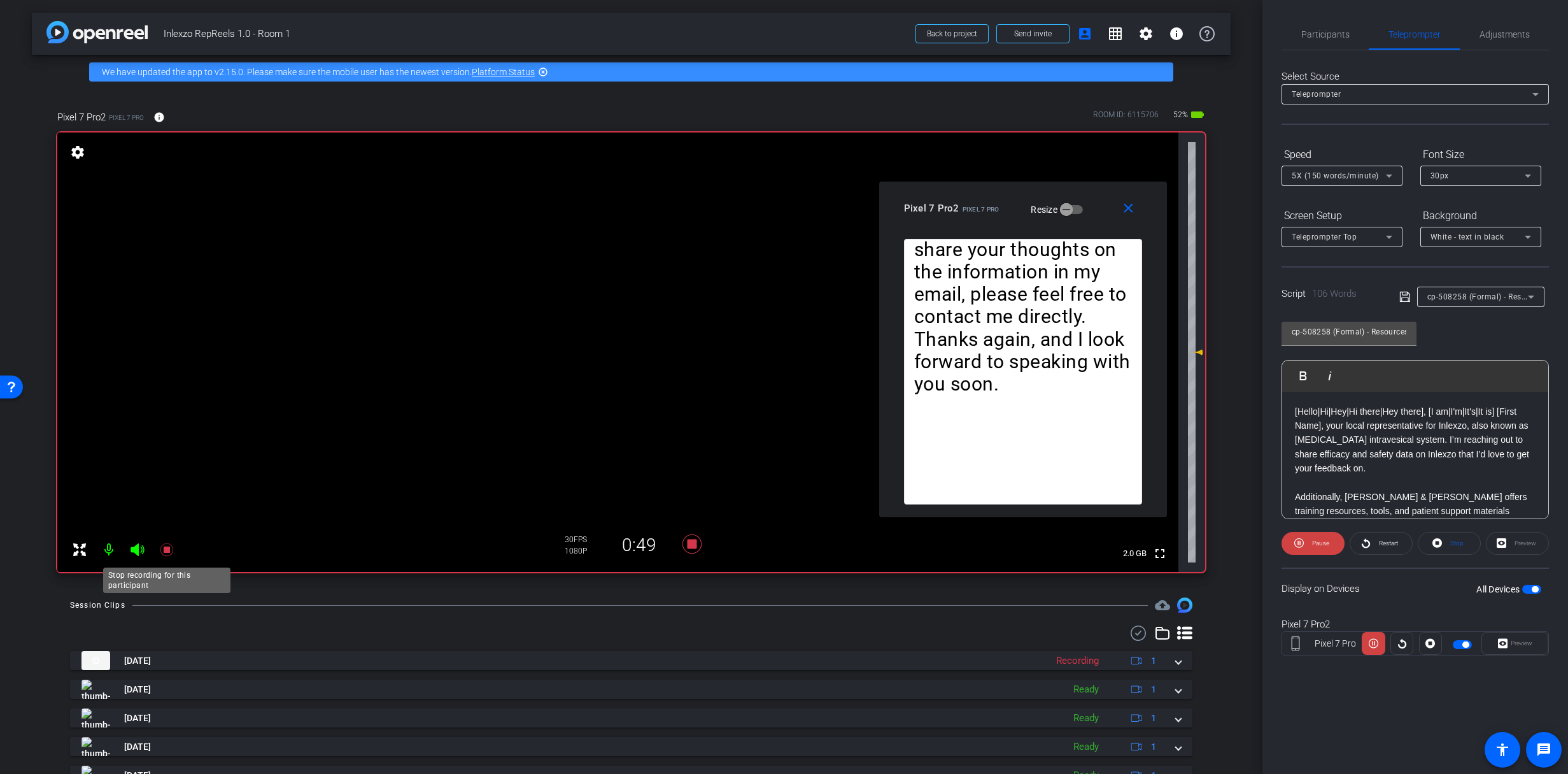
click at [168, 549] on icon at bounding box center [166, 550] width 13 height 13
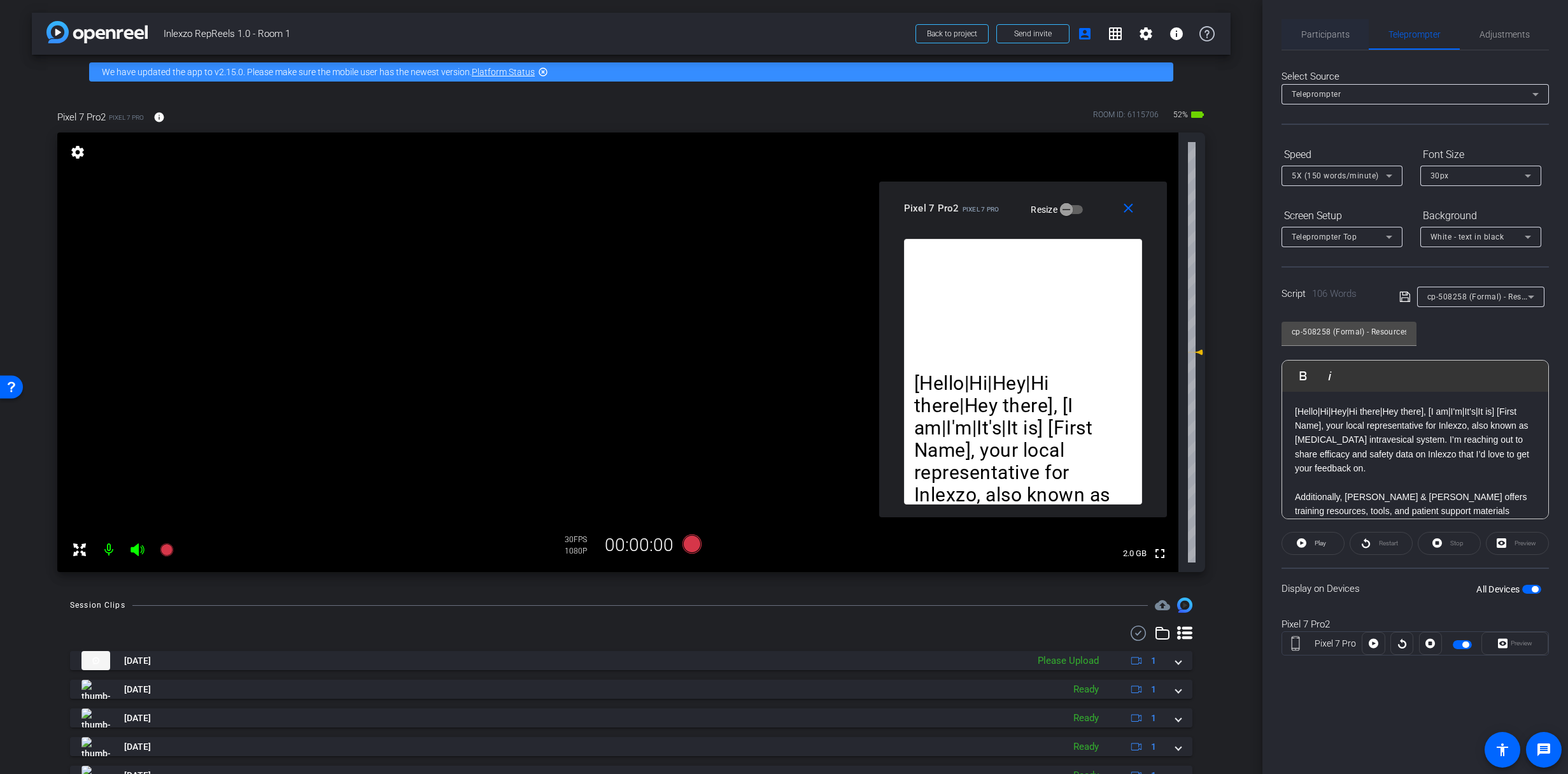
click at [1329, 25] on span "Participants" at bounding box center [1325, 34] width 49 height 31
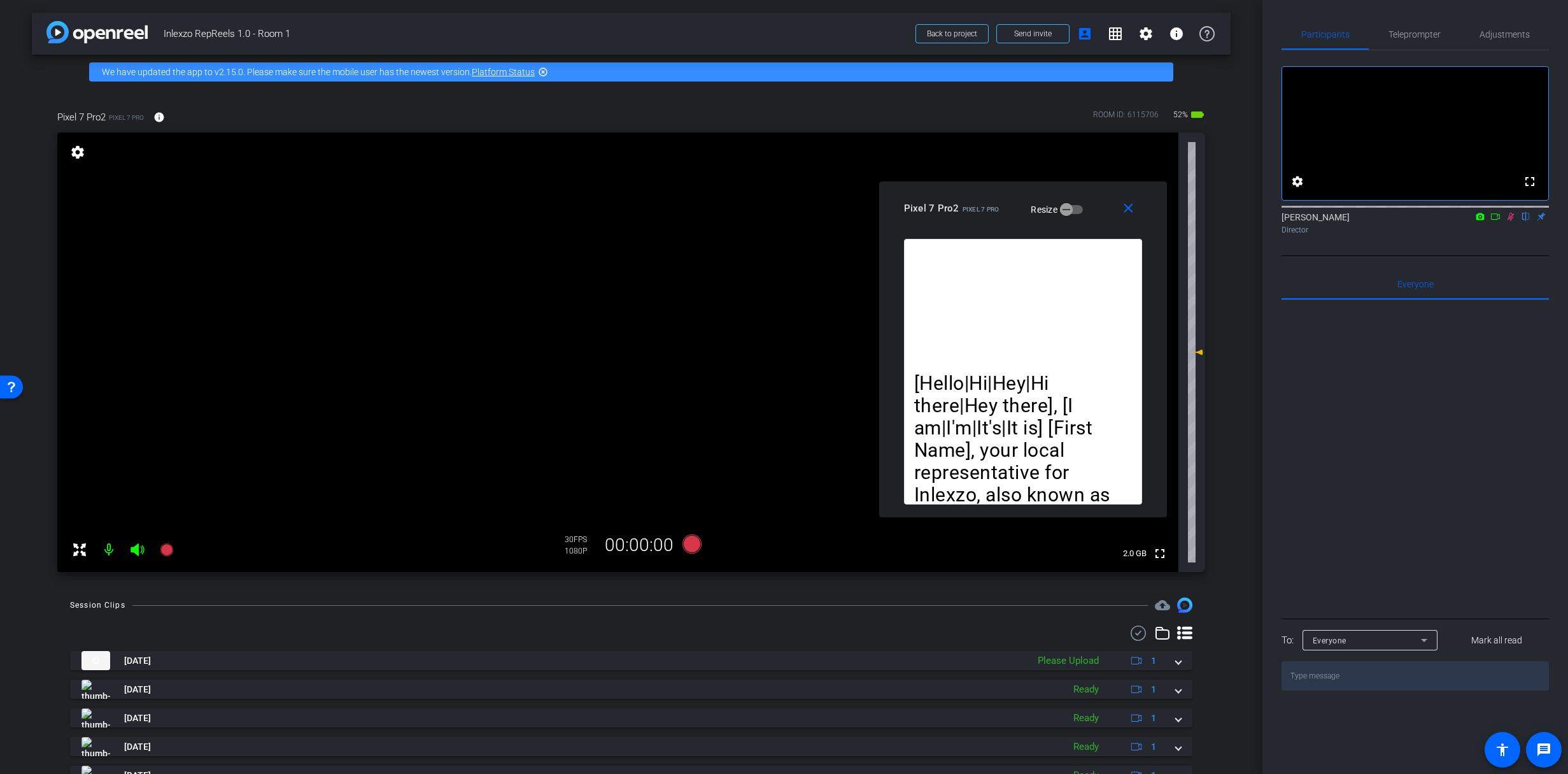
click at [1508, 221] on icon at bounding box center [1510, 216] width 10 height 9
click at [1407, 34] on span "Teleprompter" at bounding box center [1414, 34] width 52 height 9
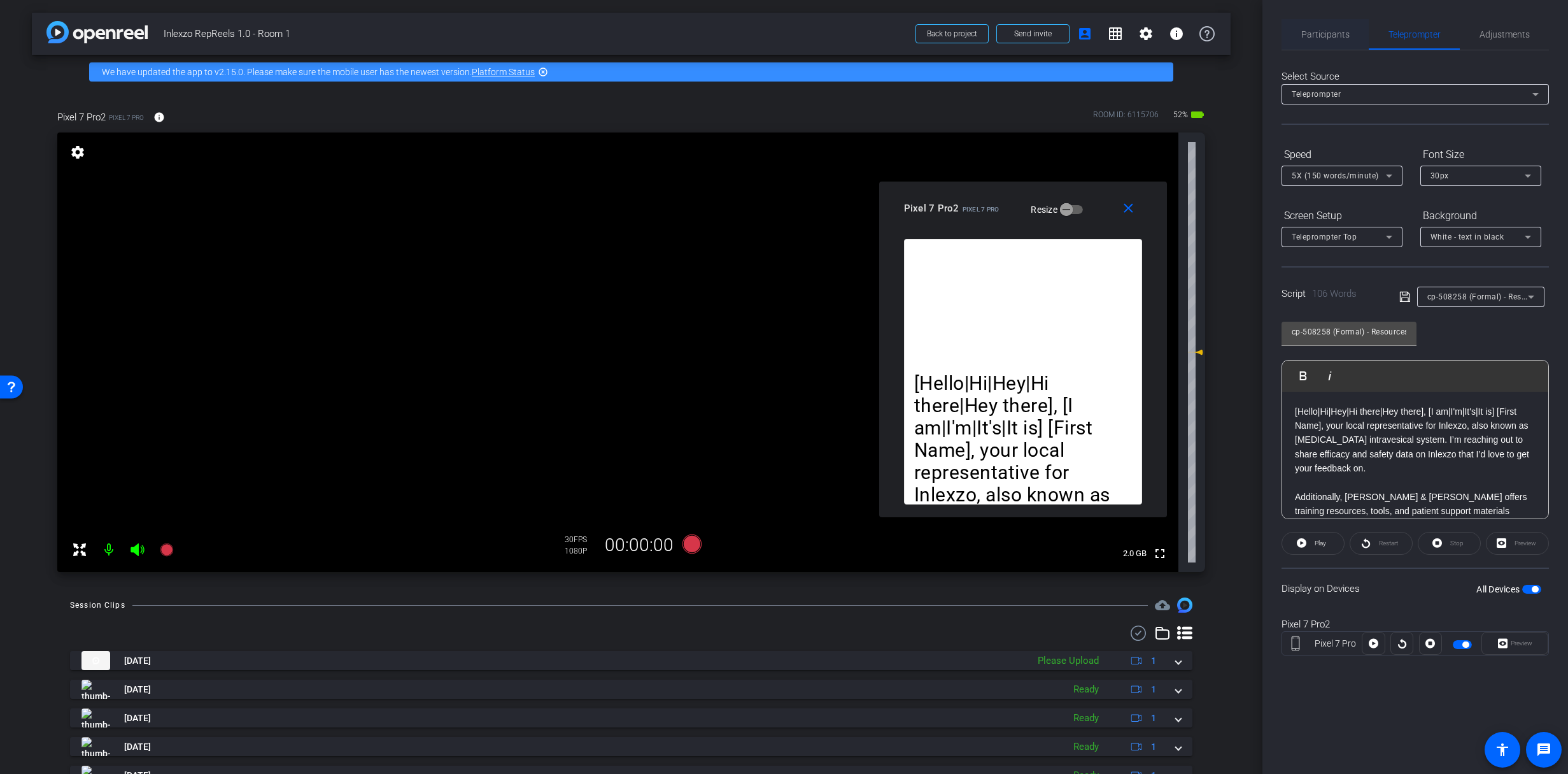
click at [1326, 33] on span "Participants" at bounding box center [1325, 34] width 49 height 9
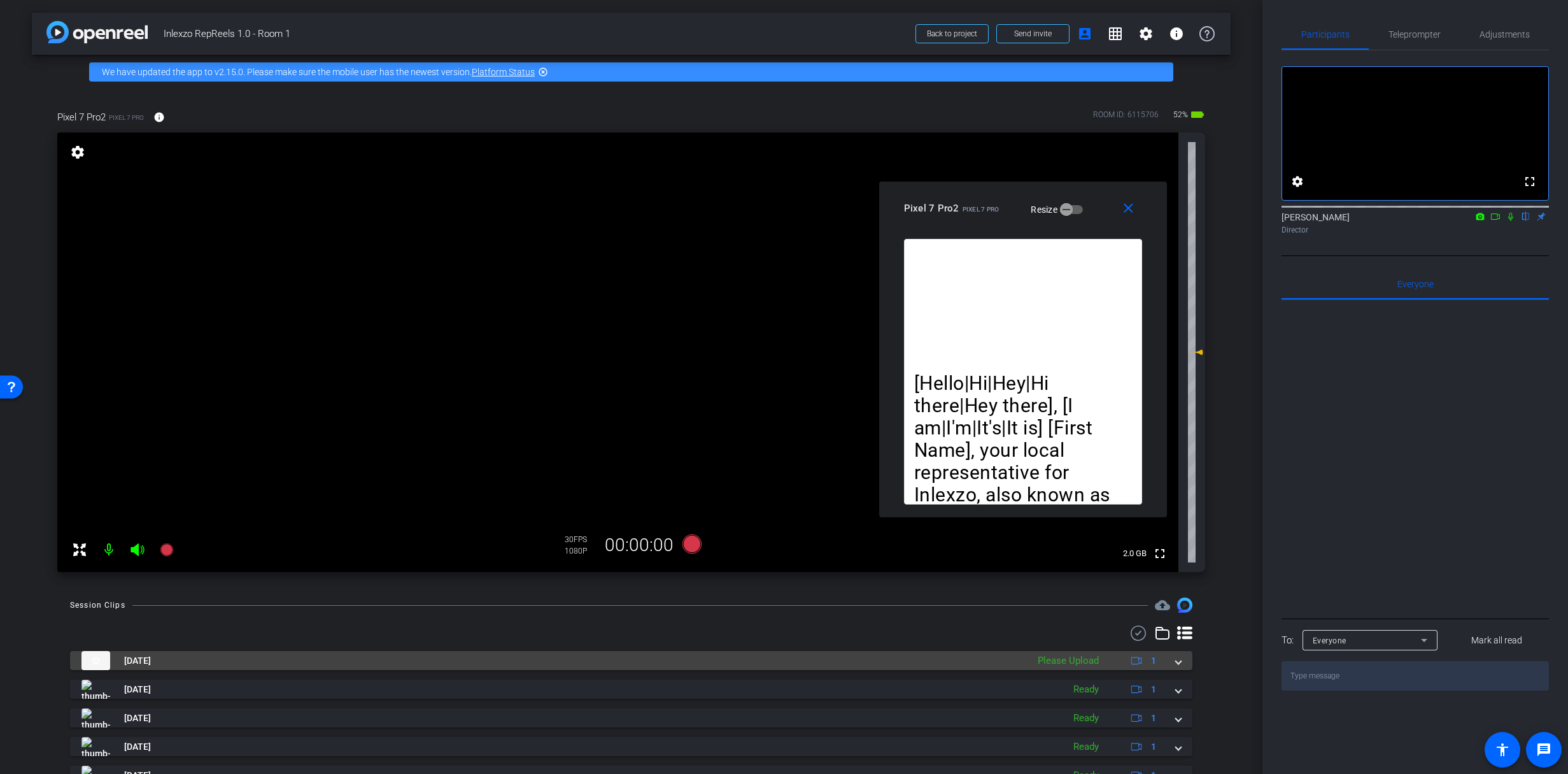
click at [1175, 663] on mat-expansion-panel-header "[DATE] Please Upload 1" at bounding box center [631, 660] width 1122 height 19
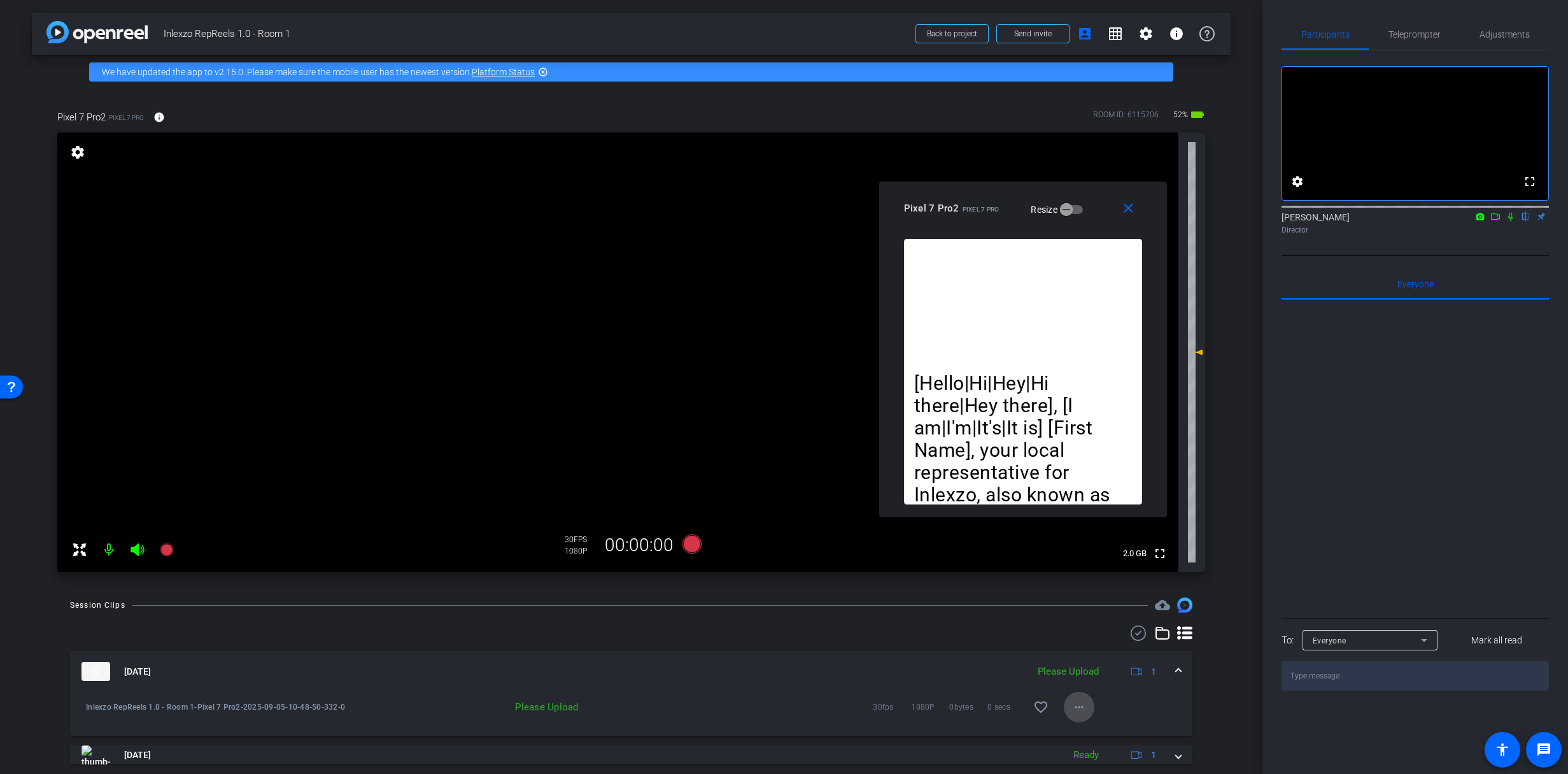
click at [1078, 709] on mat-icon "more_horiz" at bounding box center [1079, 707] width 15 height 15
click at [1091, 647] on span "Upload" at bounding box center [1093, 649] width 51 height 15
click at [1420, 26] on div "Success!" at bounding box center [1475, 24] width 150 height 15
click at [1421, 30] on span "Teleprompter" at bounding box center [1414, 34] width 52 height 9
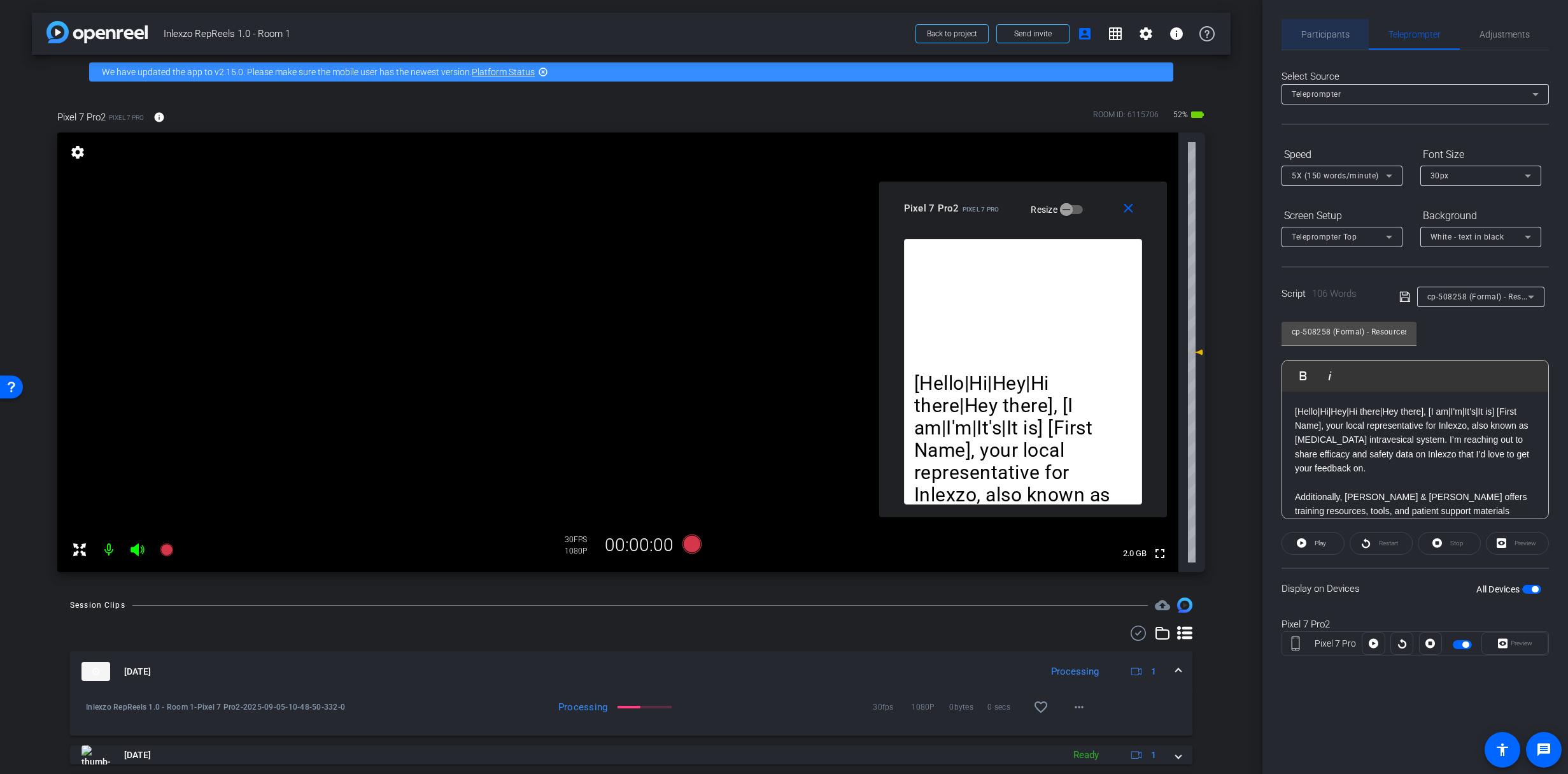
click at [1327, 34] on span "Participants" at bounding box center [1325, 34] width 49 height 9
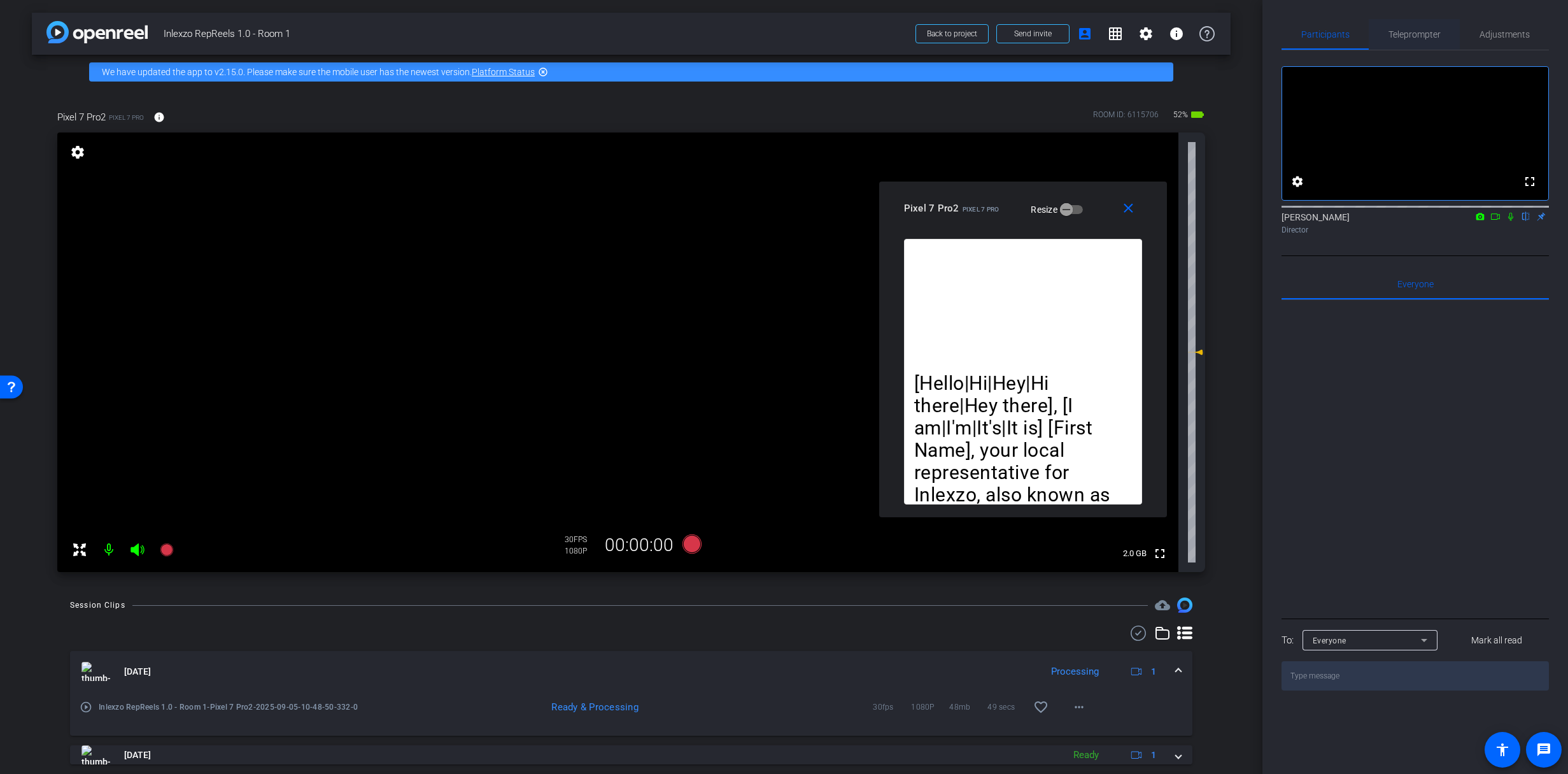
click at [1428, 22] on span "Teleprompter" at bounding box center [1414, 34] width 52 height 31
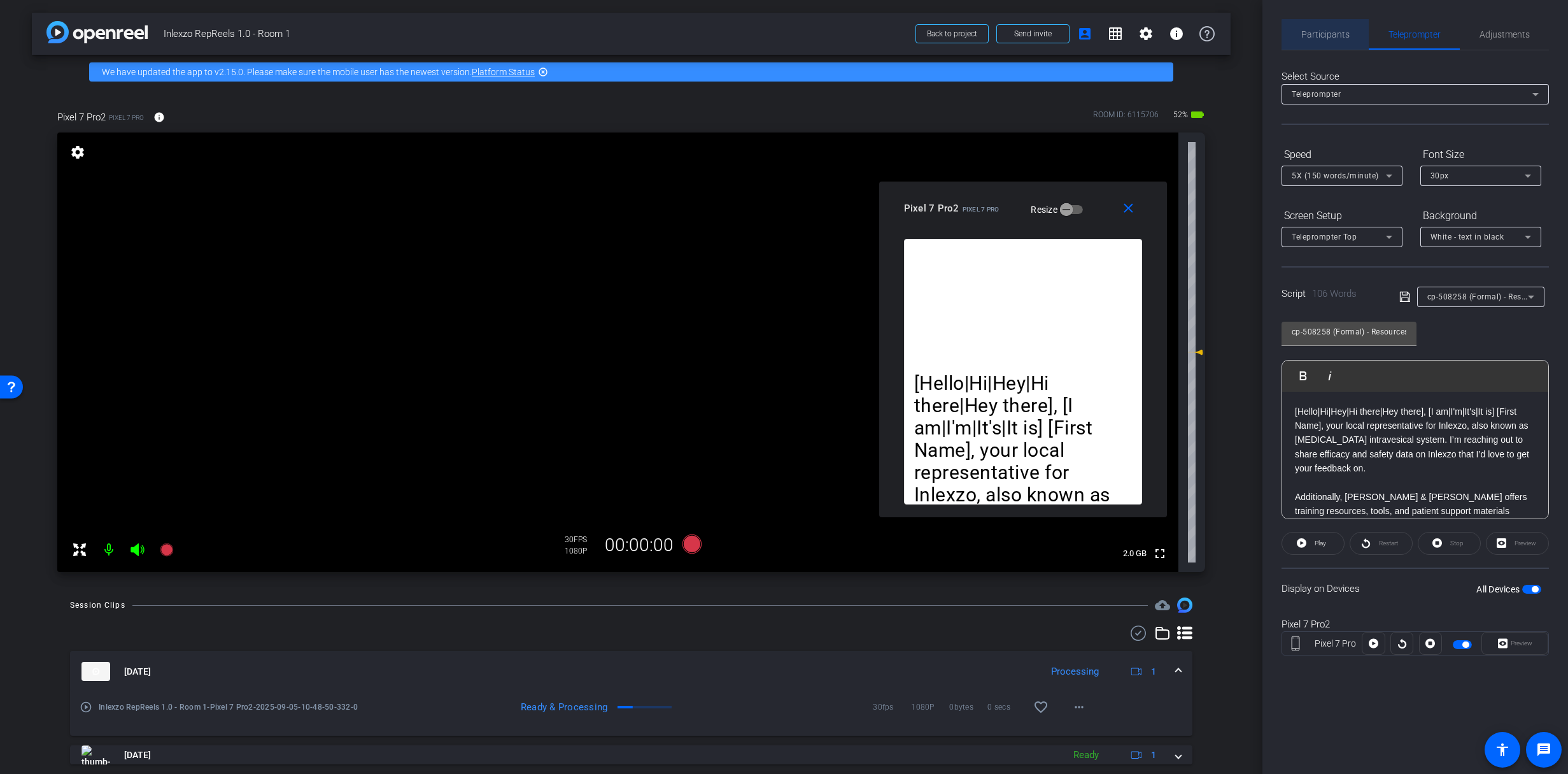
click at [1325, 37] on span "Participants" at bounding box center [1325, 34] width 49 height 9
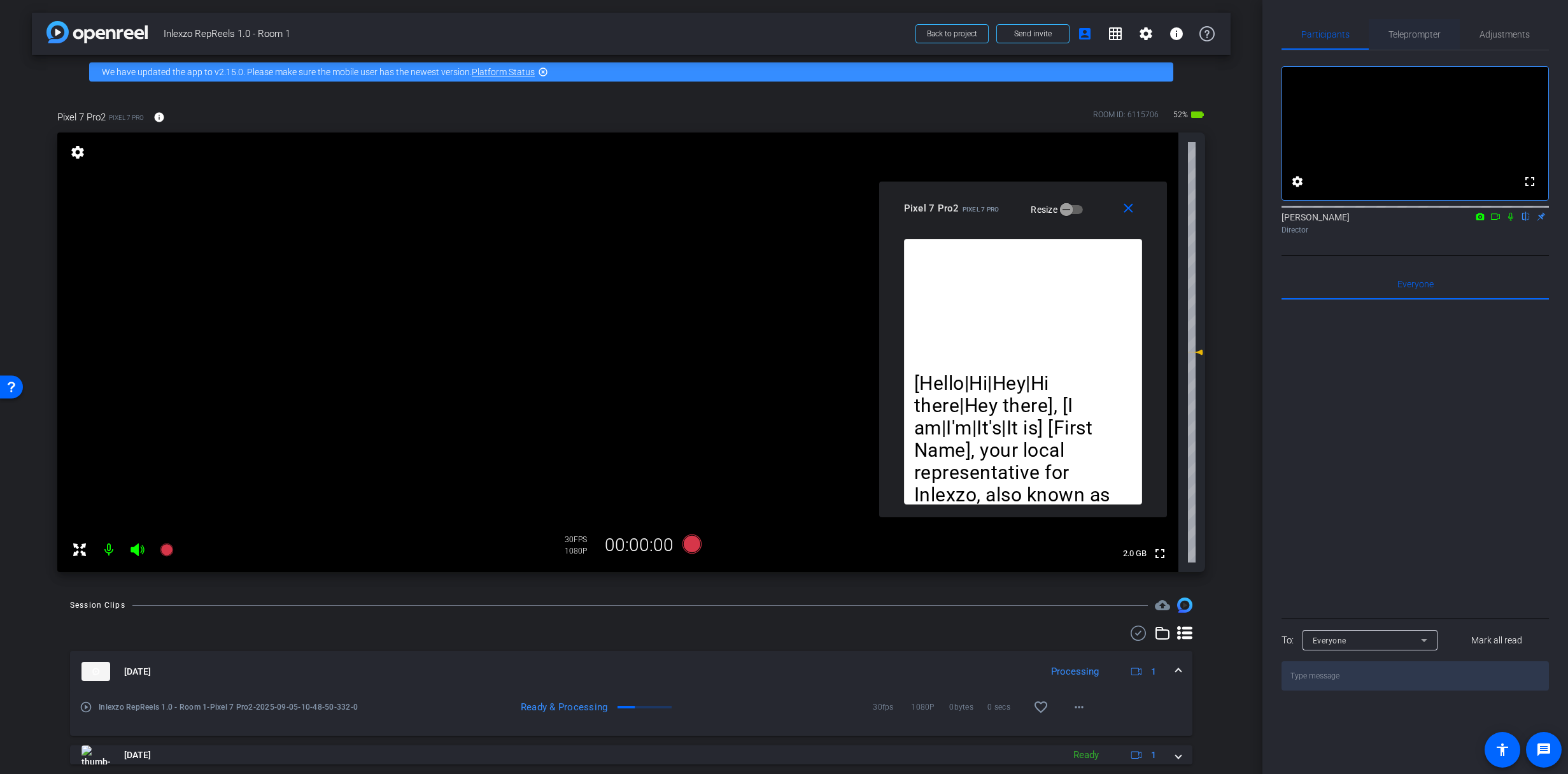
click at [1412, 43] on span "Teleprompter" at bounding box center [1414, 34] width 52 height 31
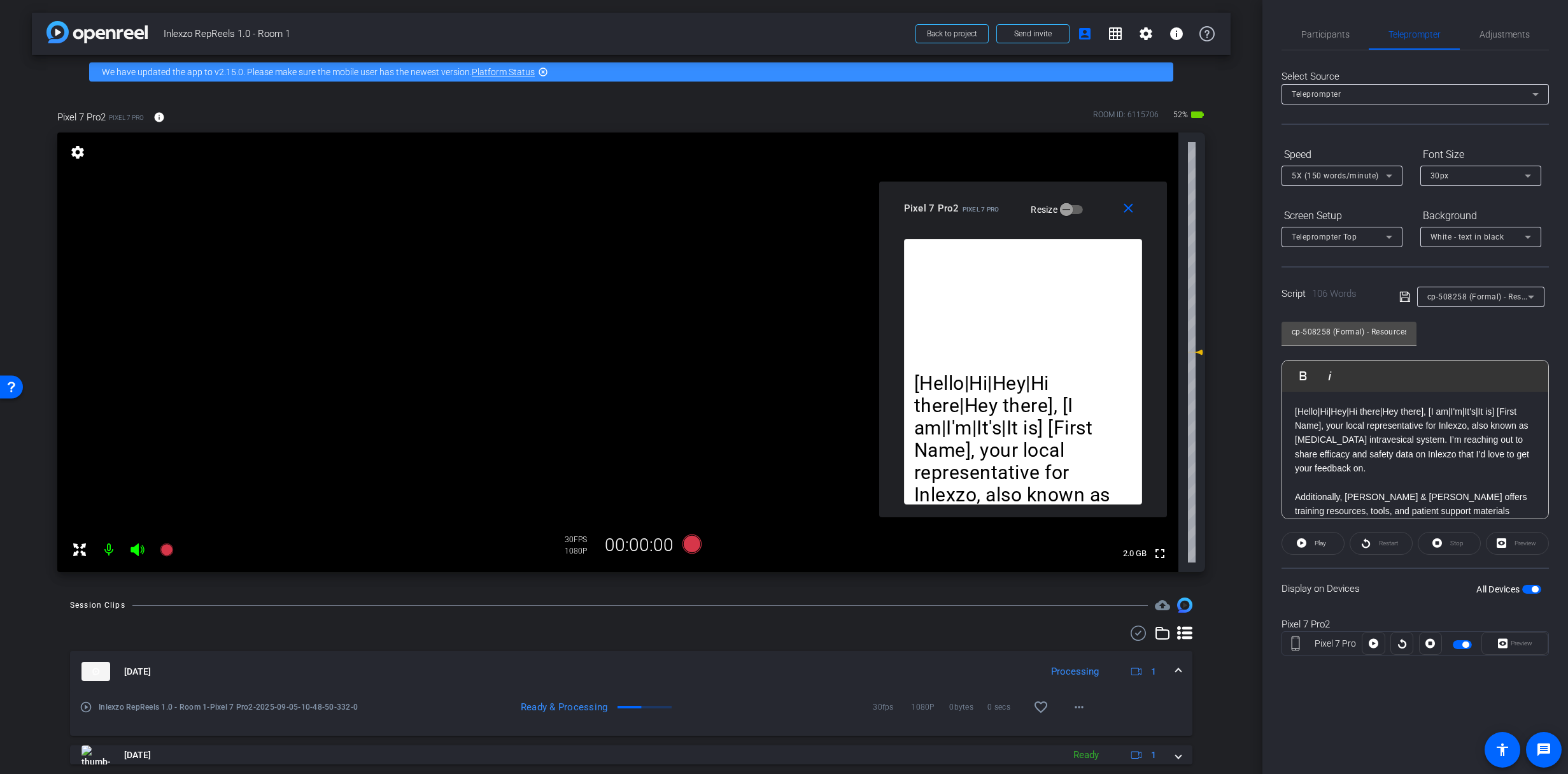
click at [1322, 18] on div "Participants Teleprompter Adjustments settings [PERSON_NAME] flip Director Ever…" at bounding box center [1415, 387] width 305 height 774
click at [1317, 37] on span "Participants" at bounding box center [1325, 34] width 49 height 9
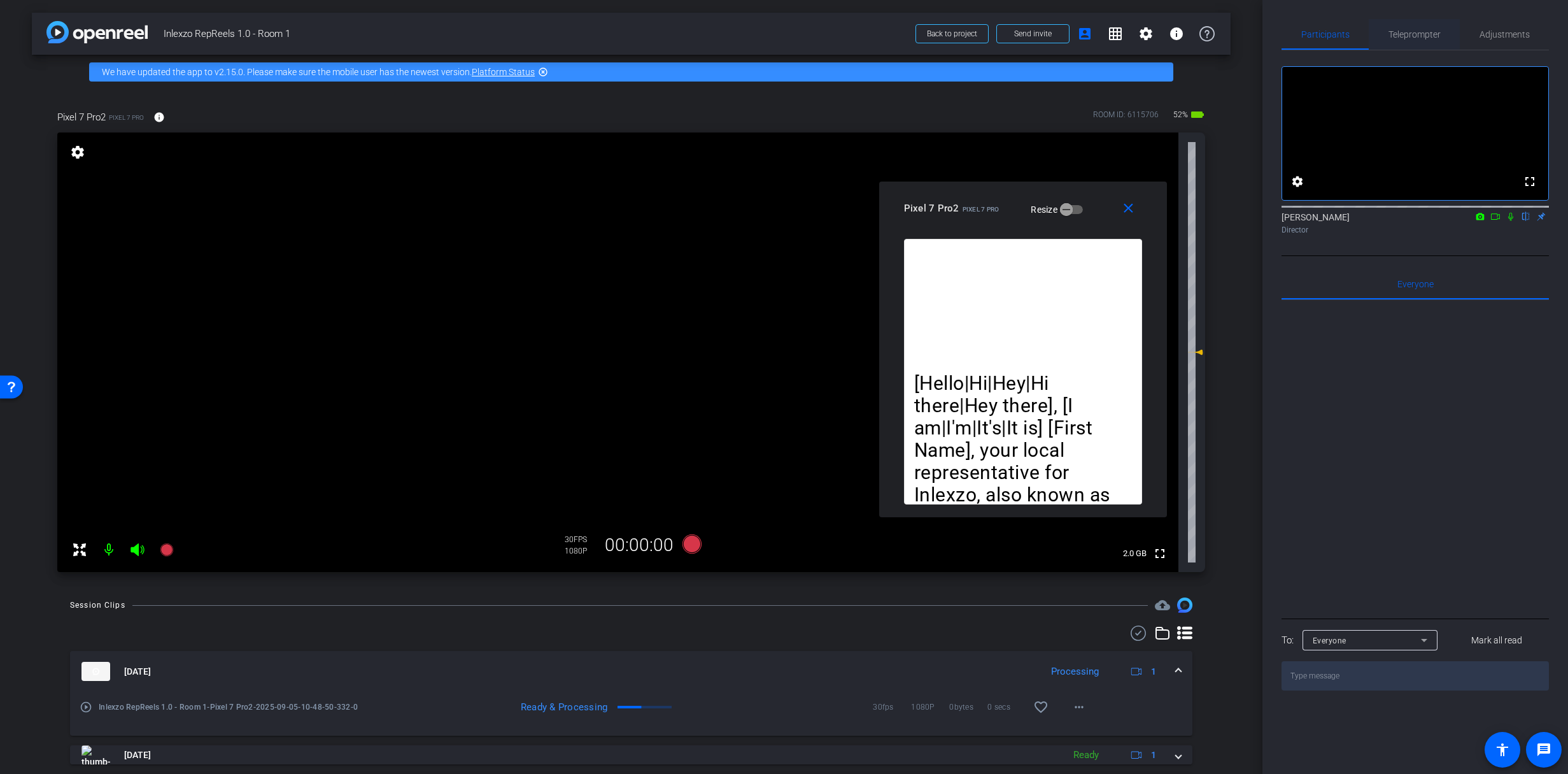
click at [1405, 32] on span "Teleprompter" at bounding box center [1414, 34] width 52 height 9
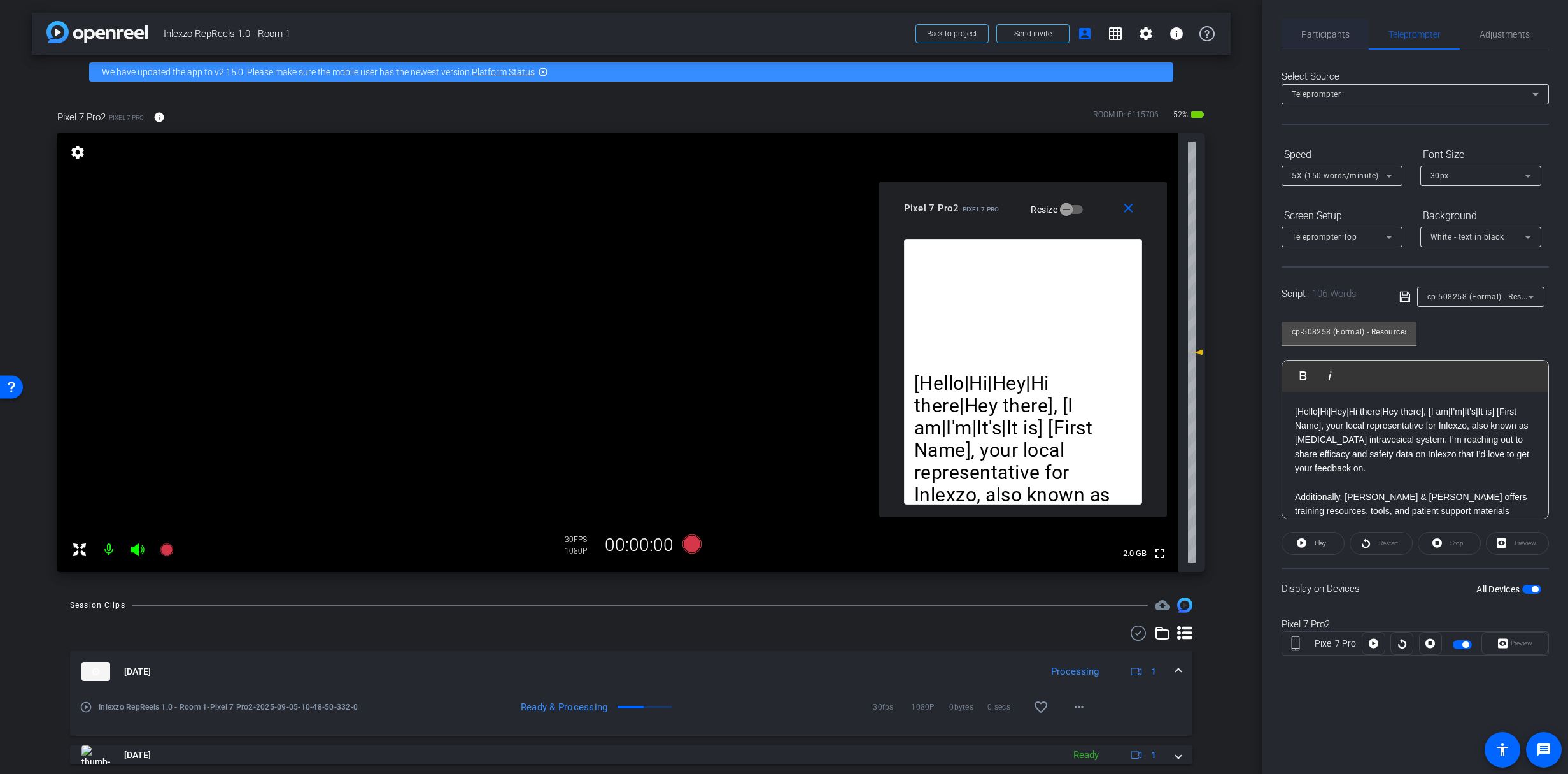
click at [1320, 38] on span "Participants" at bounding box center [1325, 34] width 49 height 9
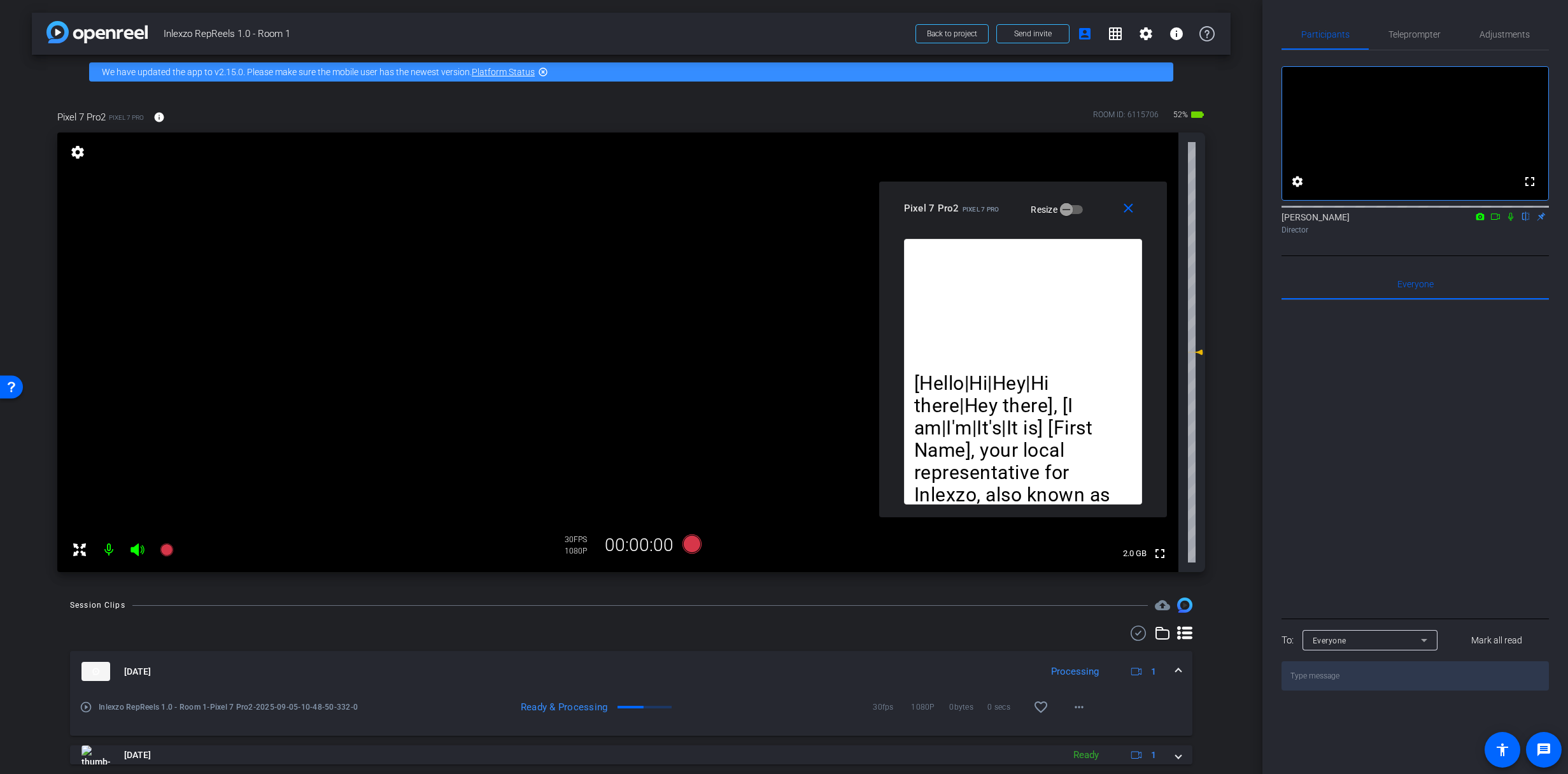
click at [1512, 221] on icon at bounding box center [1510, 216] width 10 height 9
click at [1385, 36] on div "Teleprompter" at bounding box center [1414, 34] width 91 height 31
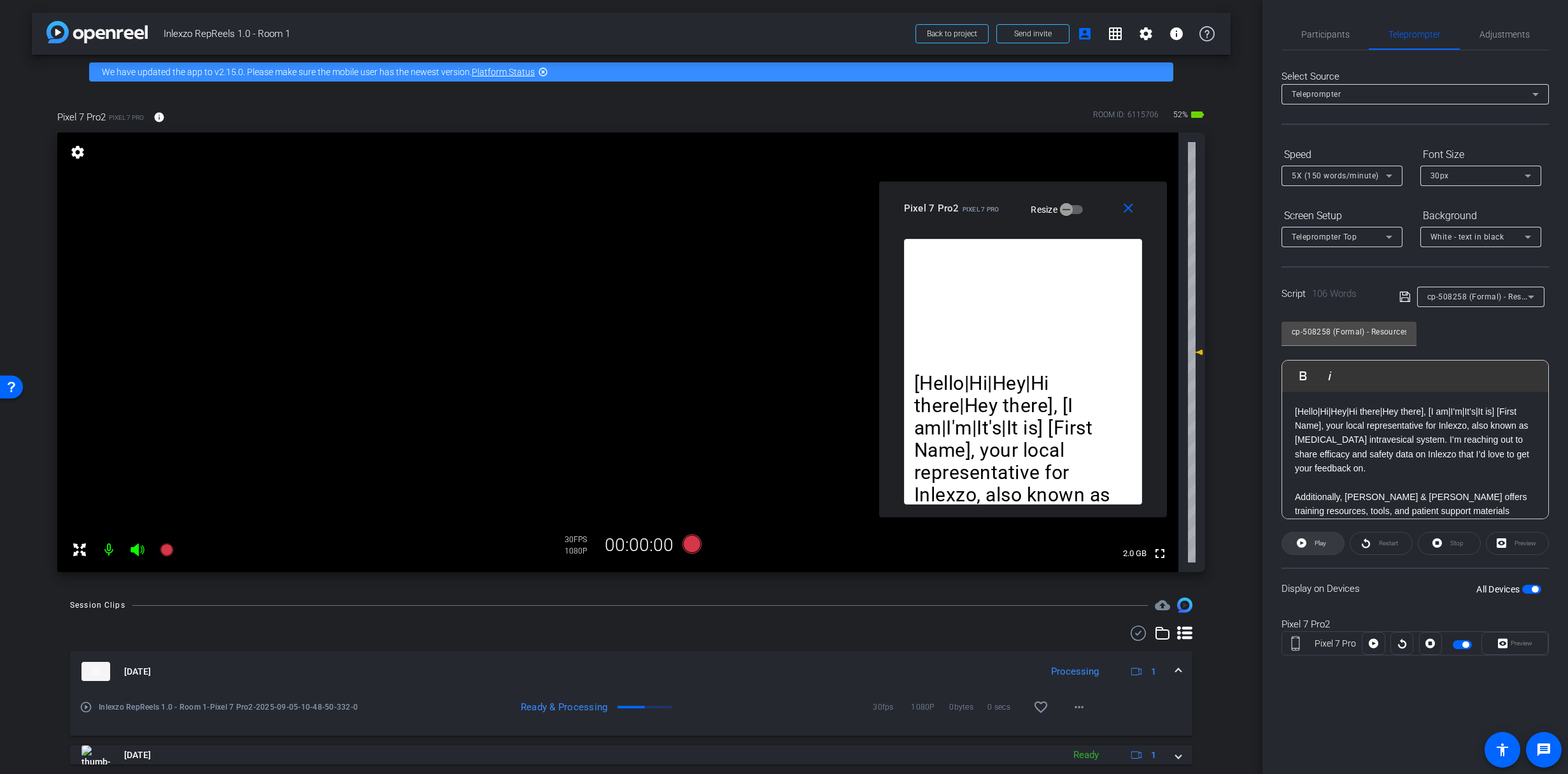
click at [1315, 544] on span "Play" at bounding box center [1320, 543] width 11 height 7
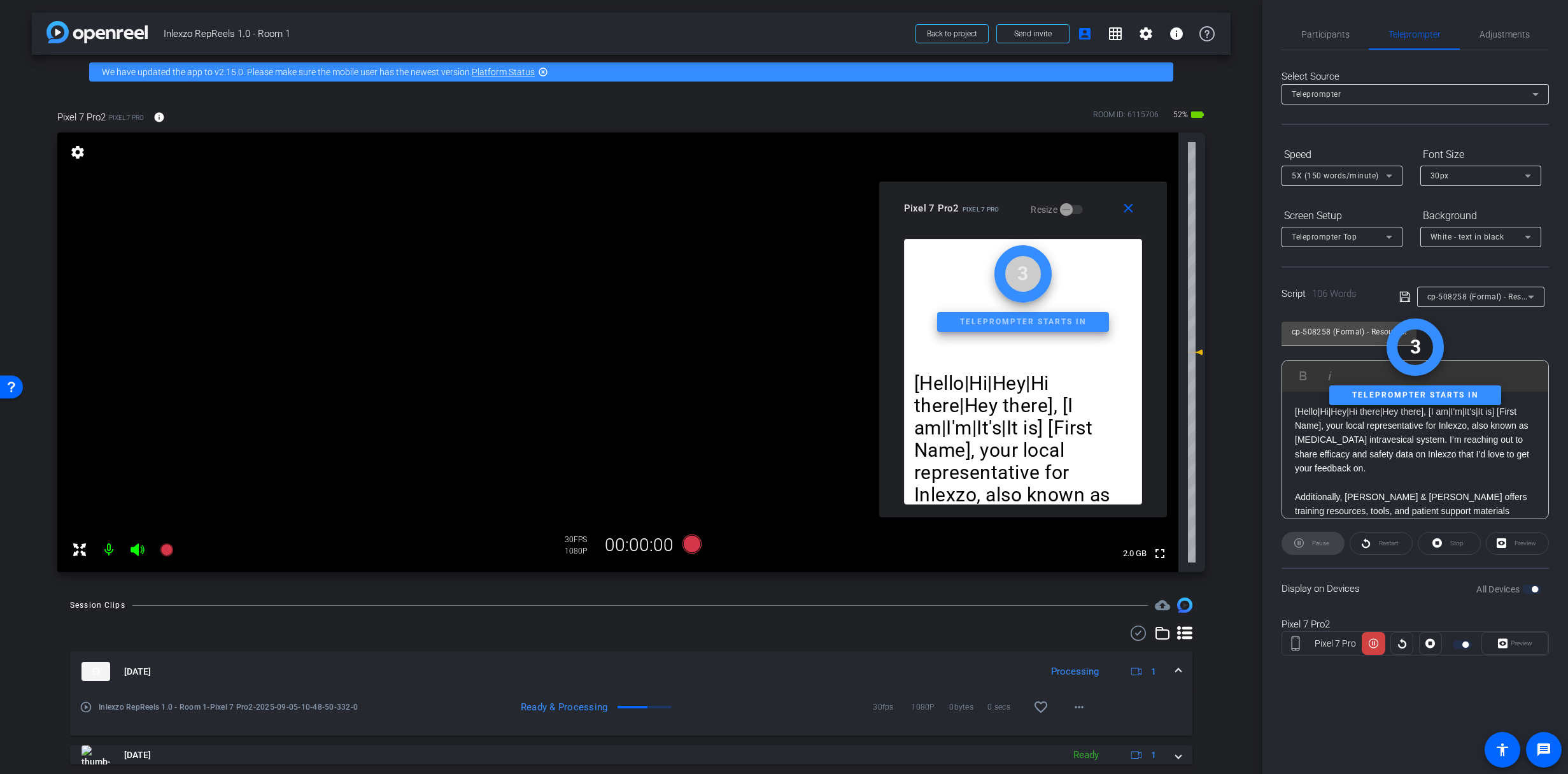
click at [1315, 544] on div "Pause" at bounding box center [1313, 543] width 63 height 23
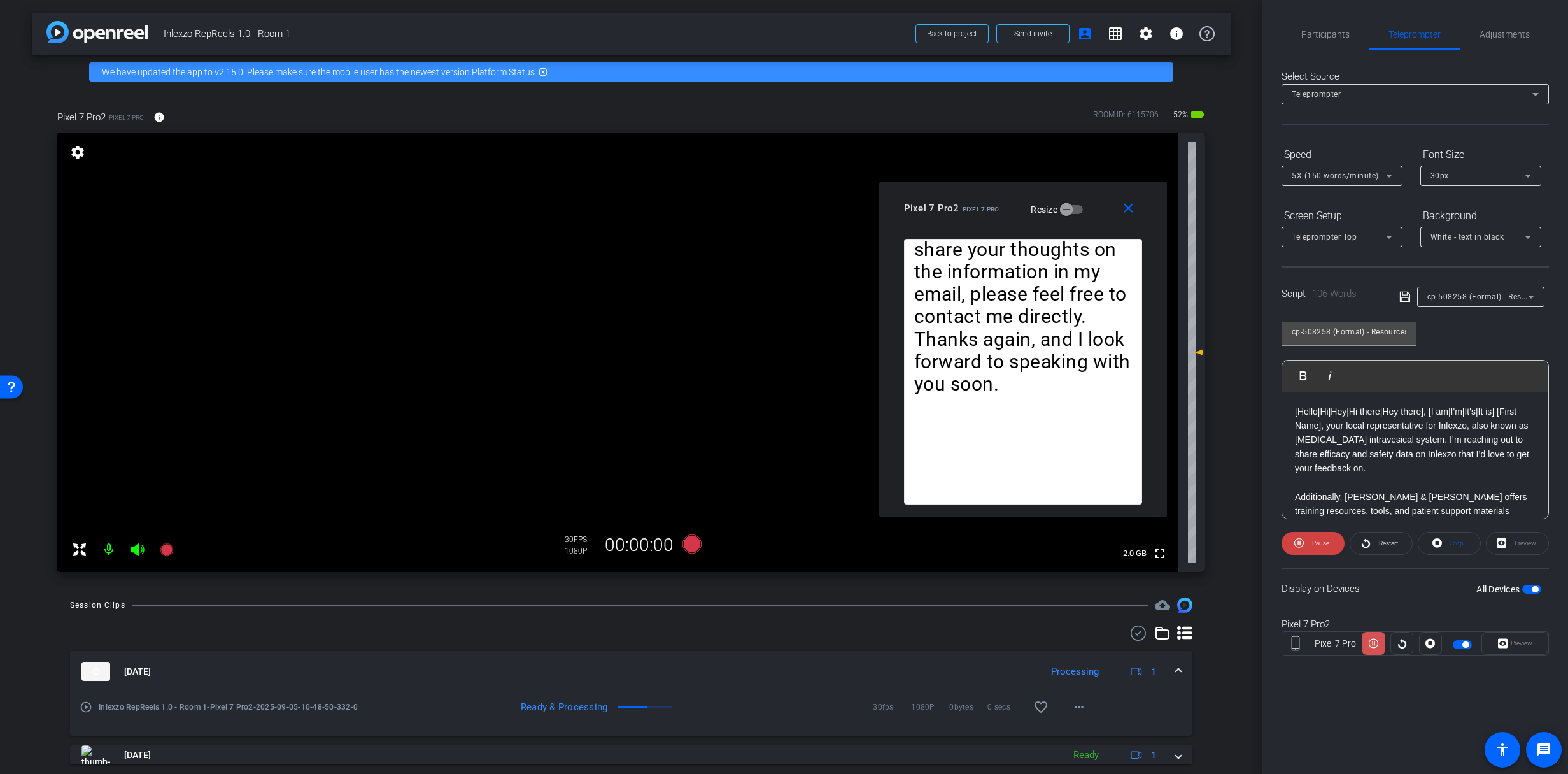
click at [1374, 646] on icon at bounding box center [1373, 642] width 10 height 19
click at [1310, 22] on span "Participants" at bounding box center [1325, 34] width 49 height 31
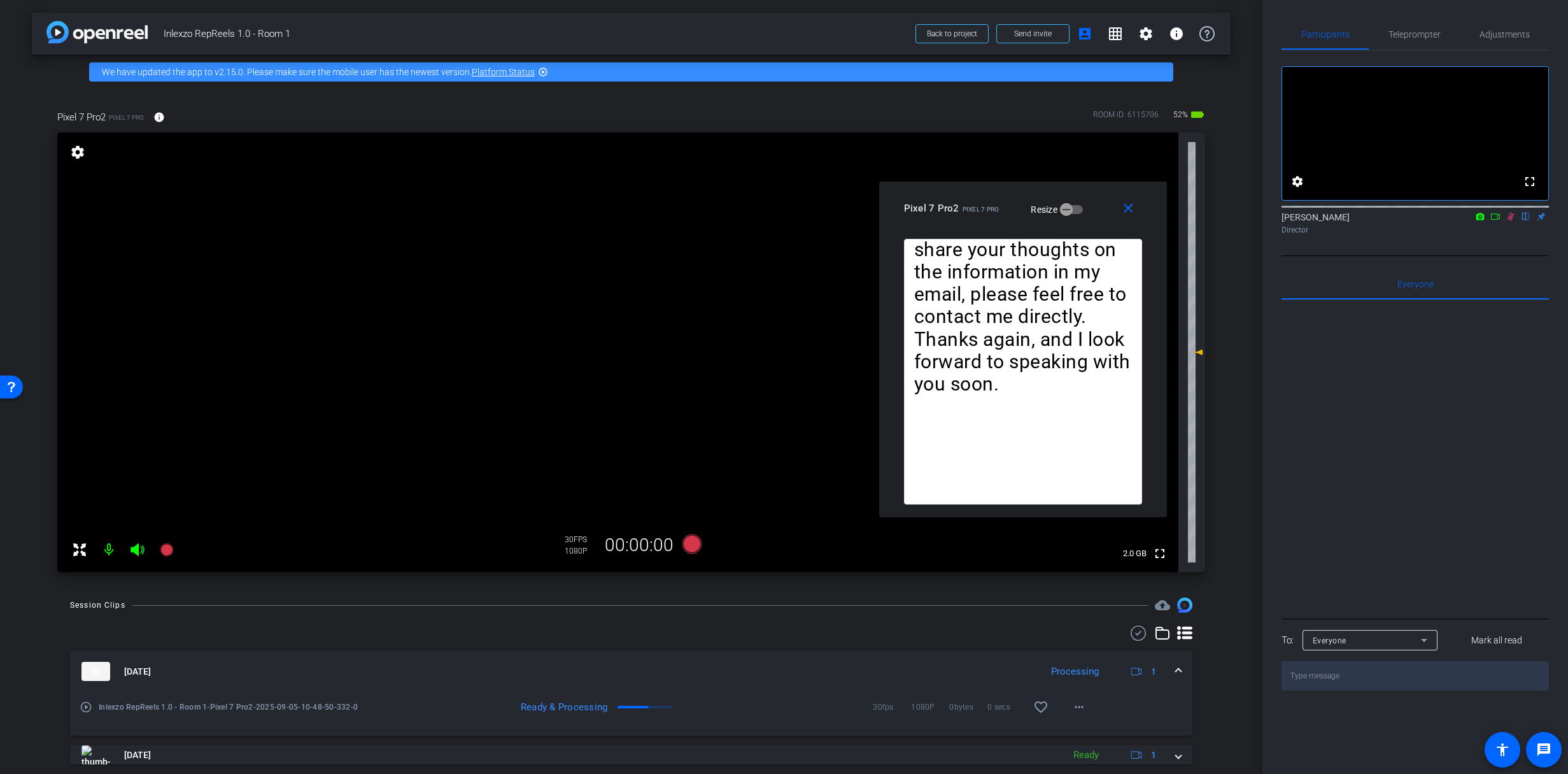
click at [1512, 221] on icon at bounding box center [1510, 216] width 10 height 9
click at [1513, 221] on icon at bounding box center [1510, 216] width 10 height 9
click at [1437, 42] on span "Teleprompter" at bounding box center [1414, 34] width 52 height 31
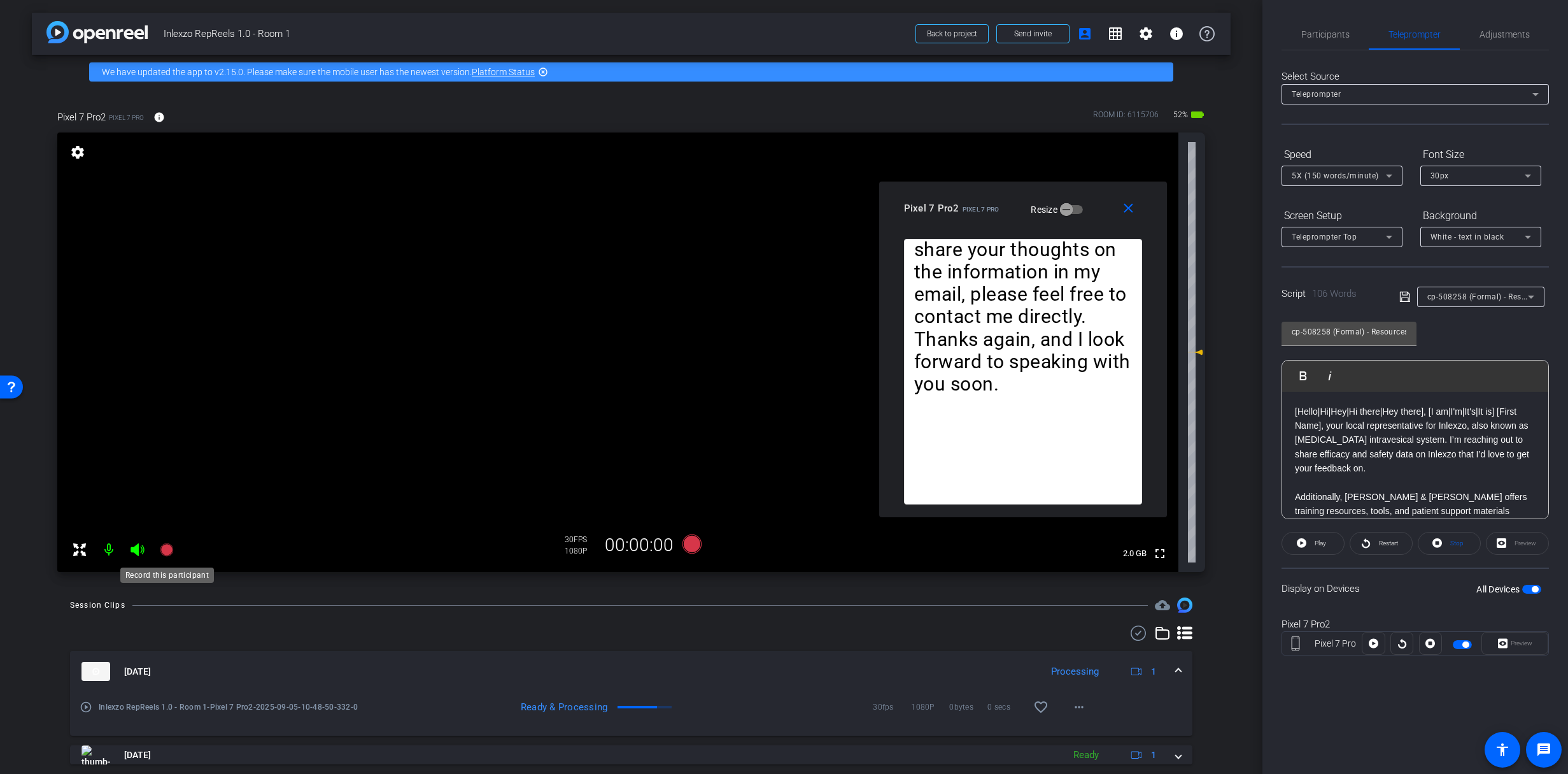
click at [165, 544] on icon at bounding box center [167, 550] width 15 height 15
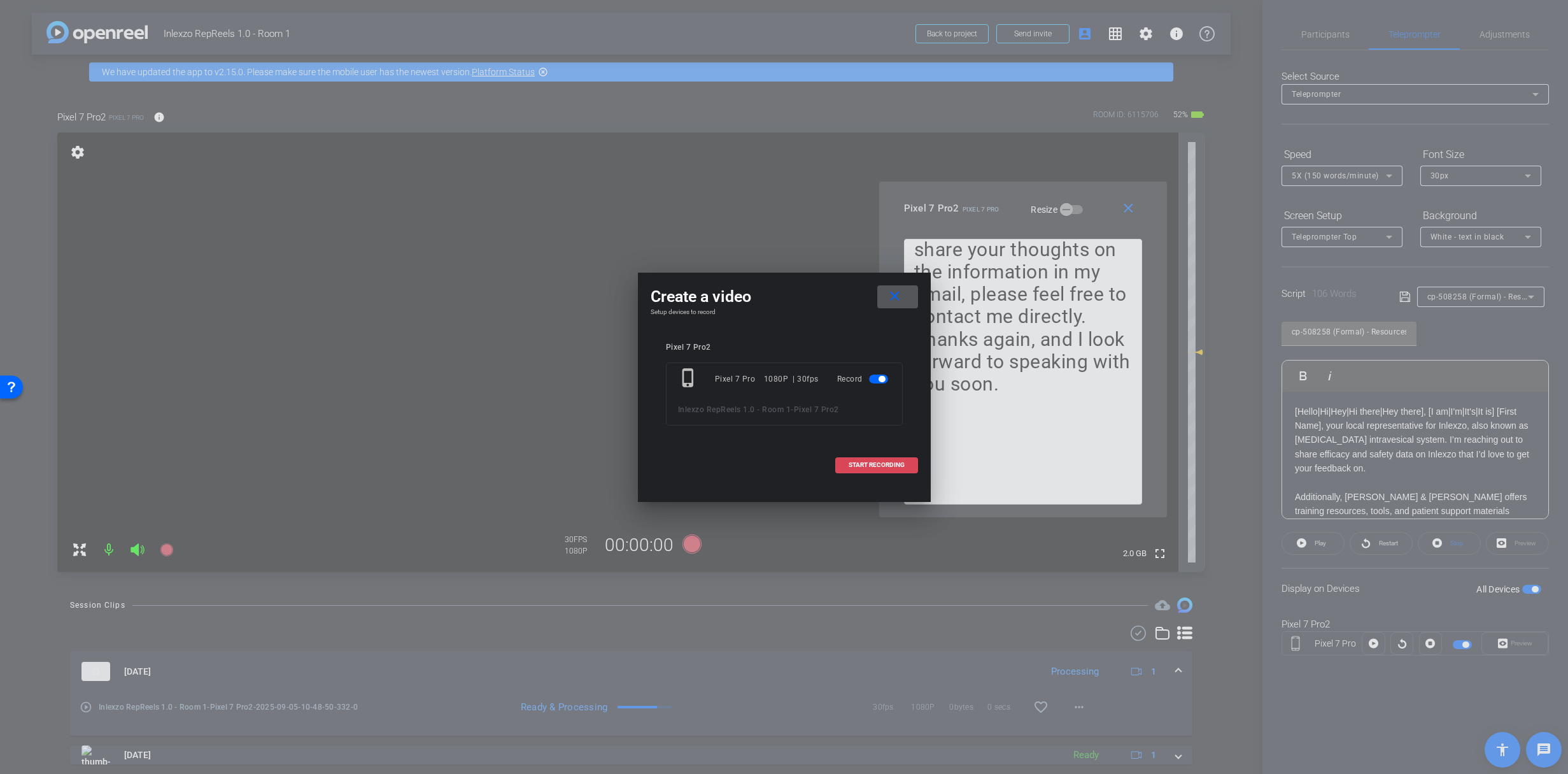
click at [863, 468] on span at bounding box center [876, 465] width 81 height 31
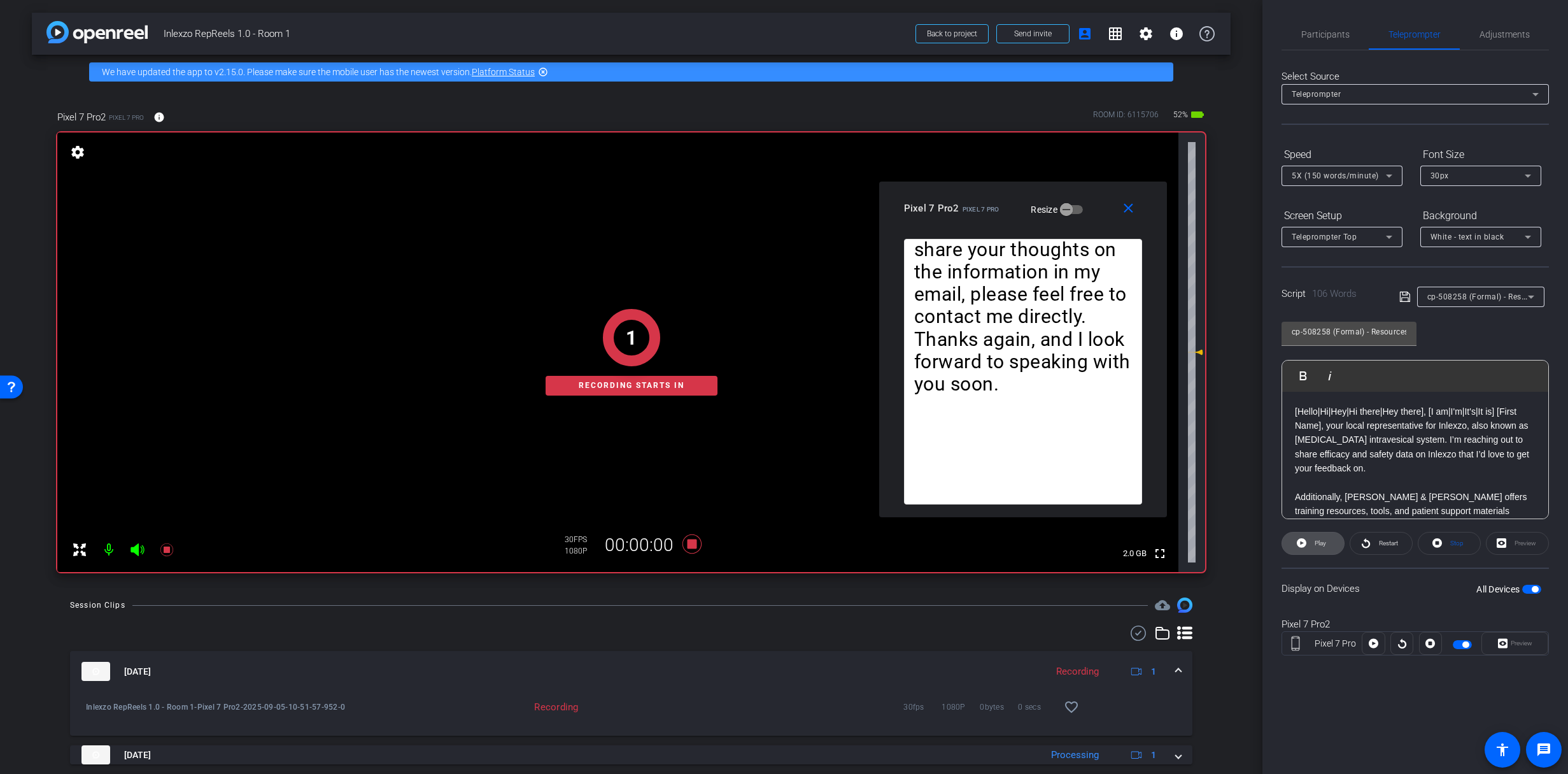
click at [1309, 539] on span at bounding box center [1313, 544] width 62 height 31
click at [1362, 542] on icon at bounding box center [1366, 543] width 10 height 16
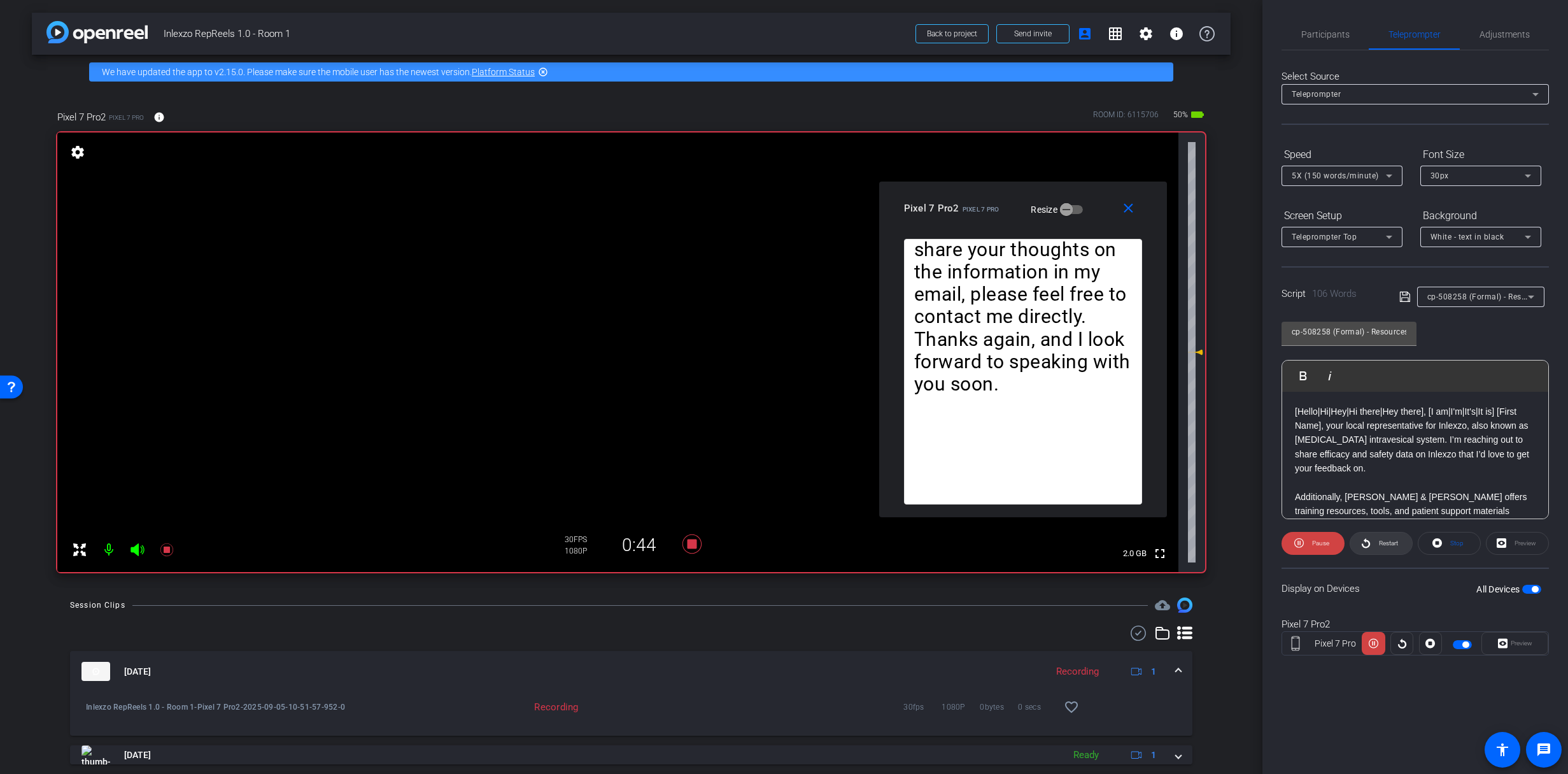
click at [1375, 548] on span "Restart" at bounding box center [1386, 544] width 22 height 18
click at [1382, 538] on span "Restart" at bounding box center [1386, 544] width 22 height 18
click at [1374, 543] on span at bounding box center [1381, 544] width 62 height 31
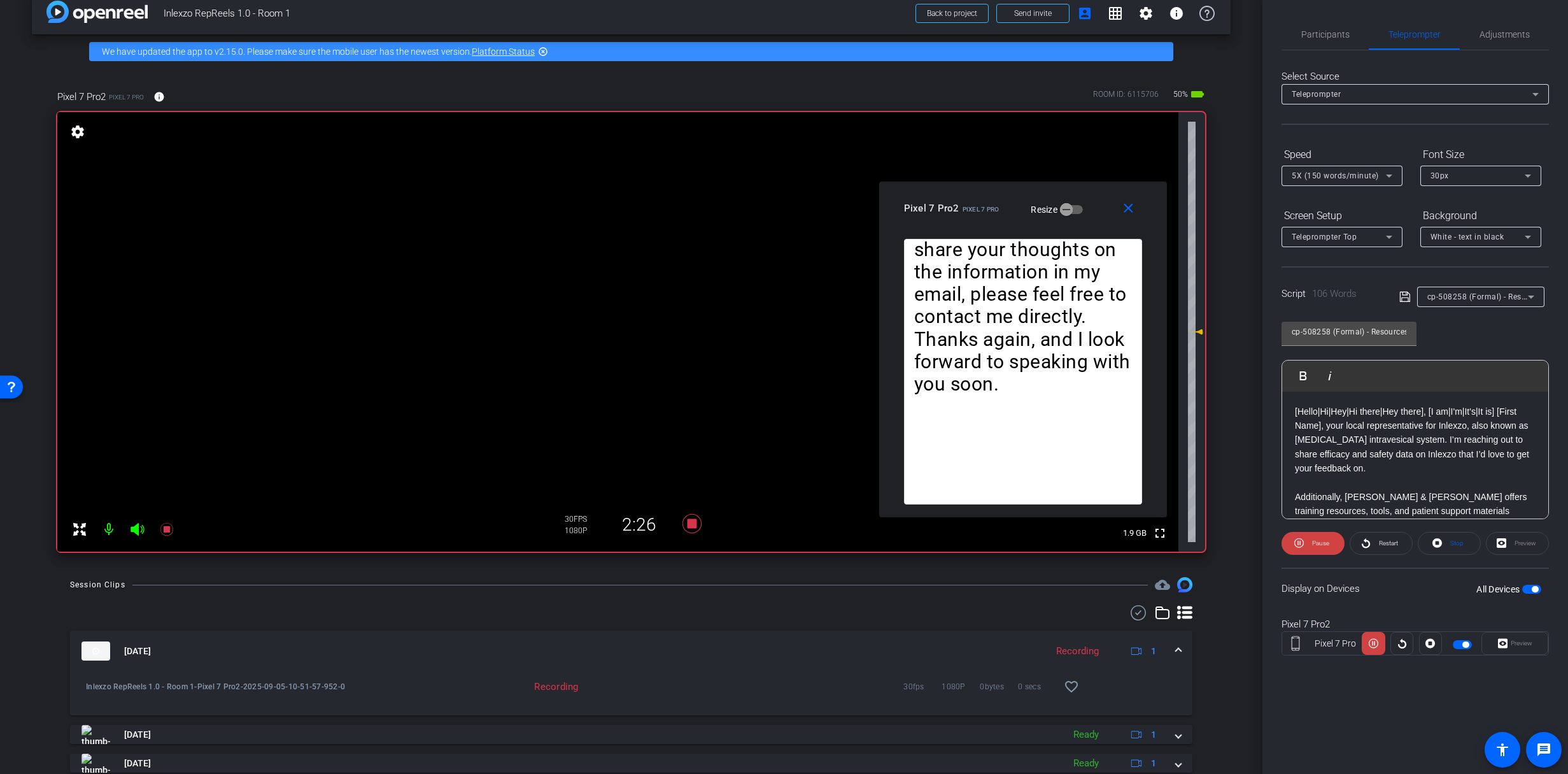
scroll to position [38, 0]
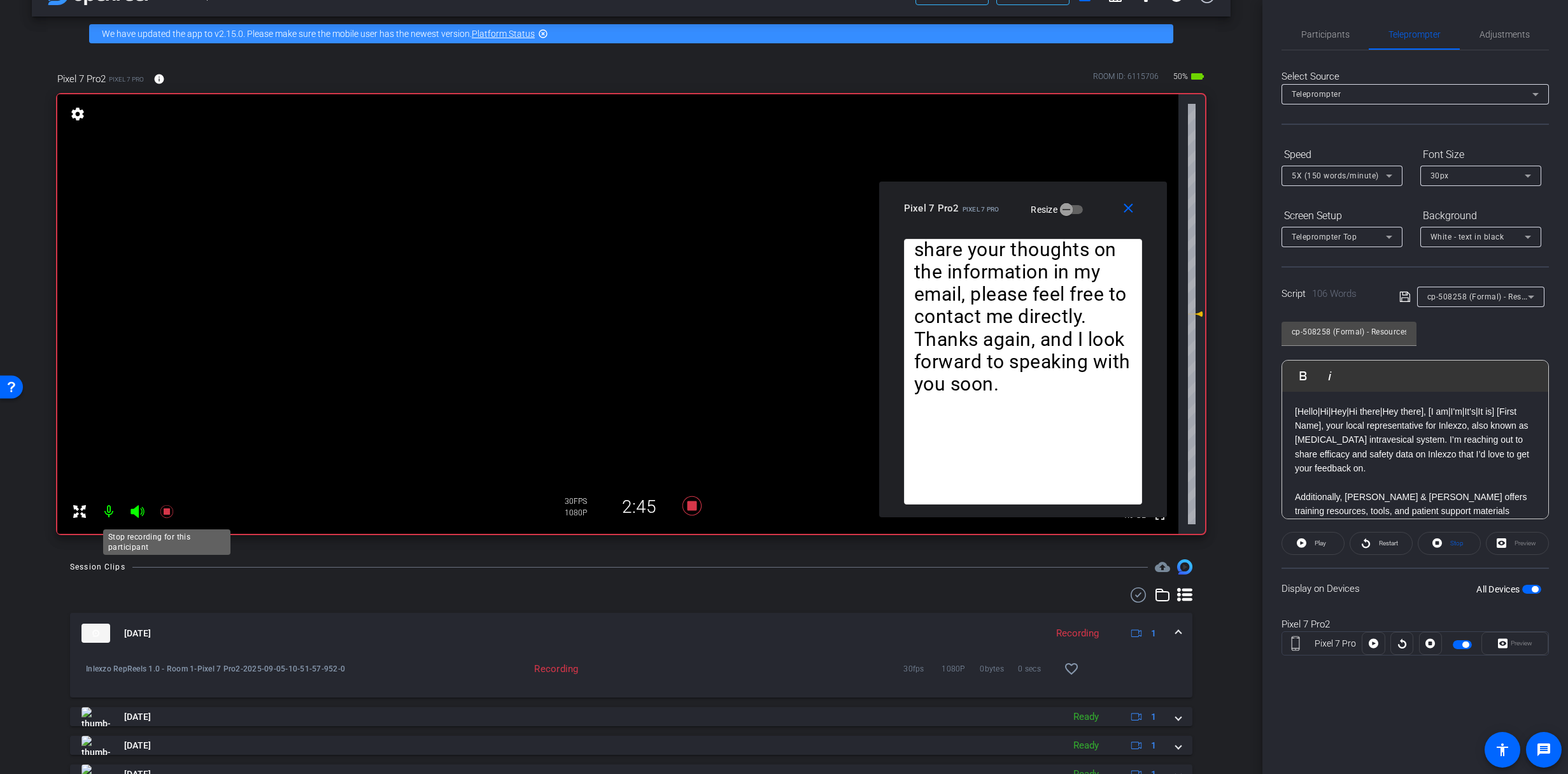
click at [173, 514] on icon at bounding box center [167, 512] width 15 height 15
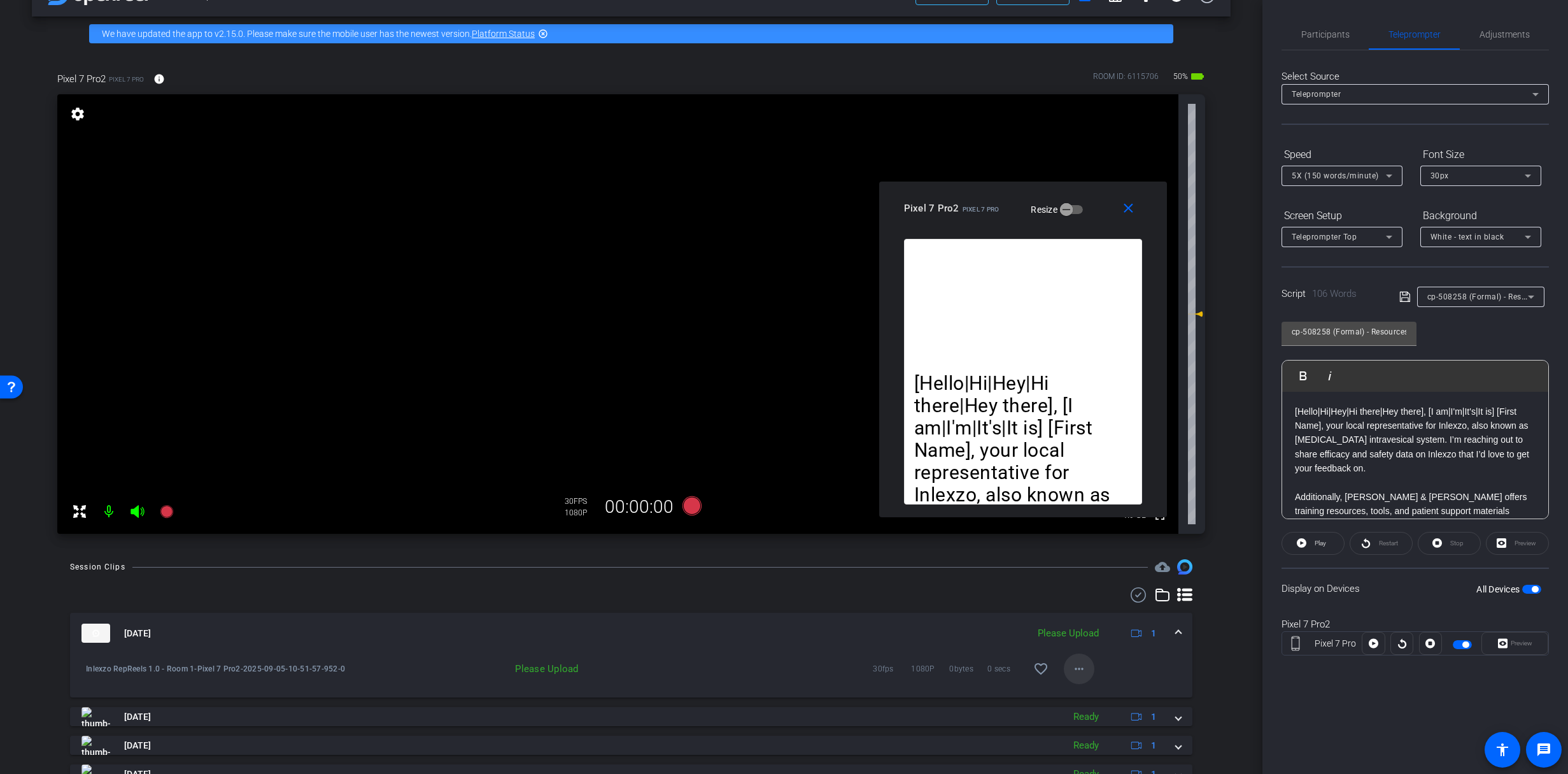
click at [1076, 670] on mat-icon "more_horiz" at bounding box center [1079, 669] width 15 height 15
click at [1092, 693] on span "Upload" at bounding box center [1093, 695] width 51 height 15
click at [1320, 22] on span "Participants" at bounding box center [1325, 34] width 49 height 31
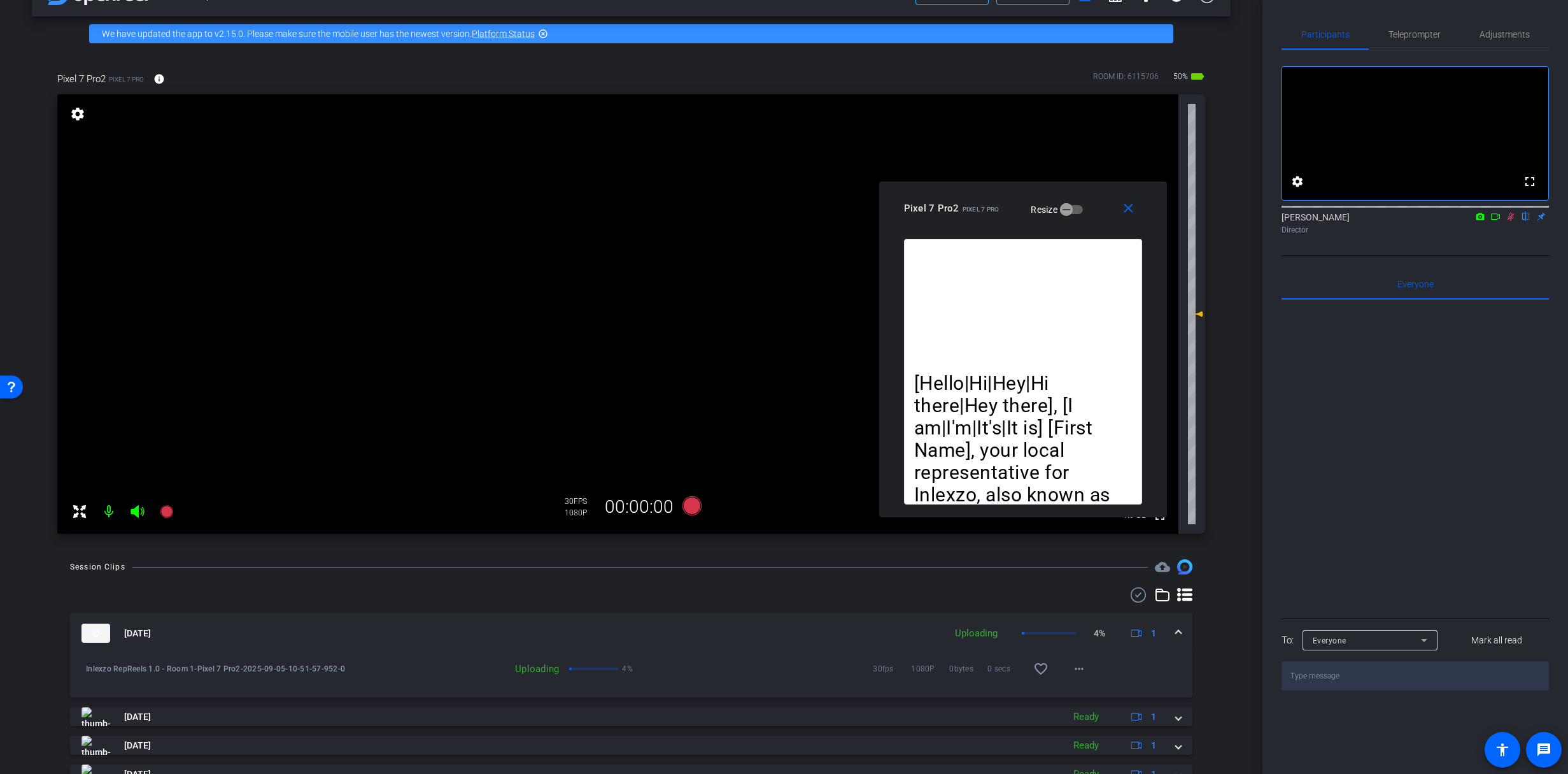
click at [1512, 221] on icon at bounding box center [1510, 216] width 10 height 9
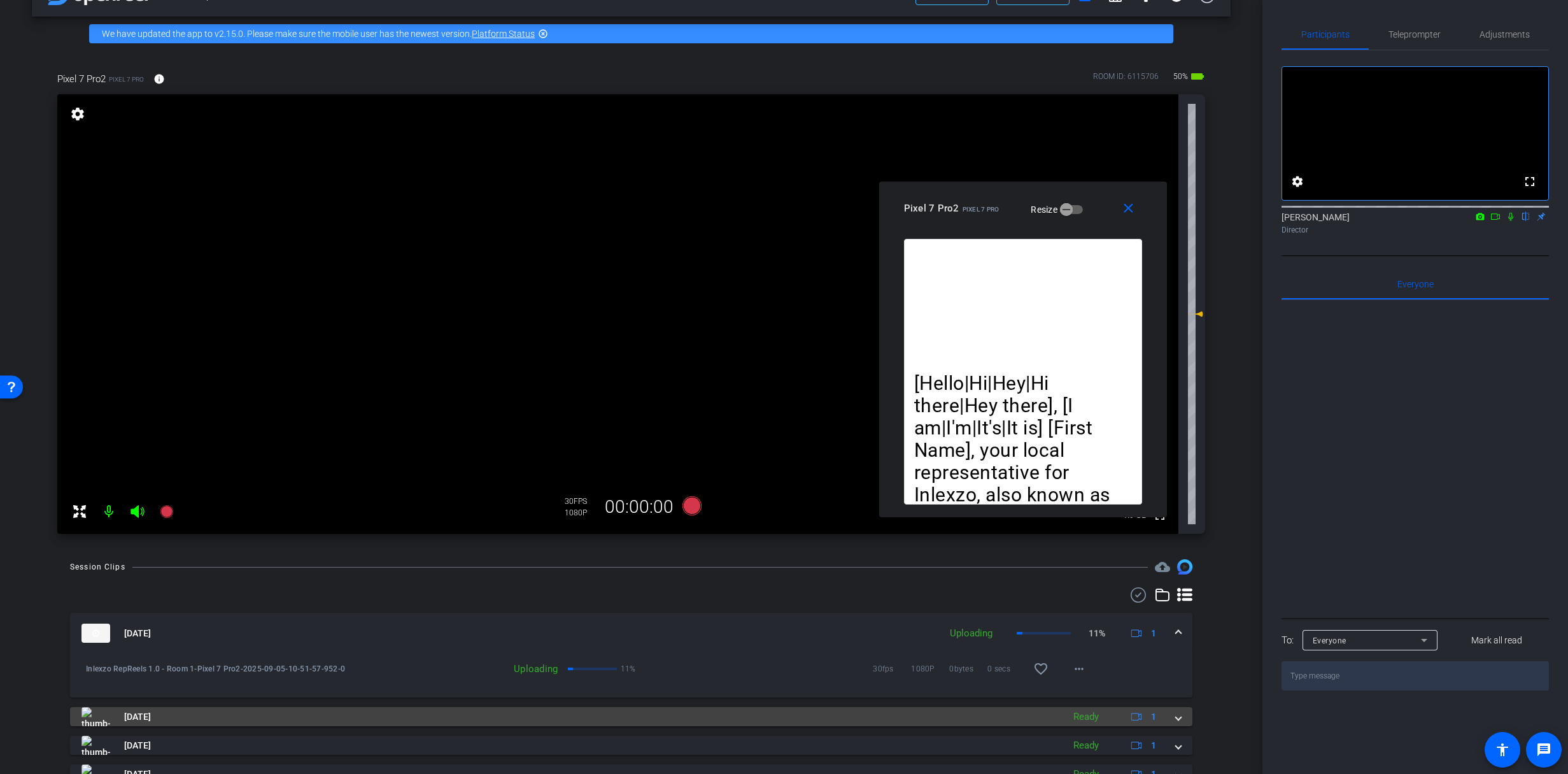
click at [1107, 715] on mat-panel-description "Ready 1" at bounding box center [1117, 716] width 99 height 19
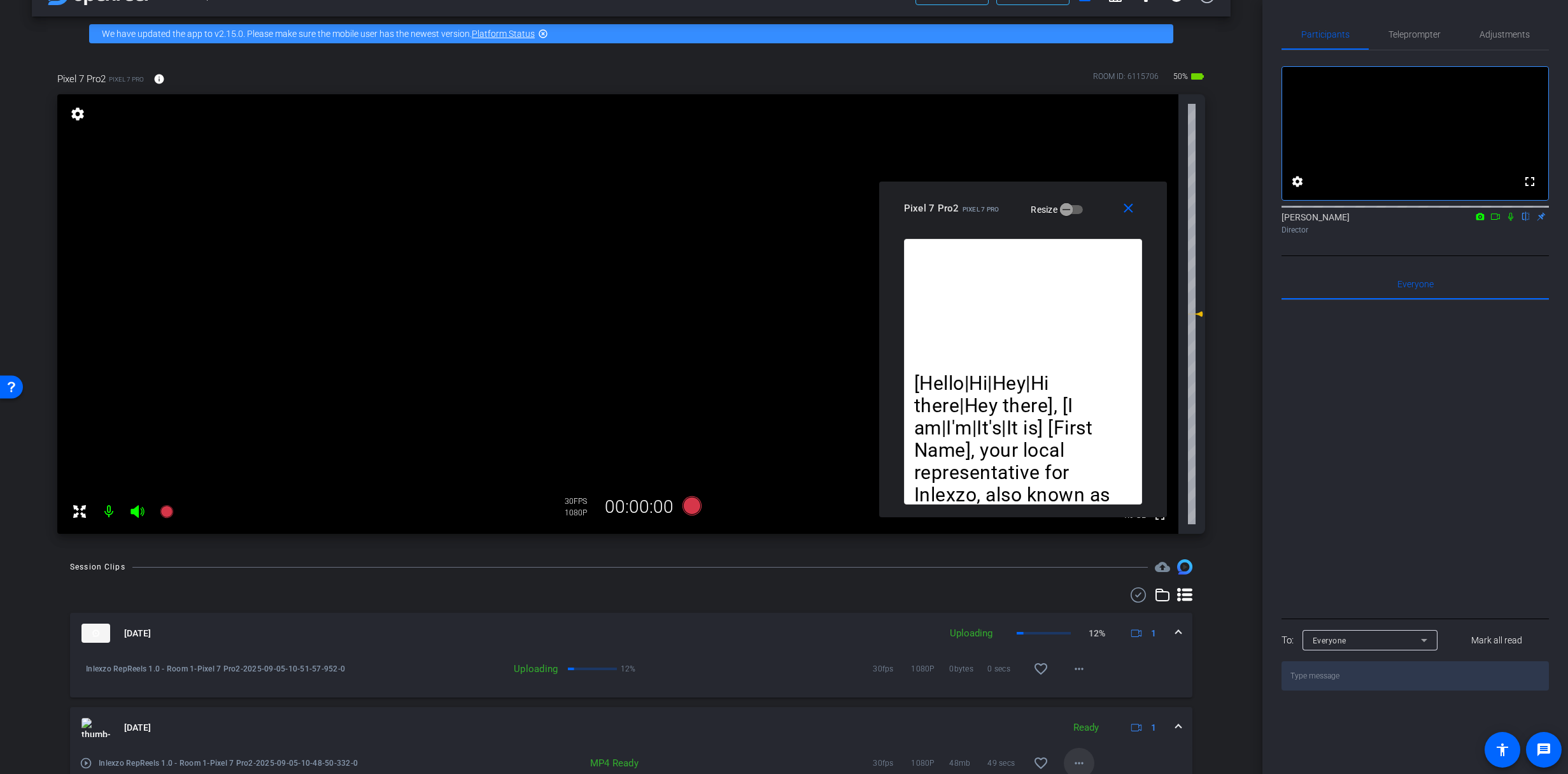
click at [1064, 753] on span at bounding box center [1079, 763] width 31 height 31
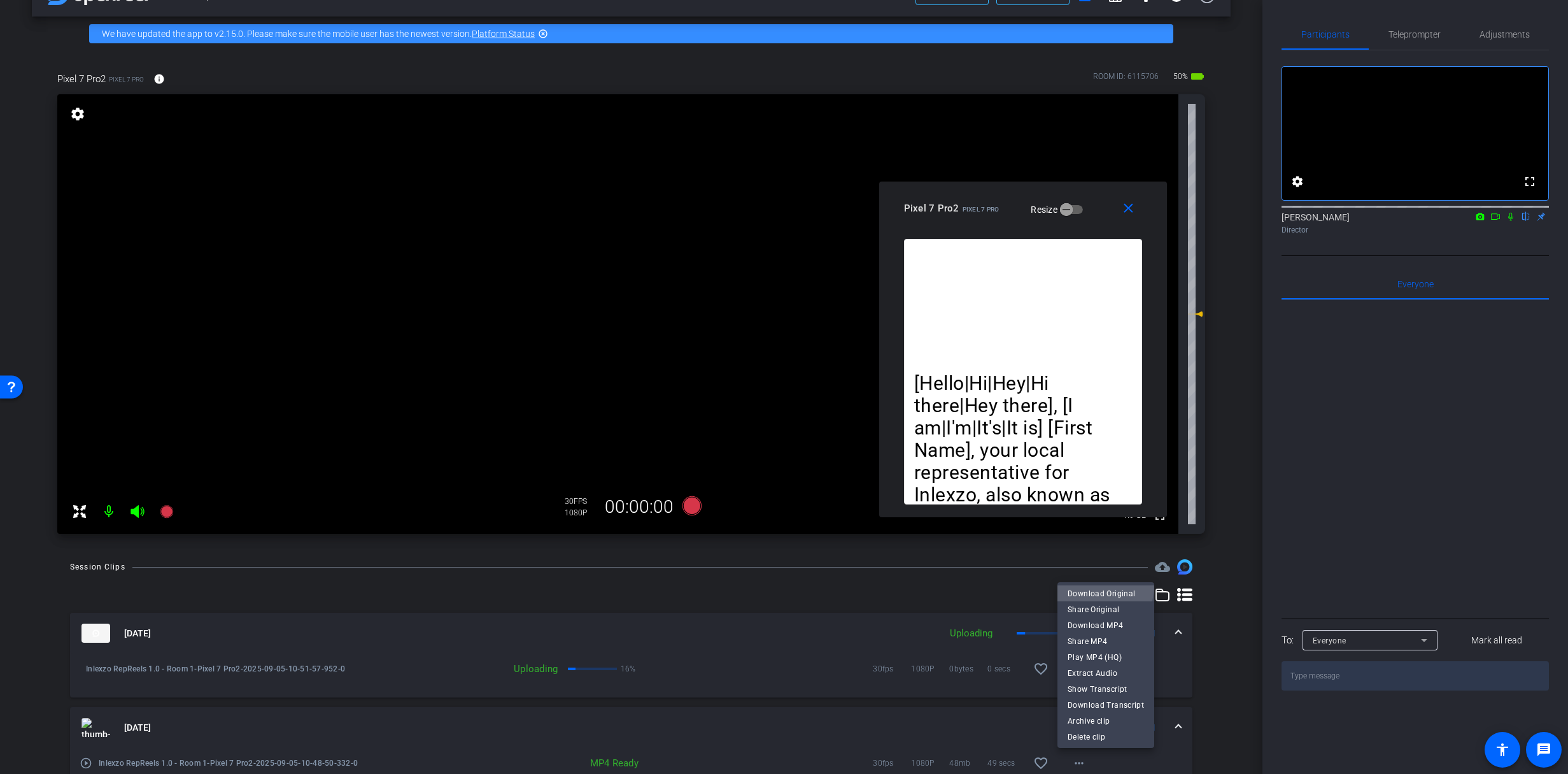
click at [1090, 586] on span "Download Original" at bounding box center [1106, 594] width 77 height 15
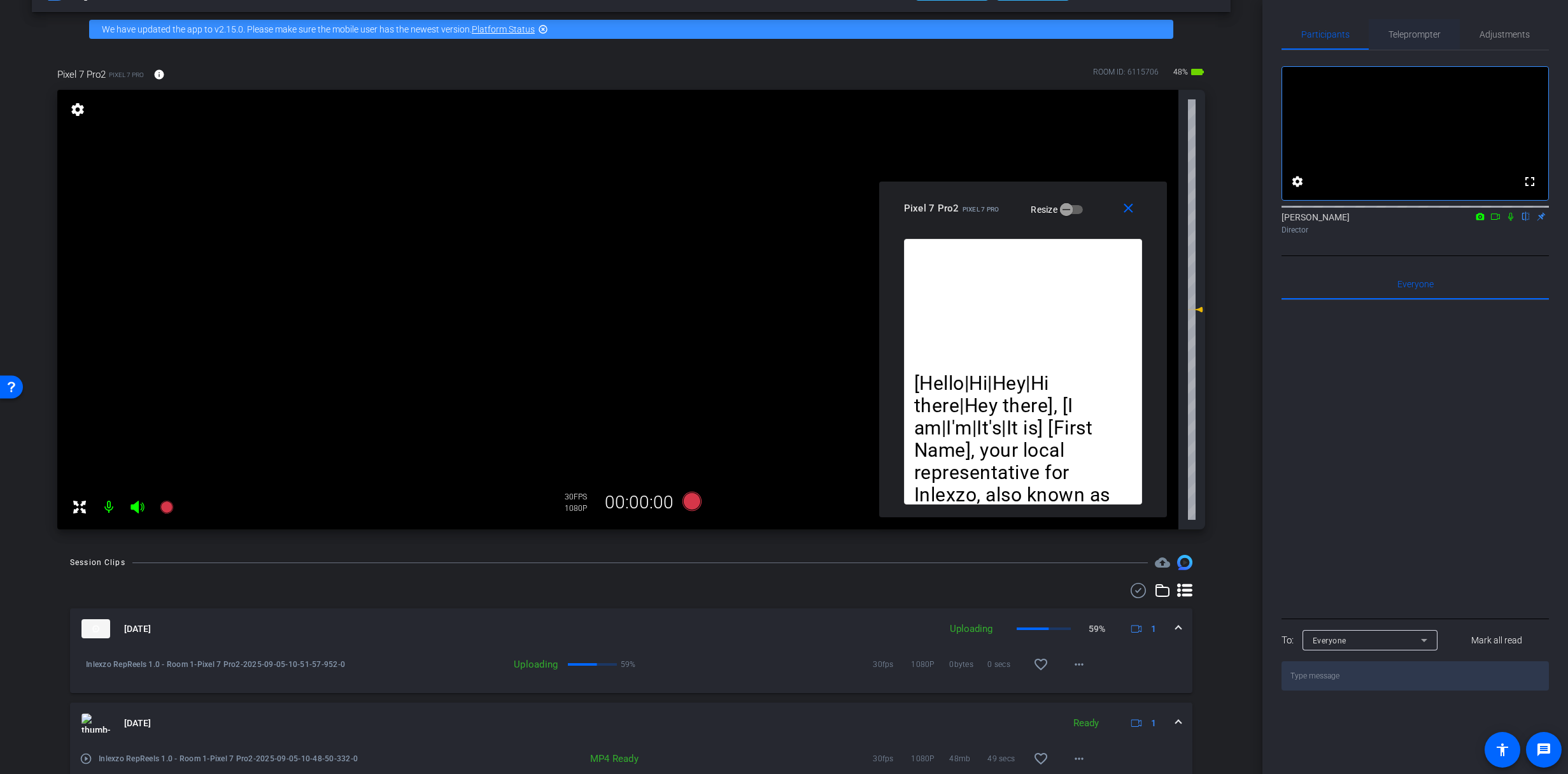
click at [1420, 30] on span "Teleprompter" at bounding box center [1414, 34] width 52 height 9
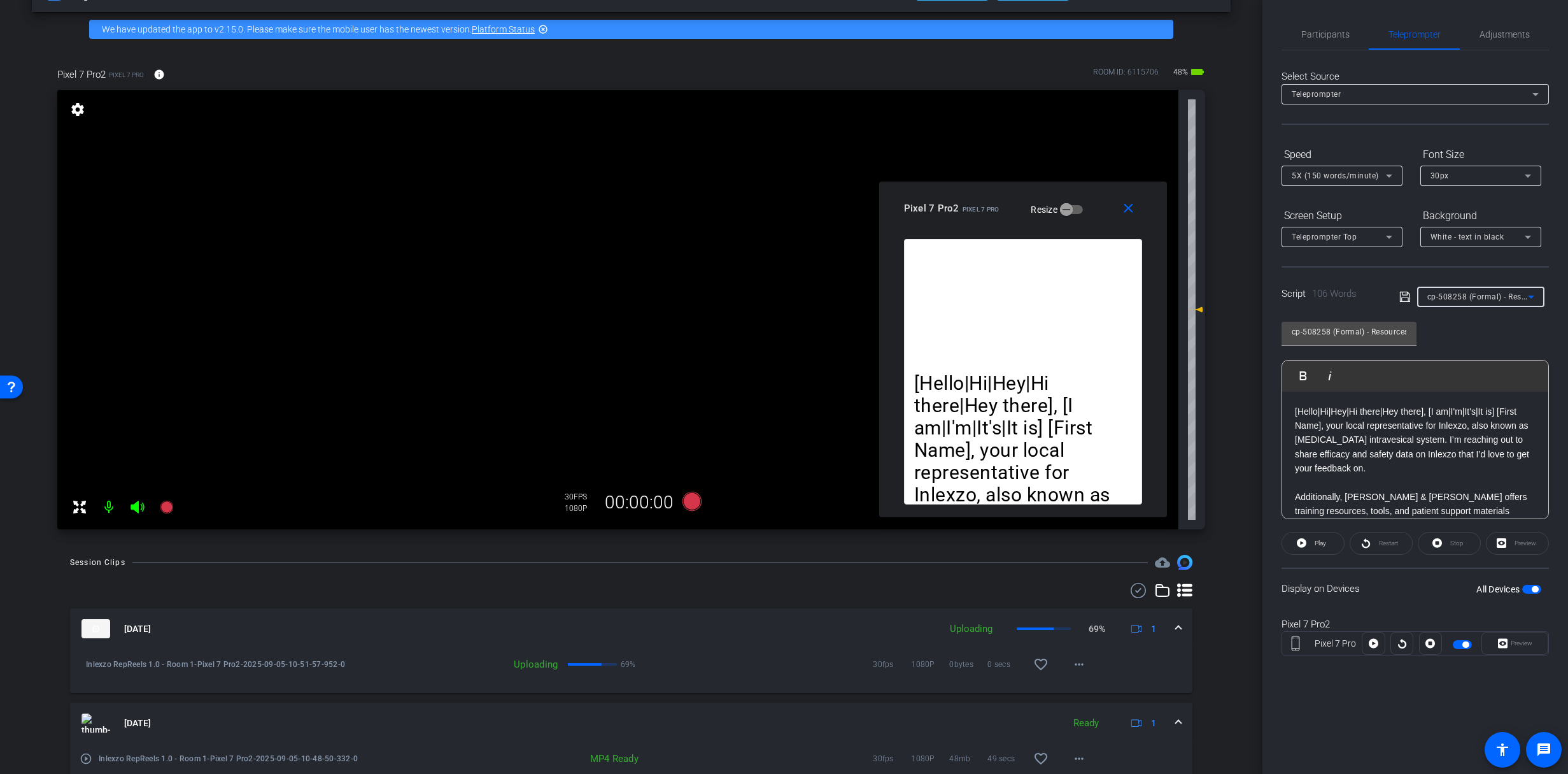
click at [1465, 289] on div "cp-508258 (Formal) - Resources to Share" at bounding box center [1478, 297] width 101 height 16
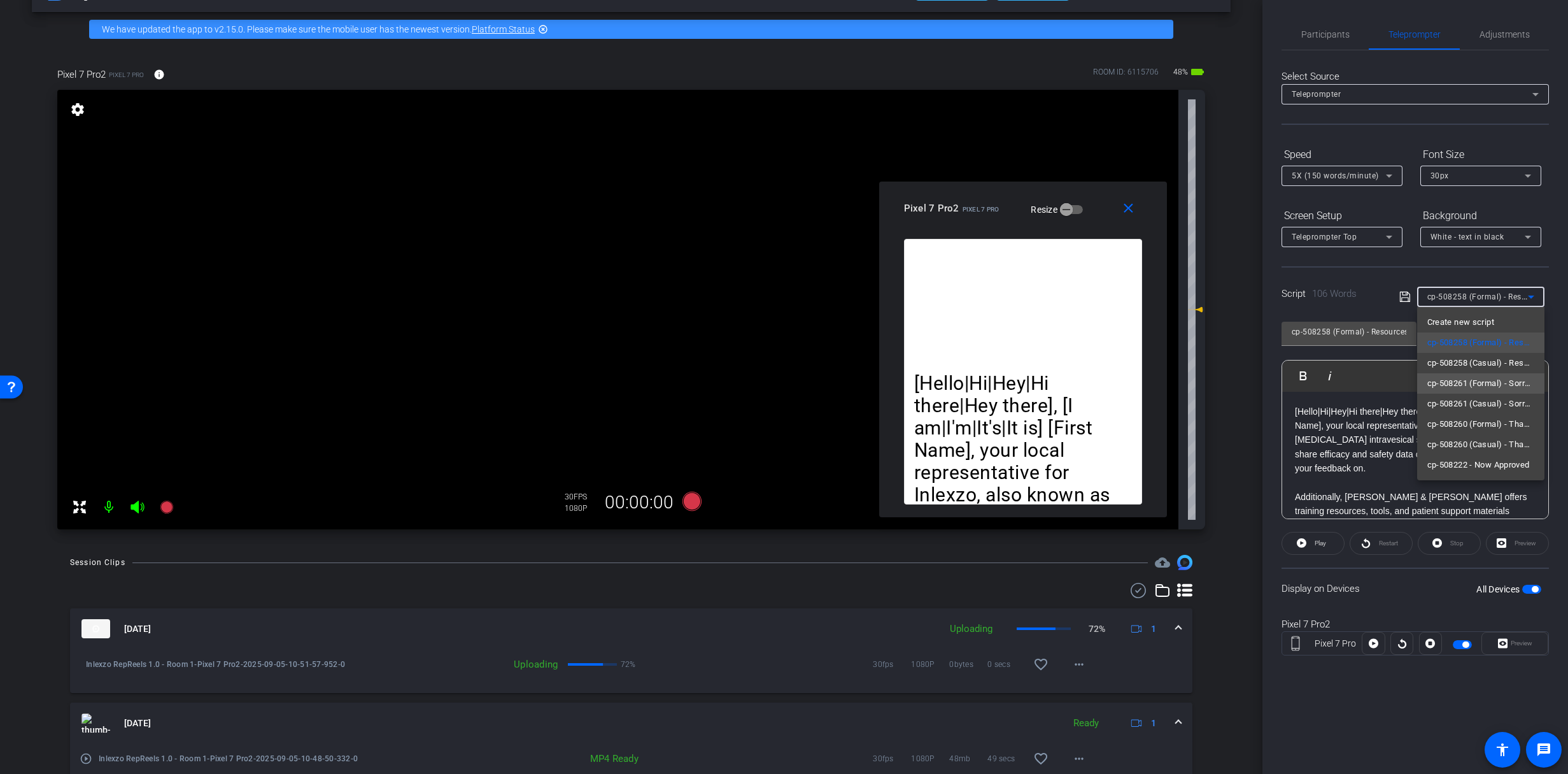
click at [1478, 385] on span "cp-508261 (Formal) - Sorry I Missed You" at bounding box center [1481, 384] width 107 height 15
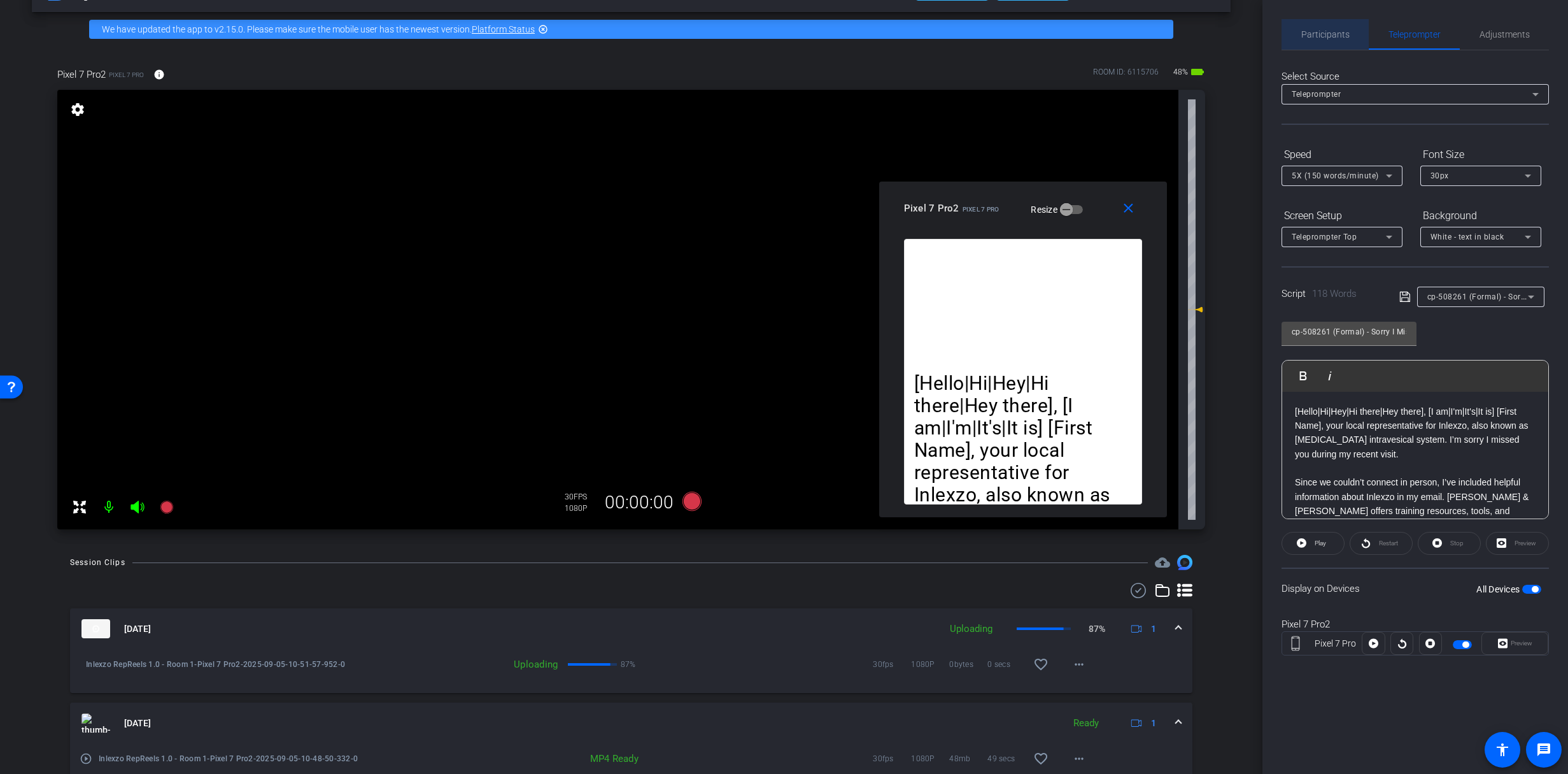
click at [1320, 30] on span "Participants" at bounding box center [1325, 34] width 49 height 9
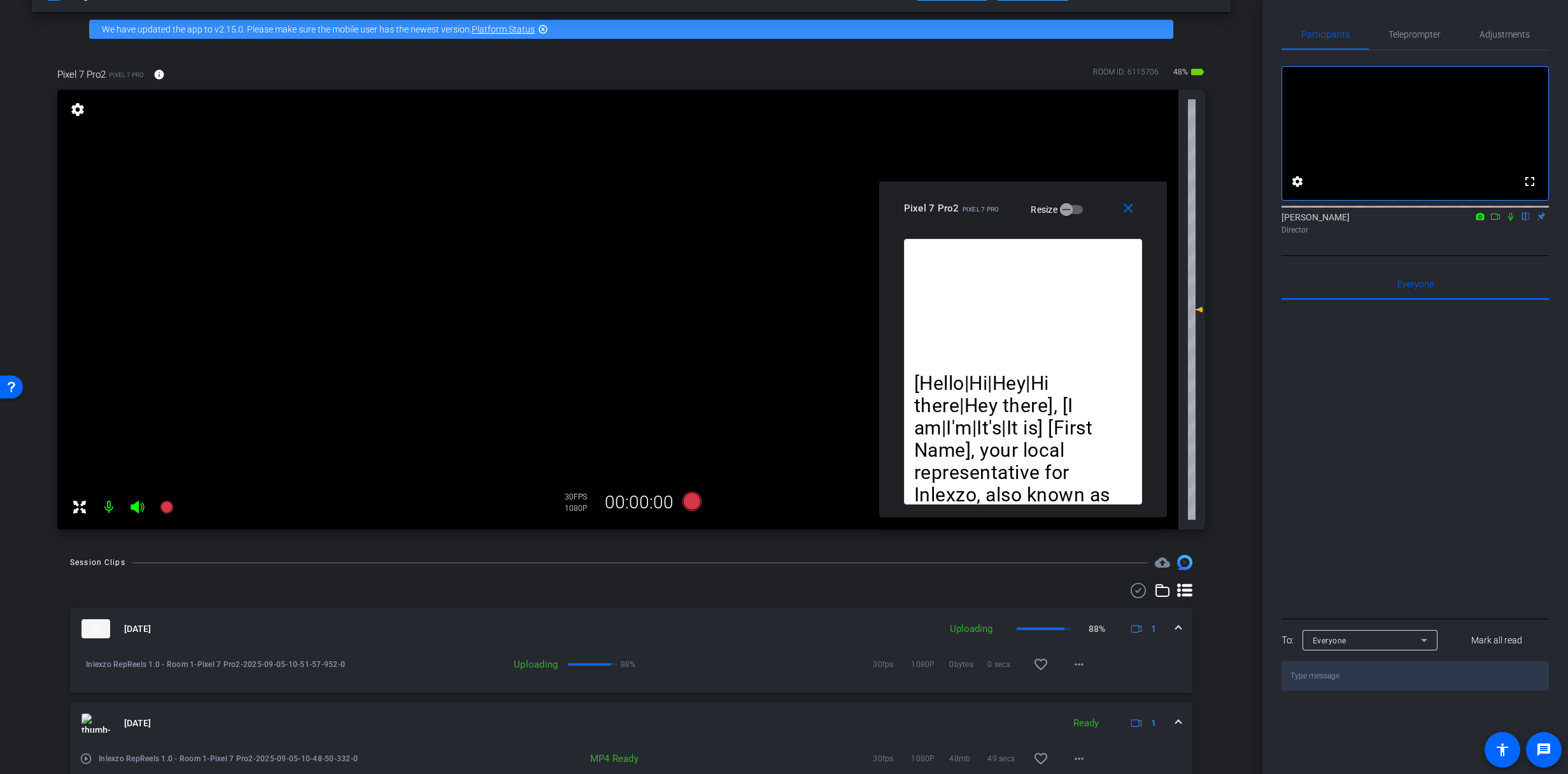
click at [1508, 221] on icon at bounding box center [1510, 216] width 10 height 9
click at [1422, 33] on span "Teleprompter" at bounding box center [1414, 34] width 52 height 9
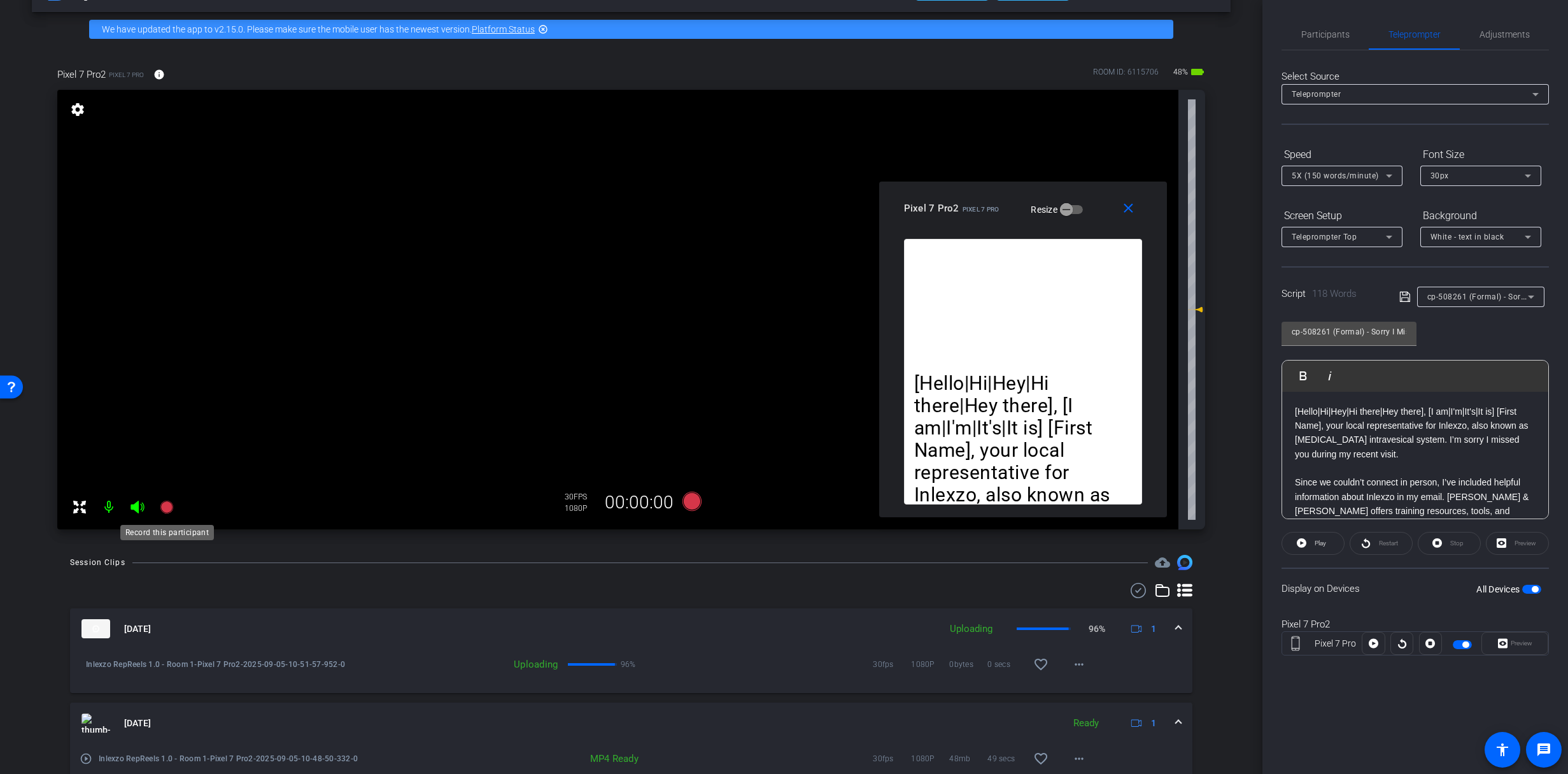
click at [162, 510] on icon at bounding box center [166, 507] width 13 height 13
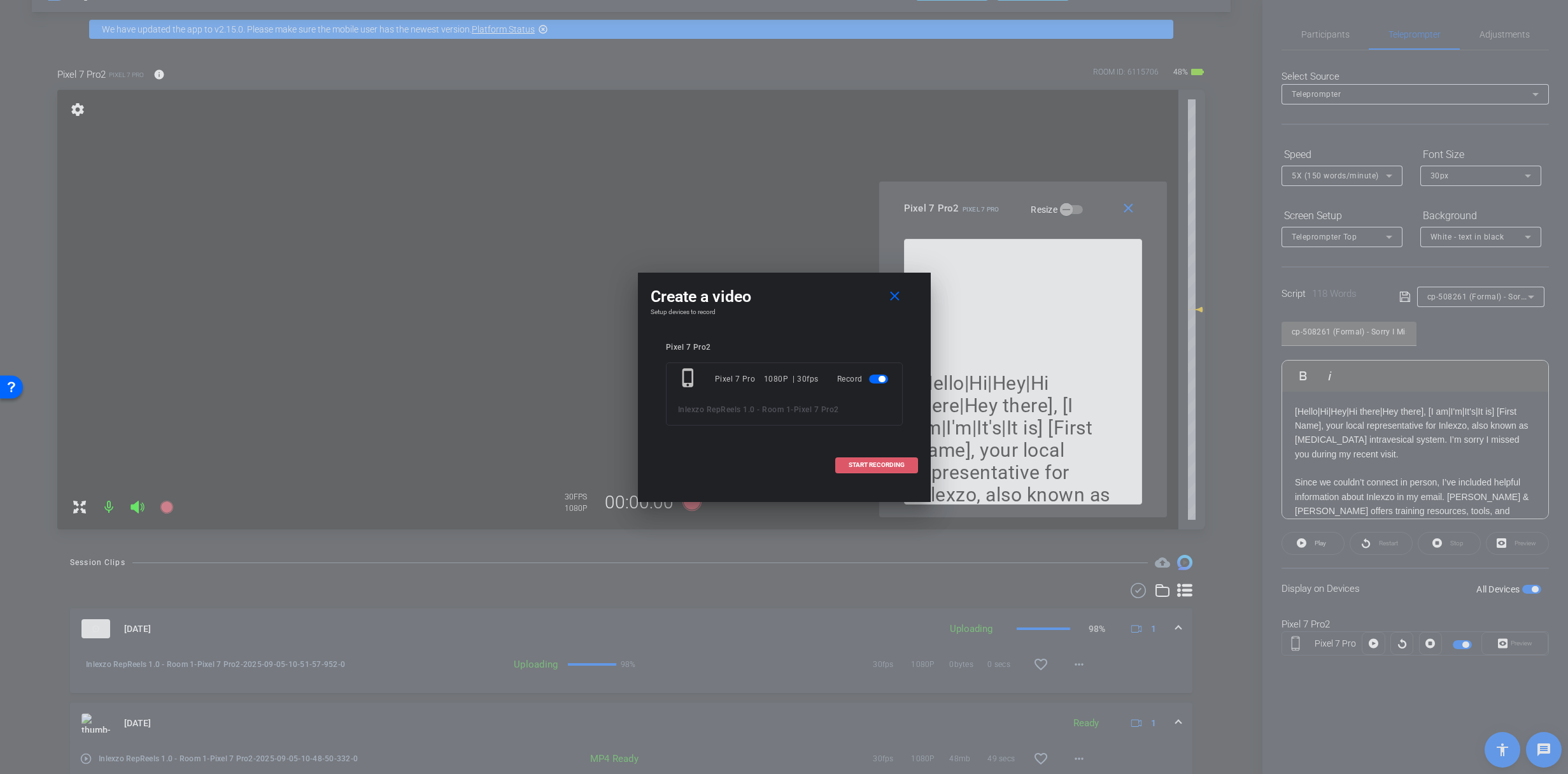
click at [874, 459] on span at bounding box center [876, 465] width 81 height 31
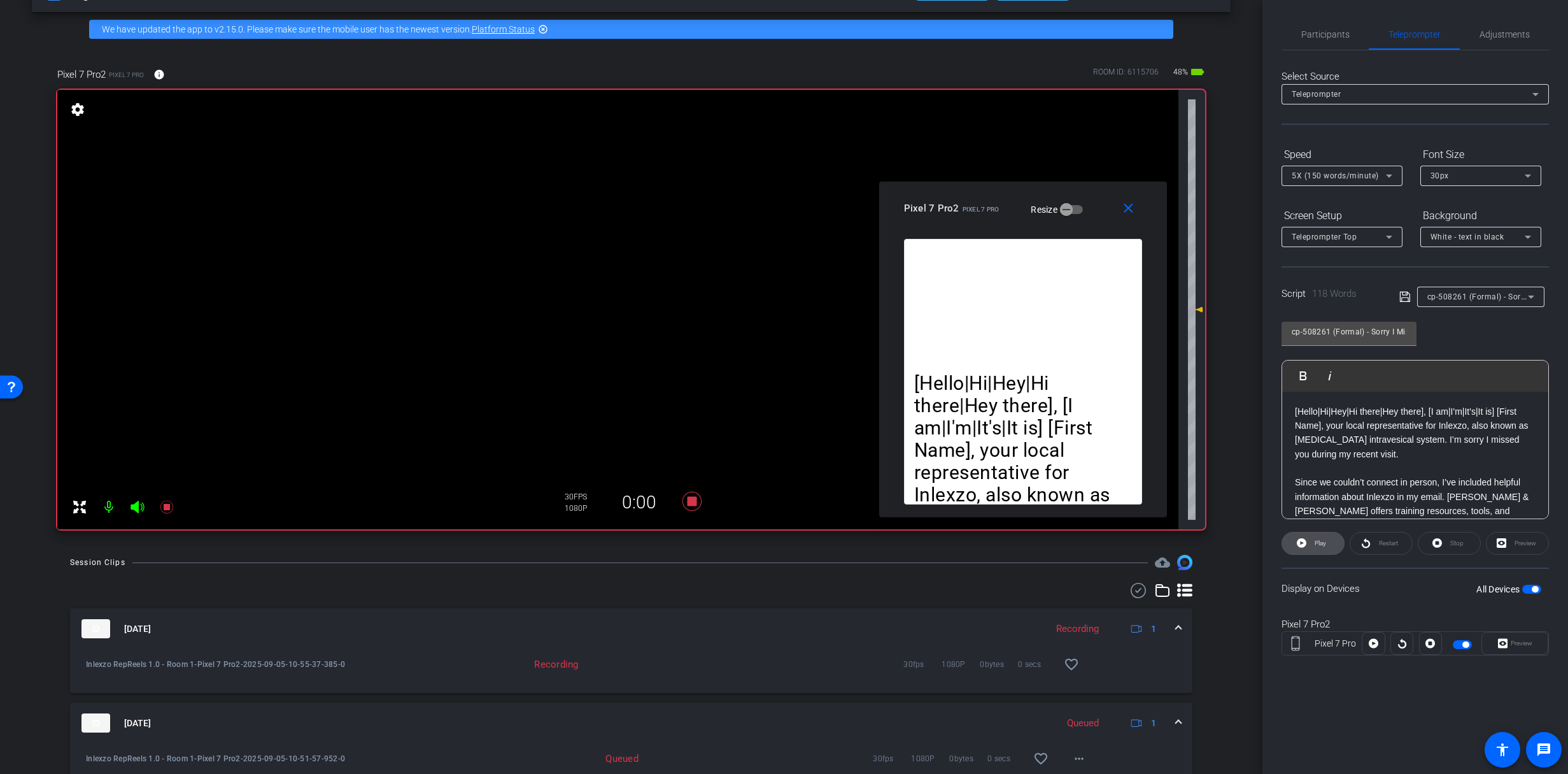
click at [1320, 544] on span "Play" at bounding box center [1320, 543] width 11 height 7
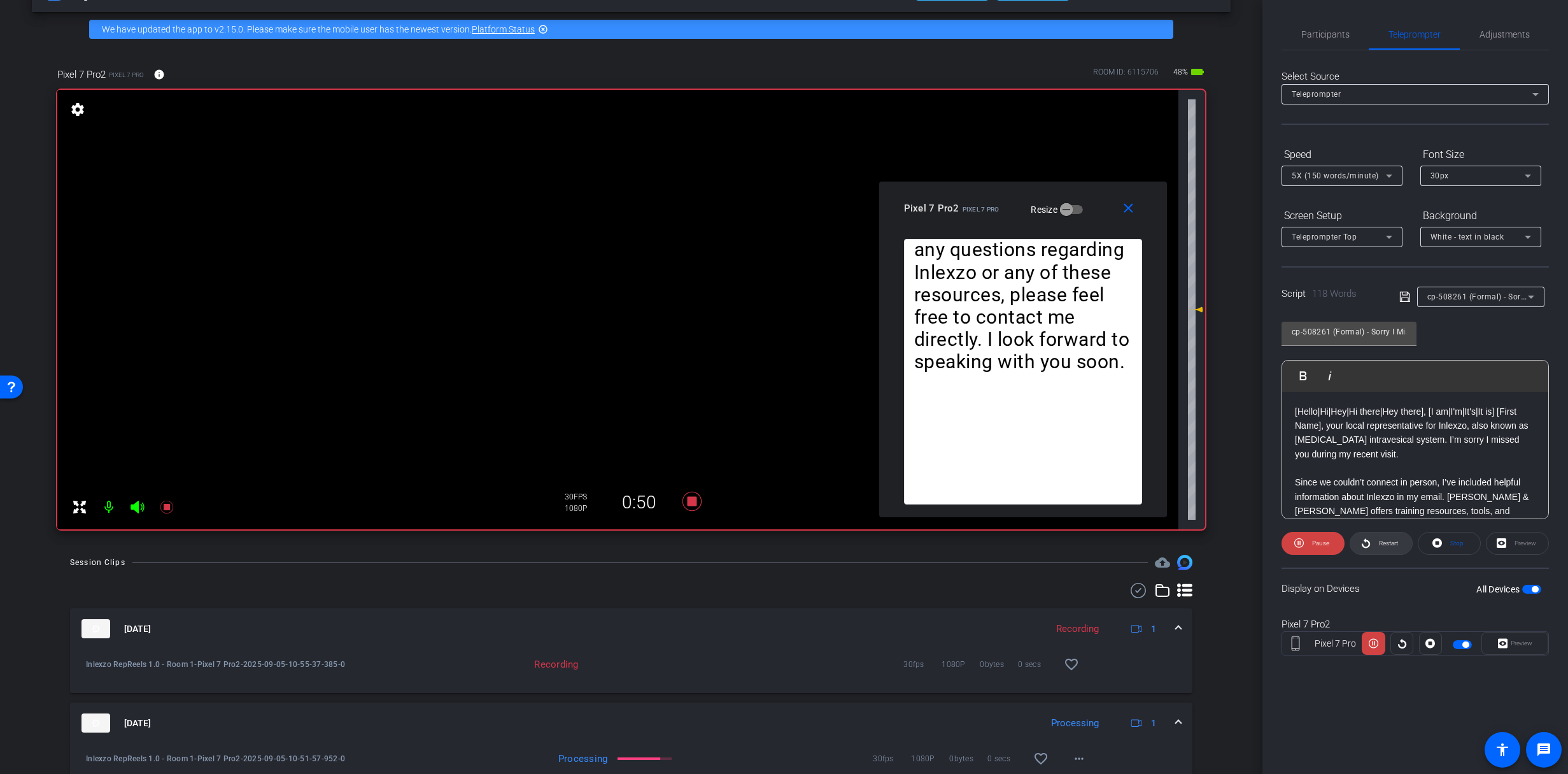
click at [1375, 544] on span "Restart" at bounding box center [1386, 544] width 22 height 18
click at [1071, 754] on mat-icon "more_horiz" at bounding box center [1079, 759] width 15 height 15
click at [1110, 633] on span "Download Original" at bounding box center [1106, 637] width 77 height 15
click at [1379, 544] on span "Restart" at bounding box center [1388, 543] width 19 height 7
click at [170, 509] on icon at bounding box center [167, 507] width 15 height 15
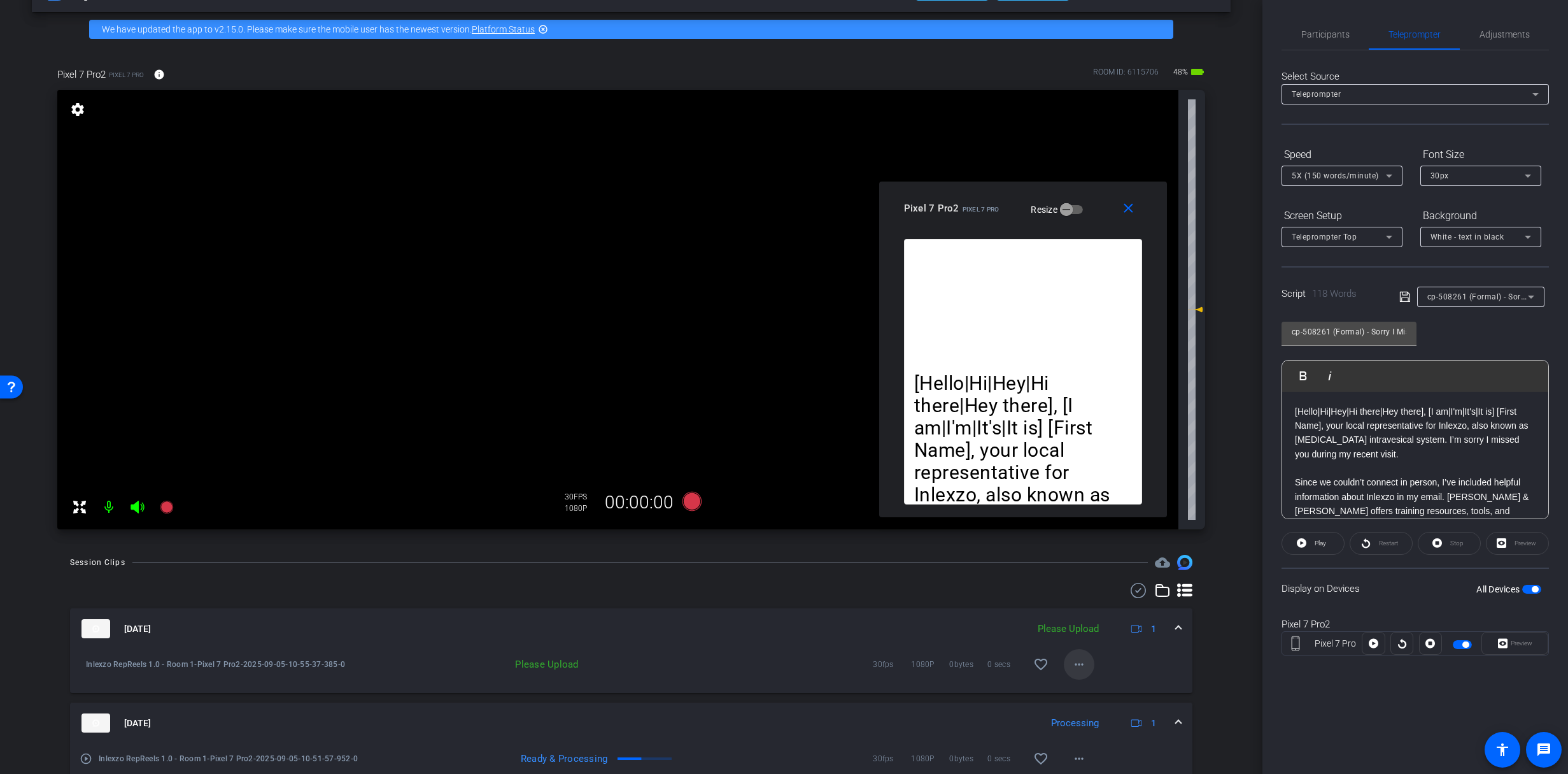
click at [1087, 672] on span at bounding box center [1079, 664] width 31 height 31
click at [1094, 690] on span "Upload" at bounding box center [1093, 691] width 51 height 15
click at [1318, 26] on span "Participants" at bounding box center [1325, 34] width 49 height 31
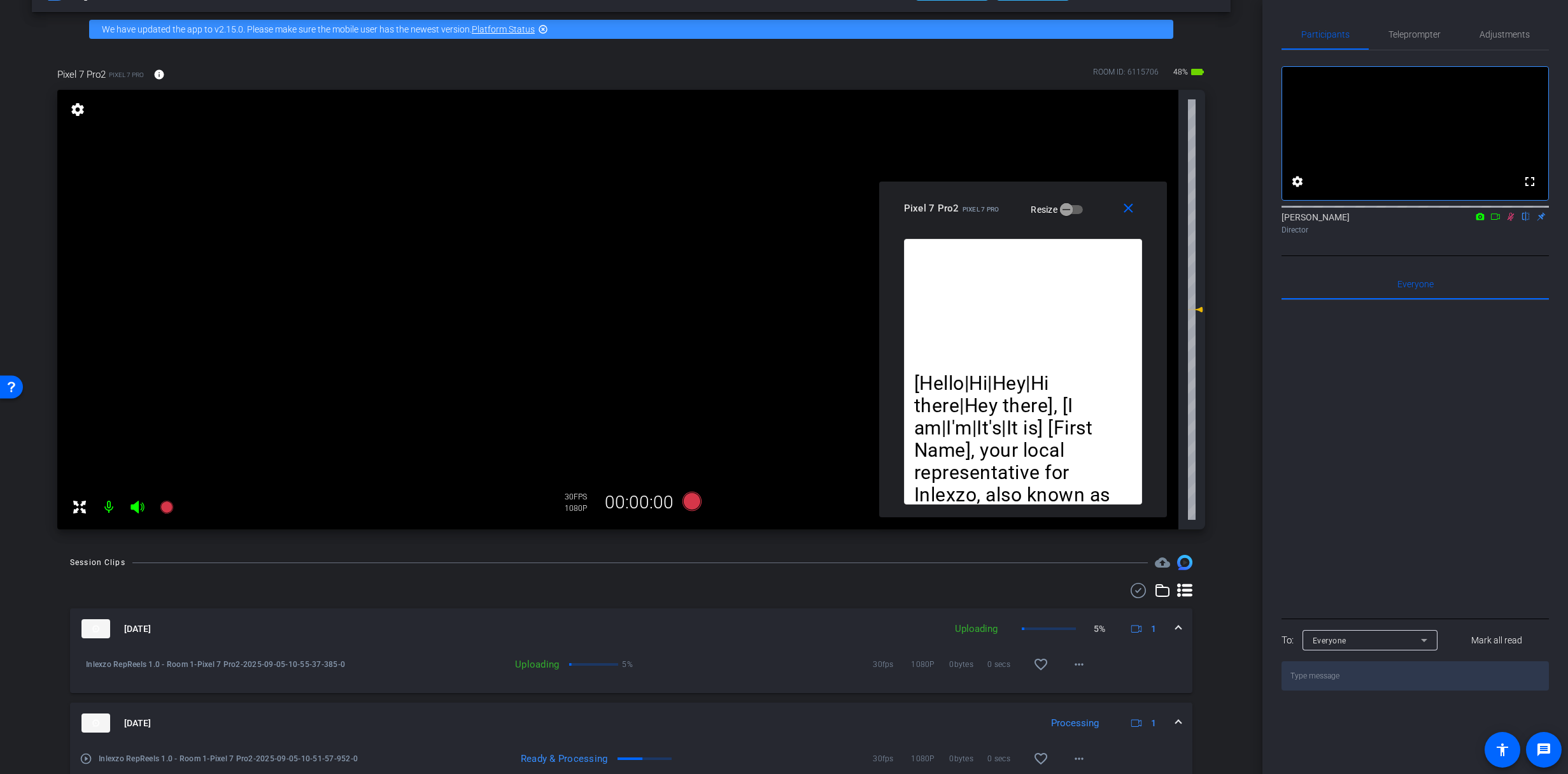
click at [1514, 221] on icon at bounding box center [1510, 216] width 10 height 9
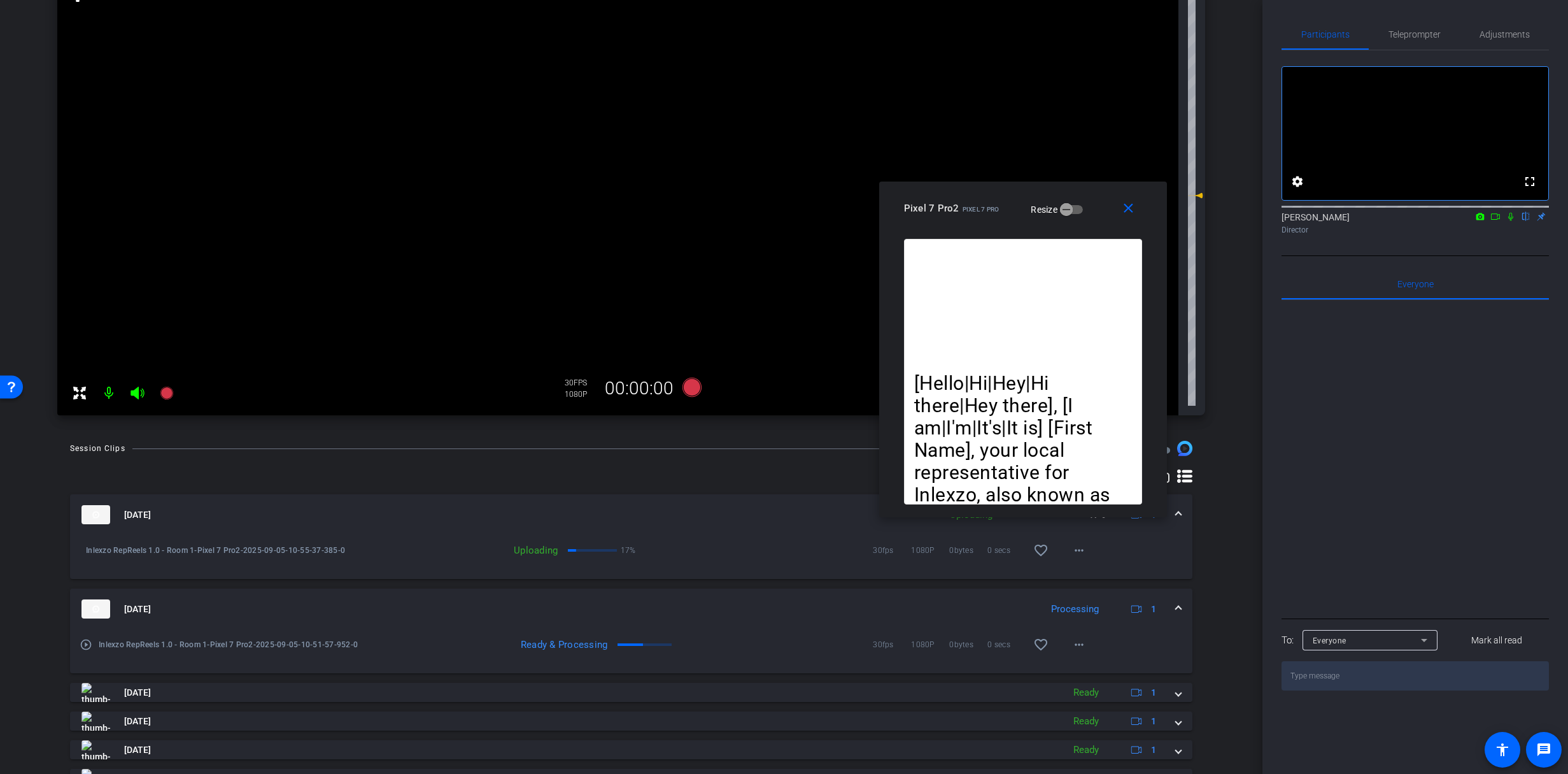
scroll to position [183, 0]
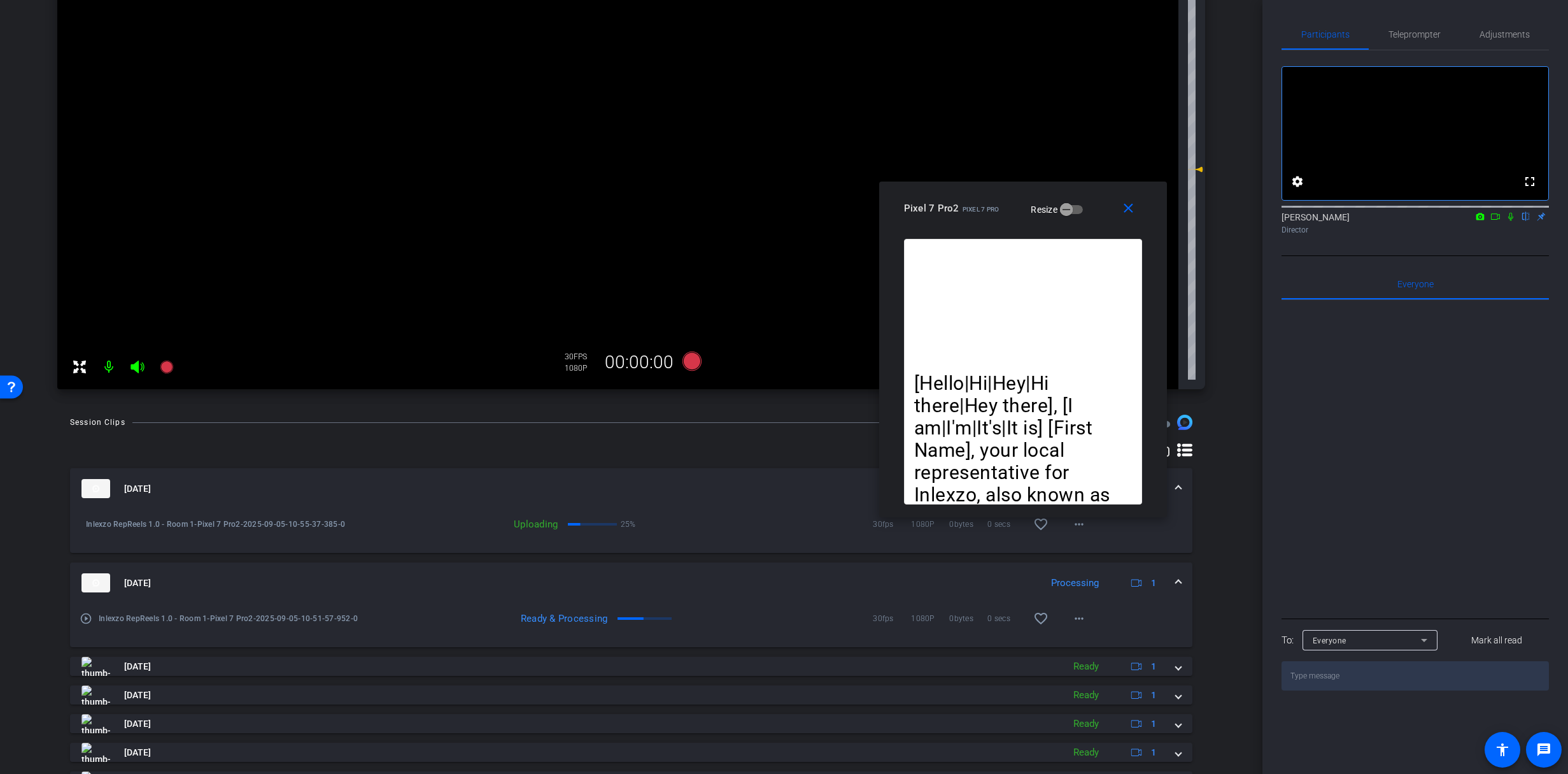
click at [1420, 17] on div "Participants Teleprompter Adjustments fullscreen settings [PERSON_NAME] flip Di…" at bounding box center [1415, 387] width 305 height 774
click at [1416, 37] on span "Teleprompter" at bounding box center [1414, 34] width 52 height 9
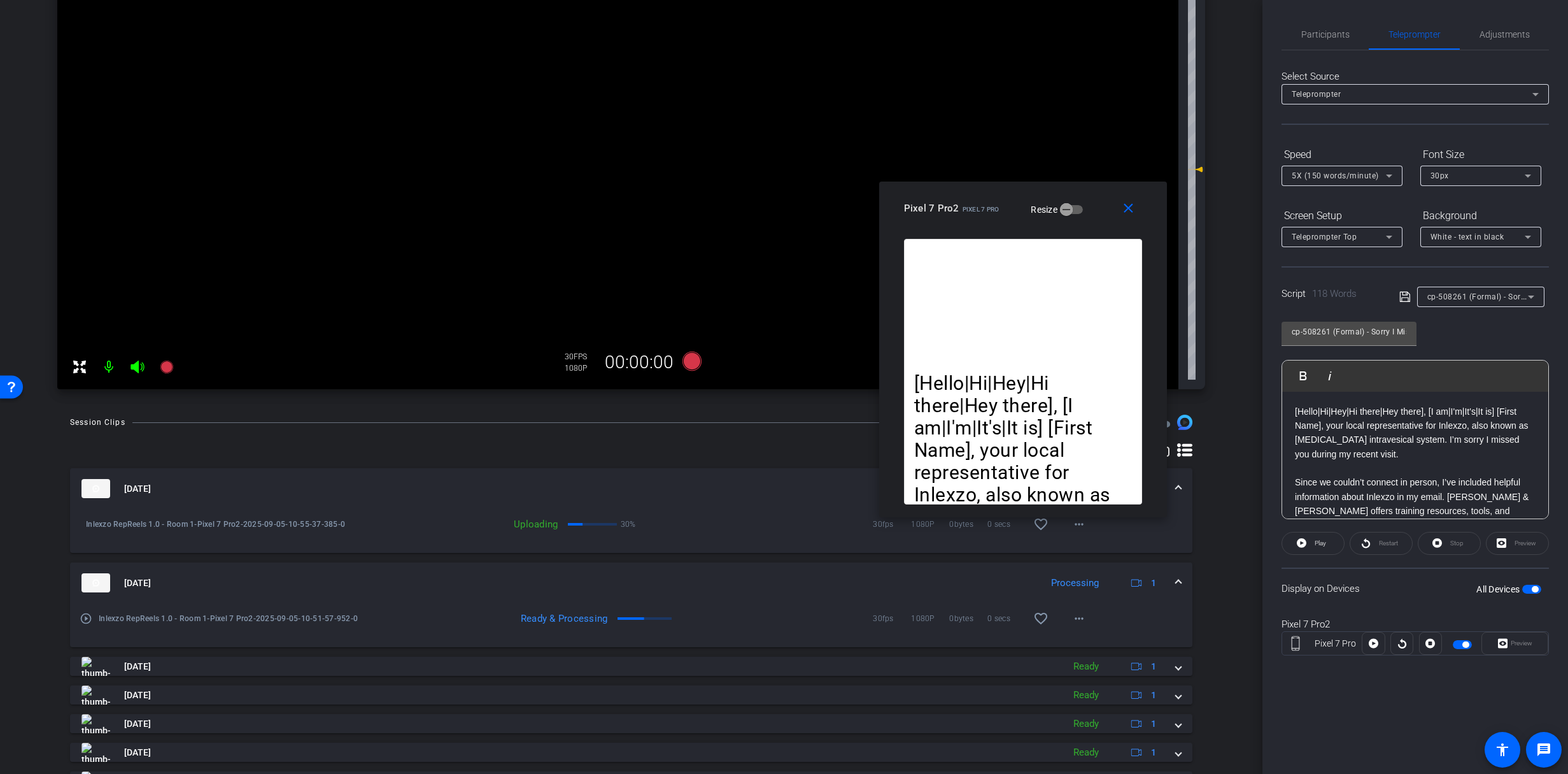
click at [1489, 289] on div "cp-508261 (Formal) - Sorry I Missed You" at bounding box center [1478, 297] width 101 height 16
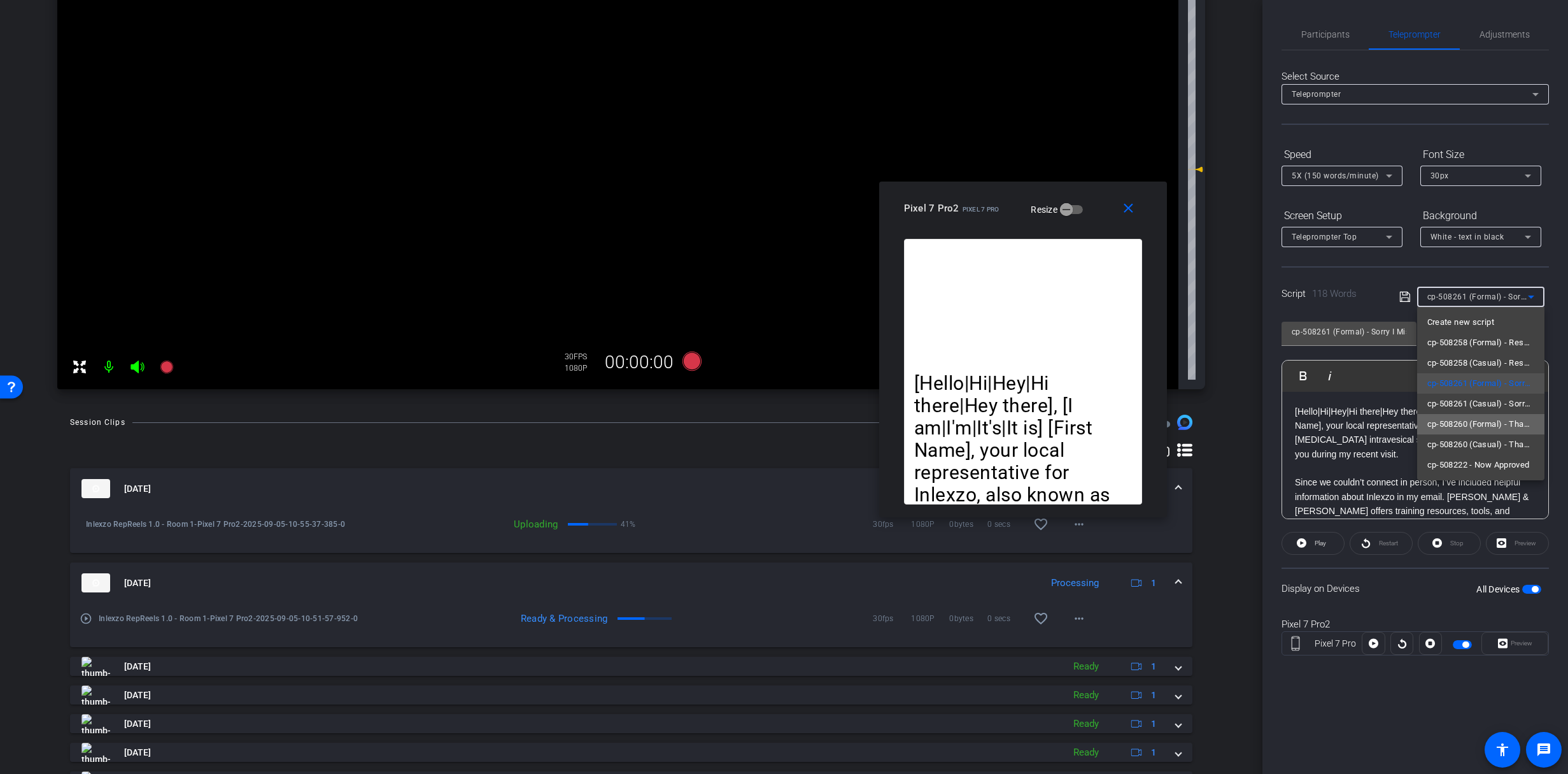
click at [1507, 427] on span "cp-508260 (Formal) - Thanks for Seeing Me" at bounding box center [1481, 424] width 107 height 15
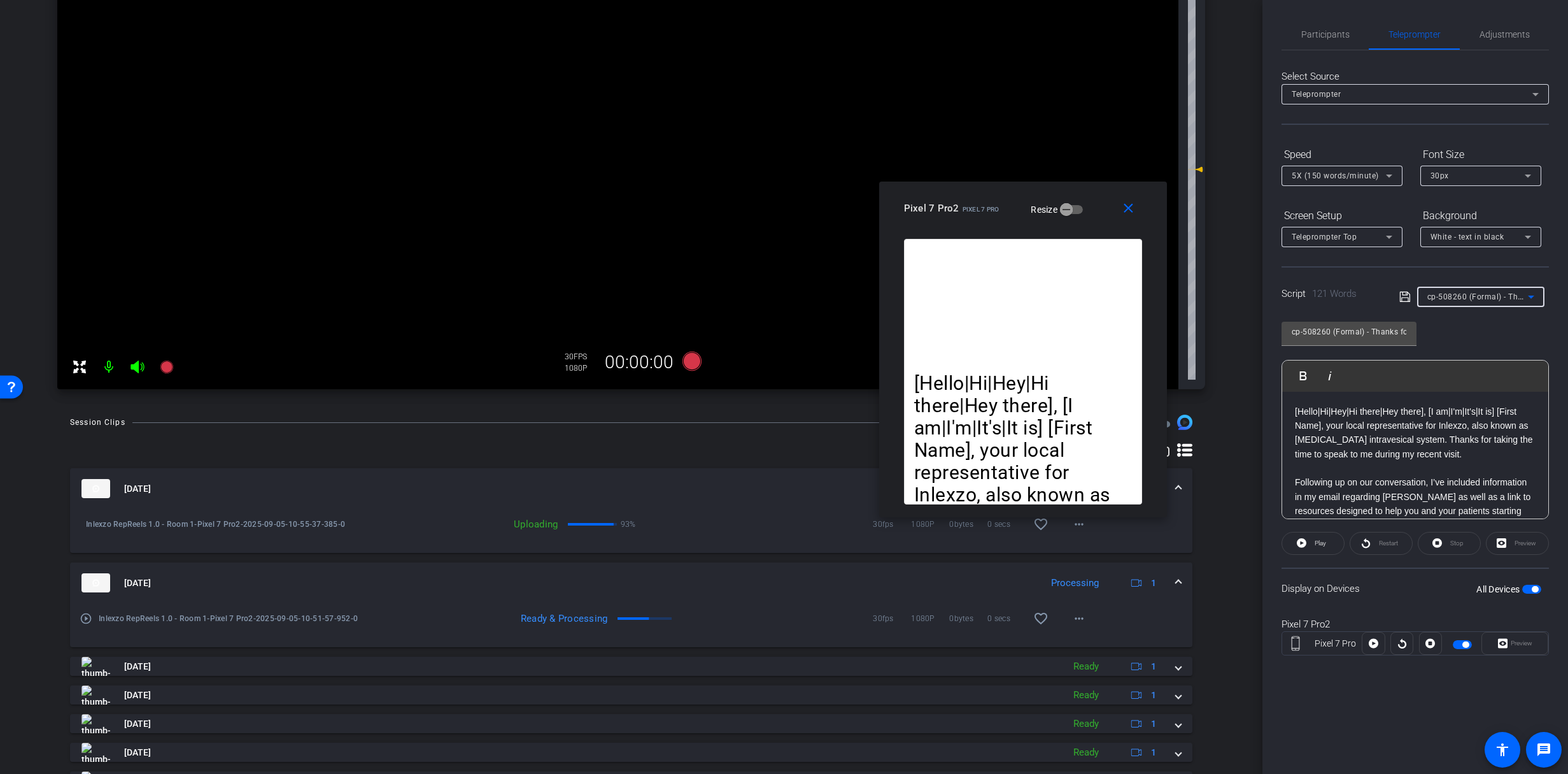
click at [1472, 310] on div at bounding box center [1480, 314] width 127 height 14
click at [1477, 303] on div "cp-508260 (Formal) - Thanks for Seeing Me" at bounding box center [1478, 297] width 101 height 16
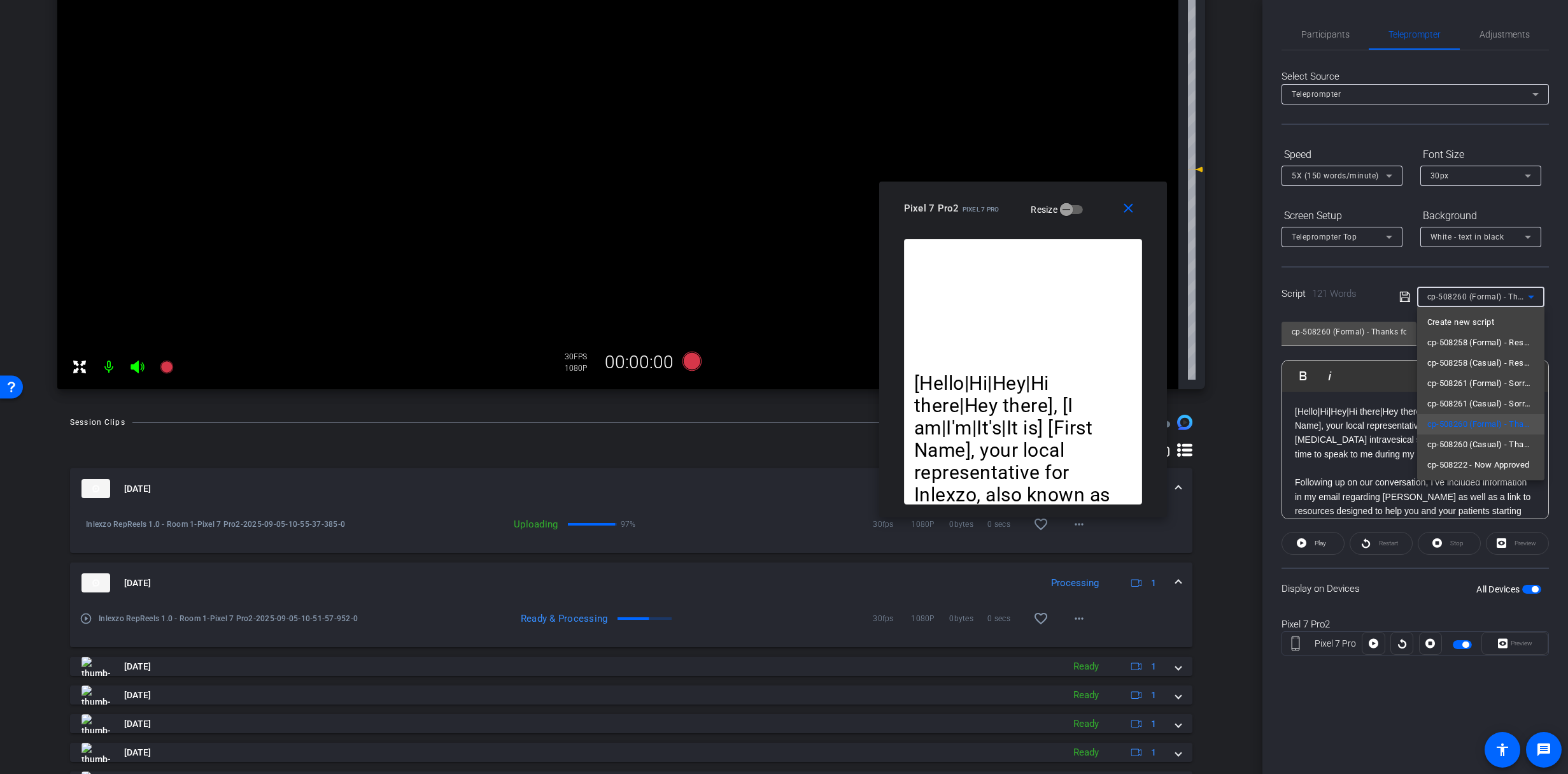
click at [1478, 301] on div at bounding box center [784, 387] width 1568 height 774
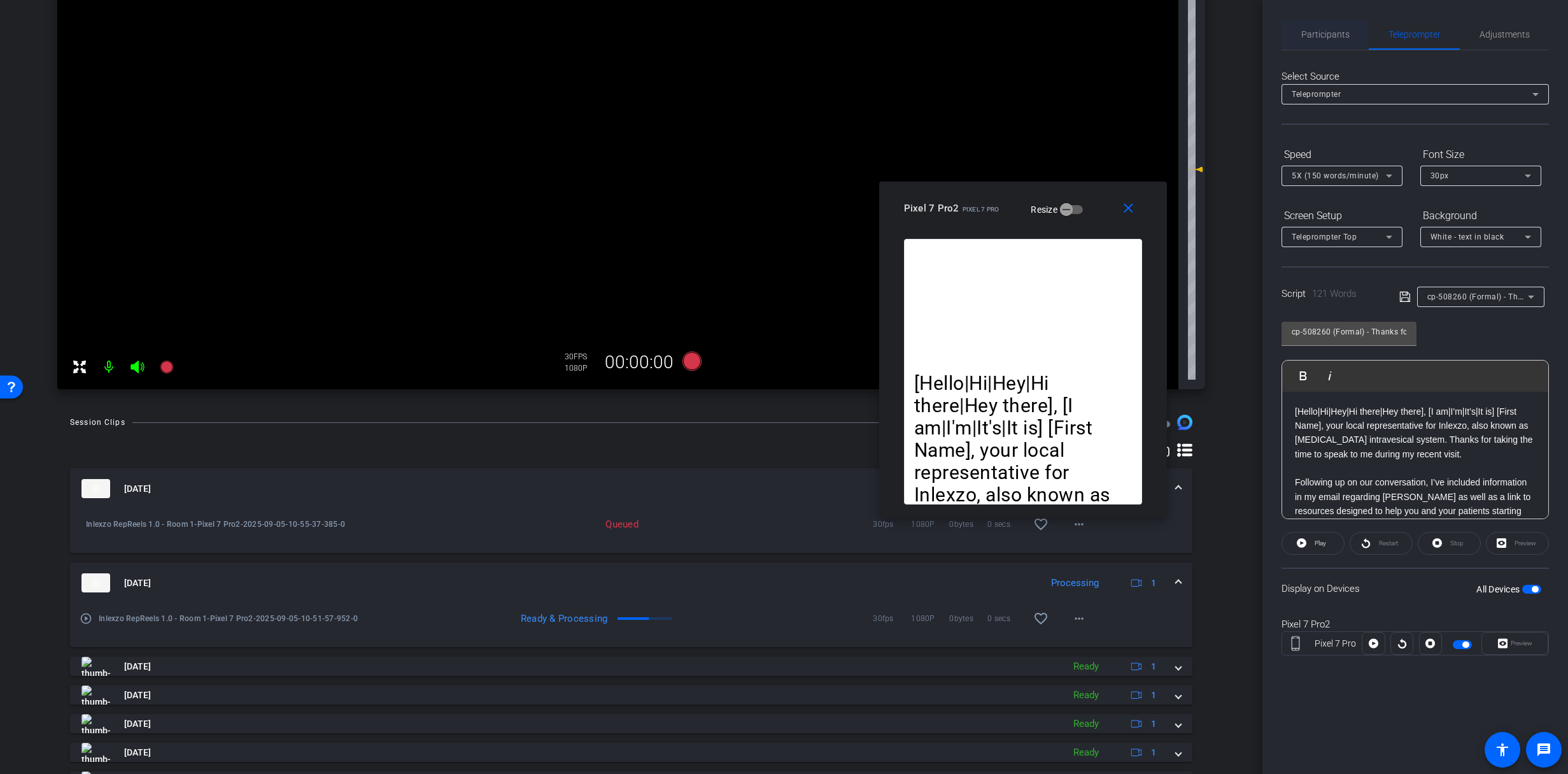
click at [1329, 30] on span "Participants" at bounding box center [1325, 34] width 49 height 9
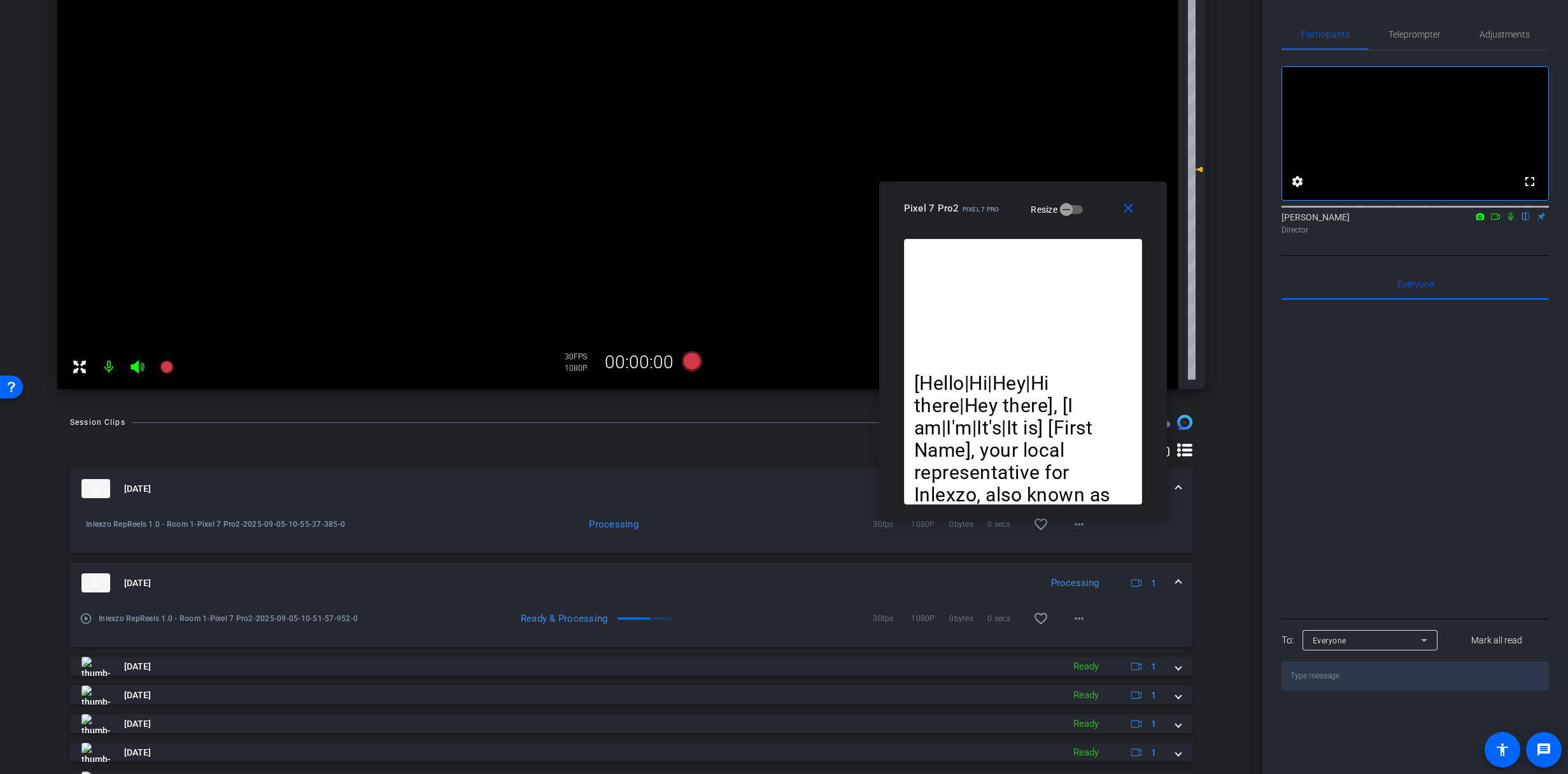
click at [1511, 221] on icon at bounding box center [1510, 216] width 10 height 9
click at [1421, 41] on span "Teleprompter" at bounding box center [1414, 34] width 52 height 31
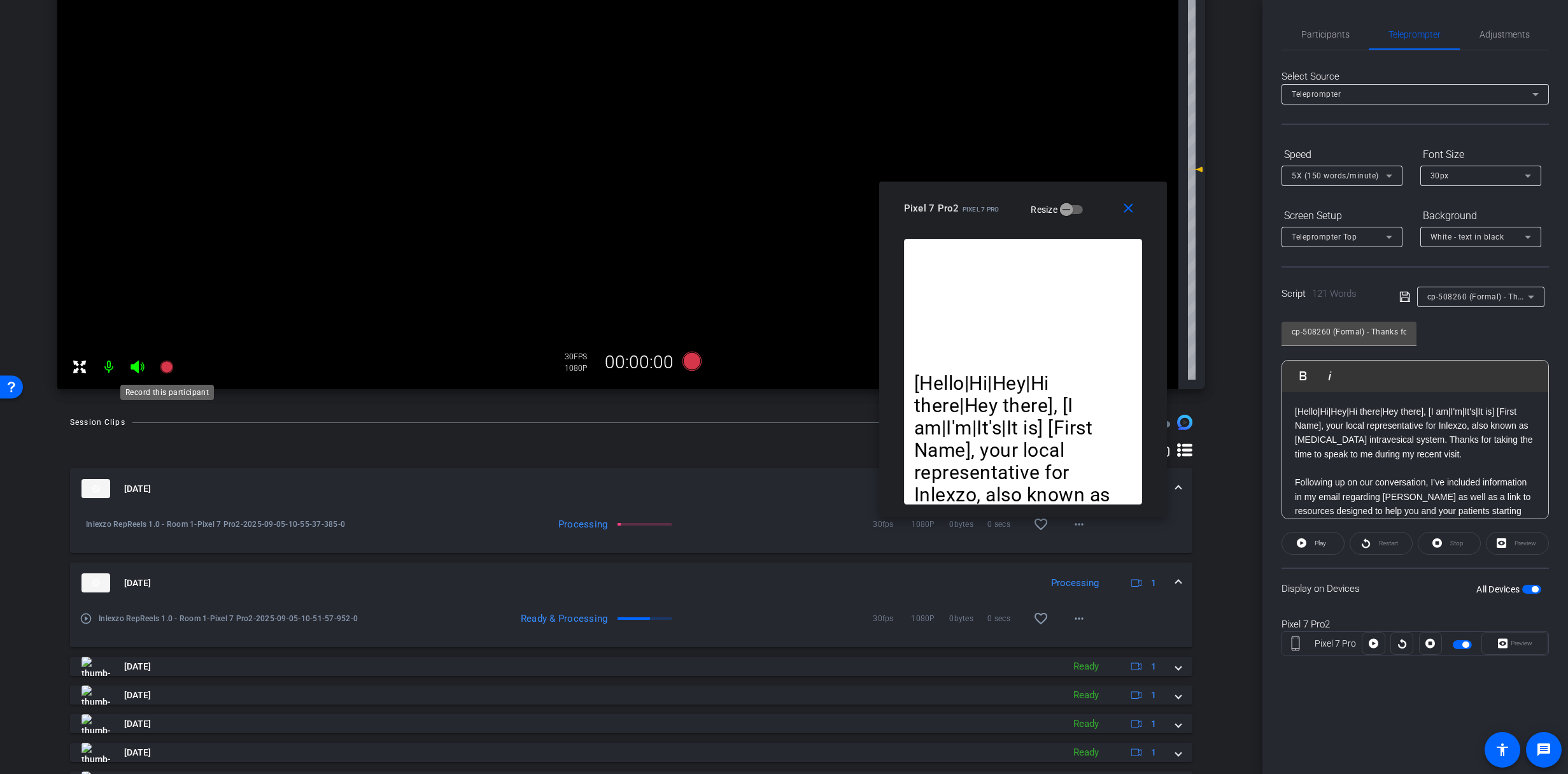
click at [162, 367] on icon at bounding box center [166, 367] width 13 height 13
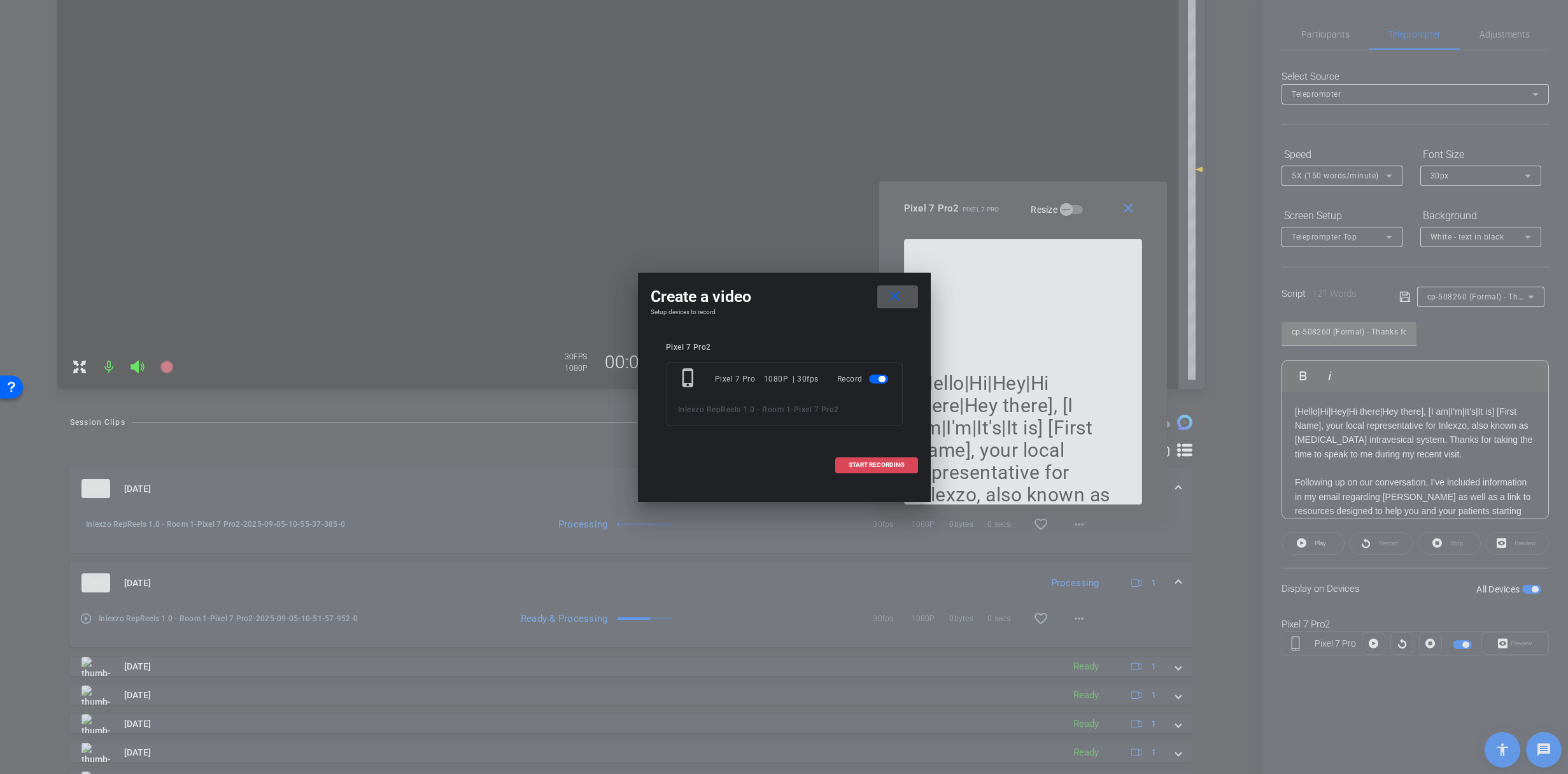
click at [838, 463] on span at bounding box center [876, 465] width 81 height 31
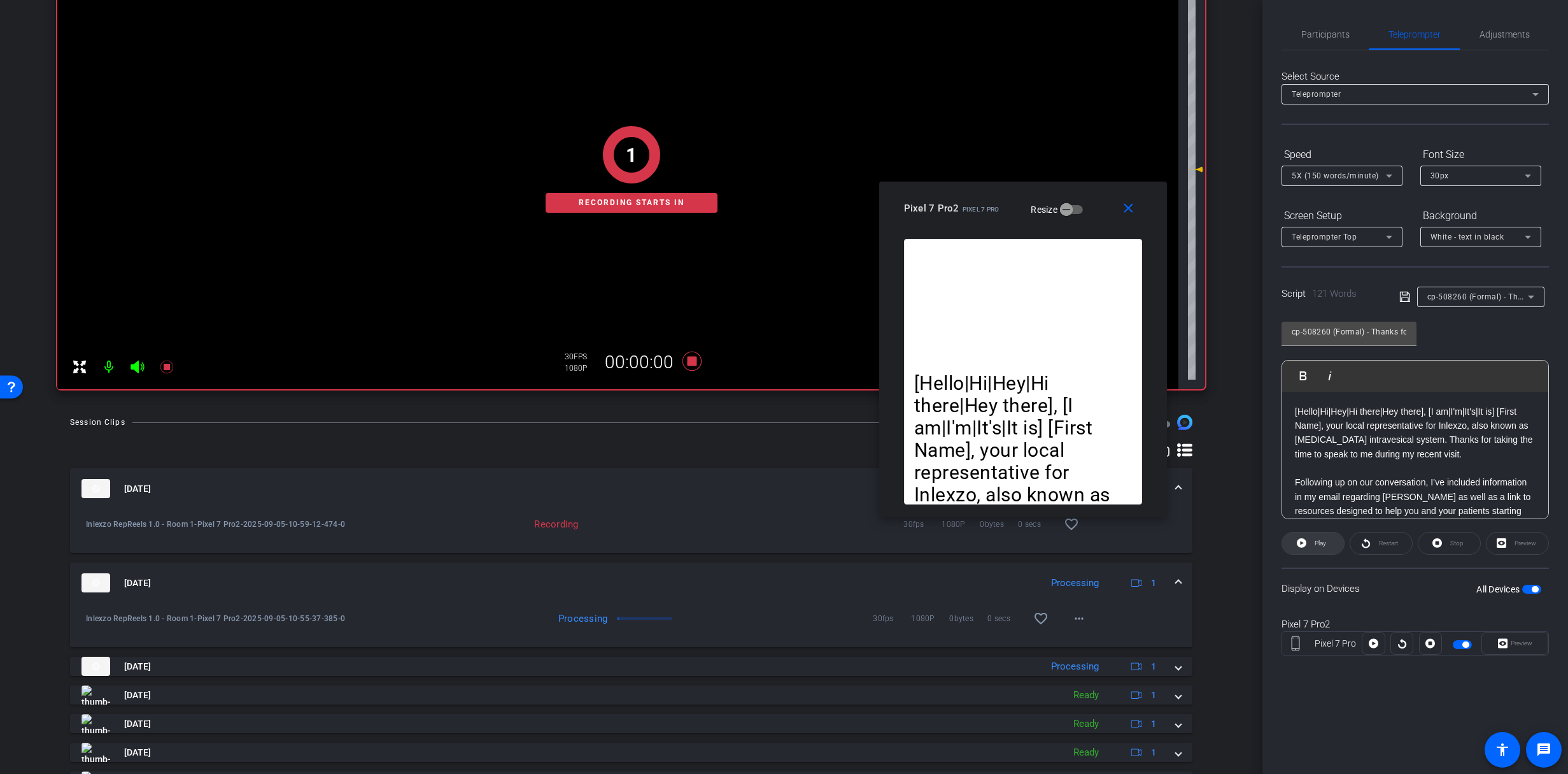
click at [1324, 544] on span "Play" at bounding box center [1320, 543] width 11 height 7
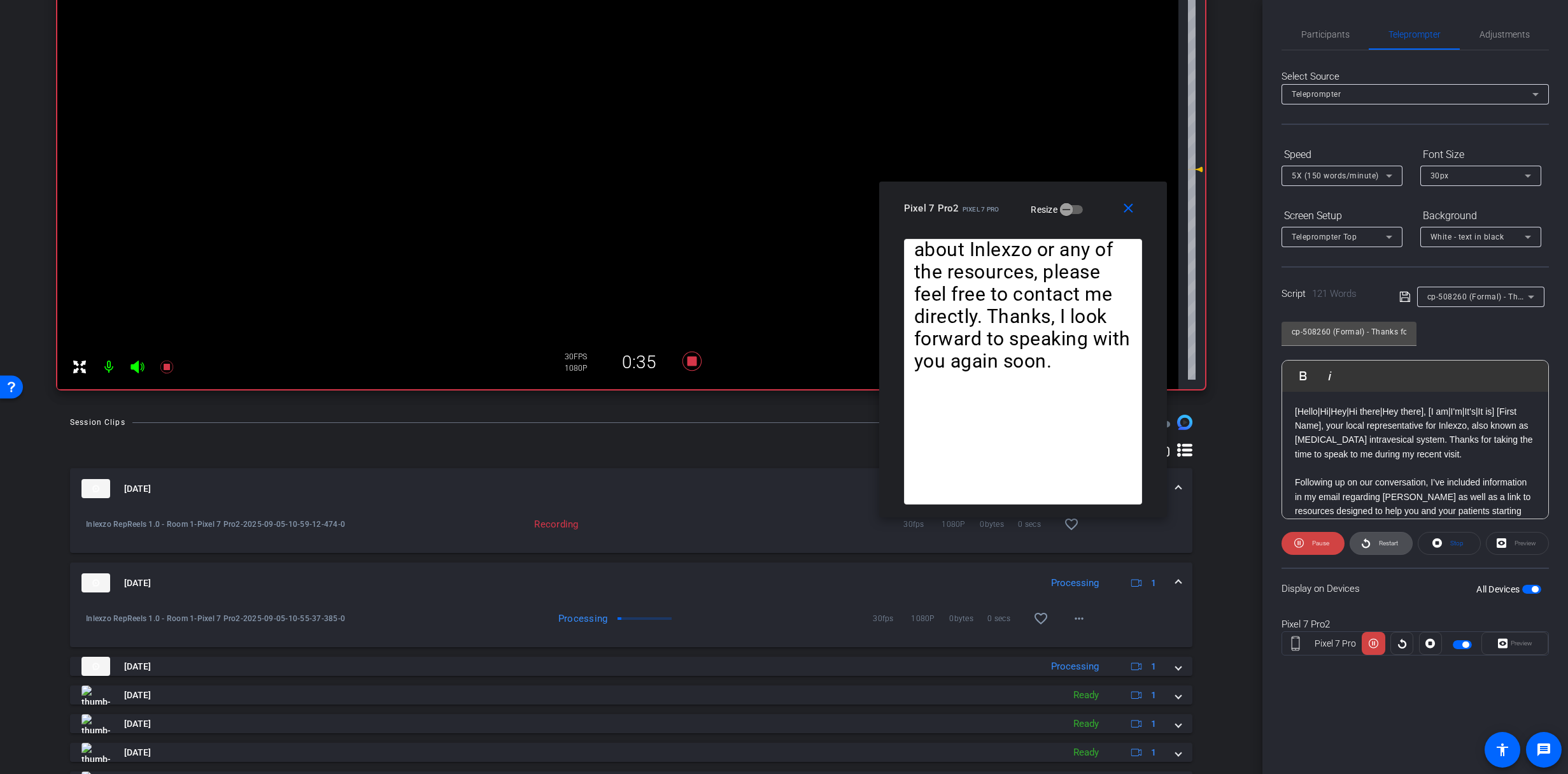
click at [1396, 539] on span "Restart" at bounding box center [1388, 543] width 19 height 7
drag, startPoint x: 1326, startPoint y: 534, endPoint x: 1321, endPoint y: 539, distance: 7.1
click at [1321, 539] on button "Pause" at bounding box center [1313, 543] width 63 height 23
click at [168, 370] on icon at bounding box center [166, 367] width 13 height 13
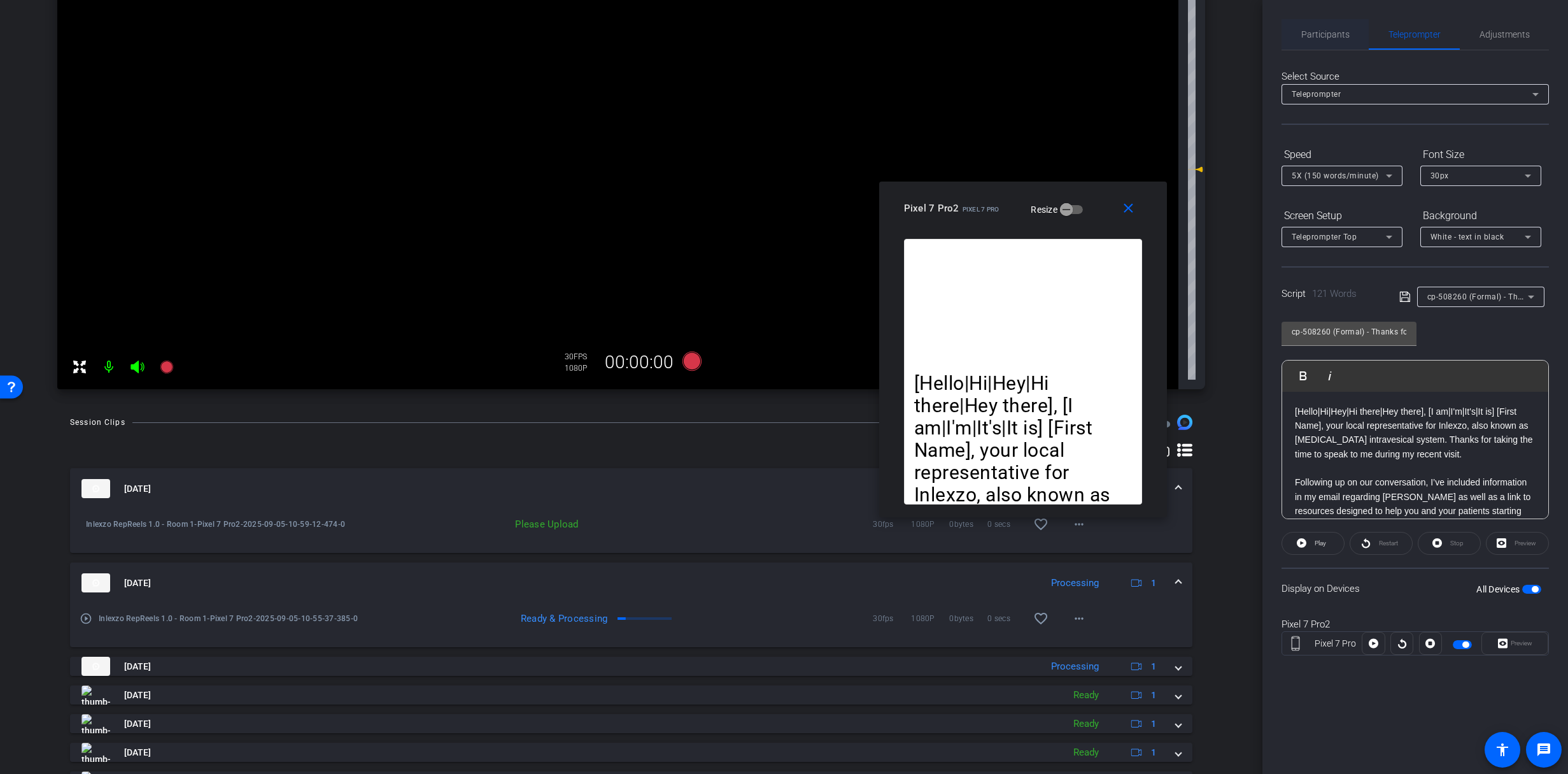
click at [1327, 46] on span "Participants" at bounding box center [1325, 34] width 49 height 31
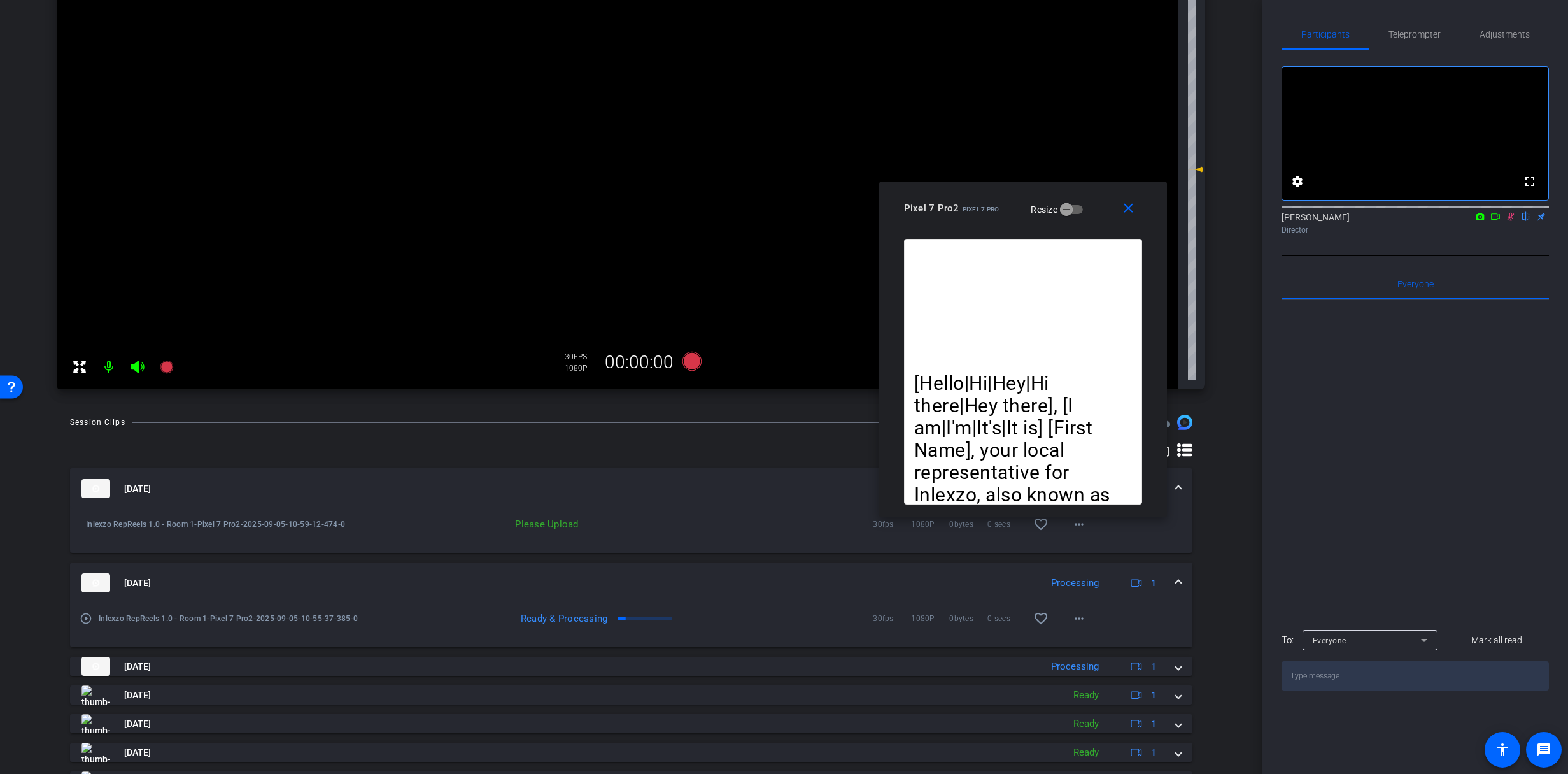
click at [1507, 221] on icon at bounding box center [1511, 217] width 7 height 8
click at [683, 511] on div "30fps 1080P 0bytes 0 secs favorite_border more_horiz" at bounding box center [840, 524] width 510 height 31
click at [1077, 530] on mat-icon "more_horiz" at bounding box center [1079, 524] width 15 height 15
click at [1110, 583] on span "Delete clip" at bounding box center [1093, 583] width 51 height 15
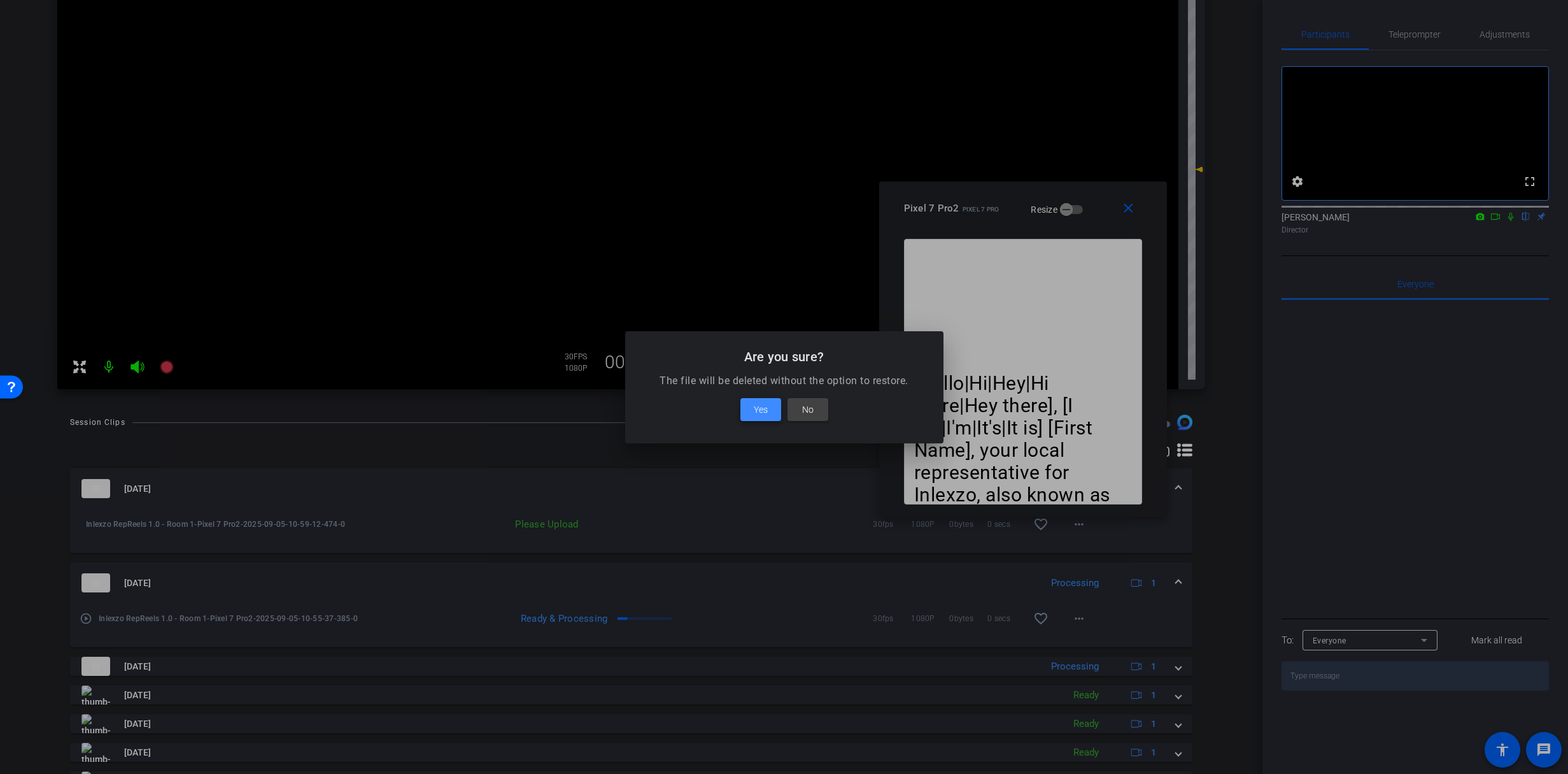
click at [768, 408] on span at bounding box center [760, 409] width 41 height 31
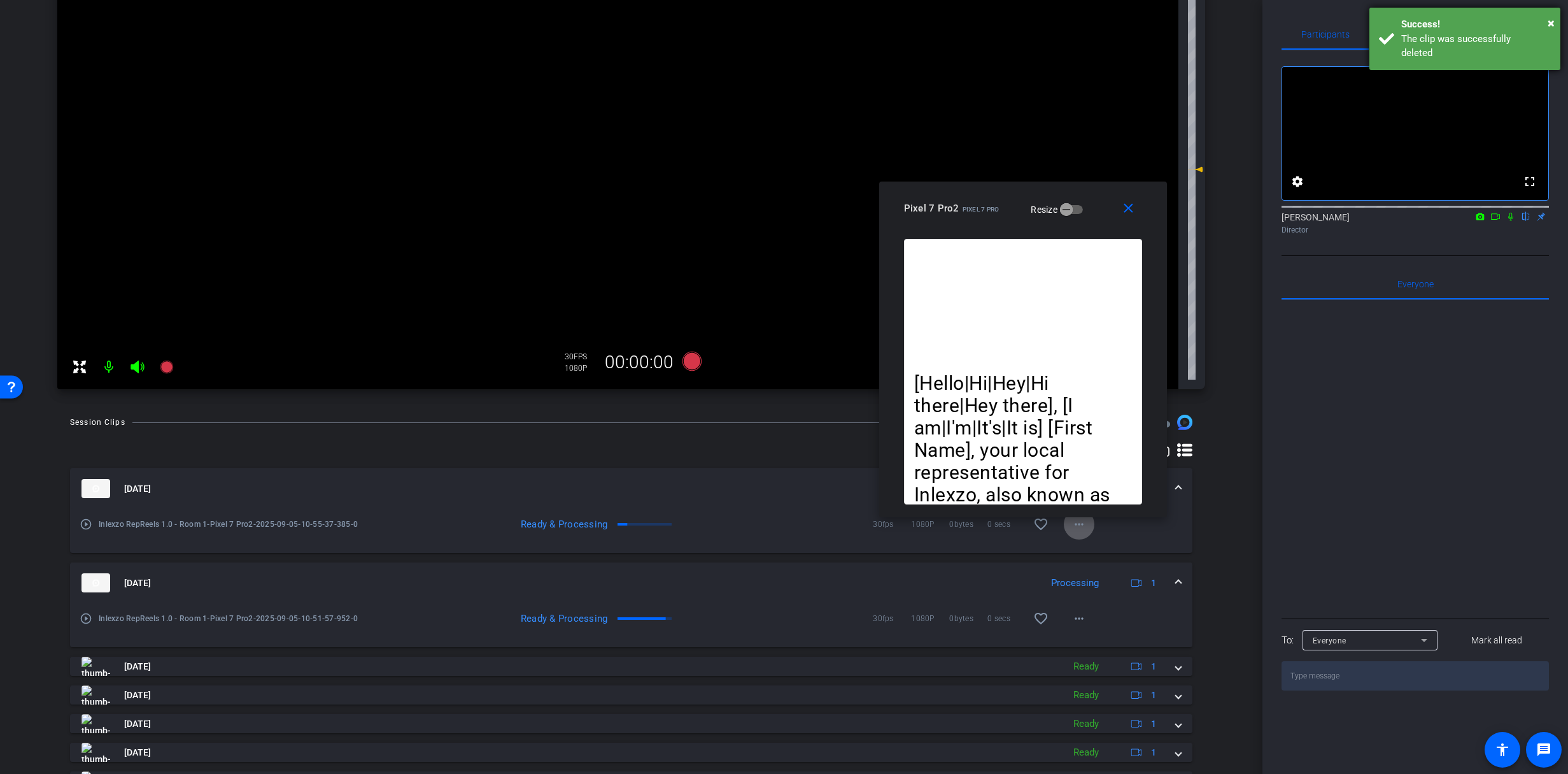
click at [1396, 15] on div "× Success! The clip was successfully deleted" at bounding box center [1464, 39] width 191 height 63
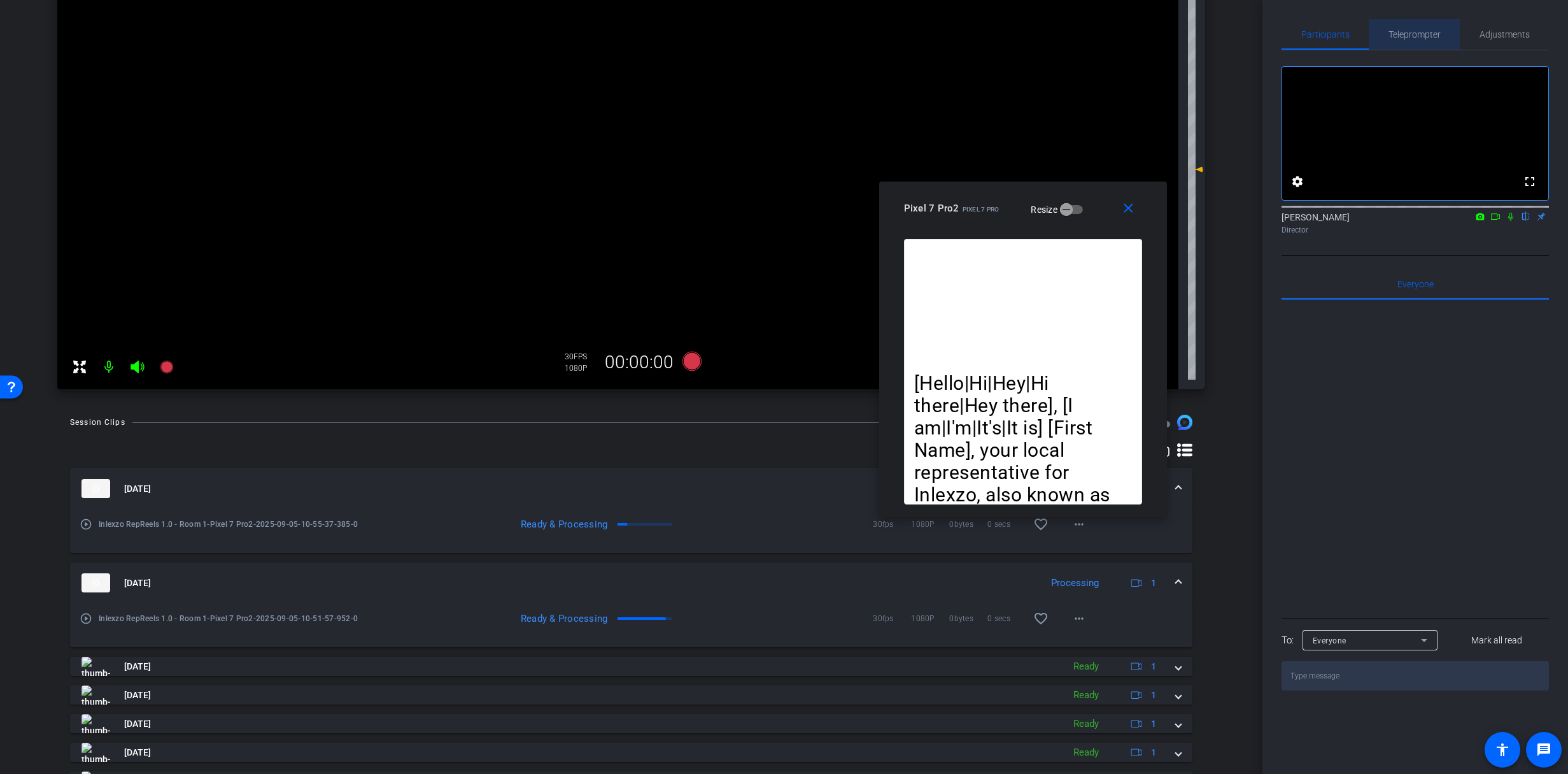
click at [1394, 33] on span "Teleprompter" at bounding box center [1414, 34] width 52 height 9
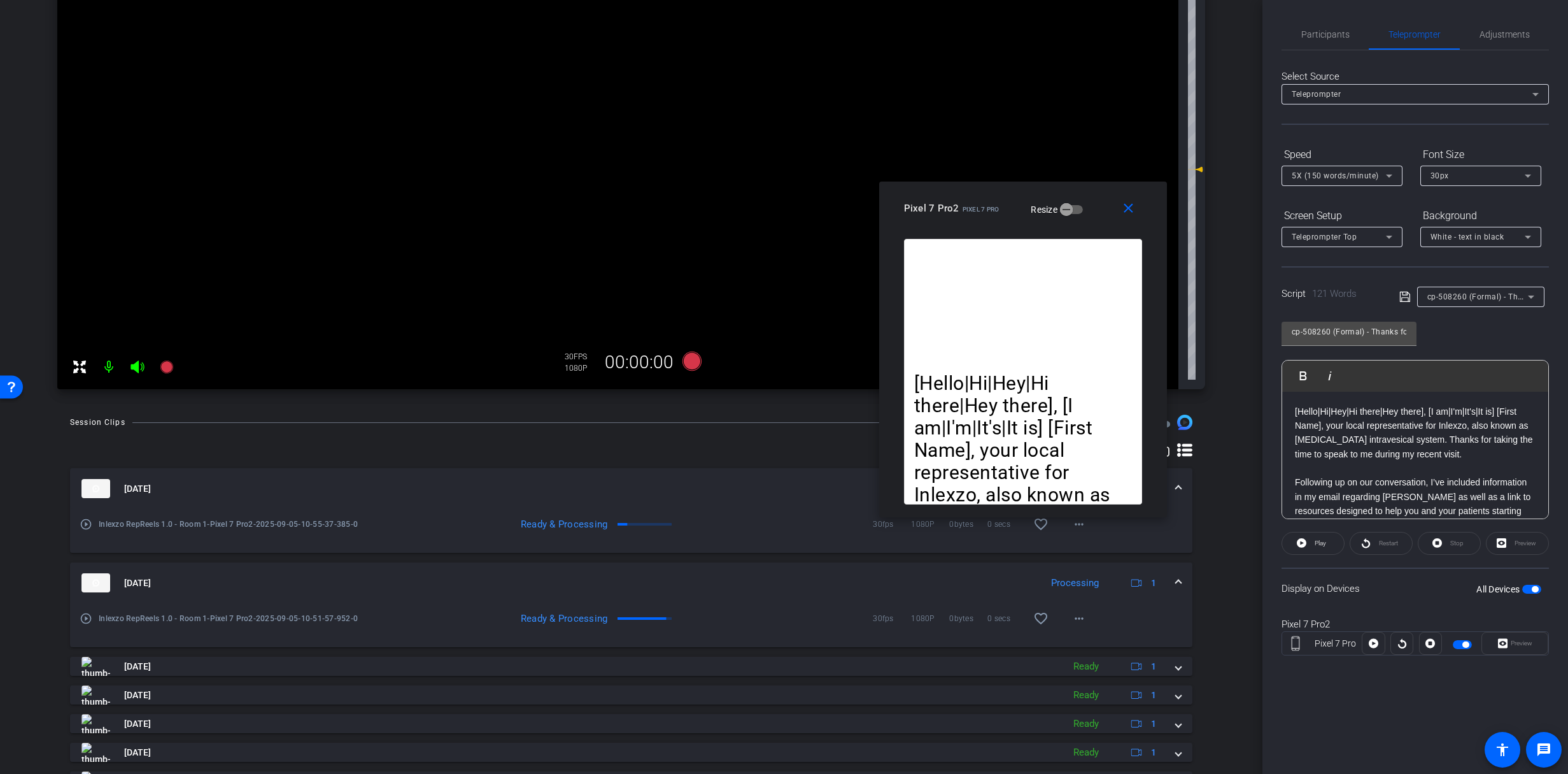
click at [1322, 161] on div "Speed" at bounding box center [1342, 155] width 121 height 22
click at [1320, 171] on span "5X (150 words/minute)" at bounding box center [1335, 175] width 87 height 9
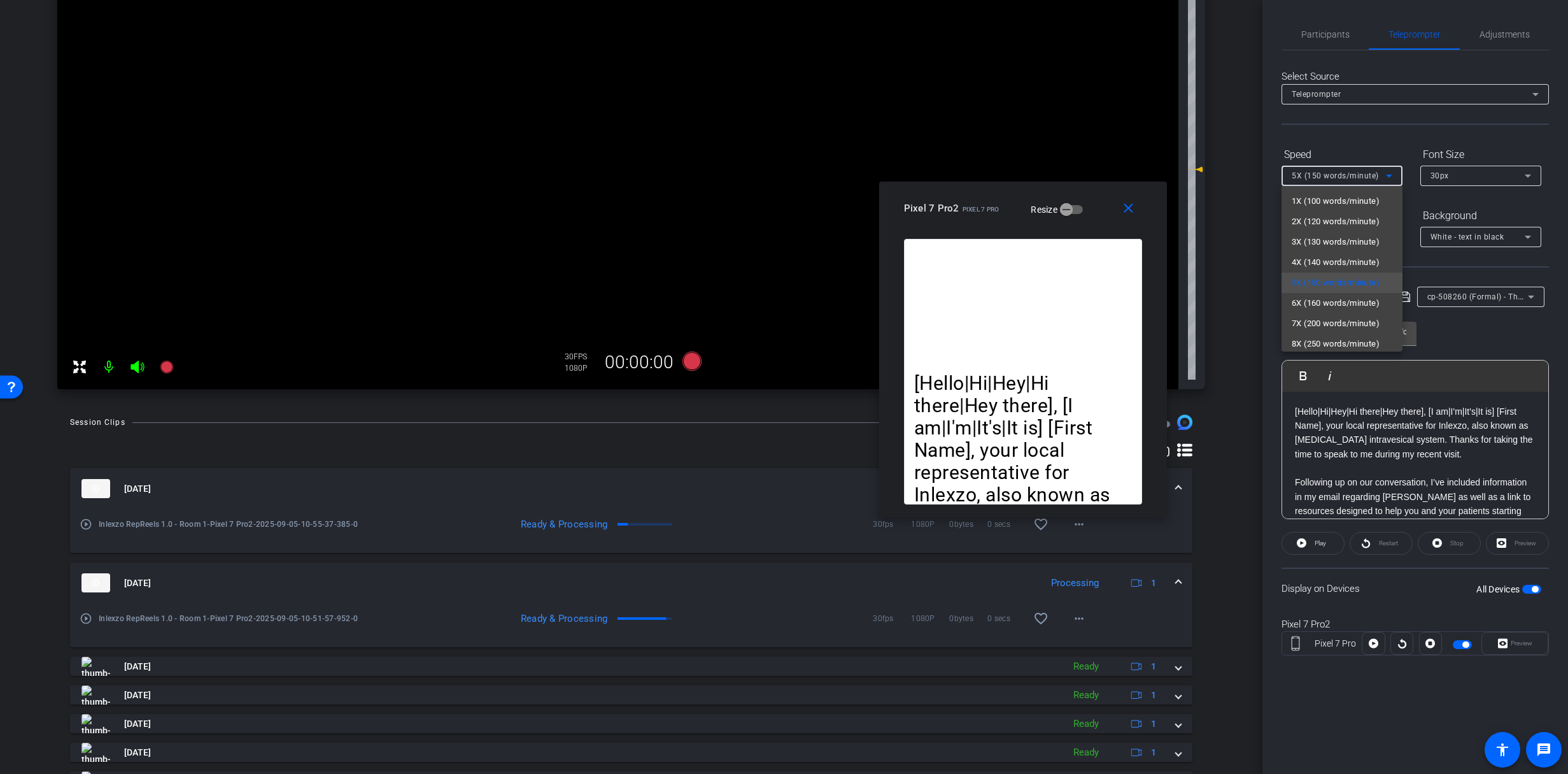
click at [1307, 299] on span "6X (160 words/minute)" at bounding box center [1336, 303] width 88 height 15
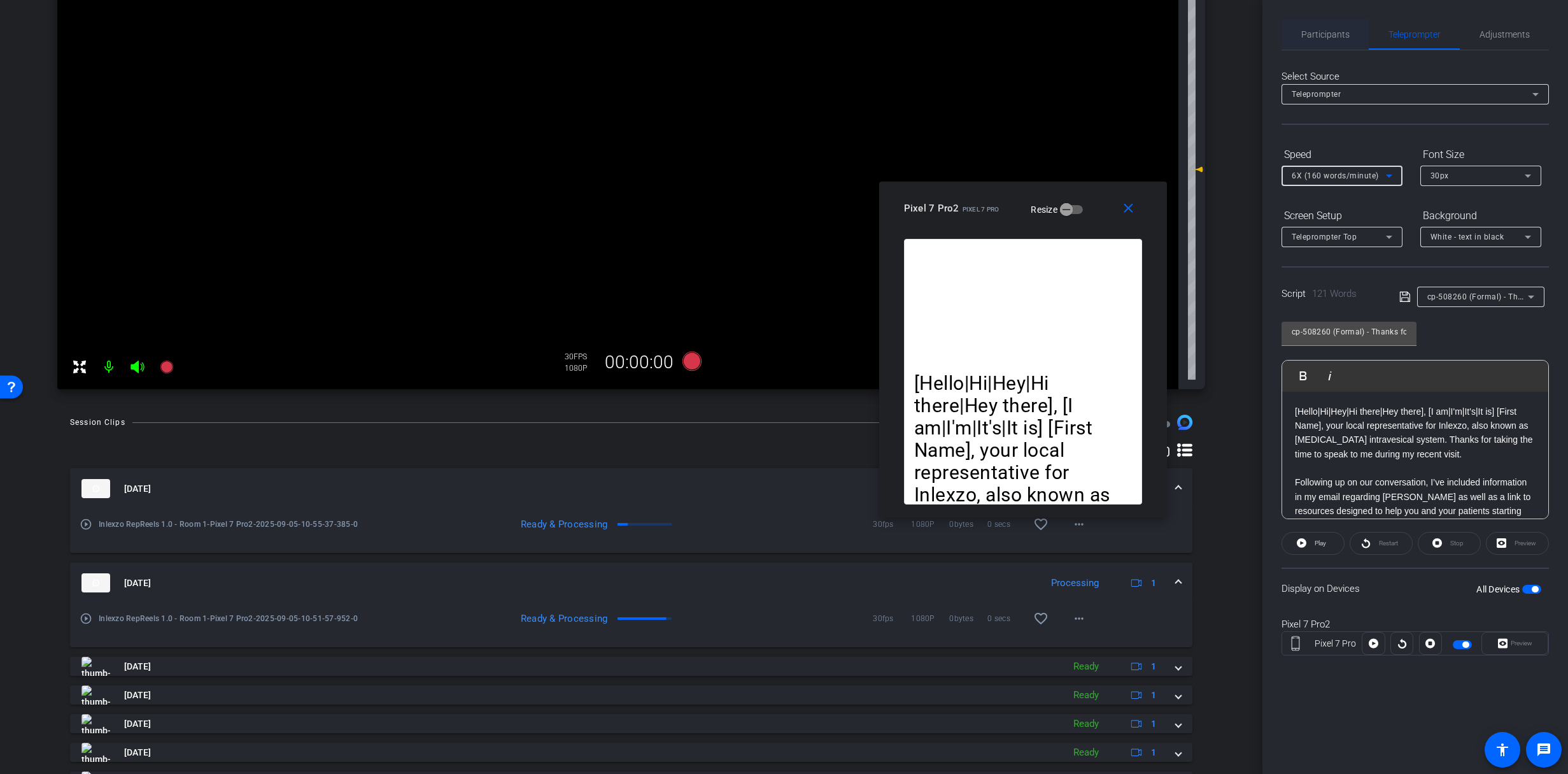
click at [1319, 27] on span "Participants" at bounding box center [1325, 34] width 49 height 31
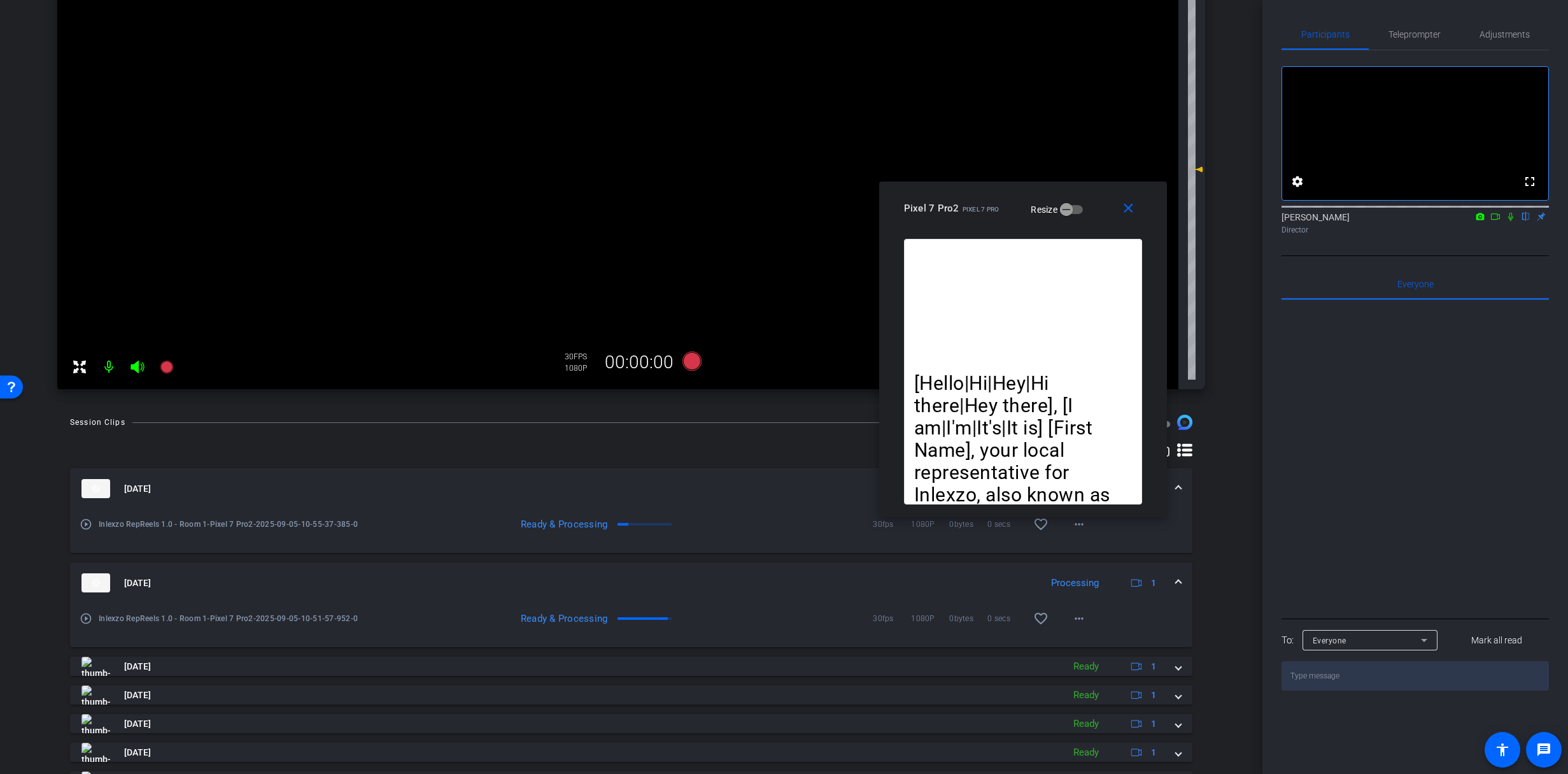
click at [1512, 221] on icon at bounding box center [1510, 216] width 10 height 9
click at [1407, 18] on div "Participants Teleprompter Adjustments fullscreen settings [PERSON_NAME] flip Di…" at bounding box center [1415, 387] width 305 height 774
click at [1407, 26] on span "Teleprompter" at bounding box center [1414, 34] width 52 height 31
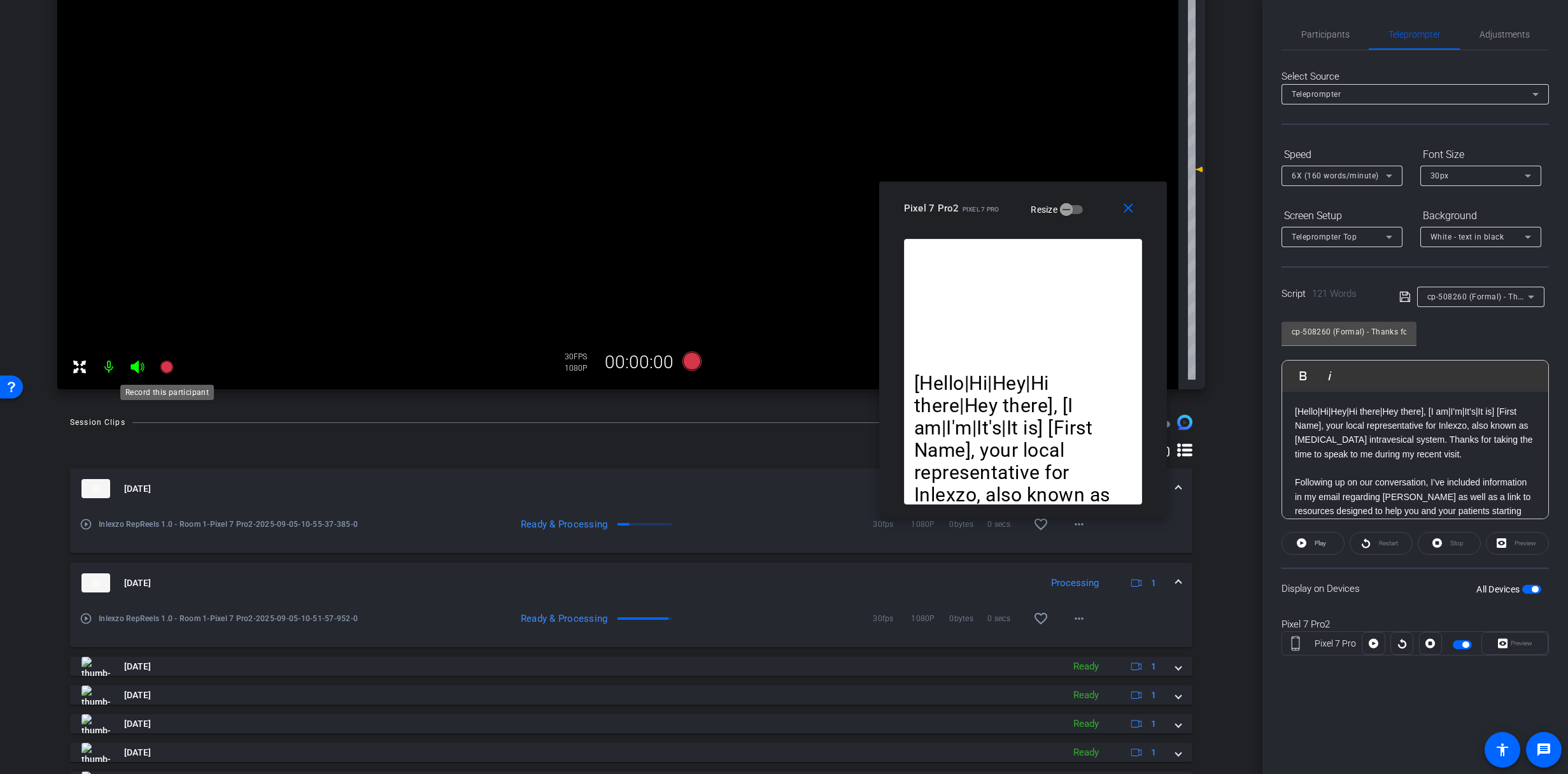
click at [166, 376] on mat-icon at bounding box center [166, 367] width 26 height 26
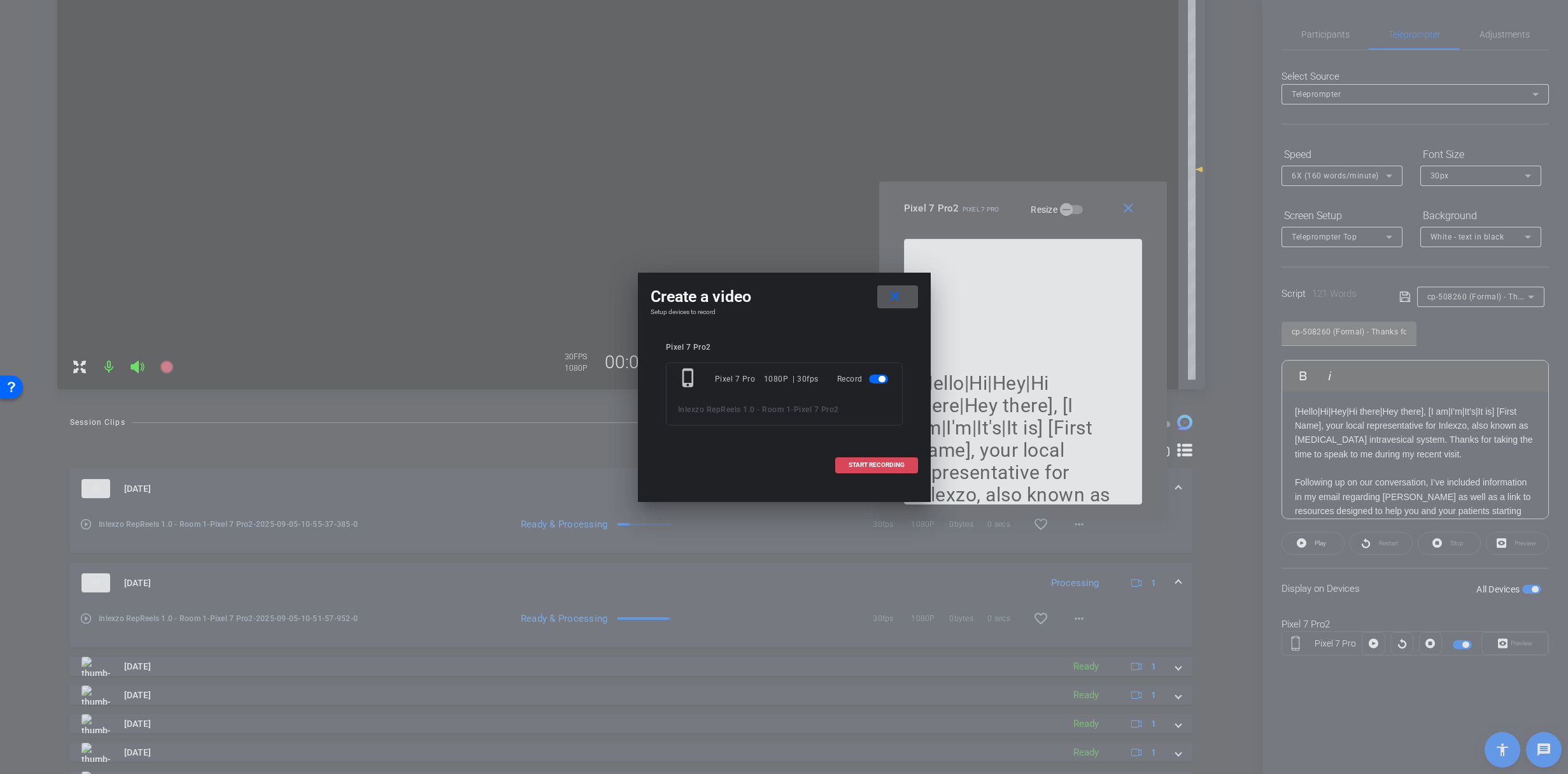
click at [852, 473] on span at bounding box center [876, 465] width 81 height 31
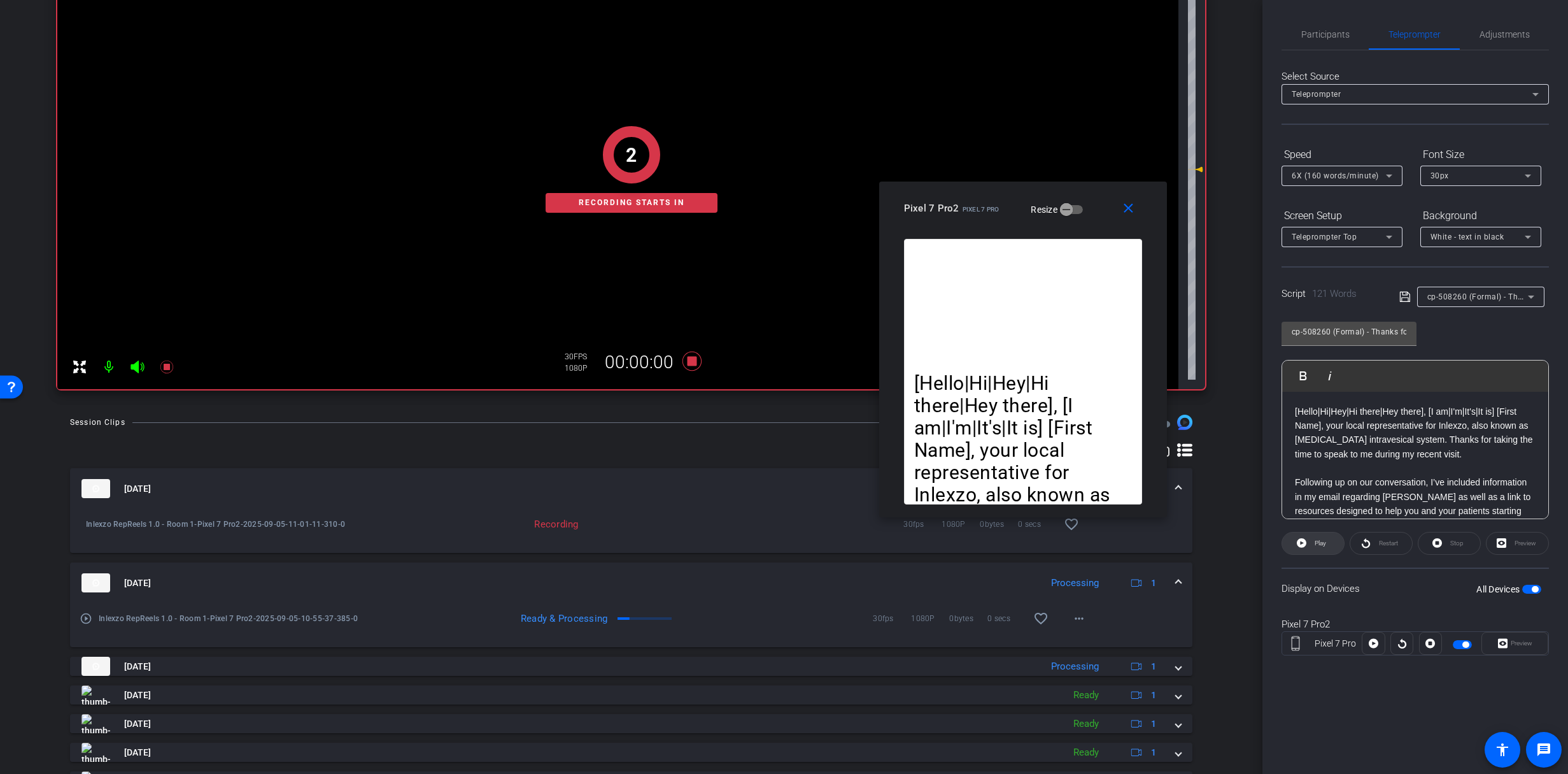
click at [1336, 545] on span at bounding box center [1313, 544] width 62 height 31
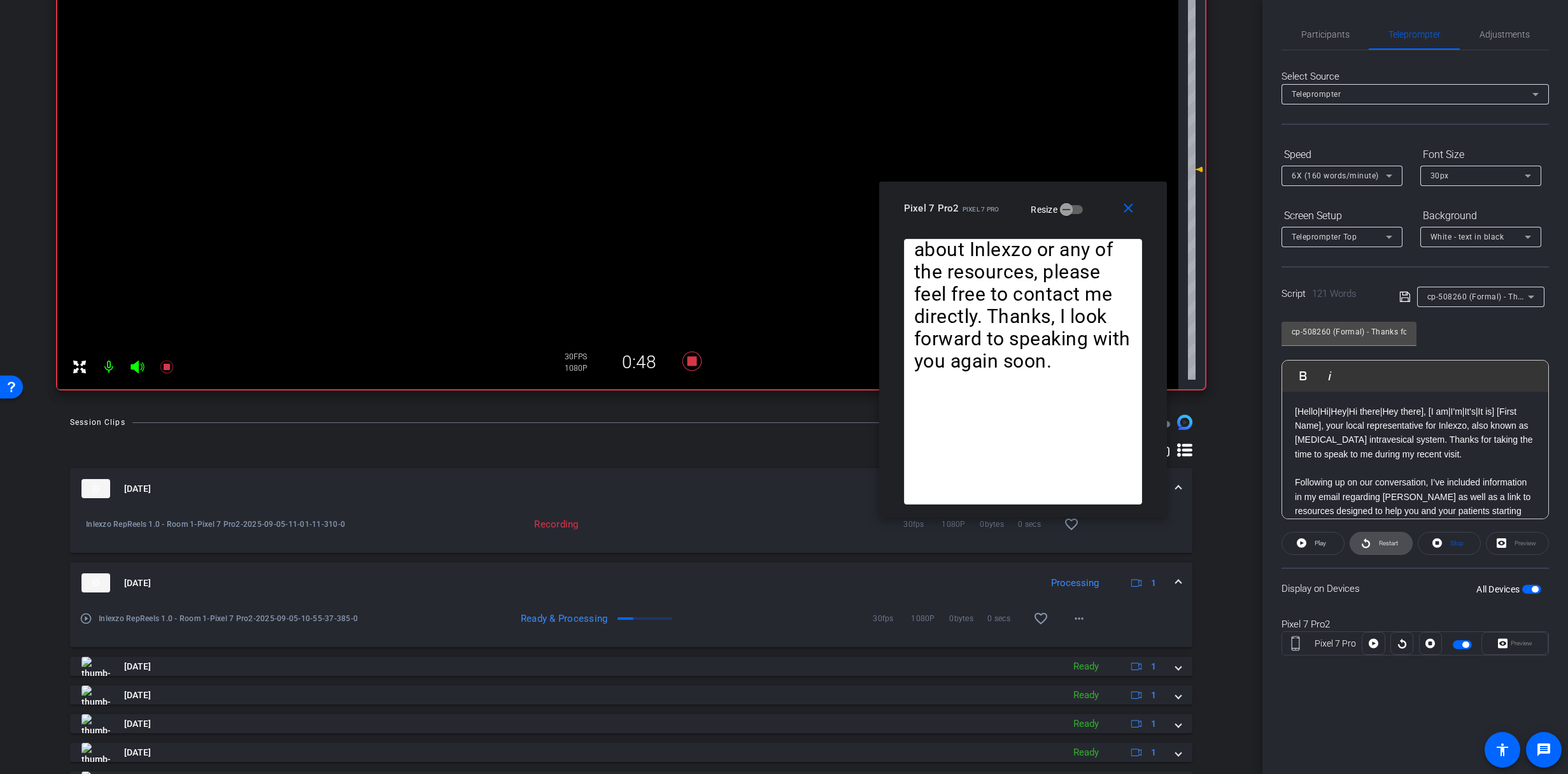
click at [1393, 546] on span "Restart" at bounding box center [1388, 543] width 19 height 7
click at [1295, 547] on icon at bounding box center [1299, 543] width 10 height 16
click at [686, 361] on icon at bounding box center [691, 361] width 19 height 19
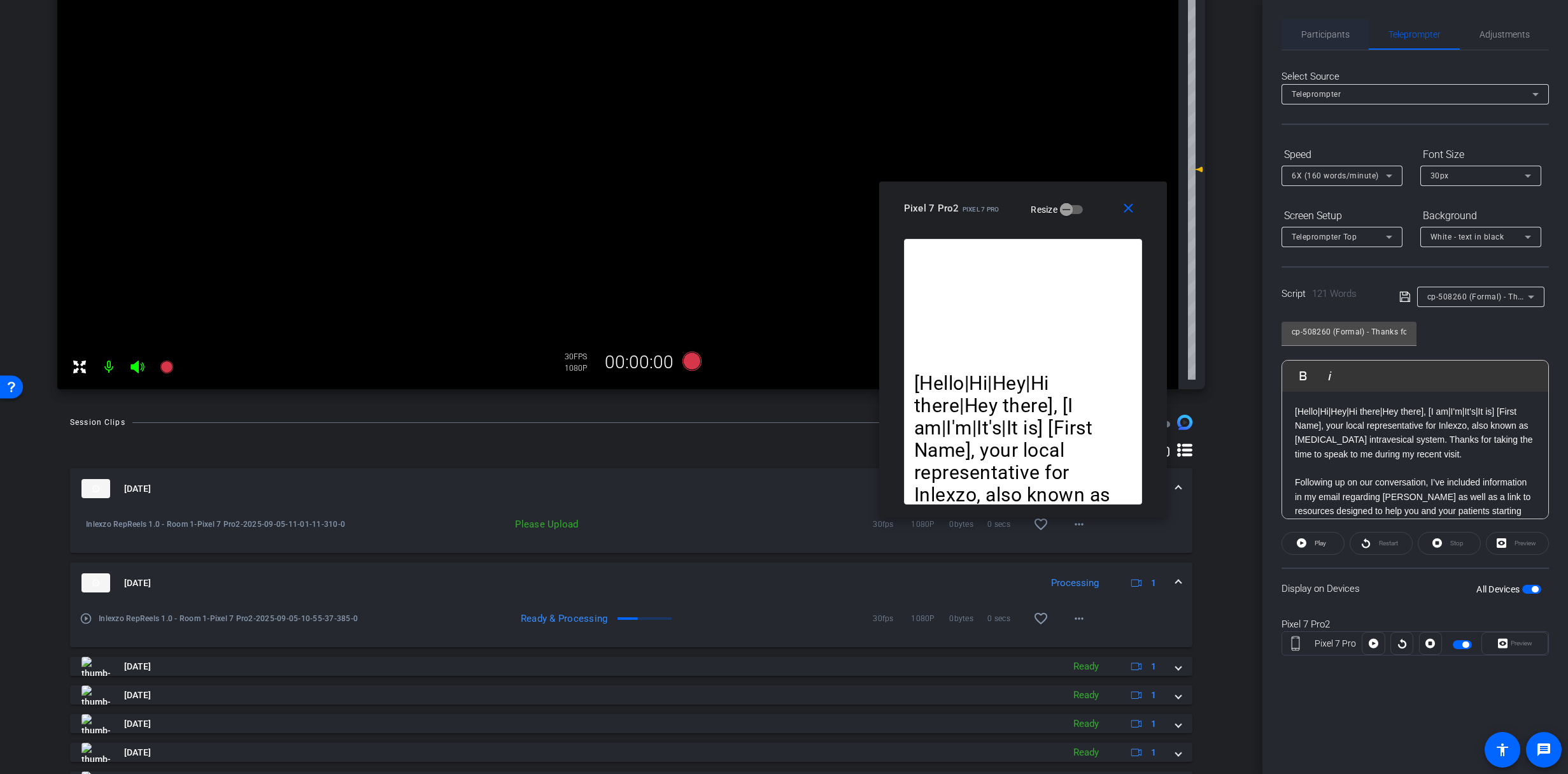
click at [1337, 21] on span "Participants" at bounding box center [1325, 34] width 49 height 31
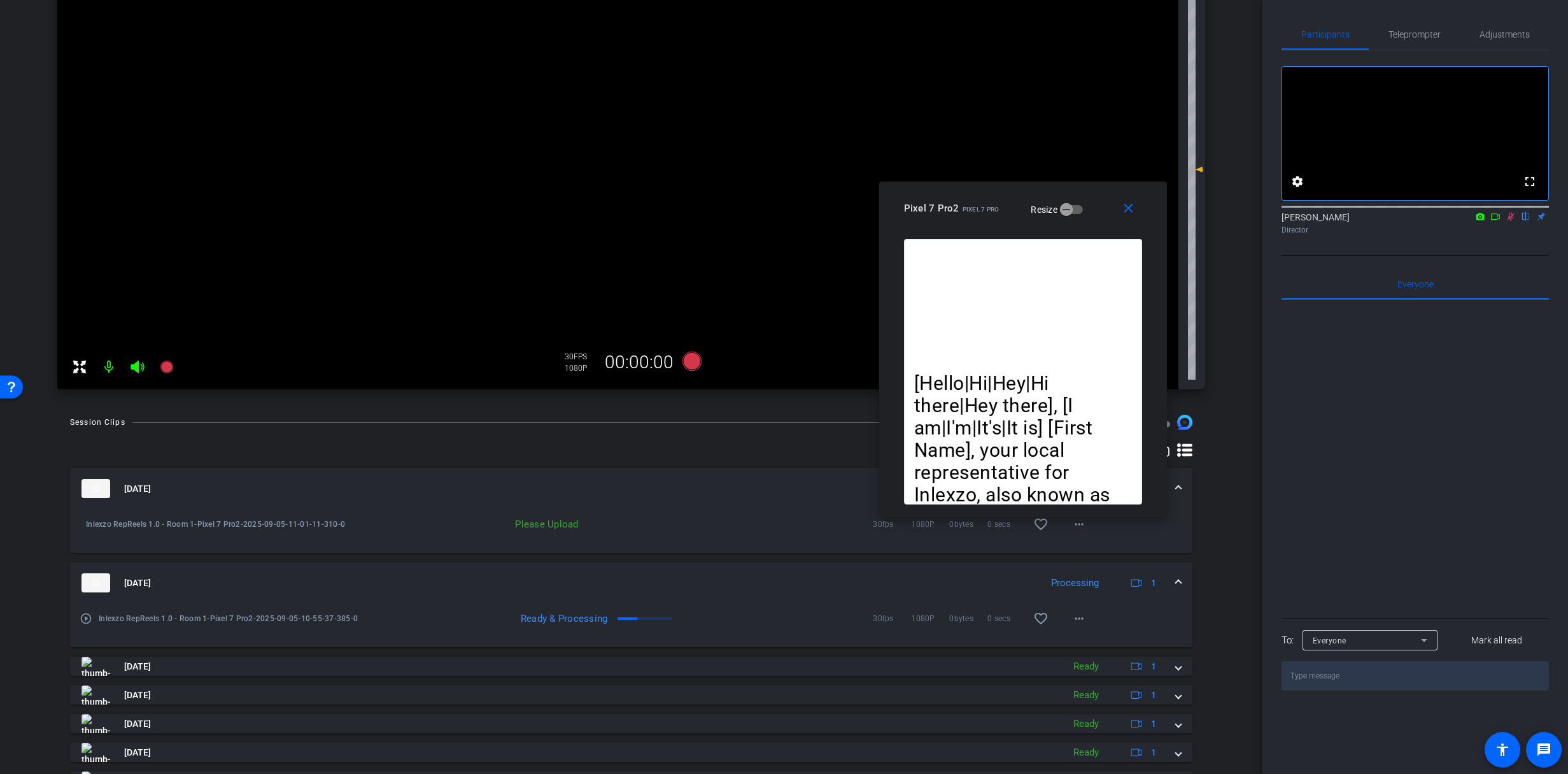
click at [1509, 221] on icon at bounding box center [1510, 216] width 10 height 9
click at [1071, 528] on mat-icon "more_horiz" at bounding box center [1079, 524] width 15 height 15
click at [1082, 554] on span "Upload" at bounding box center [1093, 551] width 51 height 15
click at [1413, 26] on span "Teleprompter" at bounding box center [1414, 34] width 52 height 31
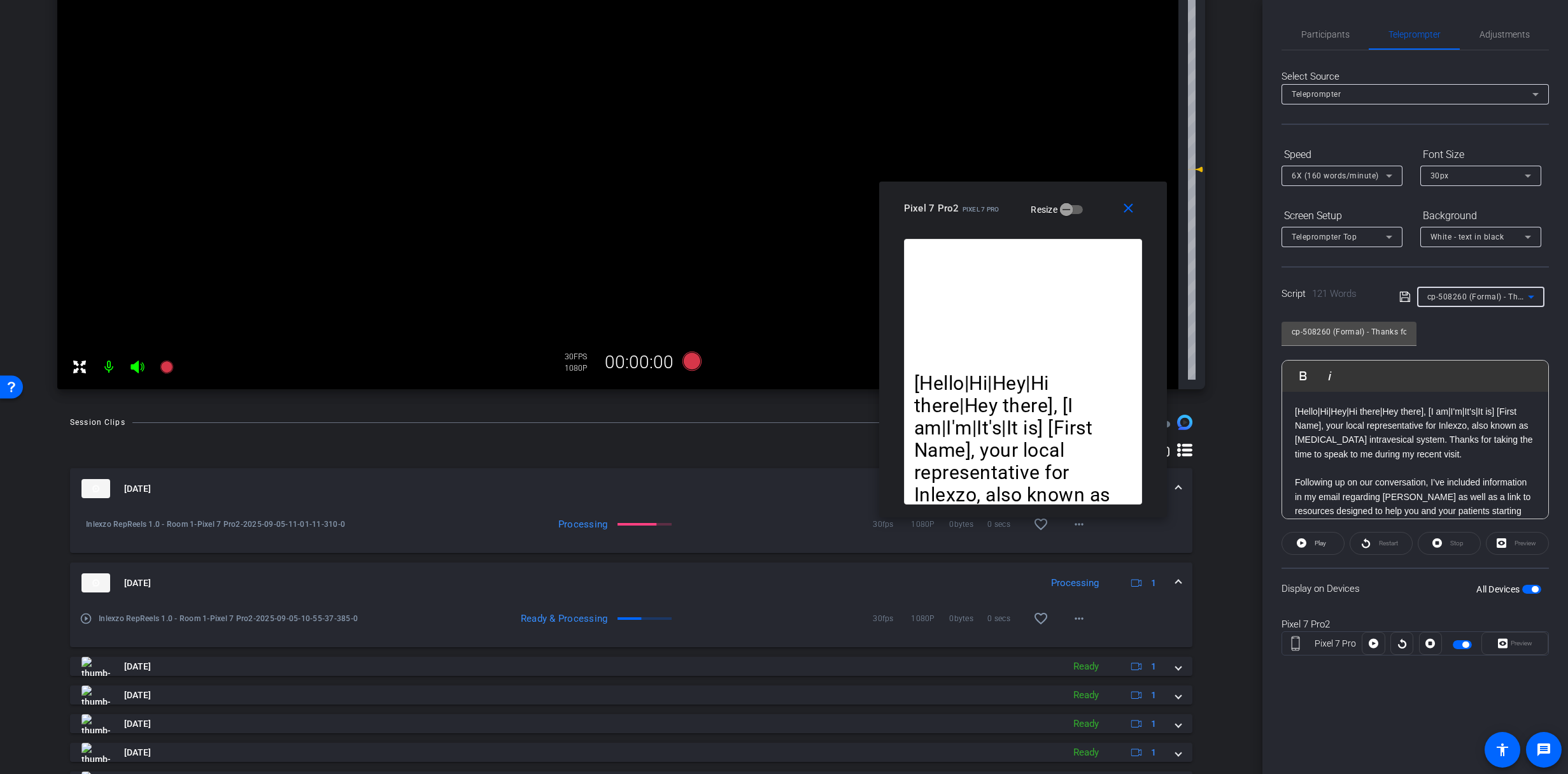
click at [1456, 294] on span "cp-508260 (Formal) - Thanks for Seeing Me" at bounding box center [1508, 296] width 161 height 10
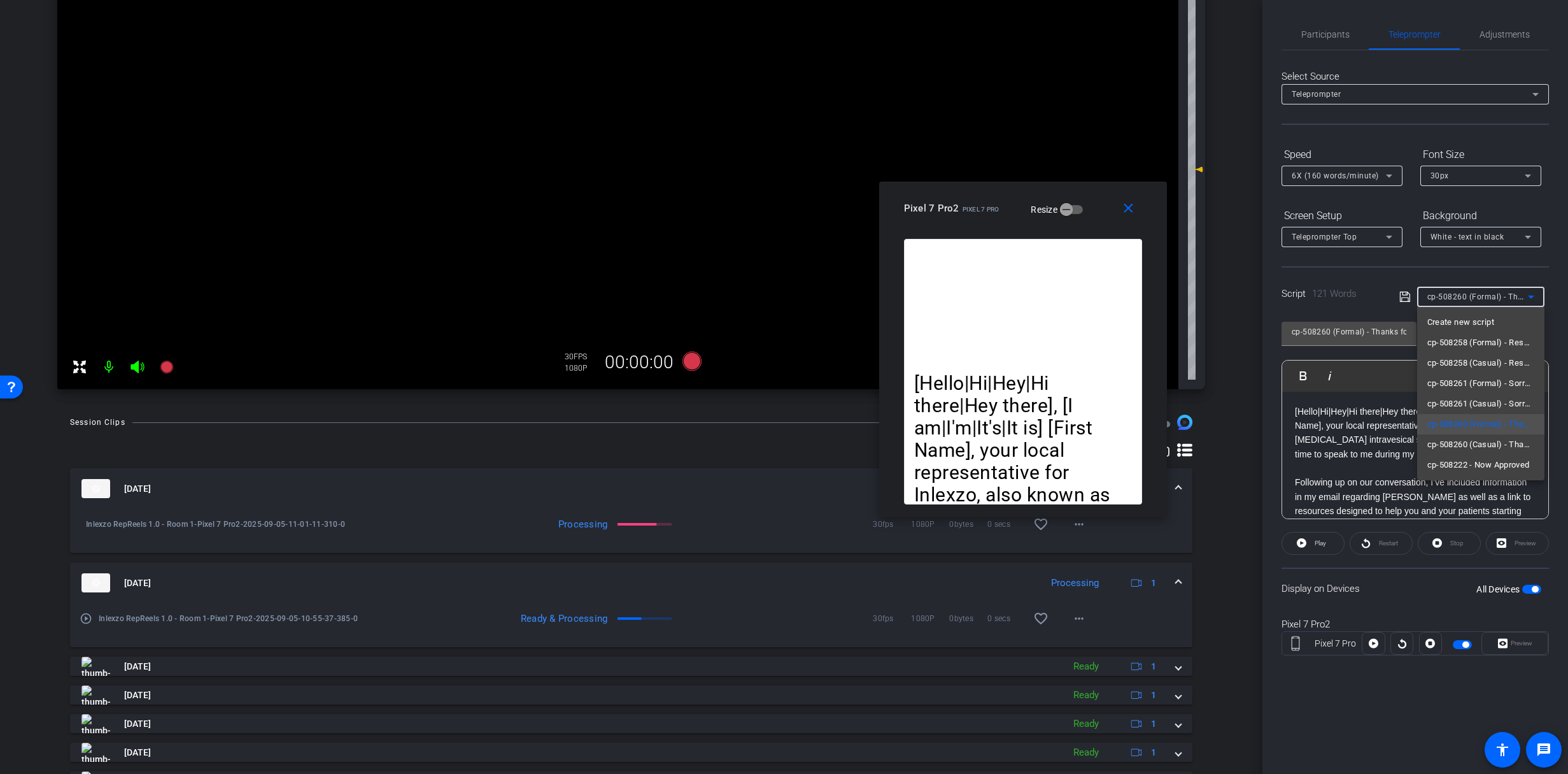
click at [1457, 295] on div at bounding box center [784, 387] width 1568 height 774
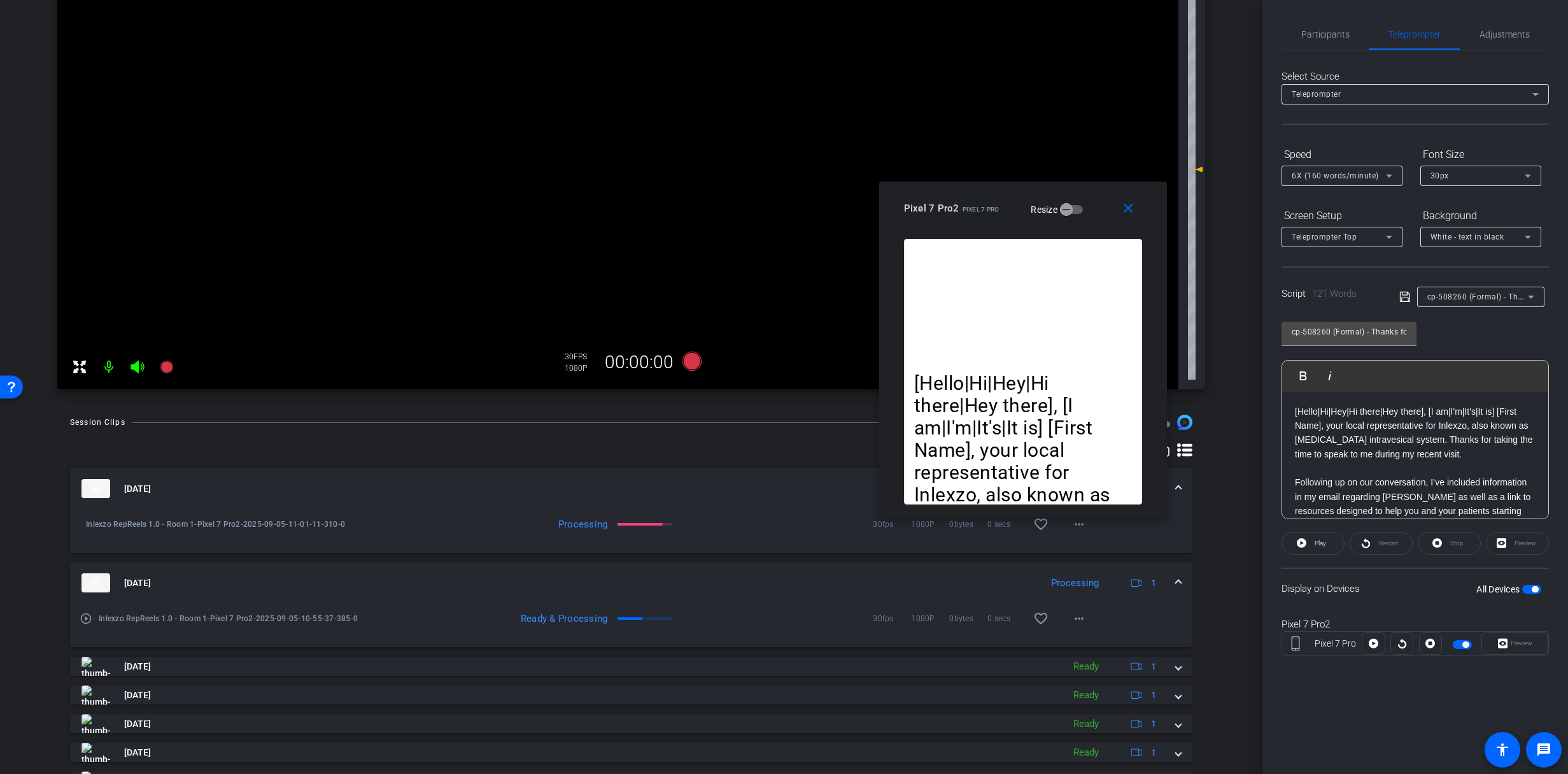
click at [1457, 295] on span "cp-508260 (Formal) - Thanks for Seeing Me" at bounding box center [1508, 296] width 161 height 10
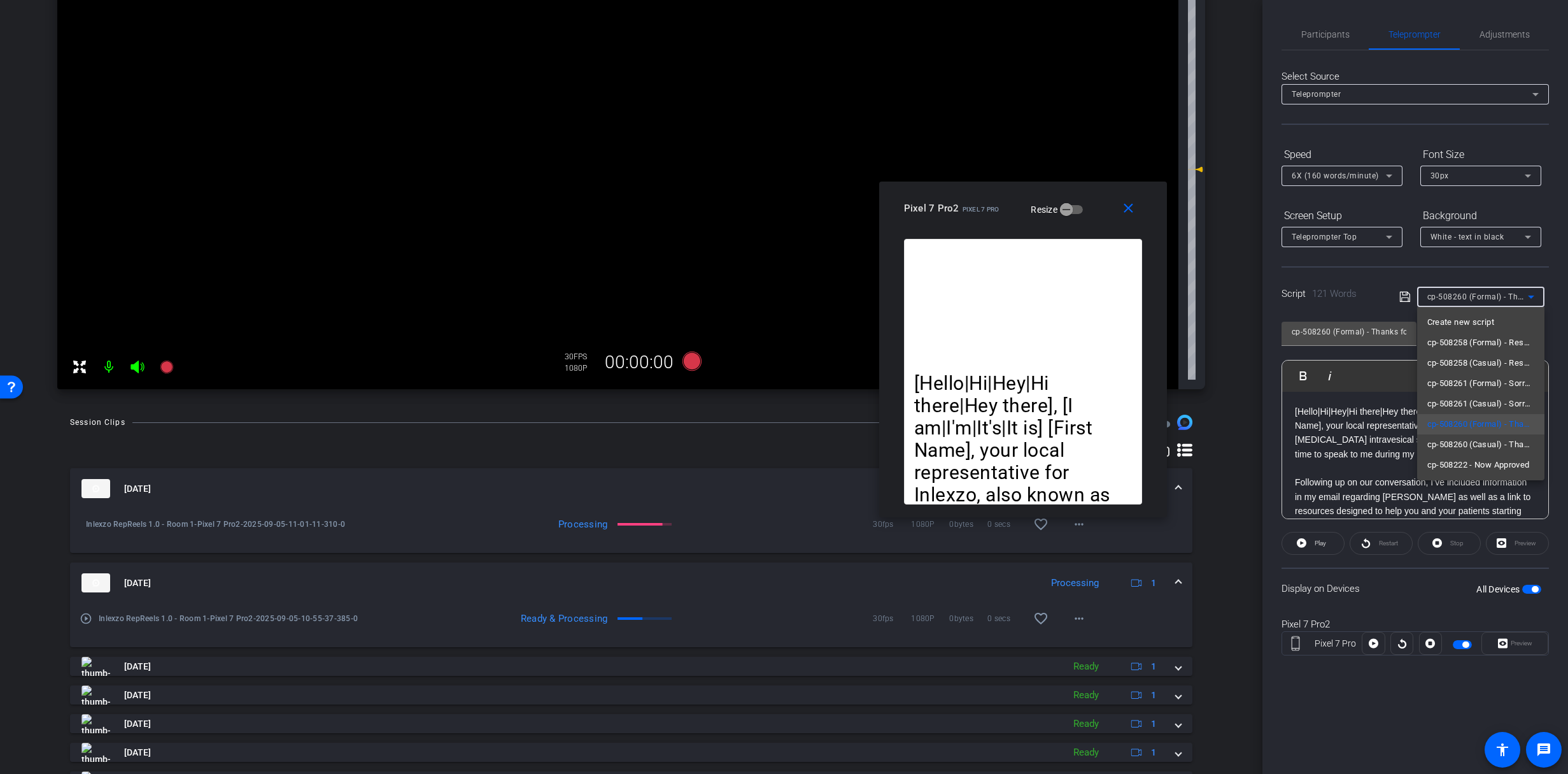
click at [1459, 298] on div at bounding box center [784, 387] width 1568 height 774
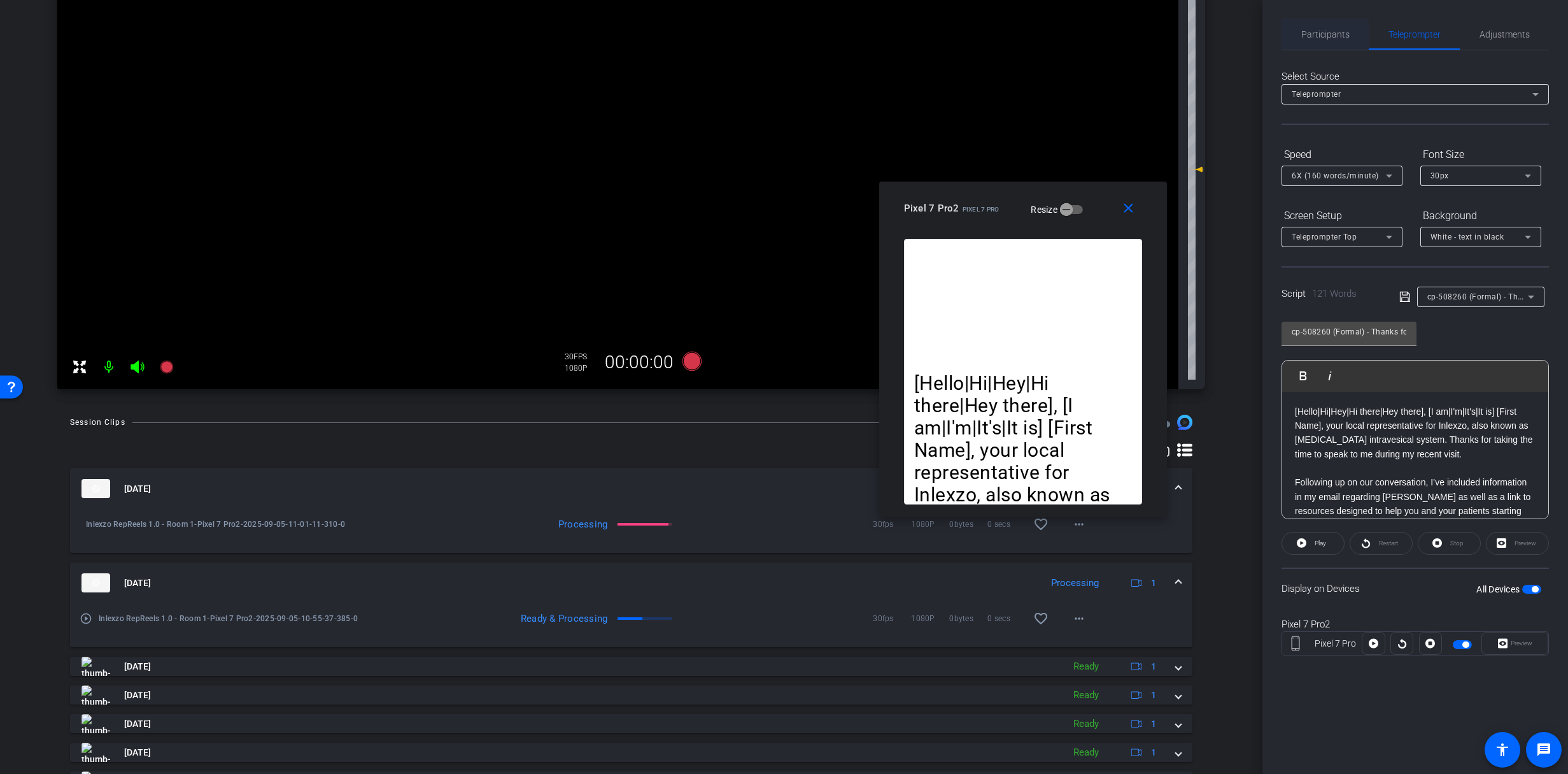
click at [1325, 33] on span "Participants" at bounding box center [1325, 34] width 49 height 9
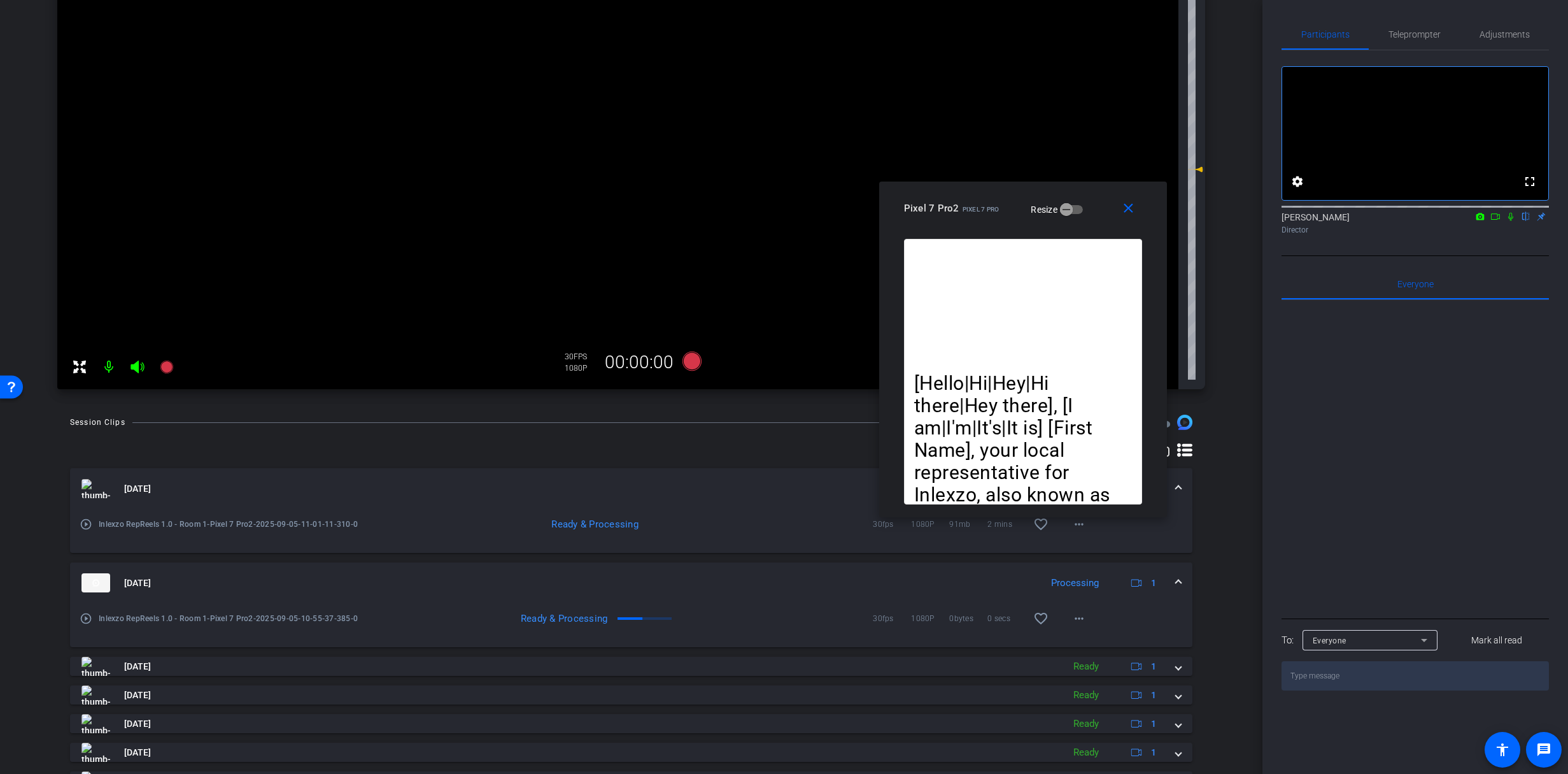
click at [1514, 221] on icon at bounding box center [1510, 216] width 10 height 9
click at [1409, 34] on span "Teleprompter" at bounding box center [1414, 34] width 52 height 9
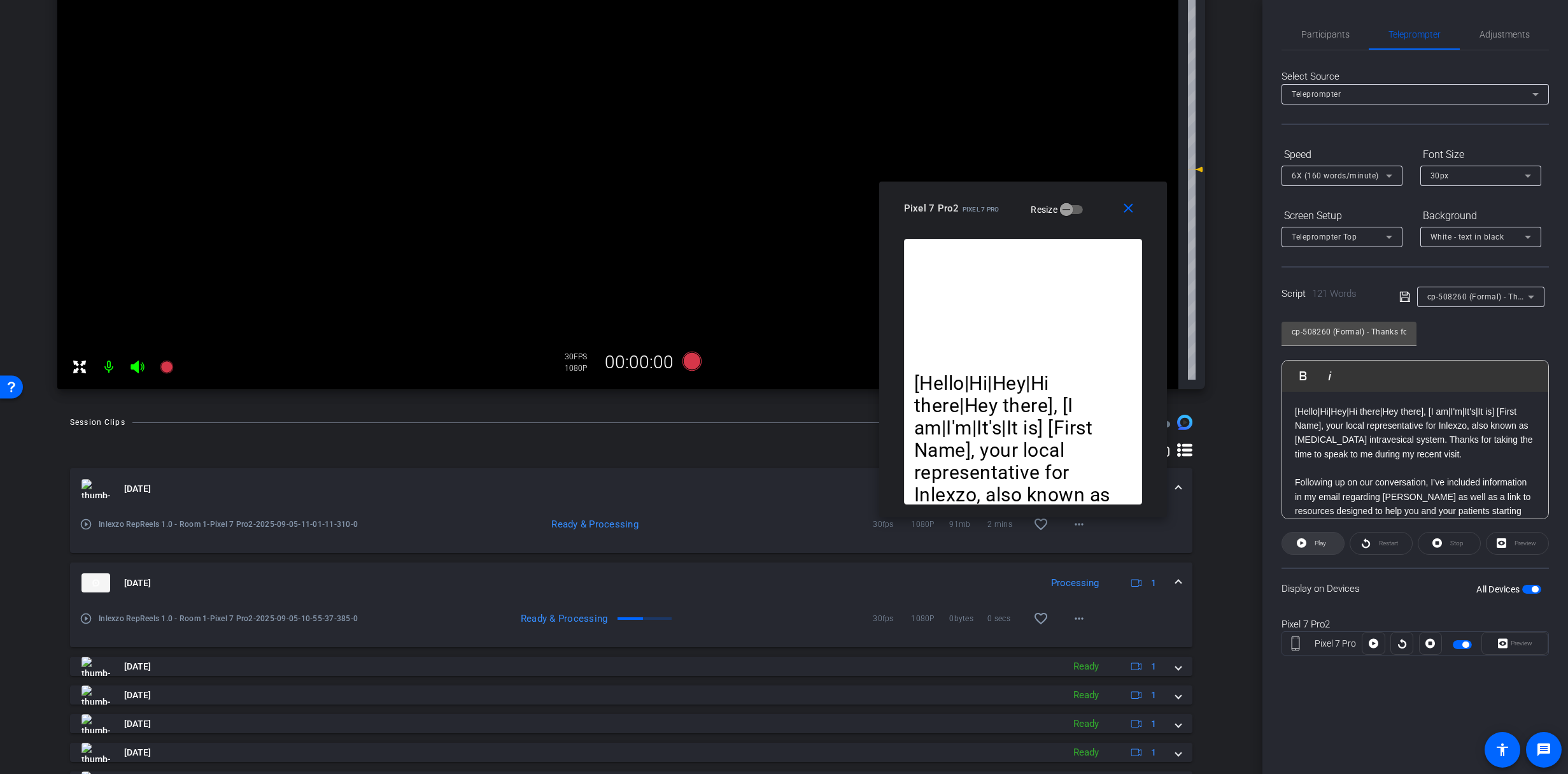
click at [1312, 541] on span "Play" at bounding box center [1318, 544] width 15 height 18
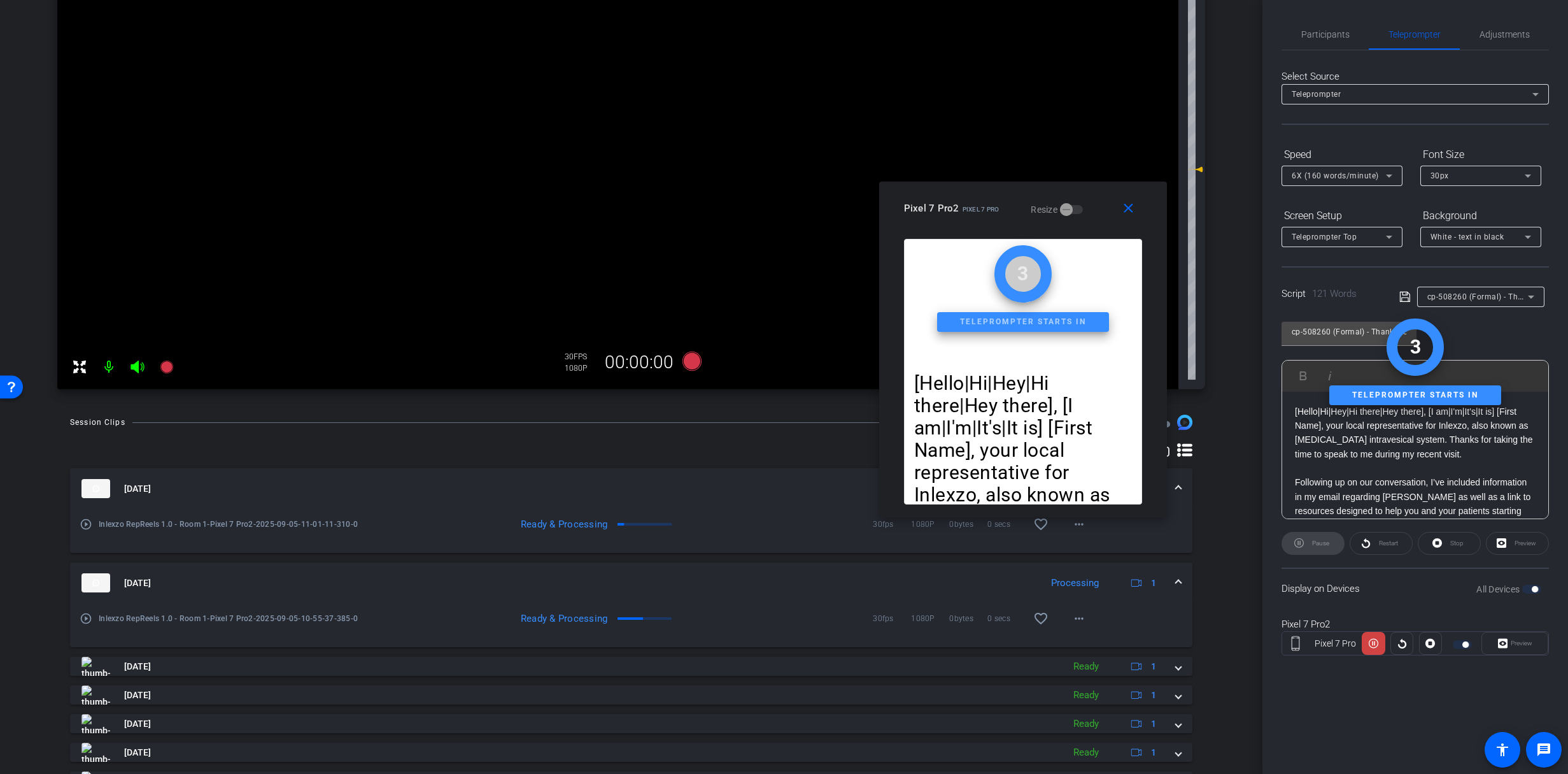
click at [1312, 541] on div "Pause" at bounding box center [1313, 543] width 63 height 23
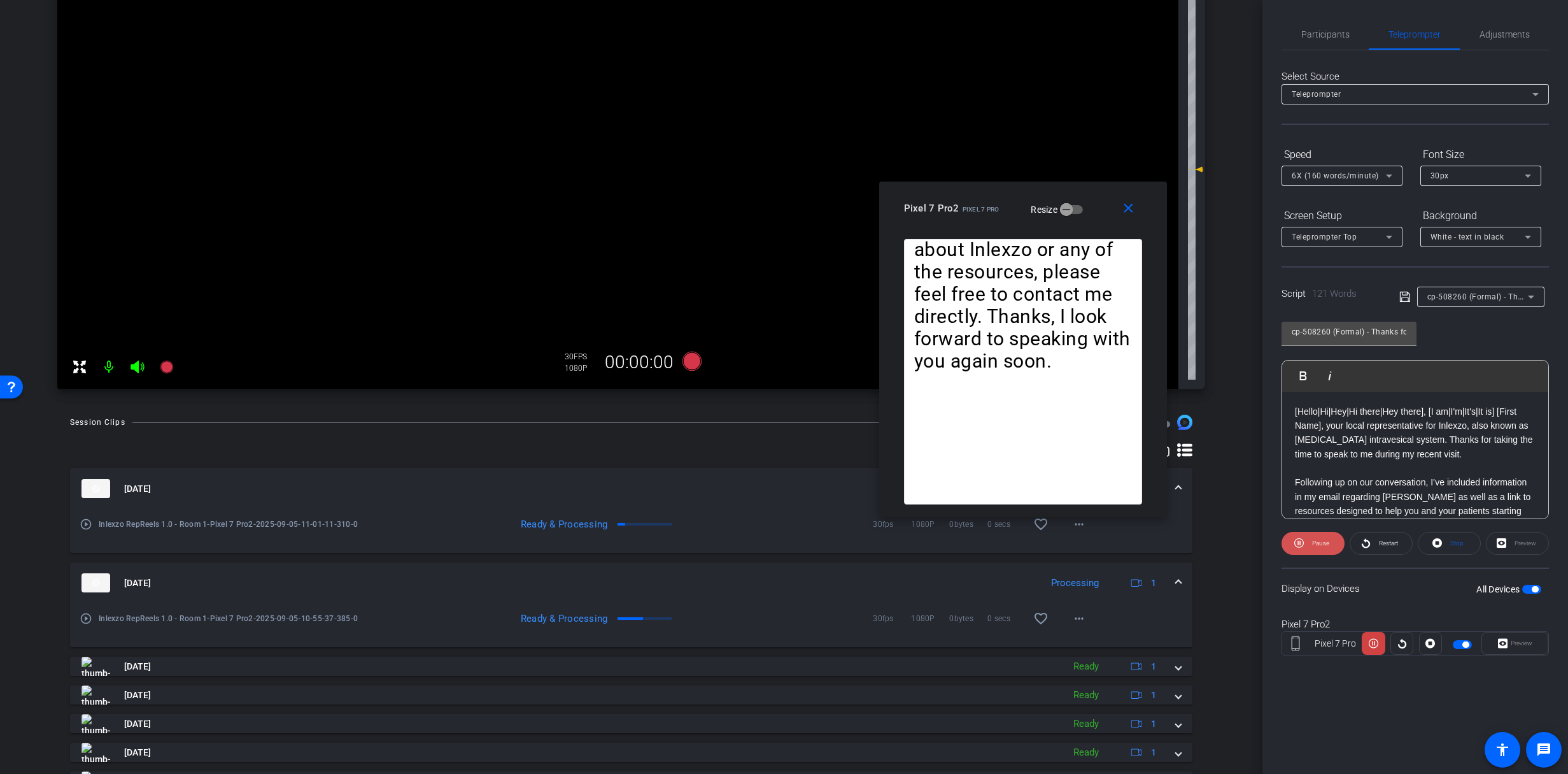
click at [1303, 546] on icon at bounding box center [1299, 543] width 10 height 16
click at [1320, 23] on div "Participants Teleprompter Adjustments settings [PERSON_NAME] flip Director Ever…" at bounding box center [1415, 347] width 267 height 658
click at [1320, 26] on span "Participants" at bounding box center [1325, 34] width 49 height 31
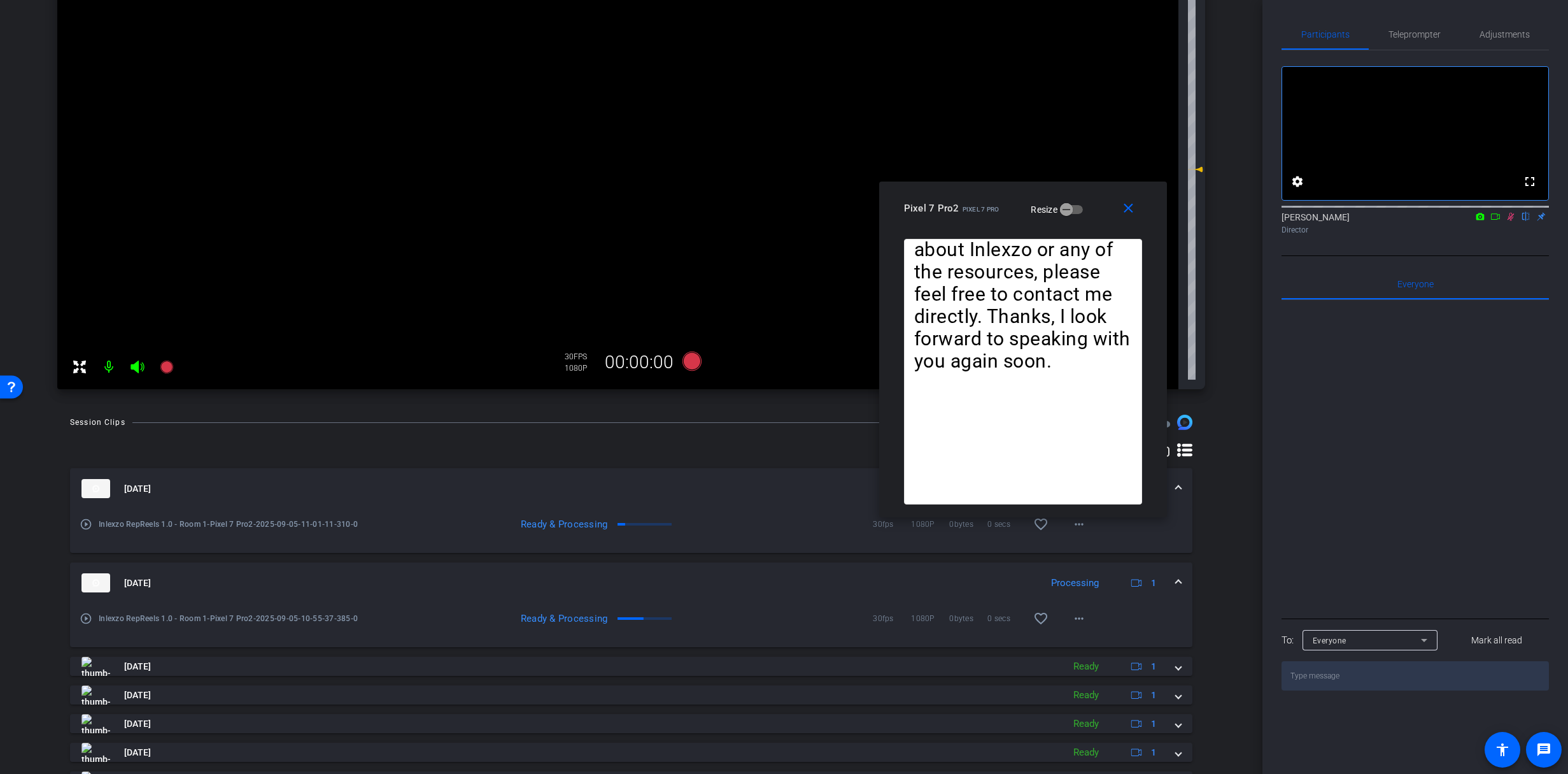
click at [1509, 221] on icon at bounding box center [1511, 217] width 7 height 8
click at [1510, 221] on icon at bounding box center [1510, 216] width 10 height 9
click at [1420, 31] on span "Teleprompter" at bounding box center [1414, 34] width 52 height 9
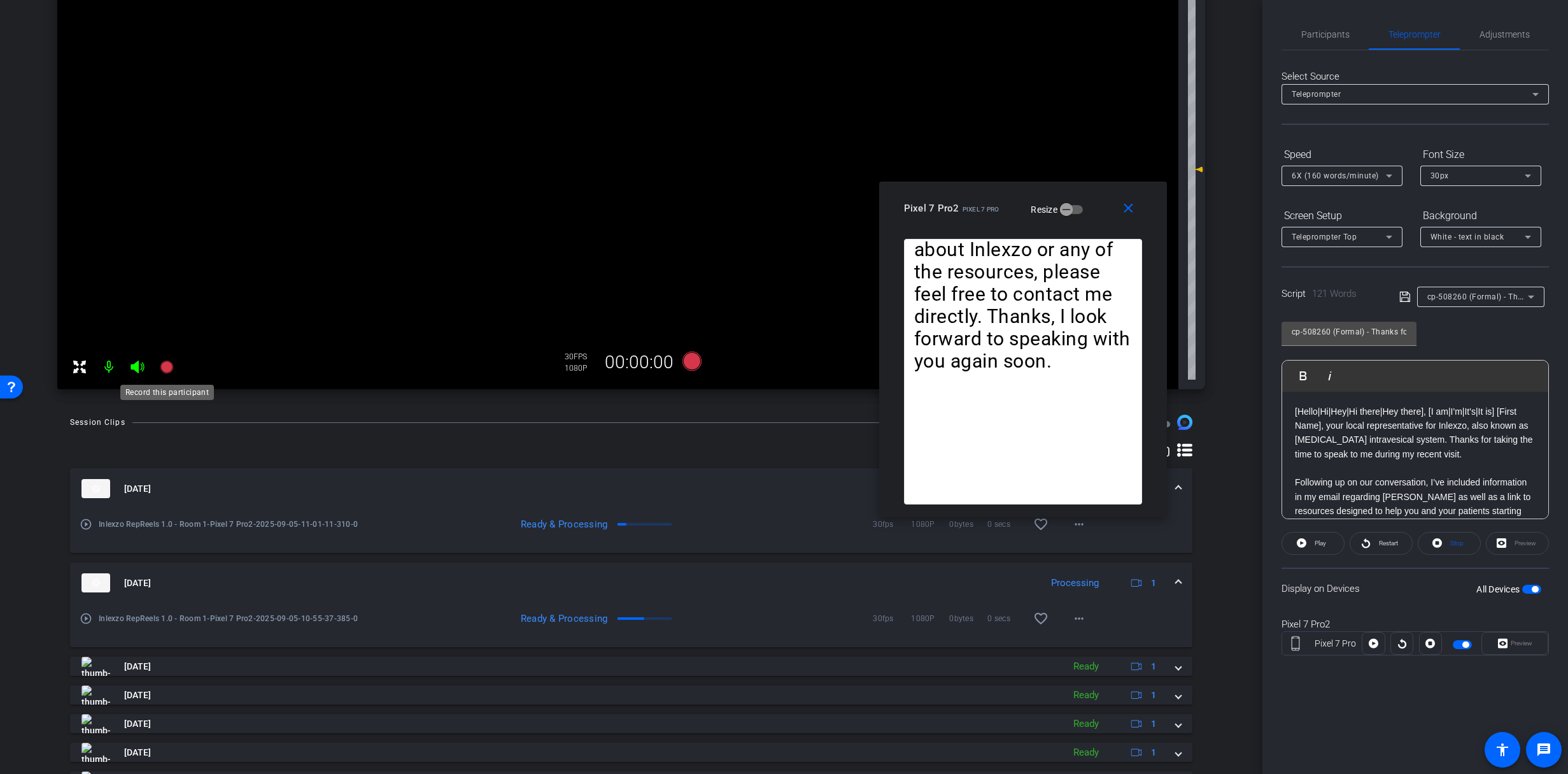
click at [163, 361] on icon at bounding box center [167, 367] width 15 height 15
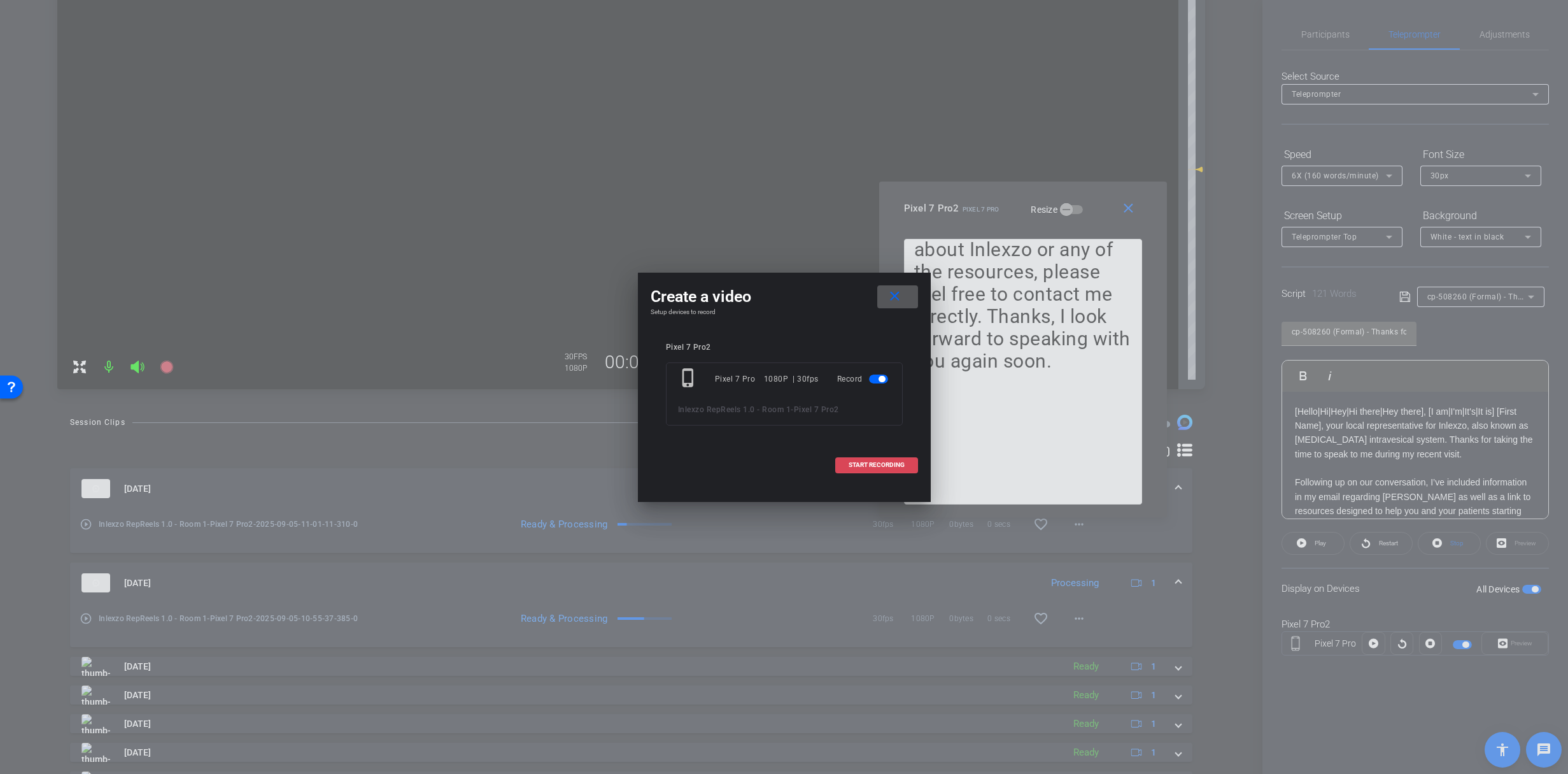
click at [861, 452] on span at bounding box center [876, 465] width 81 height 31
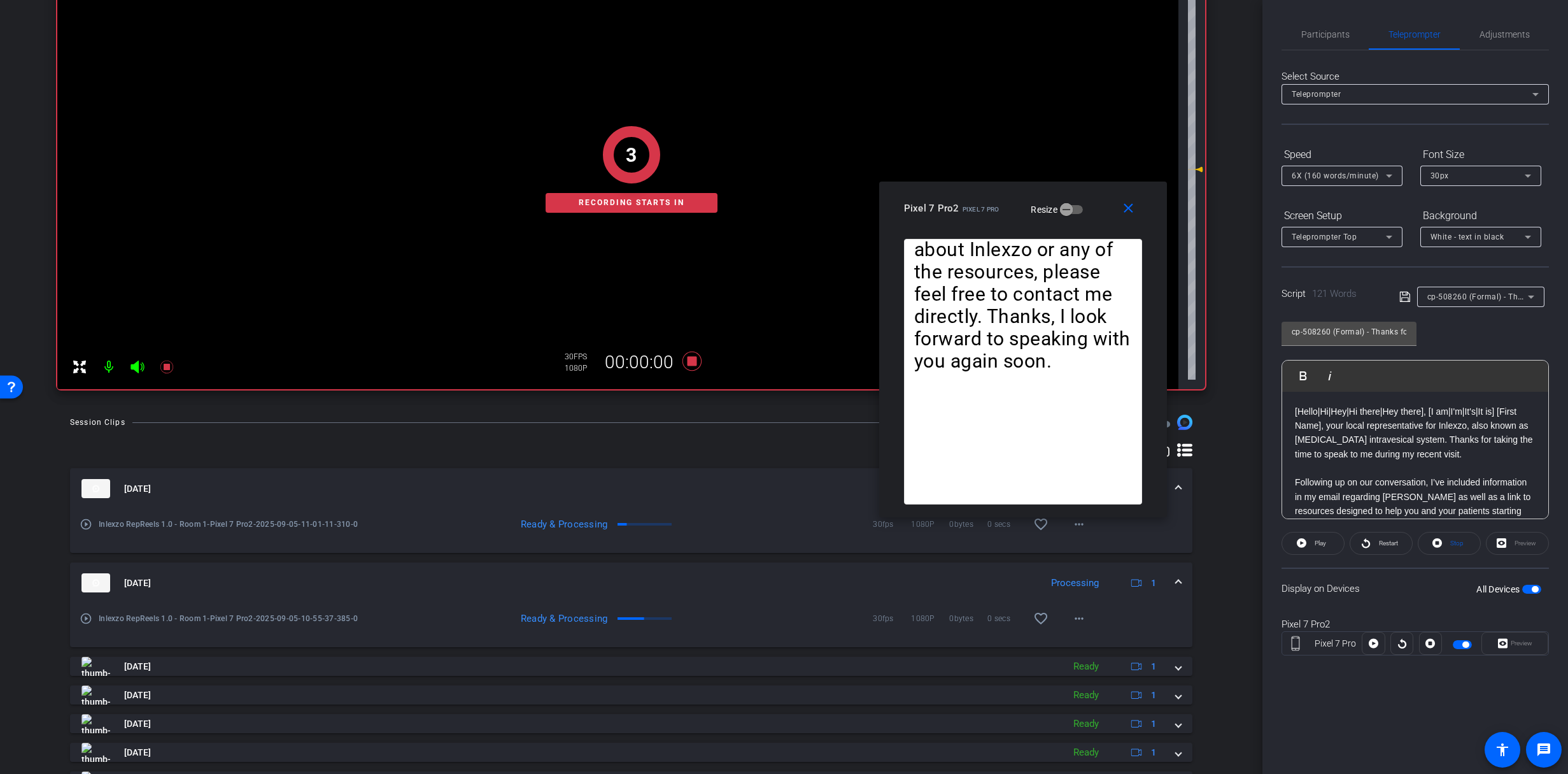
click at [861, 464] on div "[DATE] Processing 1 play_circle_outline Inlexzo RepReels 1.0 - Room 1-Pixel 7 P…" at bounding box center [631, 682] width 1122 height 479
drag, startPoint x: 1314, startPoint y: 543, endPoint x: 1383, endPoint y: 556, distance: 70.2
click at [1388, 560] on openreel-capture-teleprompter "Speed 6X (160 words/minute) Font Size 30px Screen Setup Teleprompter Top Backgr…" at bounding box center [1415, 411] width 267 height 534
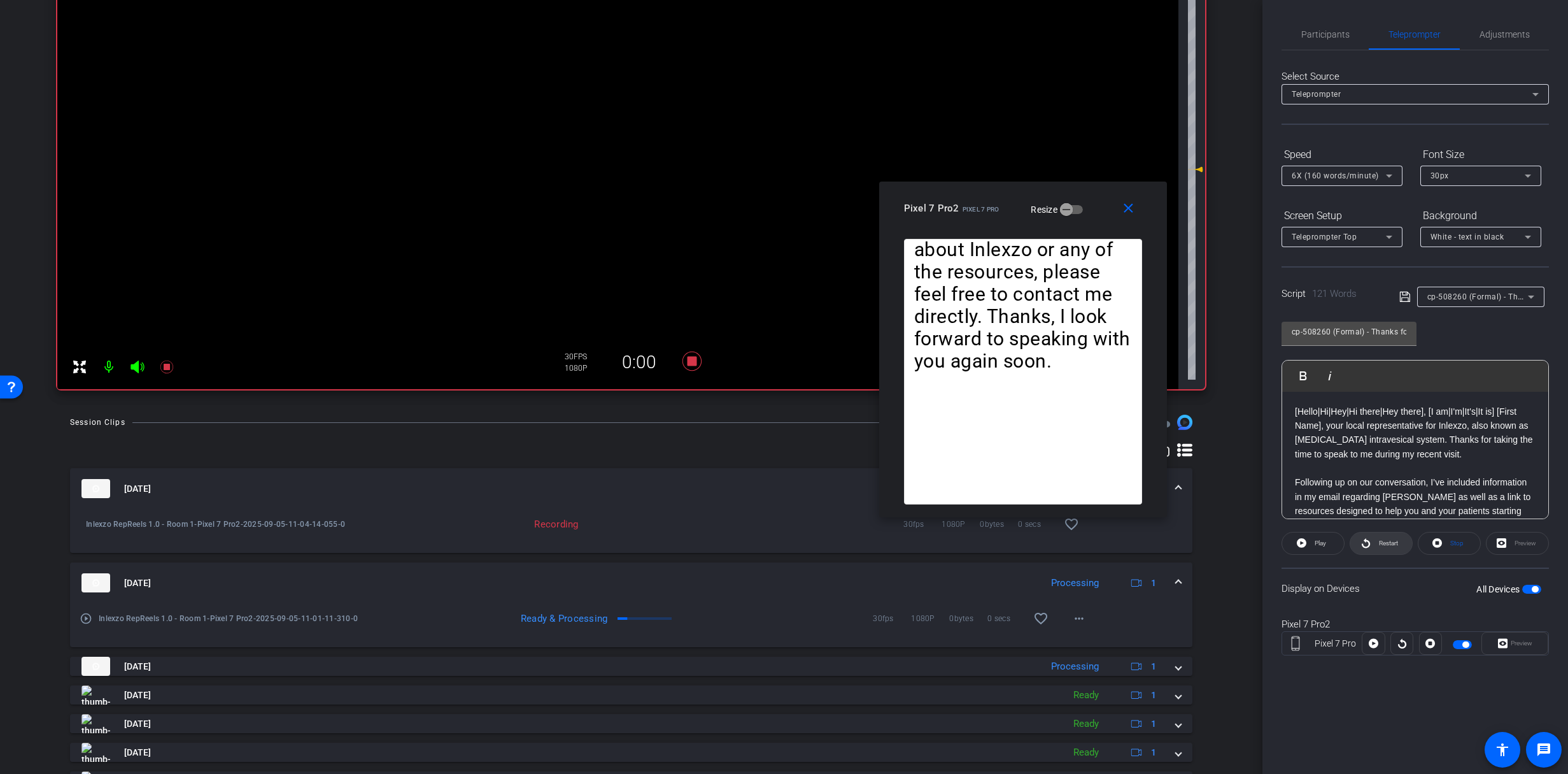
click at [1375, 544] on span "Restart" at bounding box center [1386, 544] width 22 height 18
click at [1385, 537] on span "Restart" at bounding box center [1386, 544] width 22 height 18
click at [169, 361] on icon at bounding box center [167, 367] width 15 height 15
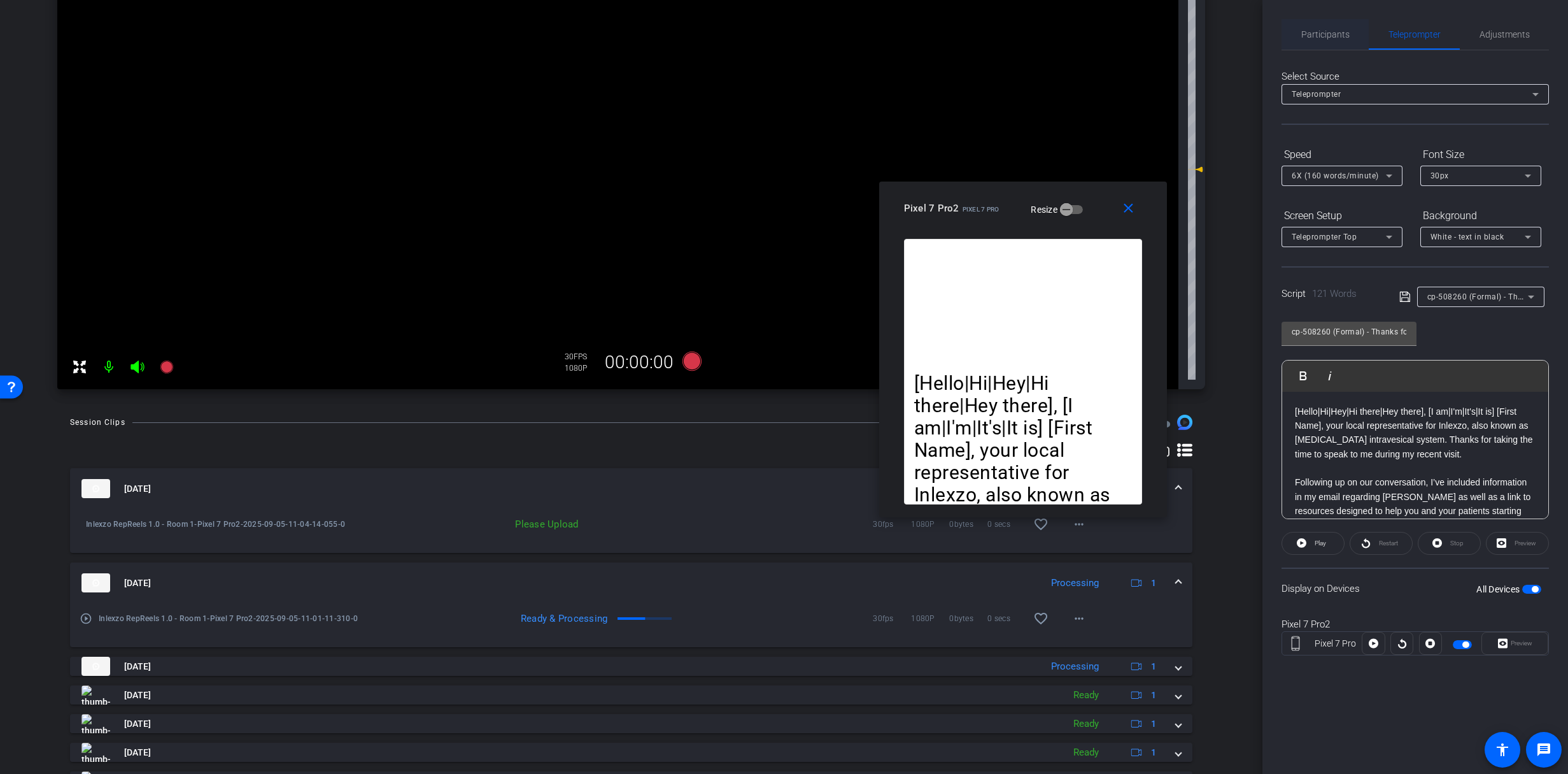
click at [1338, 33] on span "Participants" at bounding box center [1325, 34] width 49 height 9
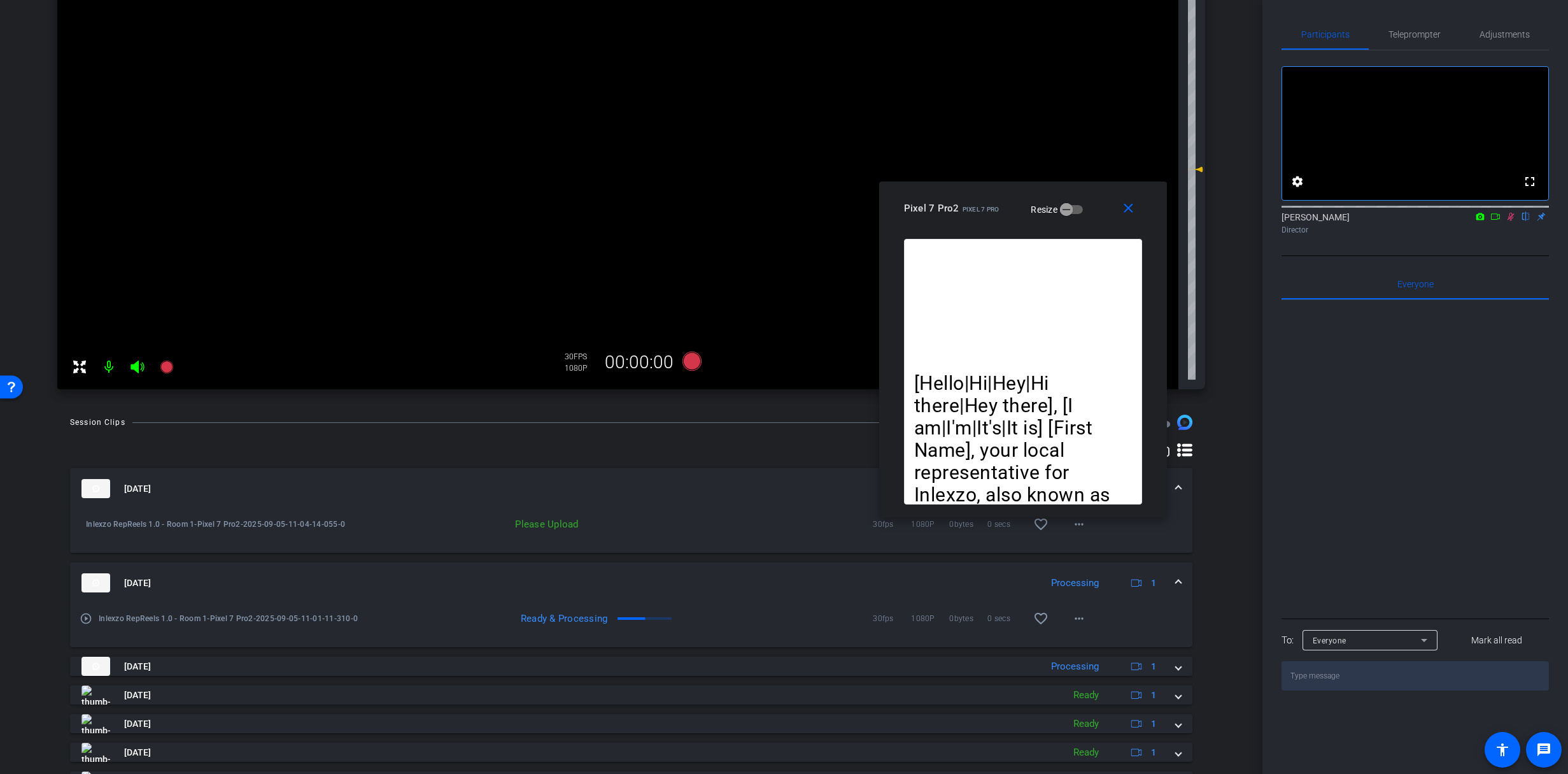
click at [1512, 221] on icon at bounding box center [1510, 216] width 10 height 9
click at [1078, 527] on mat-icon "more_horiz" at bounding box center [1079, 524] width 15 height 15
click at [1088, 547] on span "Upload" at bounding box center [1093, 551] width 51 height 15
click at [1419, 41] on span "Teleprompter" at bounding box center [1414, 34] width 52 height 31
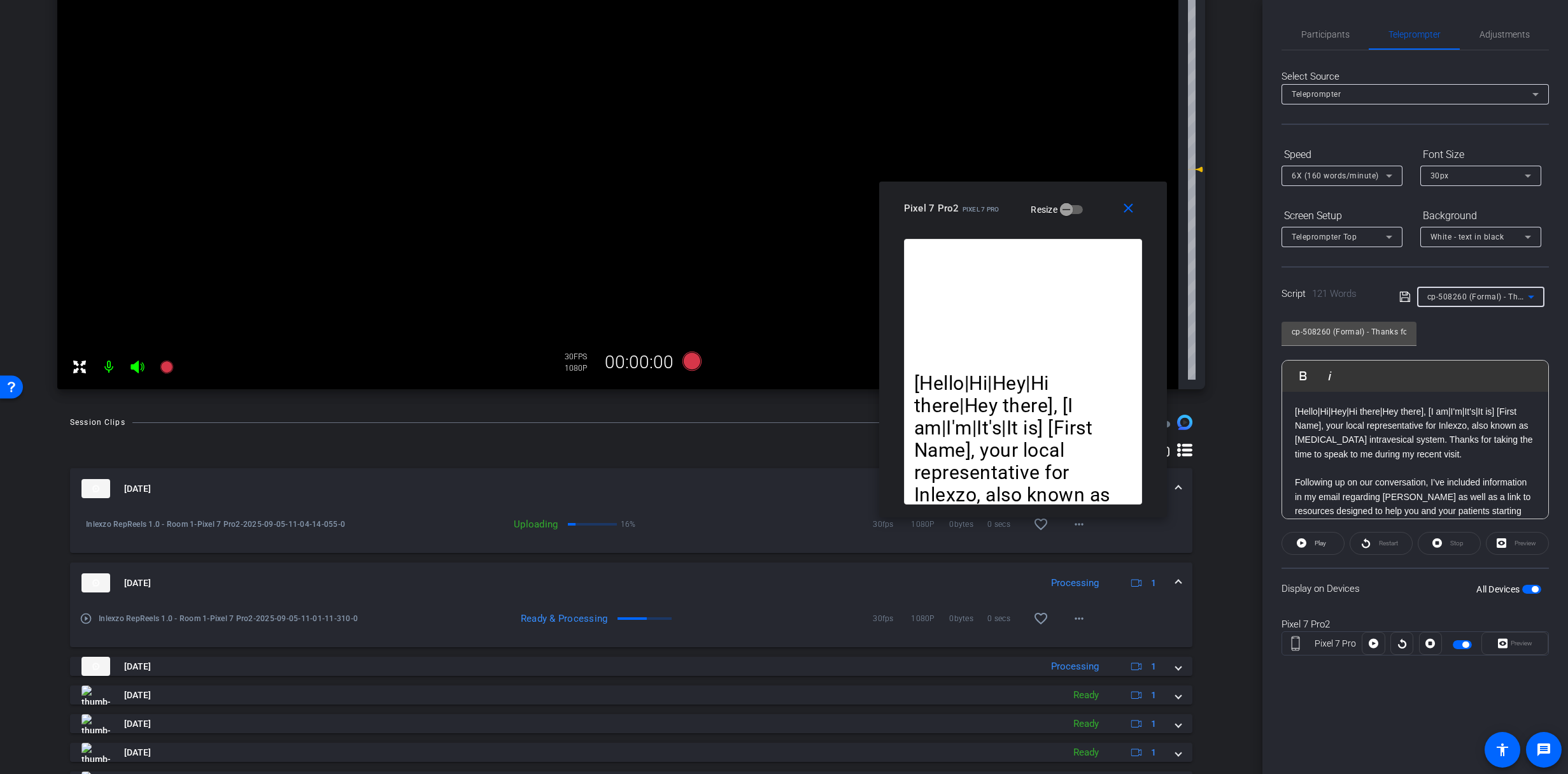
click at [1469, 300] on span "cp-508260 (Formal) - Thanks for Seeing Me" at bounding box center [1508, 296] width 161 height 10
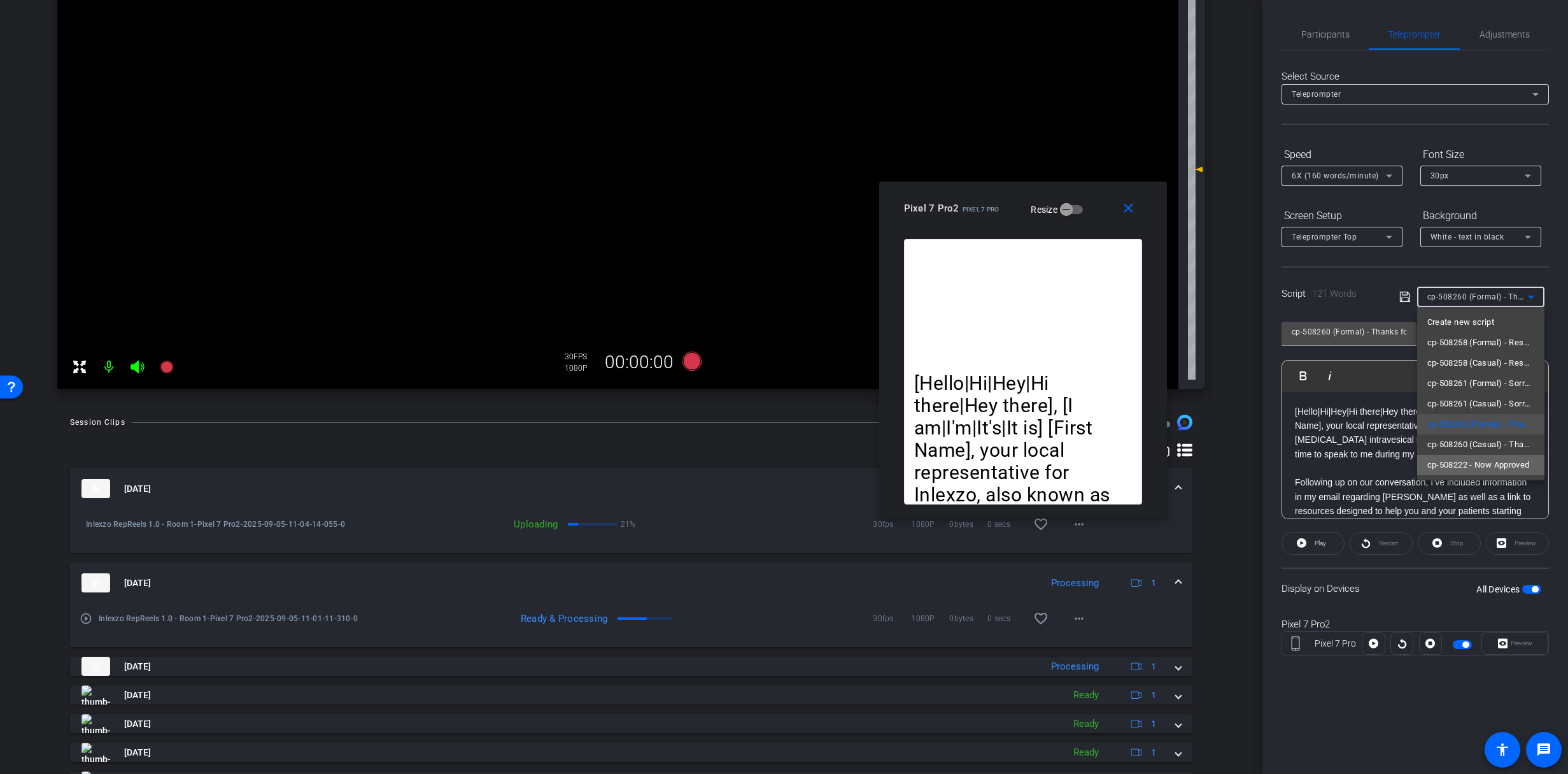
click at [1489, 461] on span "cp-508222 - Now Approved" at bounding box center [1478, 465] width 102 height 15
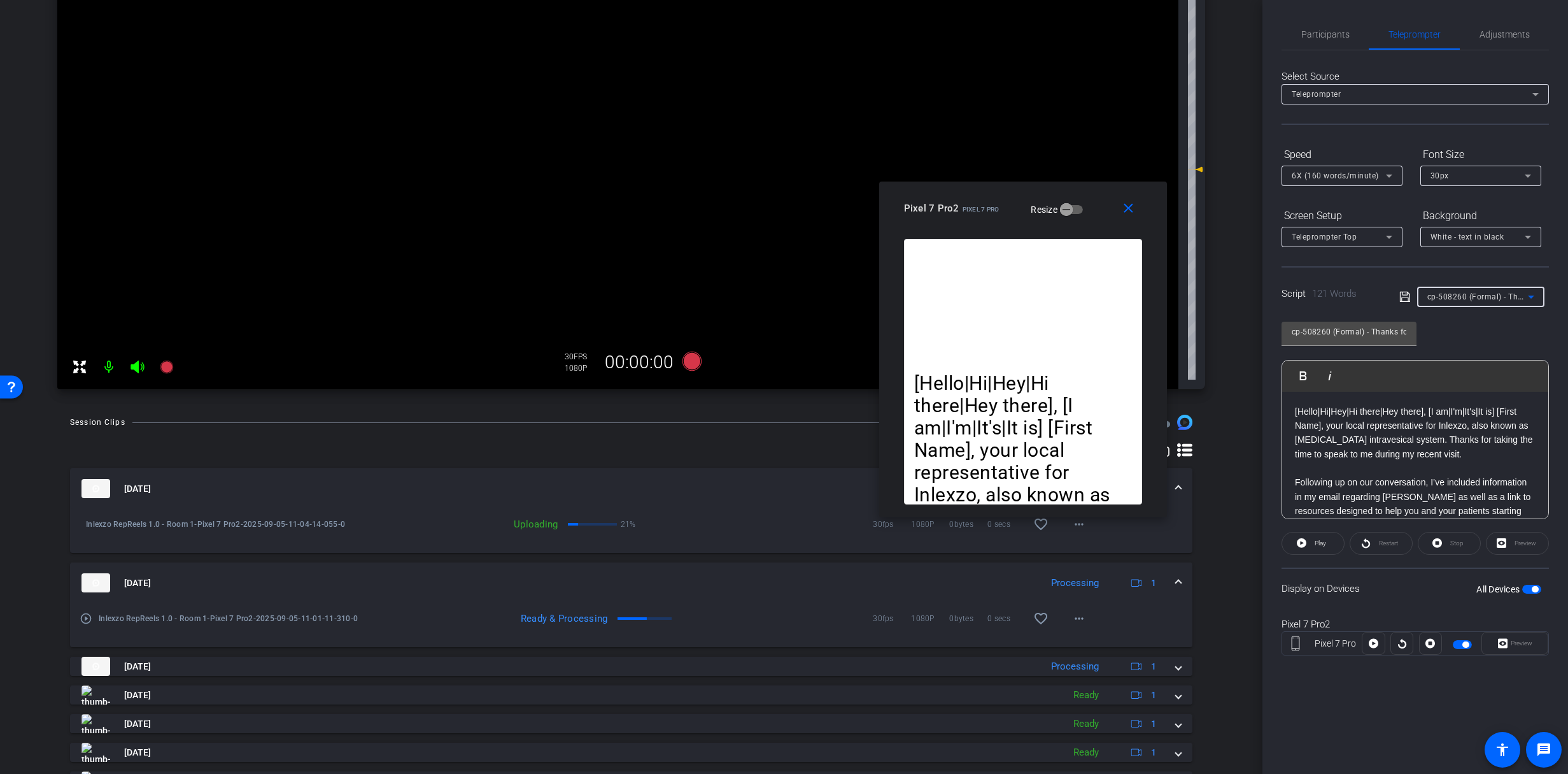
type input "cp-508222 - Now Approved"
click at [1315, 38] on span "Participants" at bounding box center [1325, 34] width 49 height 9
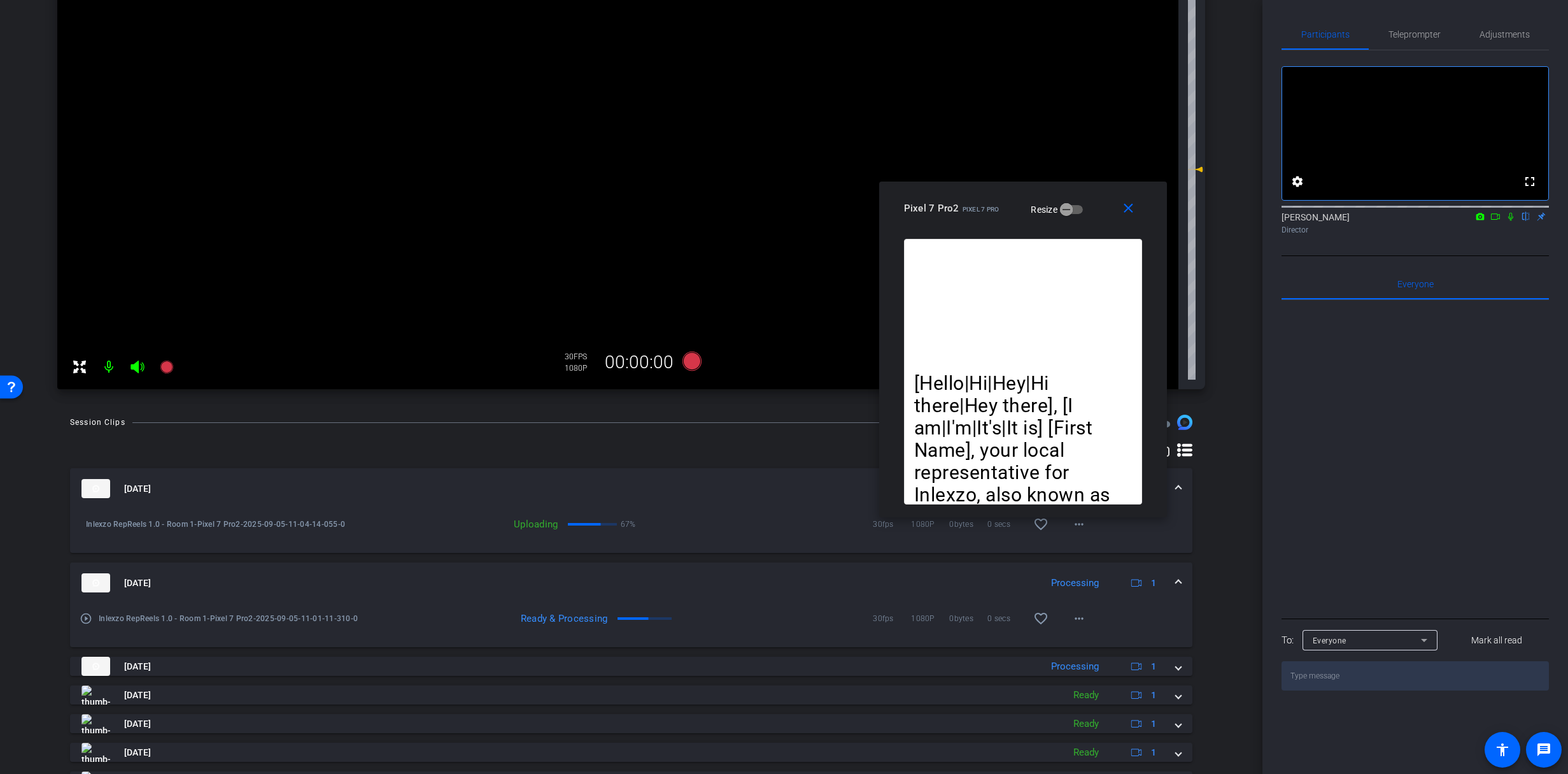
click at [1509, 221] on icon at bounding box center [1510, 216] width 10 height 9
click at [1432, 35] on span "Teleprompter" at bounding box center [1414, 34] width 52 height 9
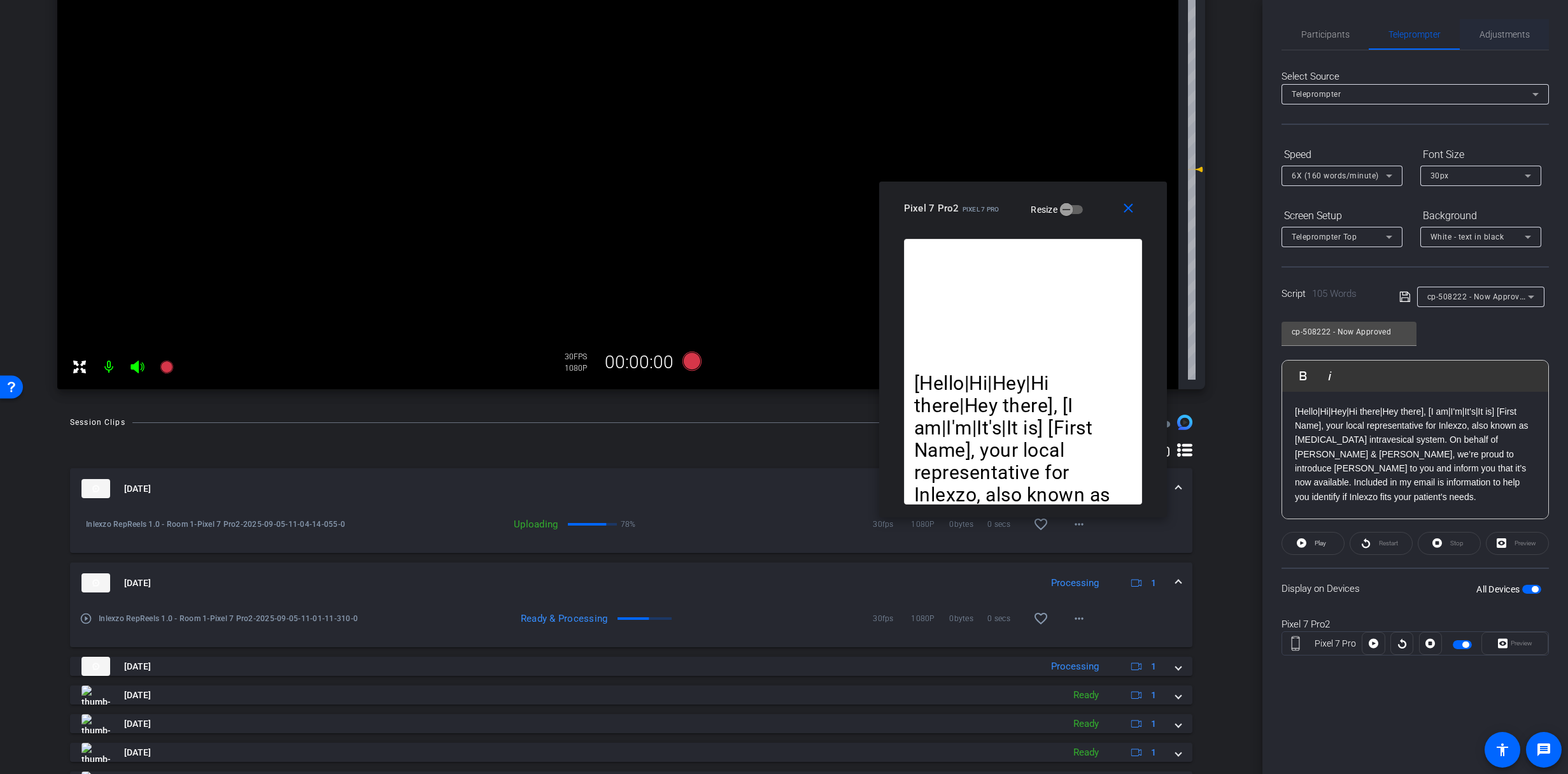
click at [1499, 36] on span "Adjustments" at bounding box center [1505, 34] width 50 height 9
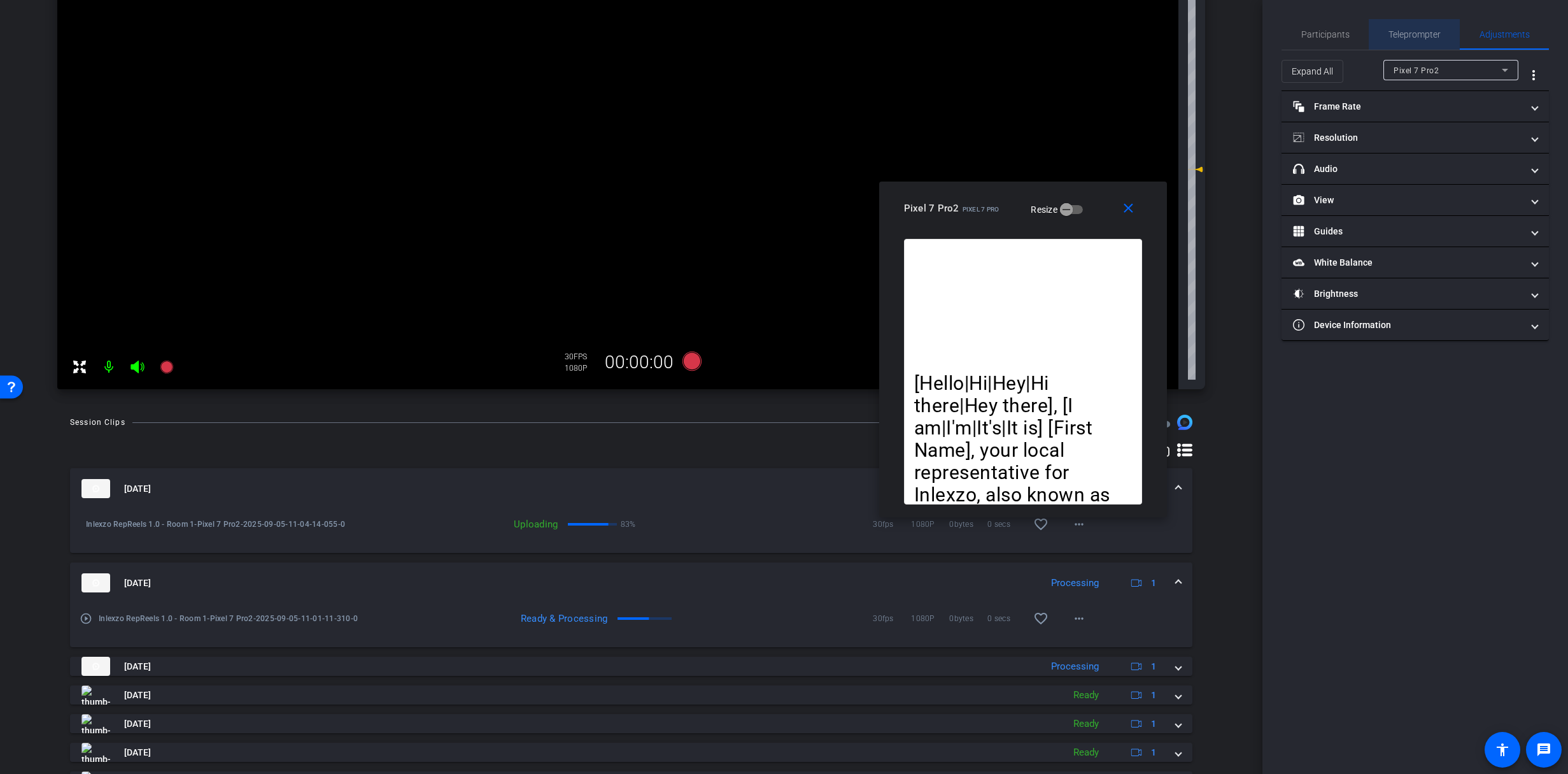
click at [1444, 31] on div "Teleprompter" at bounding box center [1414, 34] width 91 height 31
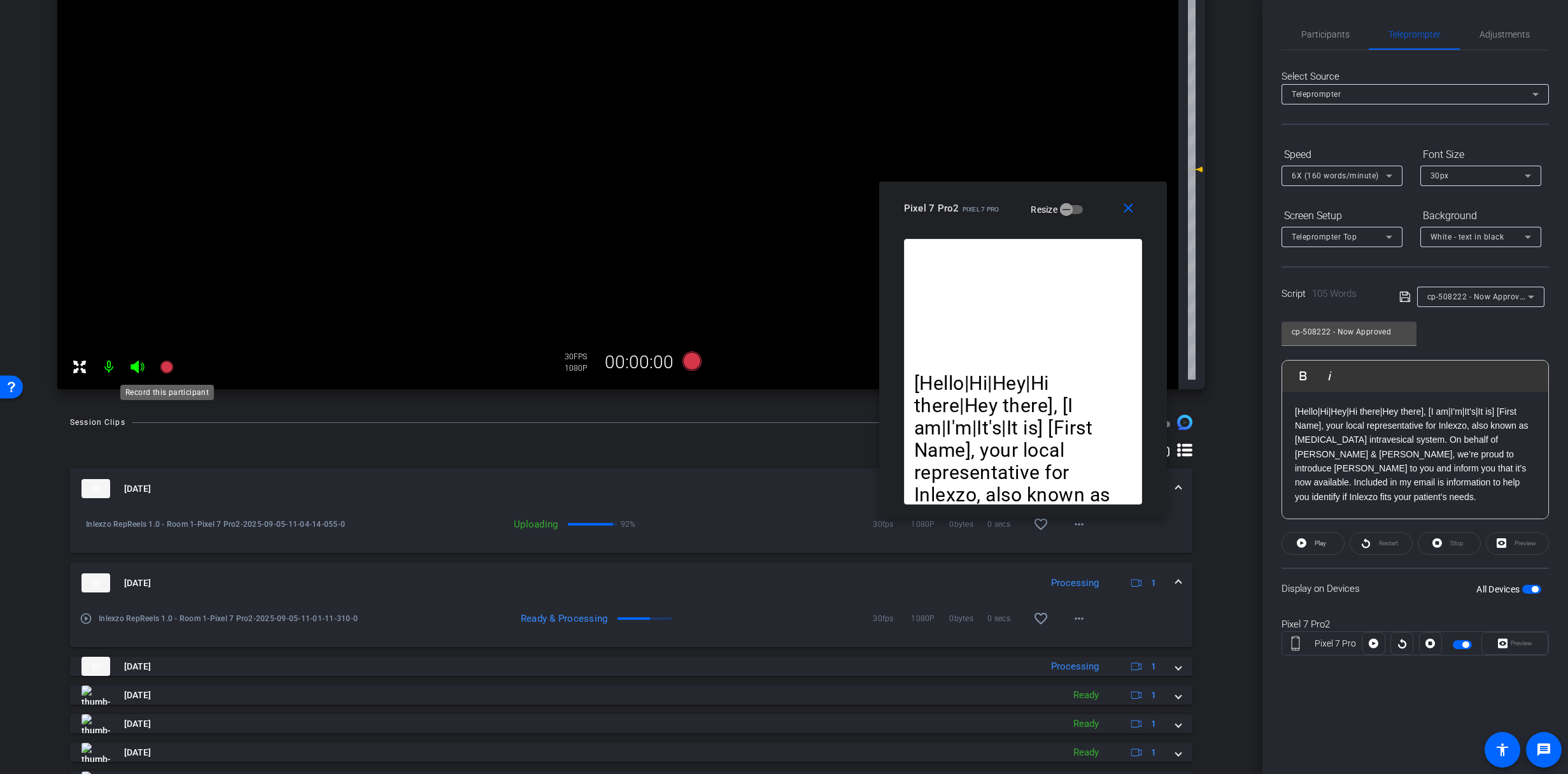
click at [163, 365] on icon at bounding box center [166, 367] width 13 height 13
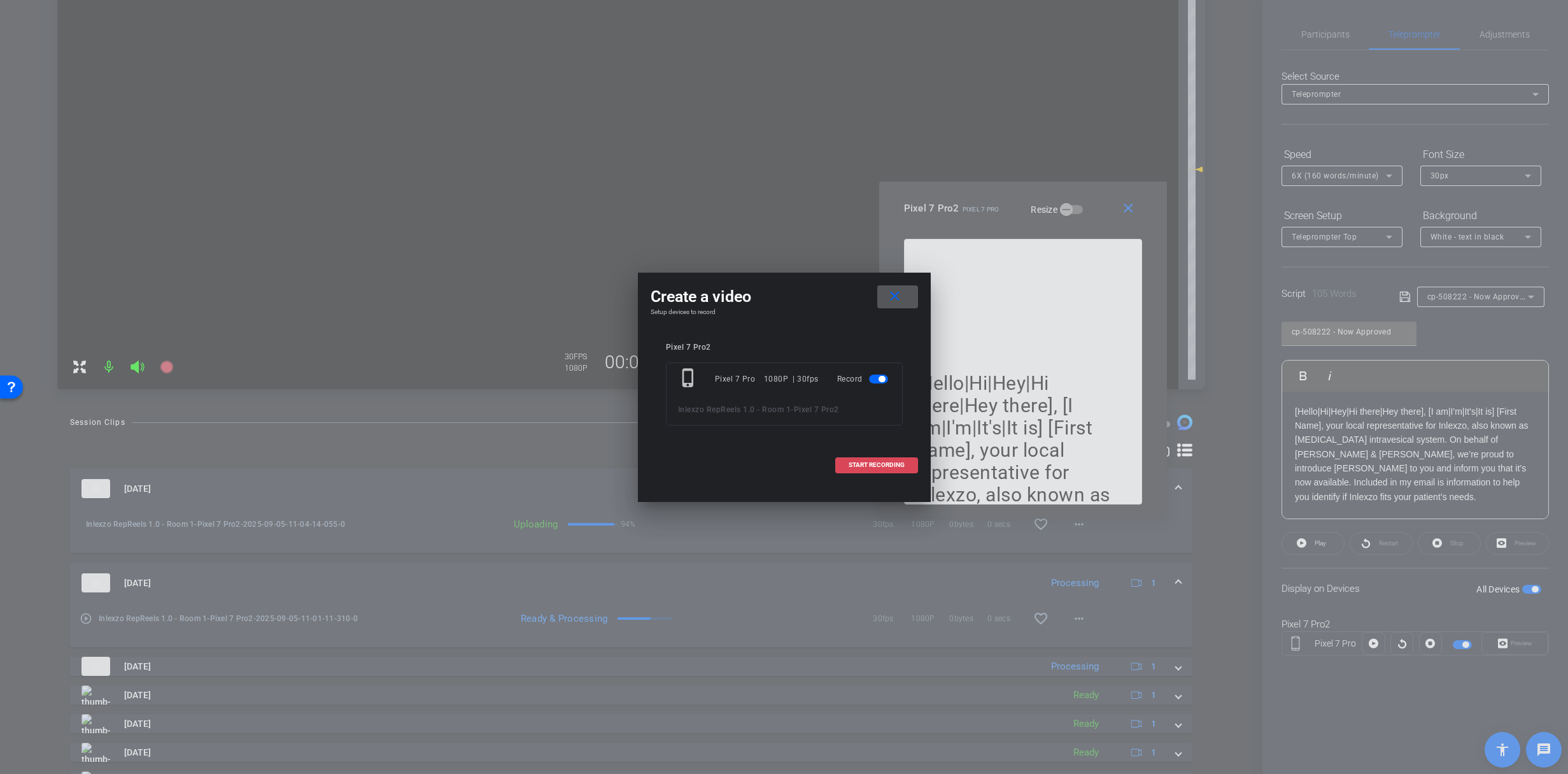
click at [865, 474] on span at bounding box center [876, 465] width 81 height 31
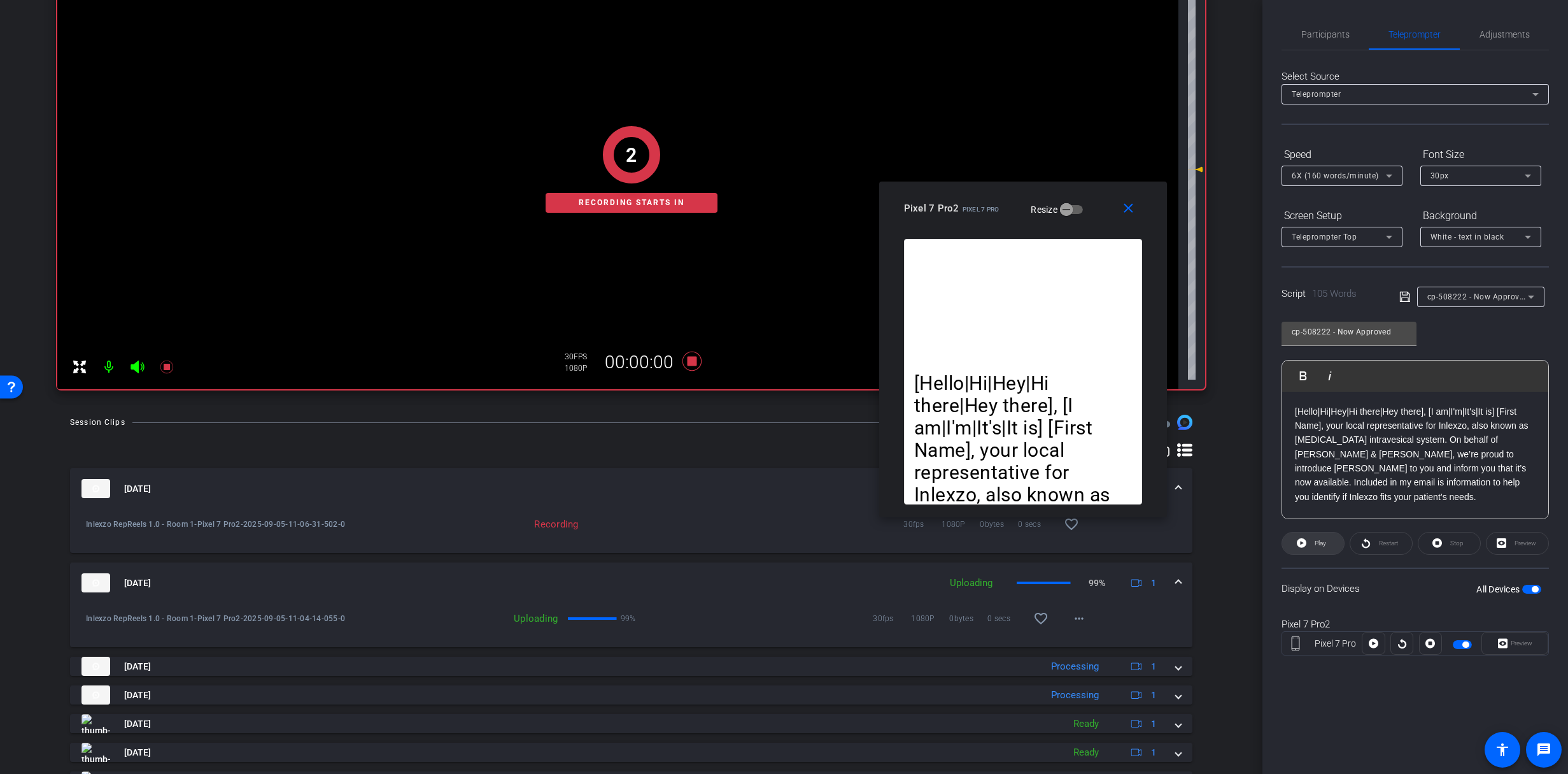
click at [1315, 545] on span "Play" at bounding box center [1320, 543] width 11 height 7
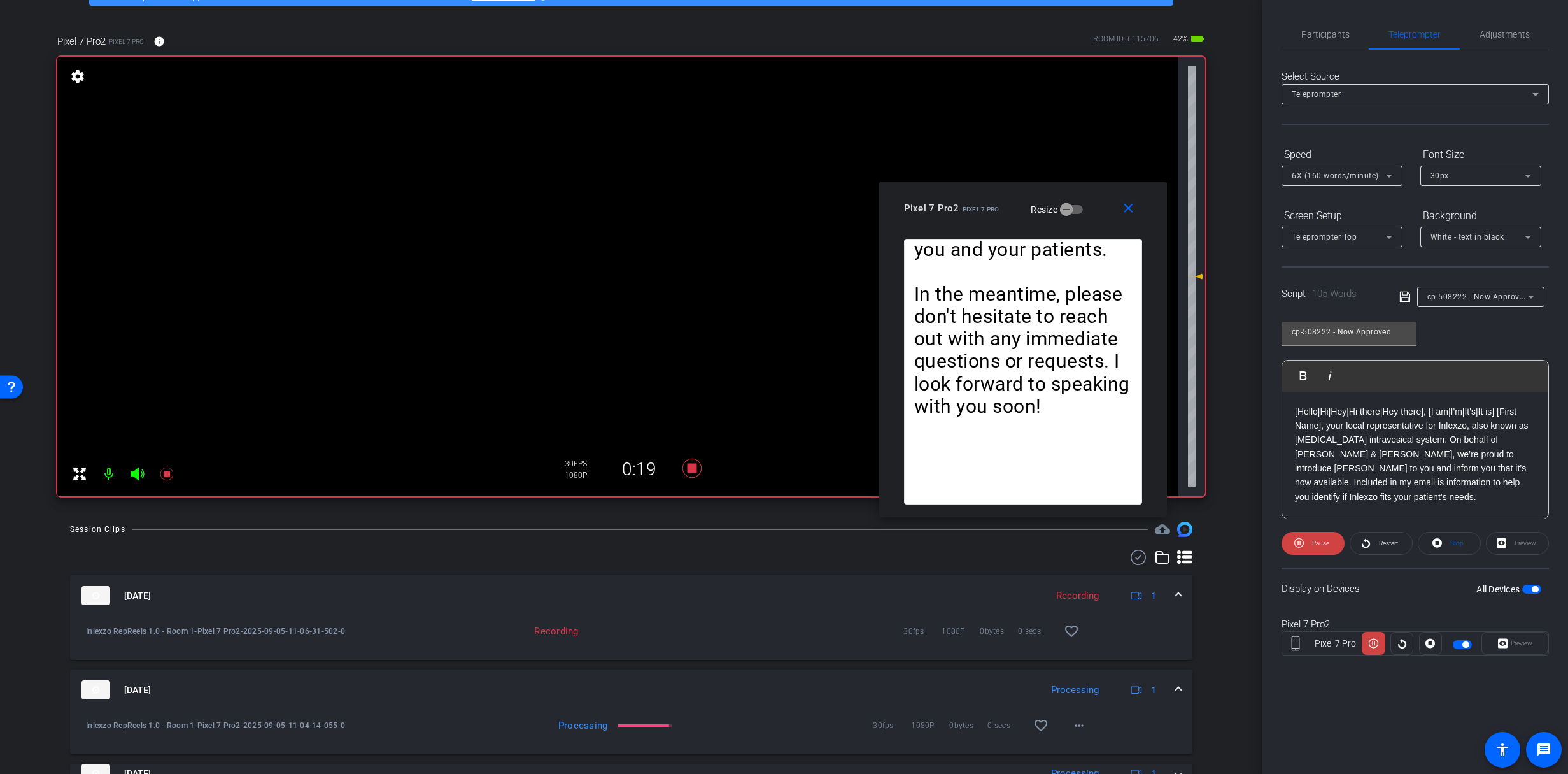
scroll to position [73, 0]
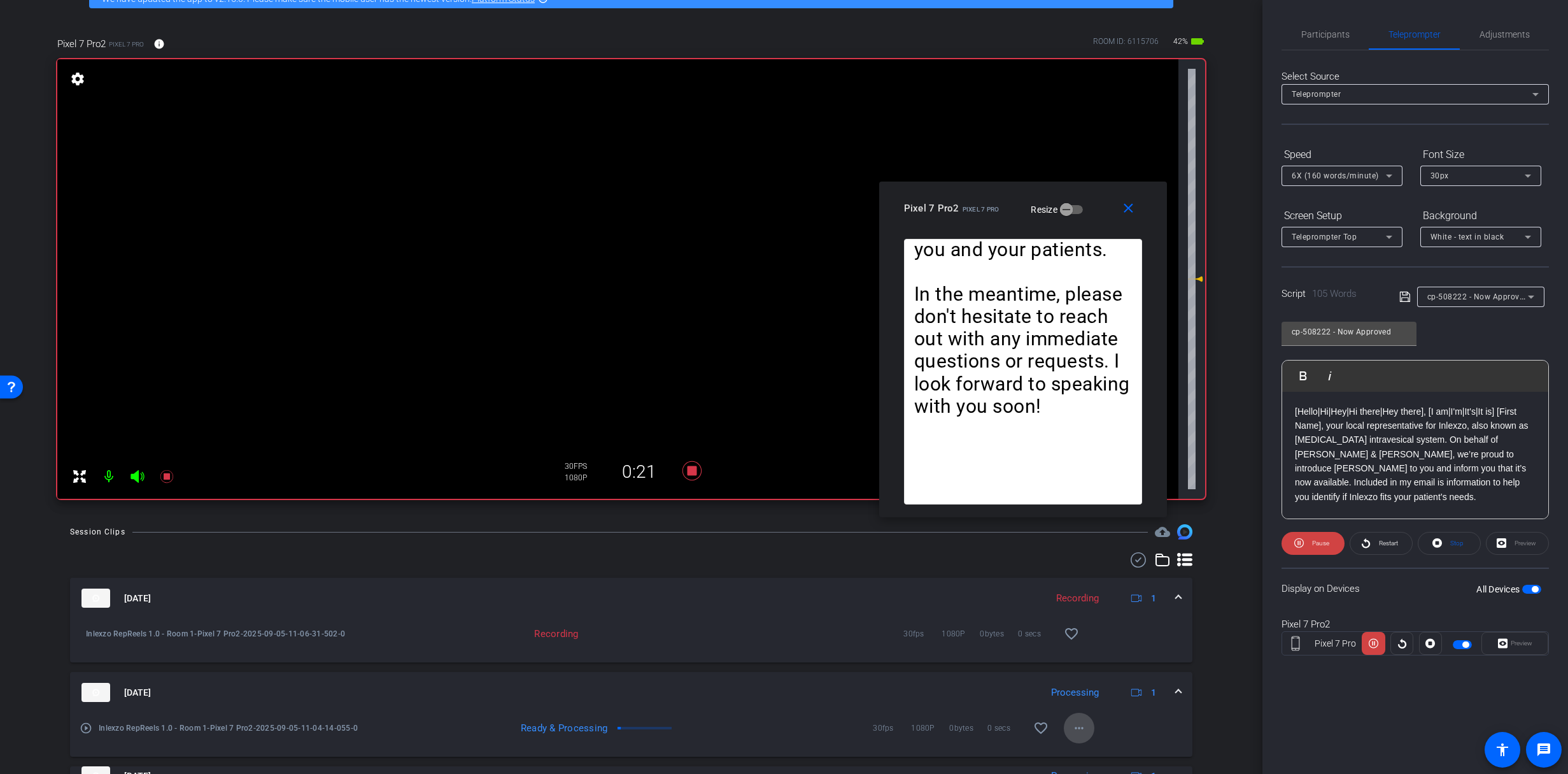
click at [1073, 720] on span at bounding box center [1079, 728] width 31 height 31
click at [1097, 615] on span "Download Original" at bounding box center [1114, 622] width 93 height 15
click at [1375, 544] on span "Restart" at bounding box center [1386, 544] width 22 height 18
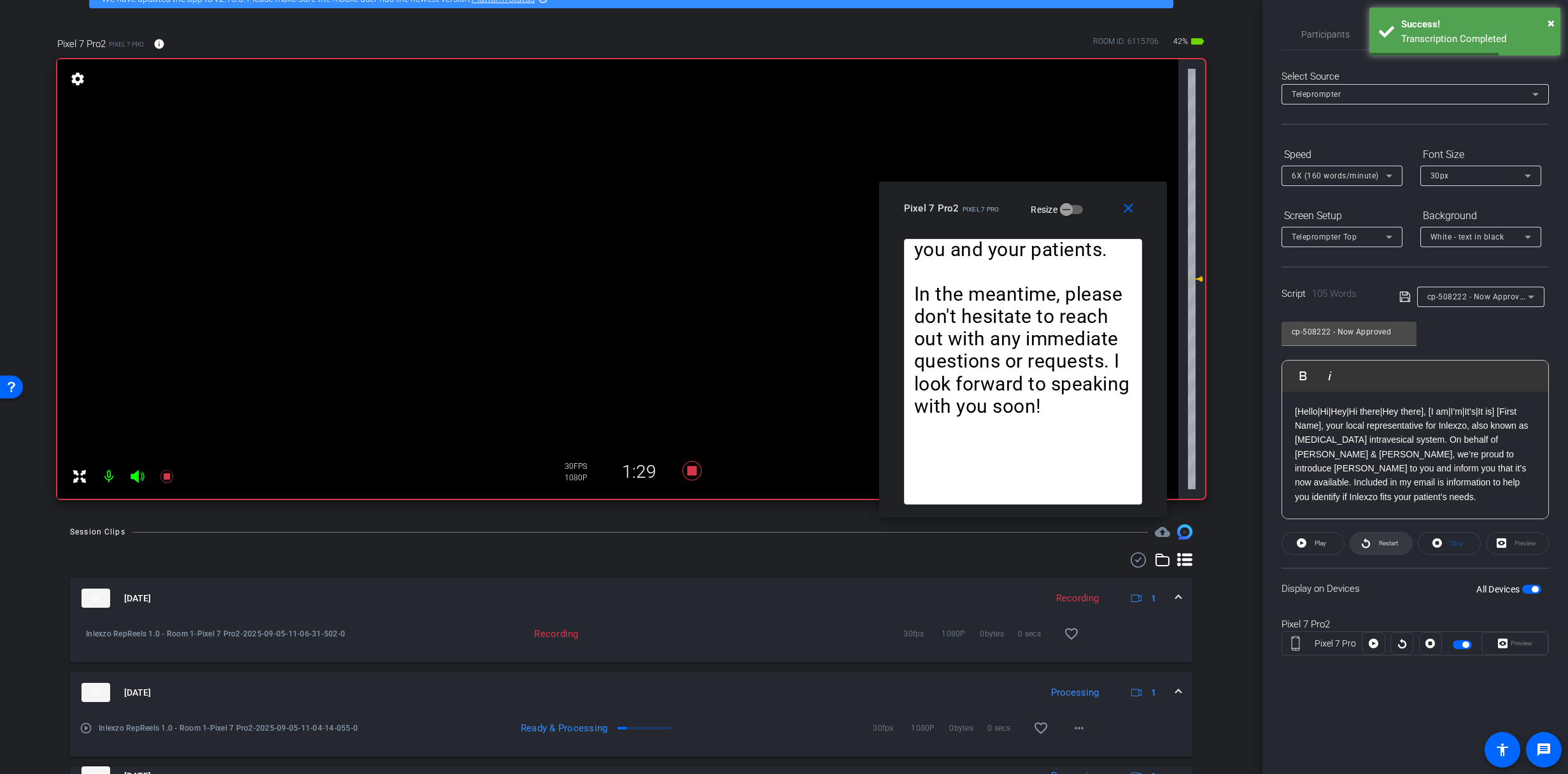
click at [1375, 539] on span "Restart" at bounding box center [1386, 544] width 22 height 18
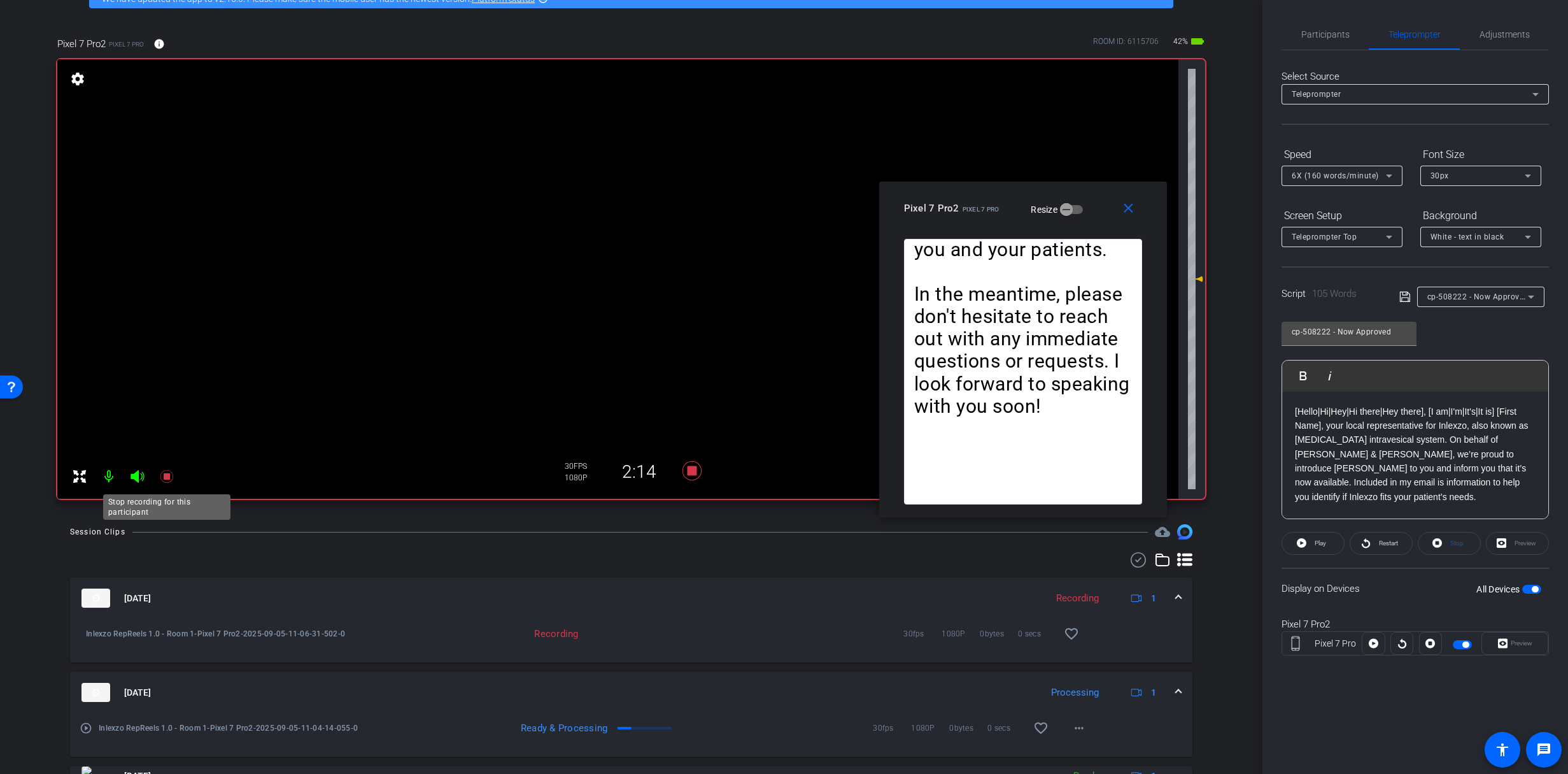
click at [169, 471] on icon at bounding box center [167, 476] width 15 height 15
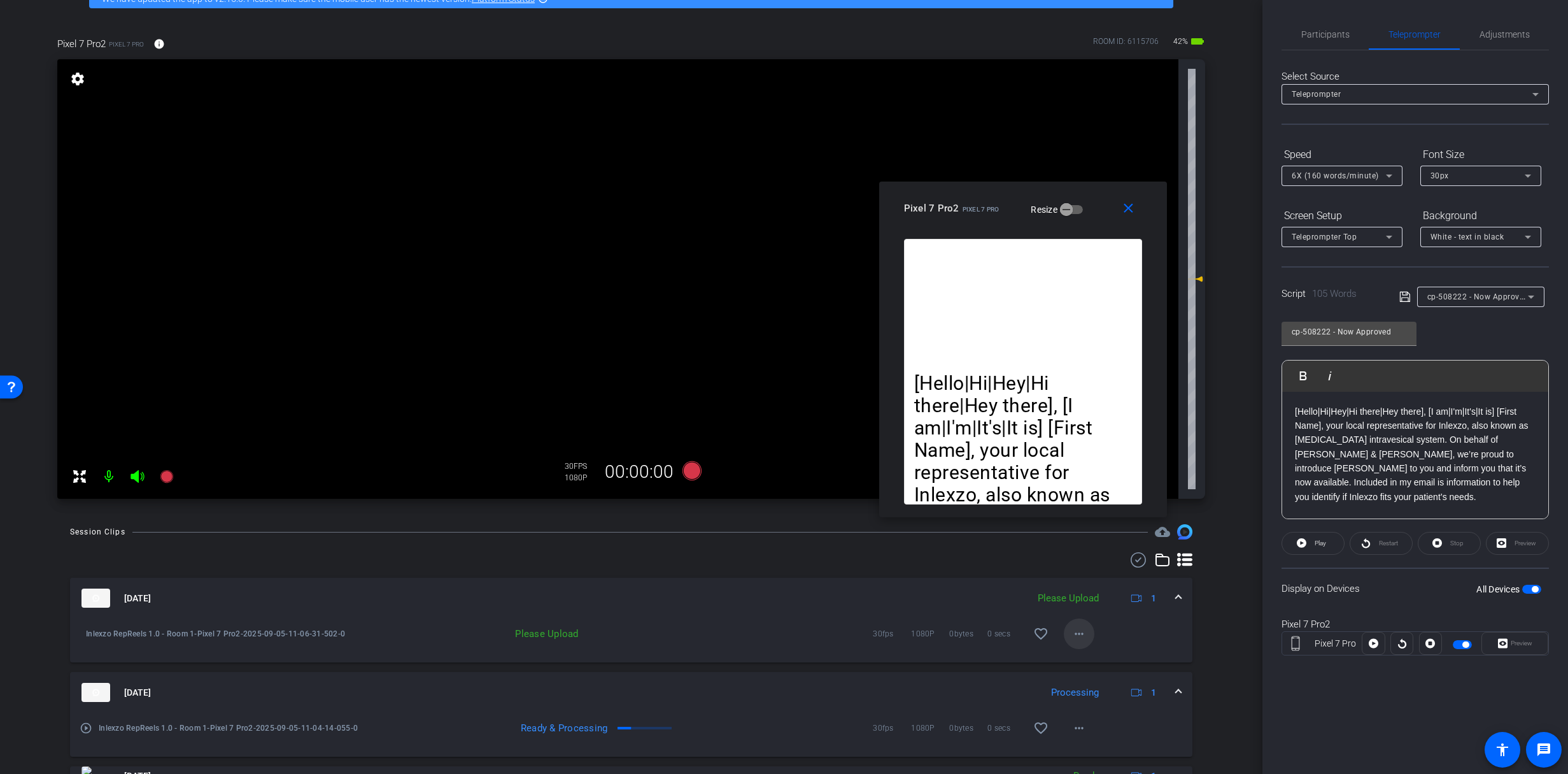
click at [1075, 621] on span at bounding box center [1079, 633] width 31 height 31
click at [1101, 655] on span "Upload" at bounding box center [1093, 661] width 51 height 15
click at [1315, 35] on span "Participants" at bounding box center [1325, 34] width 49 height 9
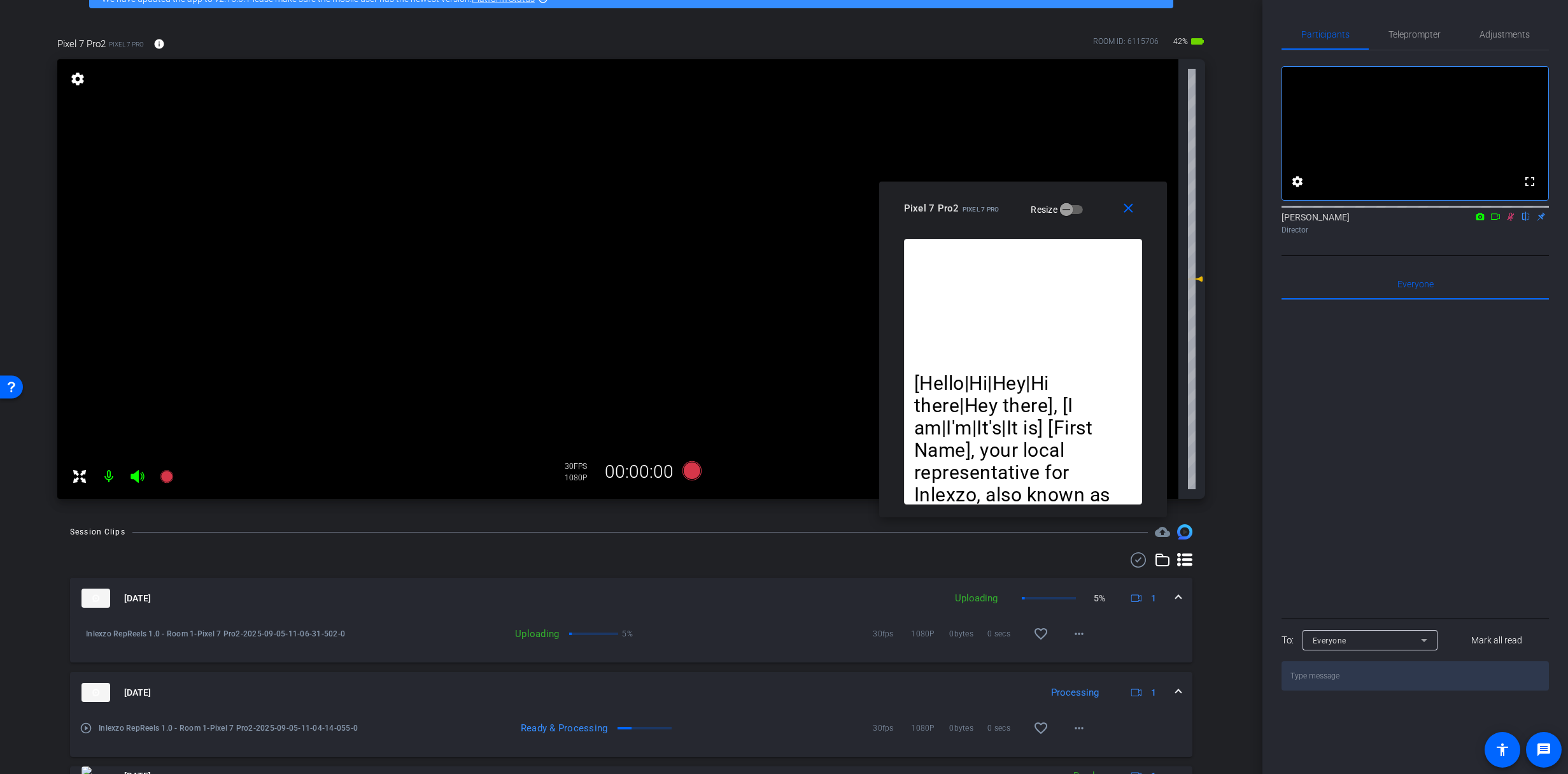
click at [1510, 221] on icon at bounding box center [1511, 217] width 7 height 8
click at [1083, 626] on span at bounding box center [1079, 633] width 31 height 31
click at [1113, 663] on span "Download Original" at bounding box center [1114, 661] width 93 height 15
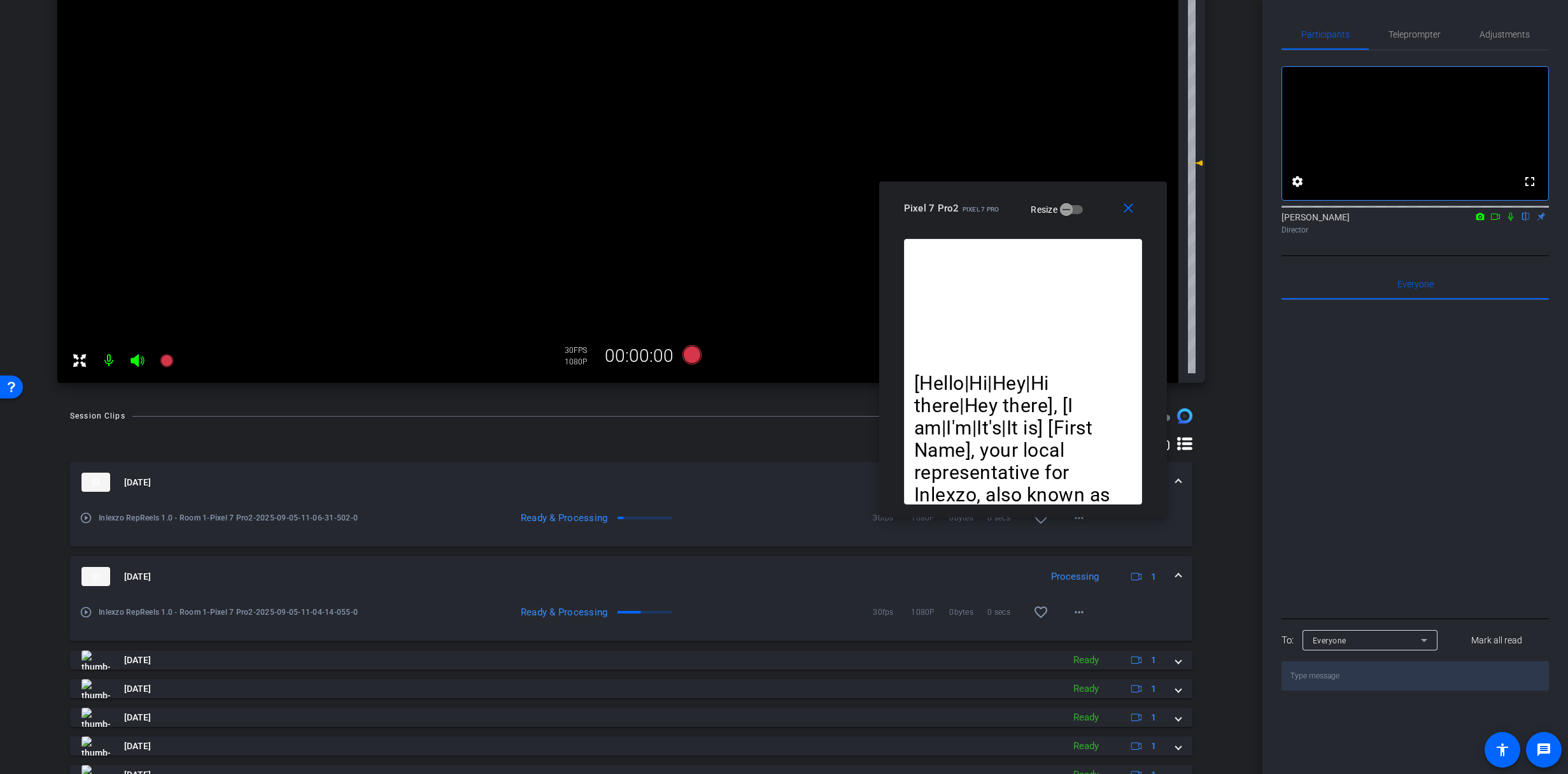
scroll to position [189, 0]
